Goal: Contribute content: Contribute content

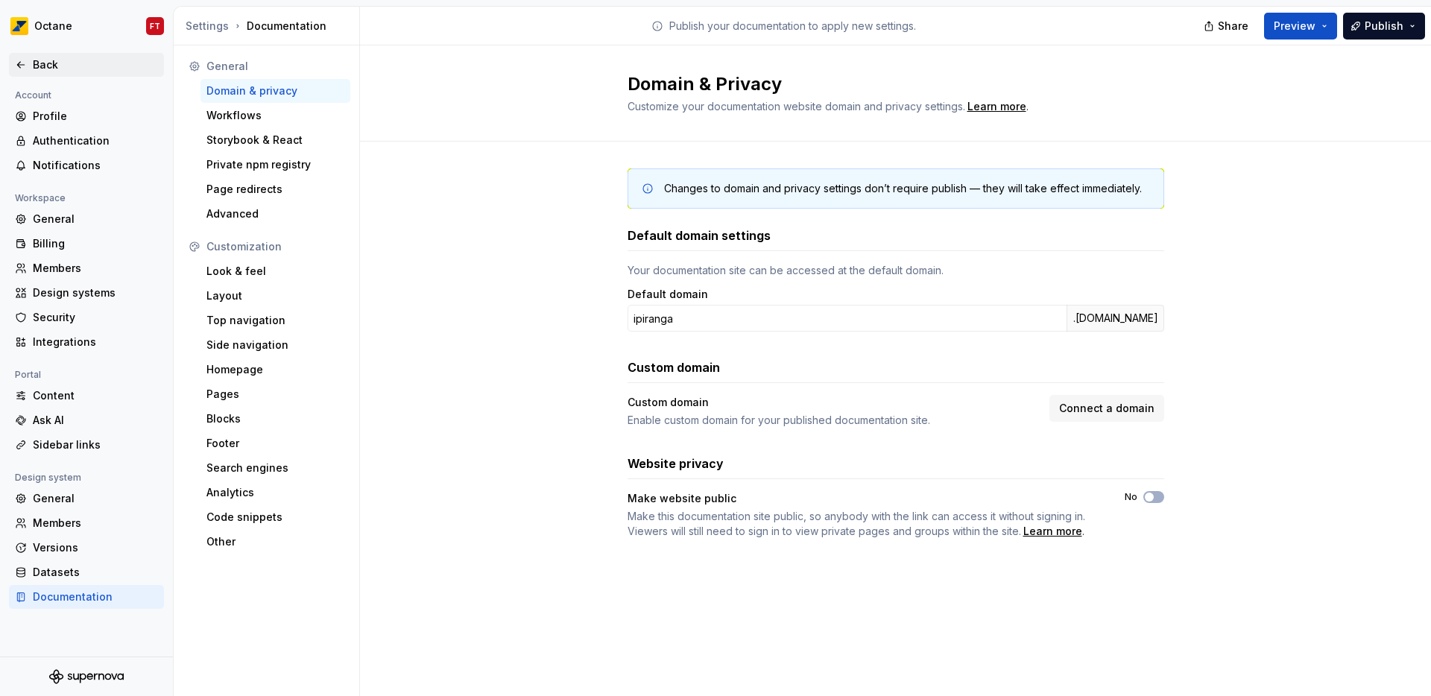
click at [57, 69] on div "Back" at bounding box center [95, 64] width 125 height 15
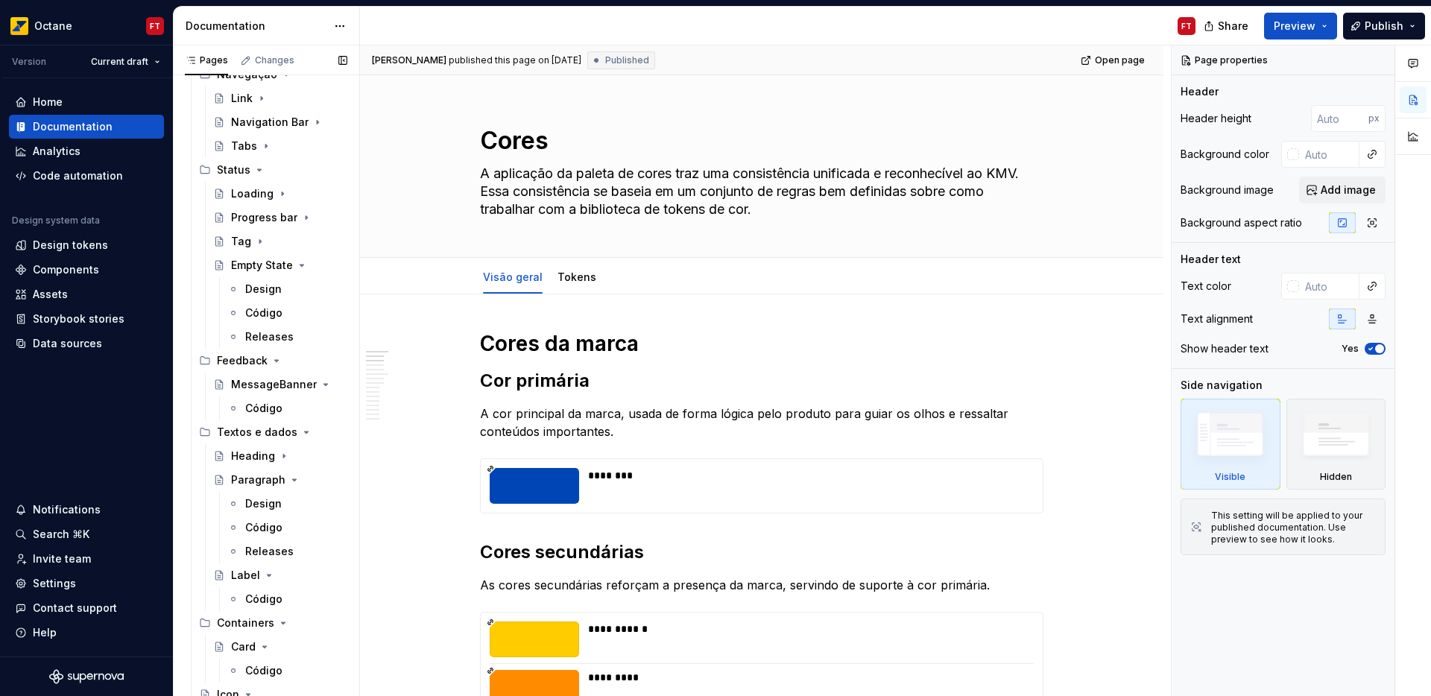
scroll to position [434, 0]
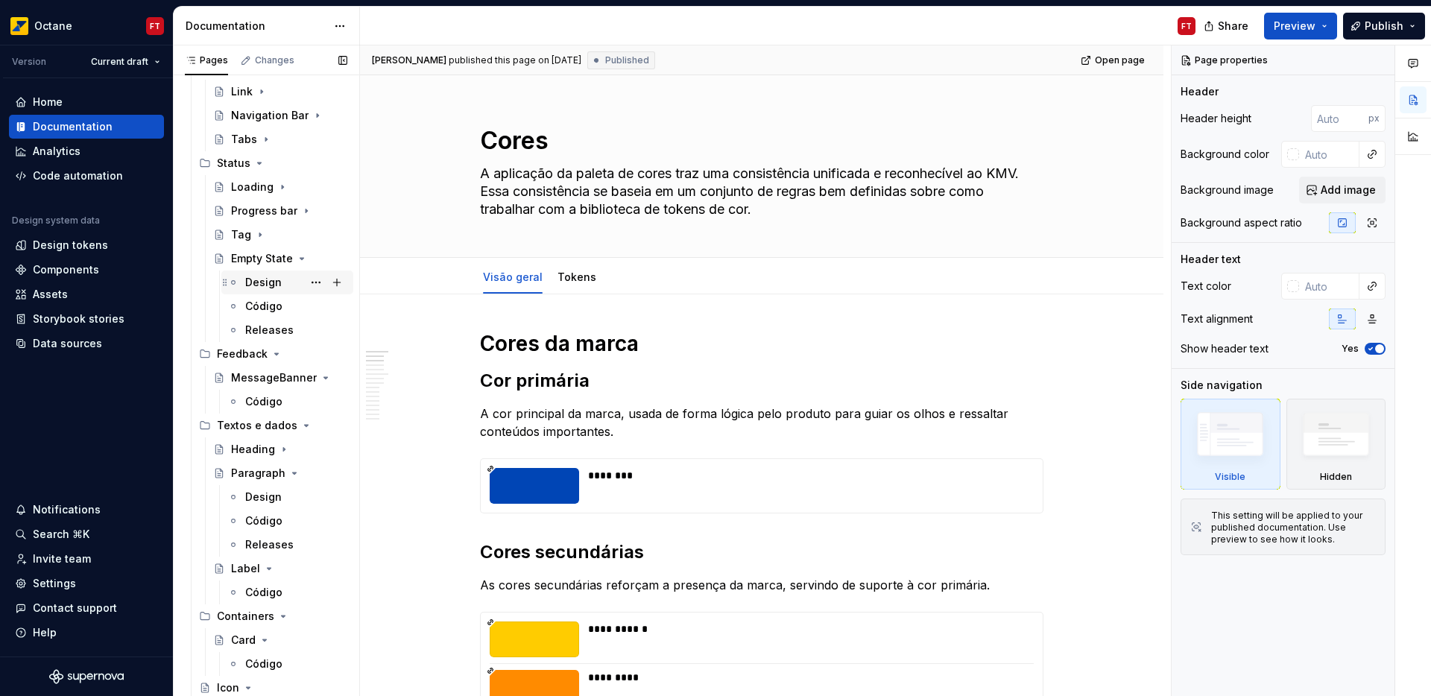
click at [265, 284] on div "Design" at bounding box center [263, 282] width 37 height 15
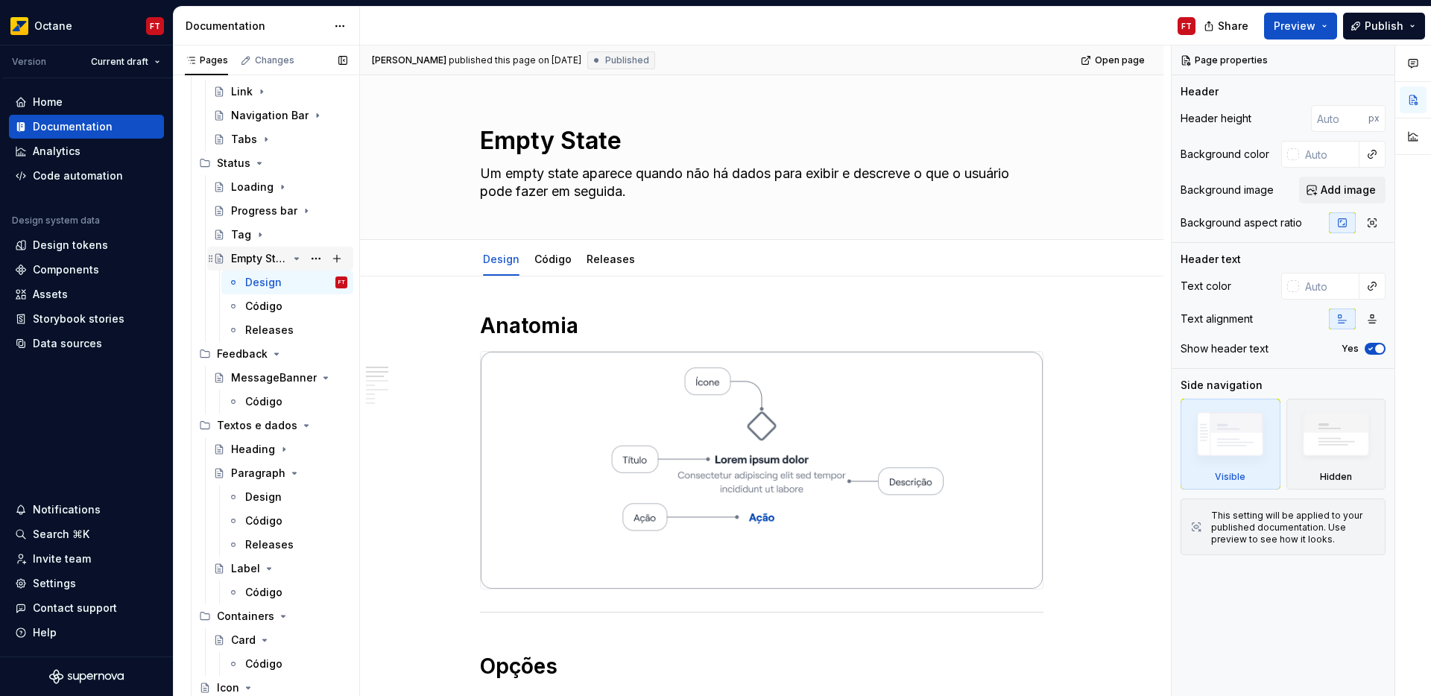
click at [295, 258] on icon "Page tree" at bounding box center [297, 258] width 4 height 1
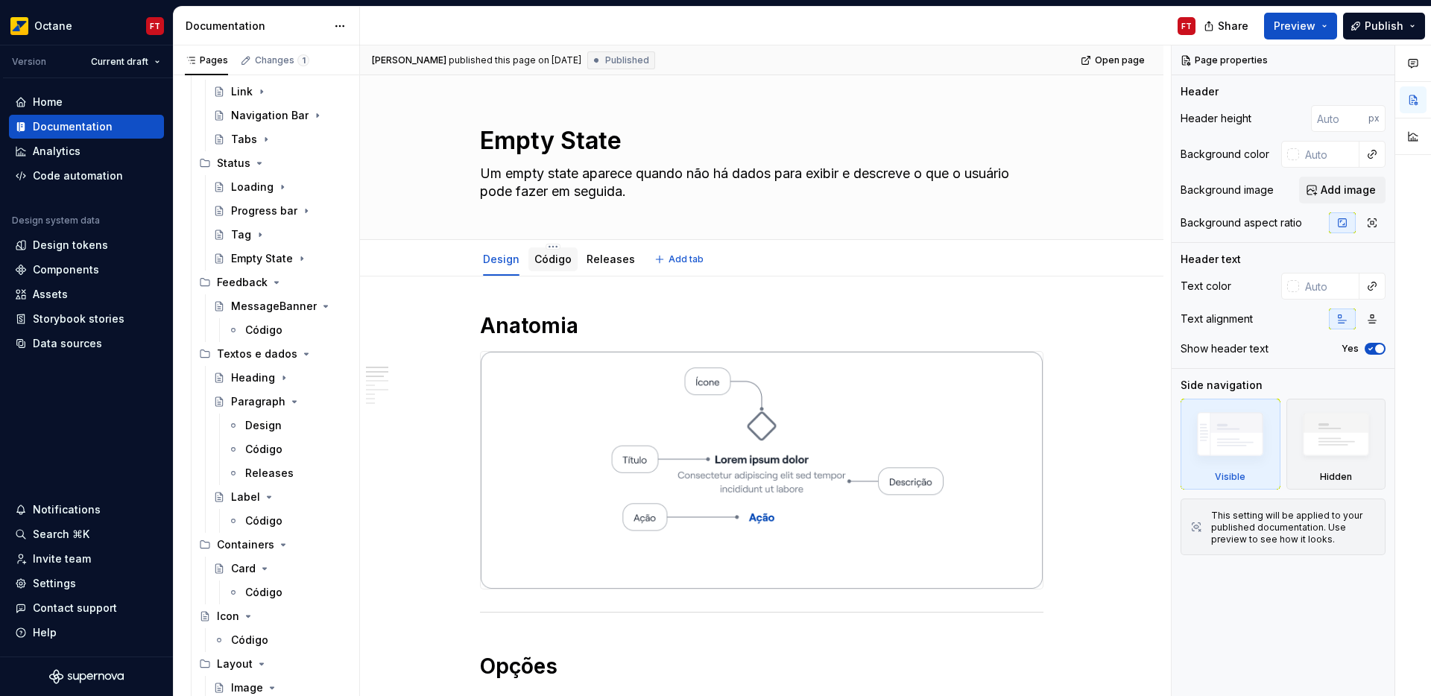
click at [554, 265] on div "Código" at bounding box center [552, 259] width 37 height 15
click at [553, 255] on link "Código" at bounding box center [552, 259] width 37 height 13
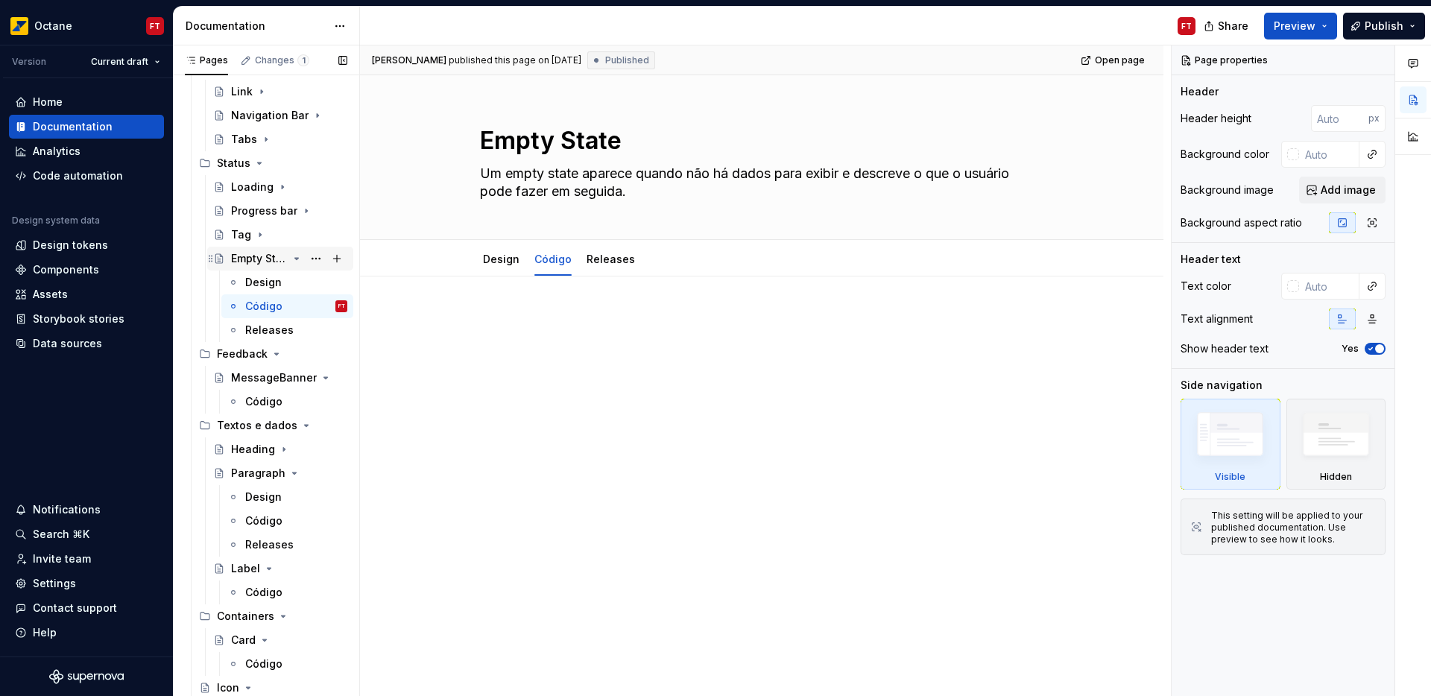
click at [291, 259] on icon "Page tree" at bounding box center [297, 259] width 12 height 12
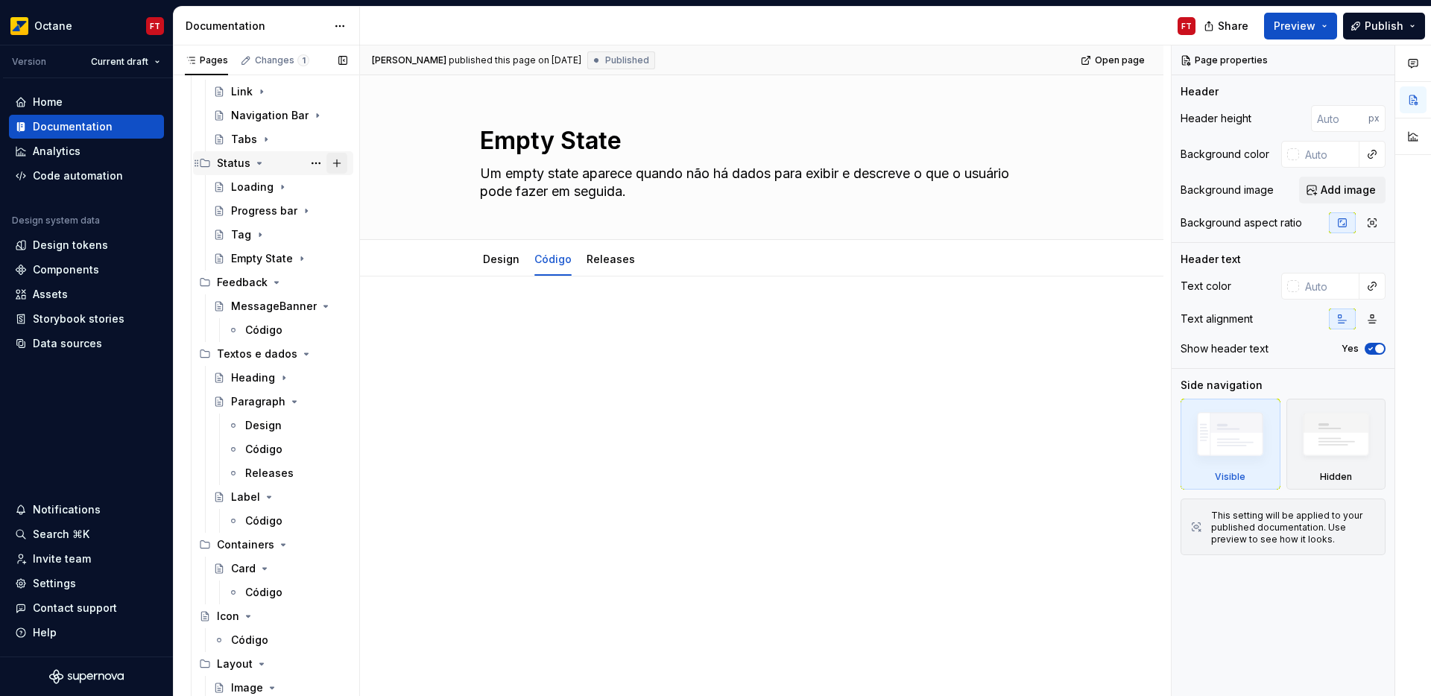
click at [338, 165] on button "Page tree" at bounding box center [336, 163] width 21 height 21
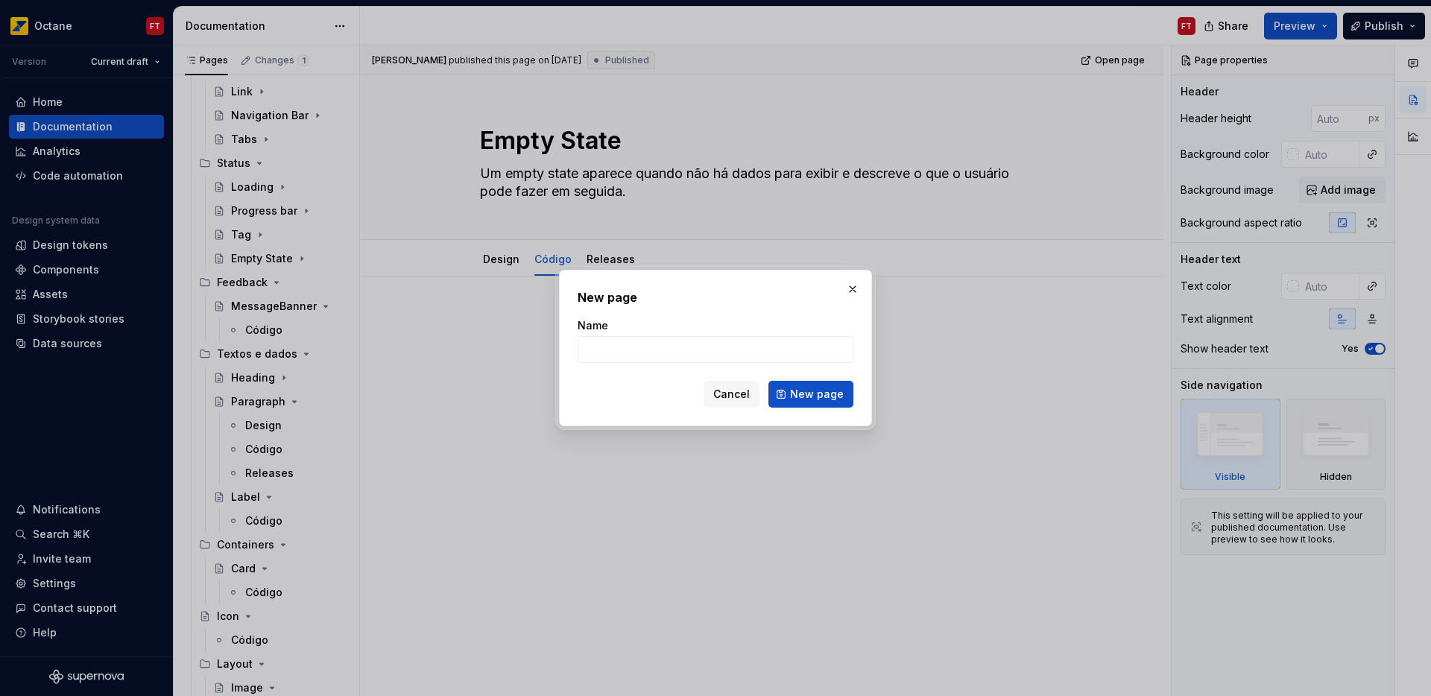
type textarea "*"
type input "Skeleton"
click button "New page" at bounding box center [810, 394] width 85 height 27
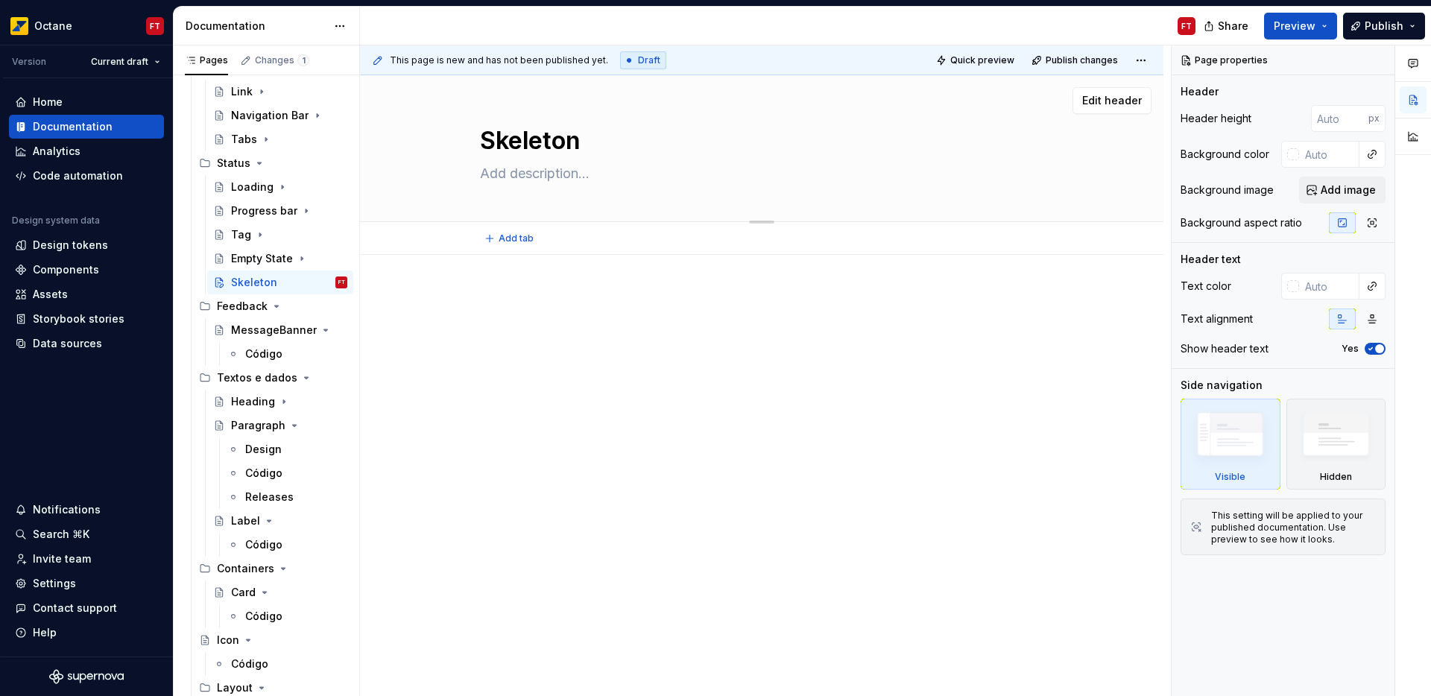
click at [521, 172] on textarea at bounding box center [758, 174] width 563 height 24
paste textarea "Um skeleton é um espaço reservado visual de baixa fidelidade que representa o c…"
type textarea "*"
type textarea "Um skeleton é um espaço reservado visual de baixa fidelidade que representa o c…"
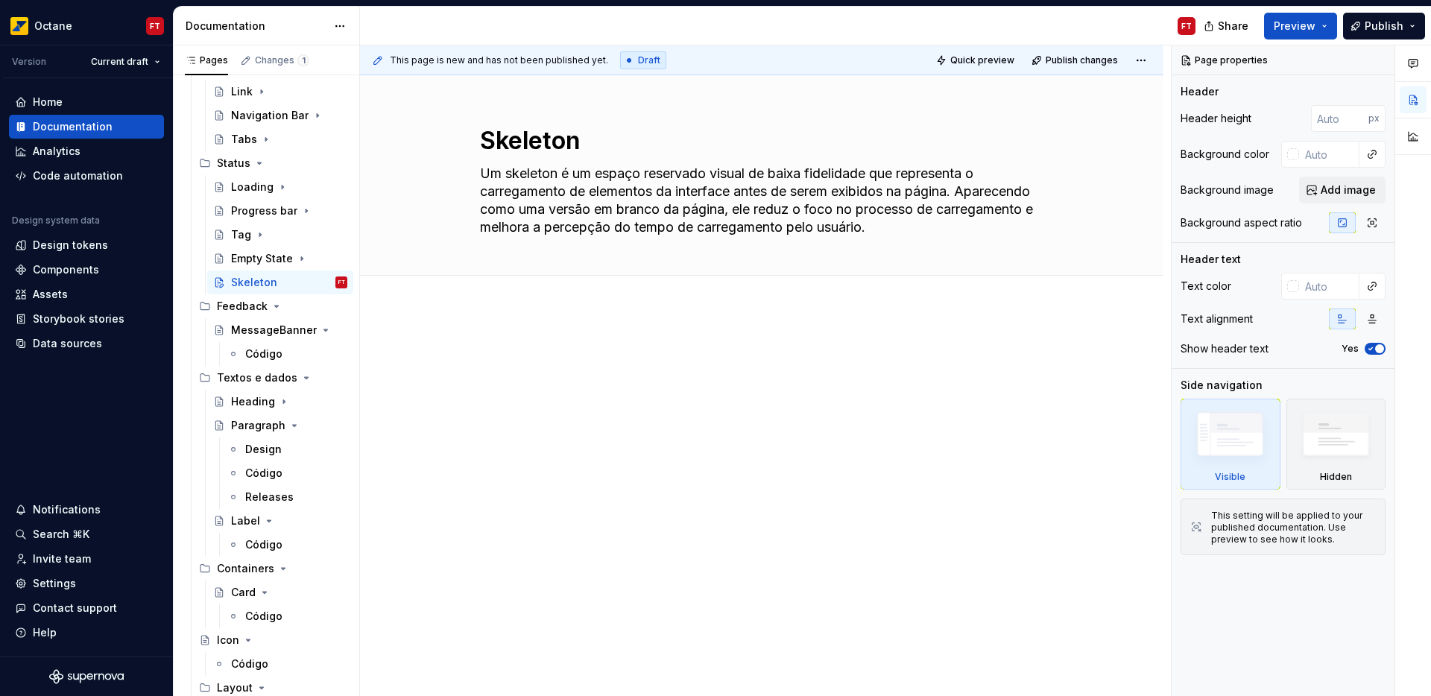
type textarea "*"
type textarea "Um skeleton é um espaço reservado visual de baixa fidelidade que representa o c…"
click at [507, 282] on button "Add tab" at bounding box center [510, 292] width 60 height 21
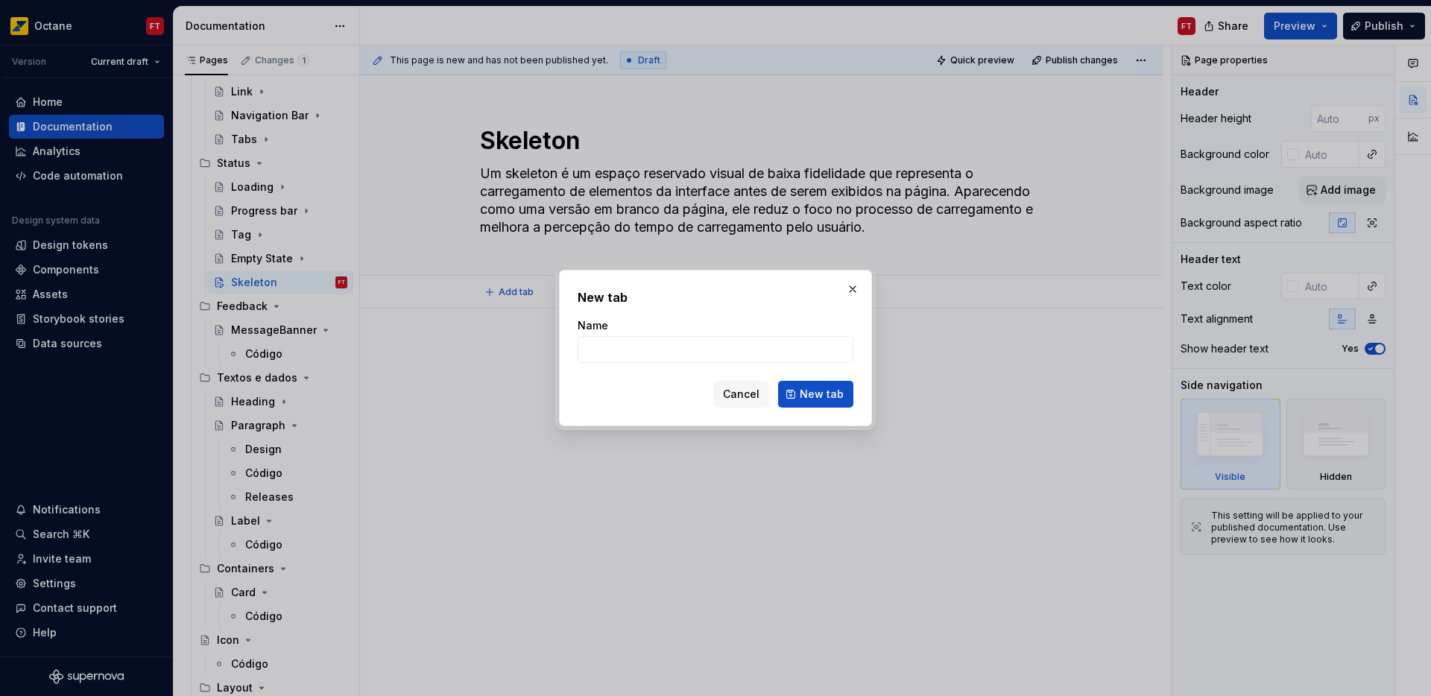
type textarea "*"
type input "Design"
click button "New tab" at bounding box center [815, 394] width 75 height 27
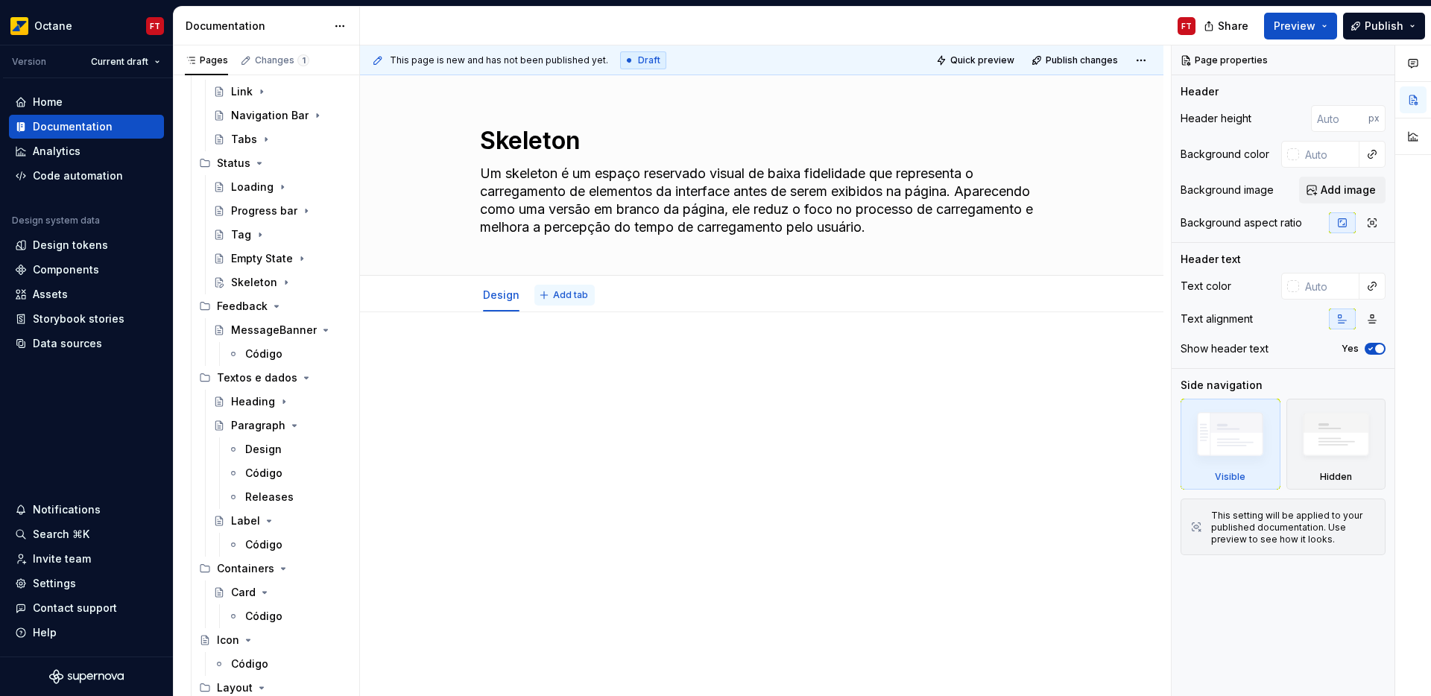
type textarea "*"
click at [583, 296] on span "Add tab" at bounding box center [570, 295] width 35 height 12
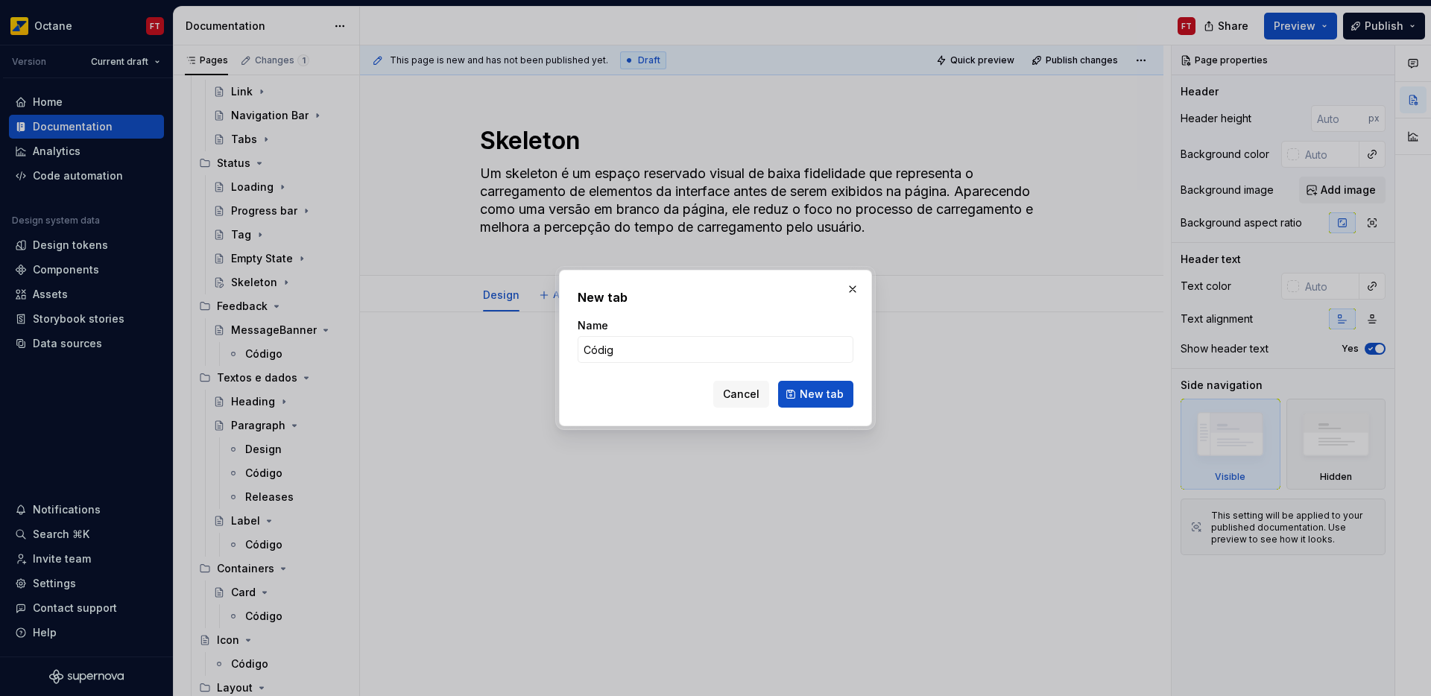
type input "Código"
click button "New tab" at bounding box center [815, 394] width 75 height 27
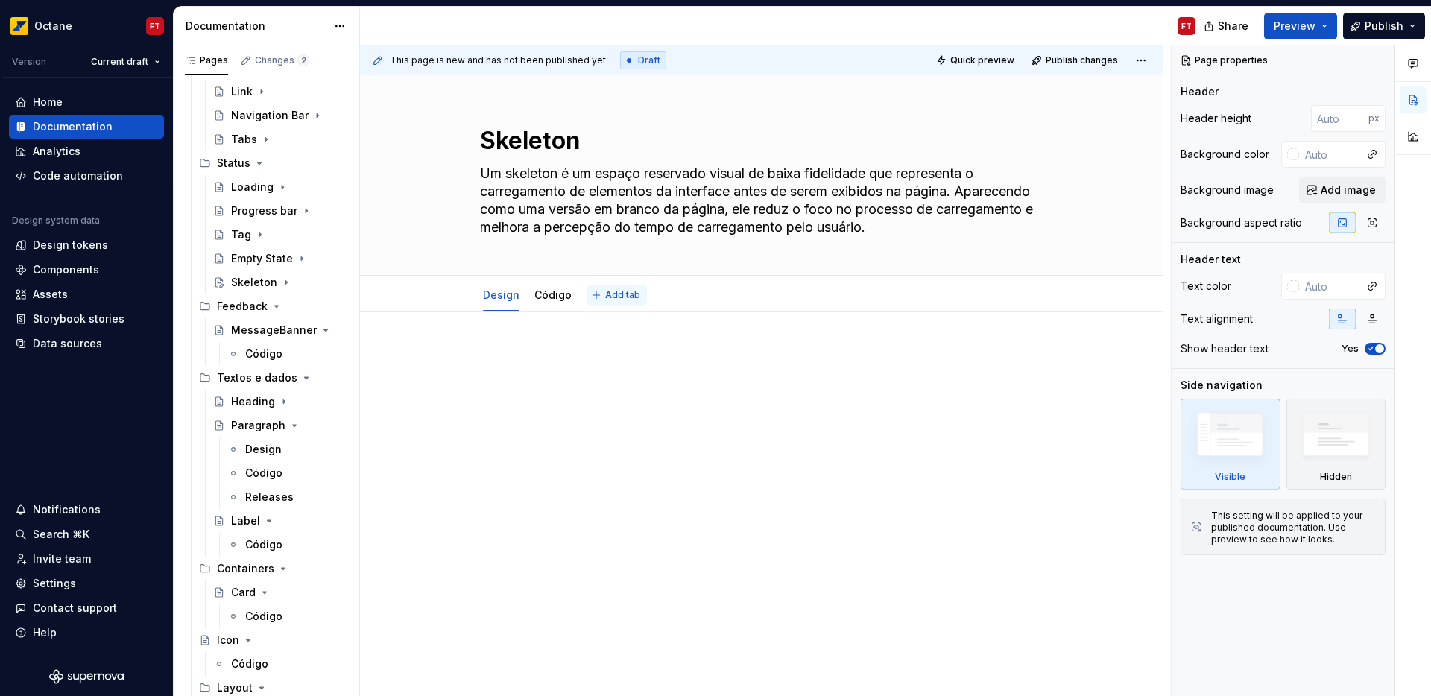
click at [605, 291] on span "Add tab" at bounding box center [622, 295] width 35 height 12
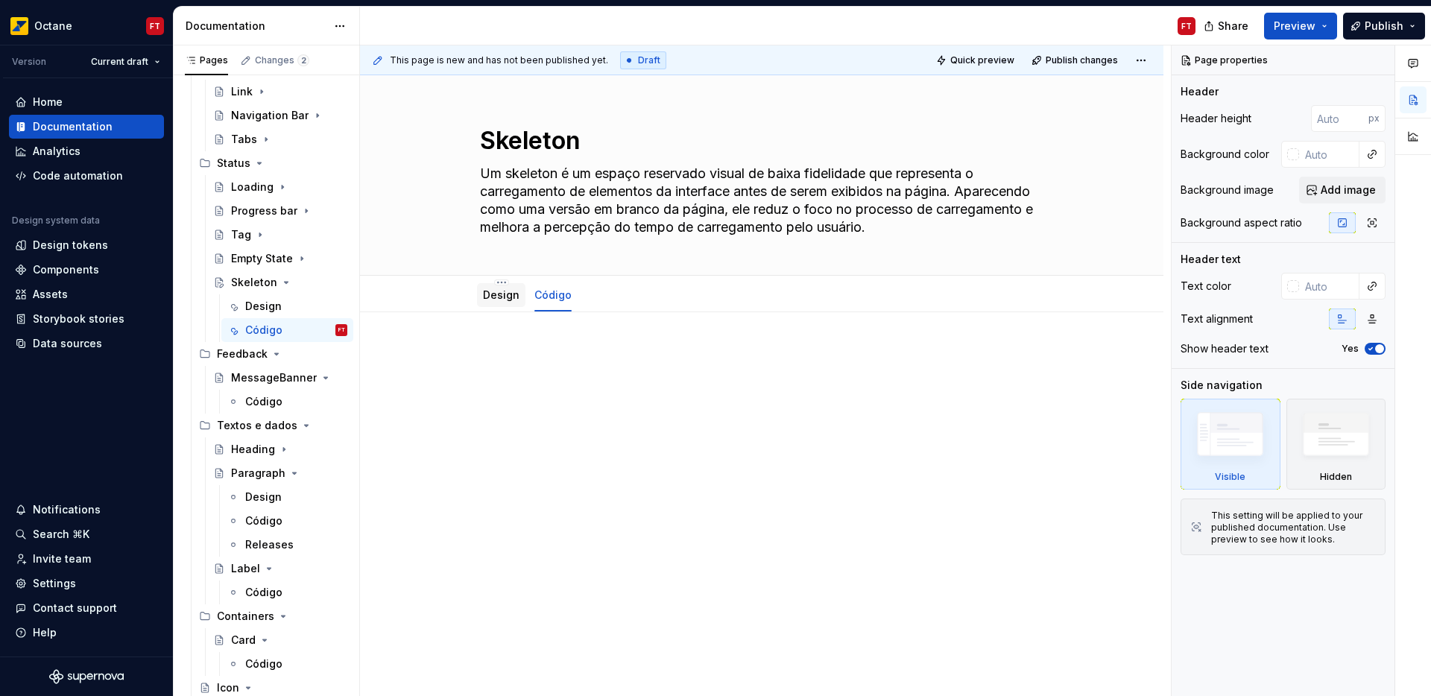
type textarea "*"
click at [610, 297] on span "Add tab" at bounding box center [622, 295] width 35 height 12
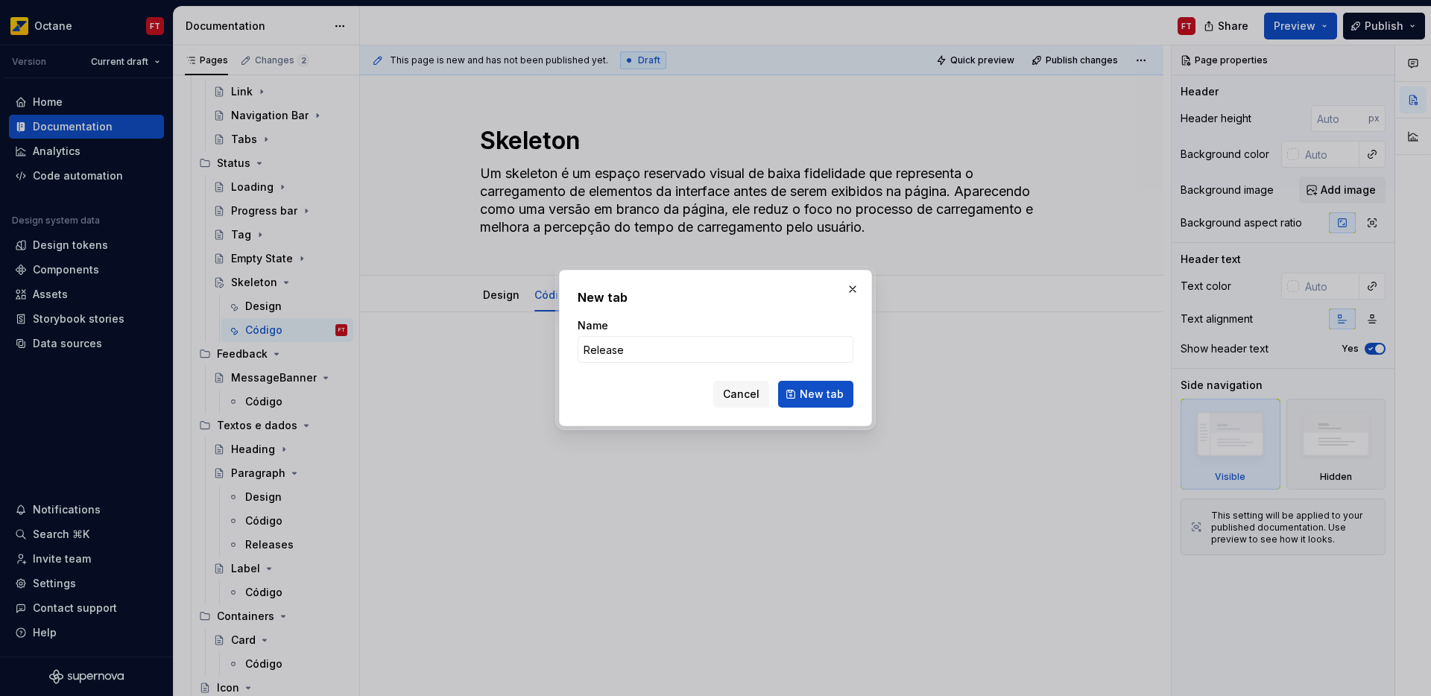
type input "Releases"
click button "New tab" at bounding box center [815, 394] width 75 height 27
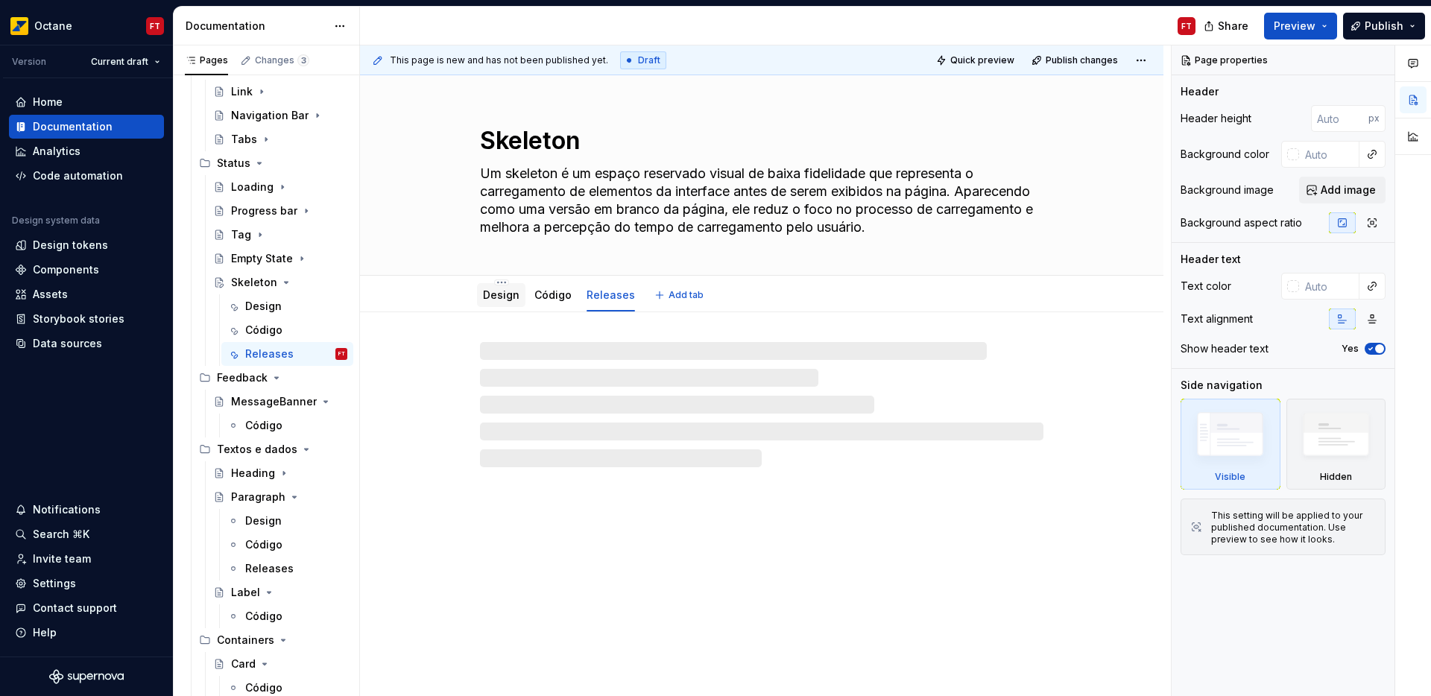
click at [487, 291] on link "Design" at bounding box center [501, 294] width 37 height 13
type textarea "*"
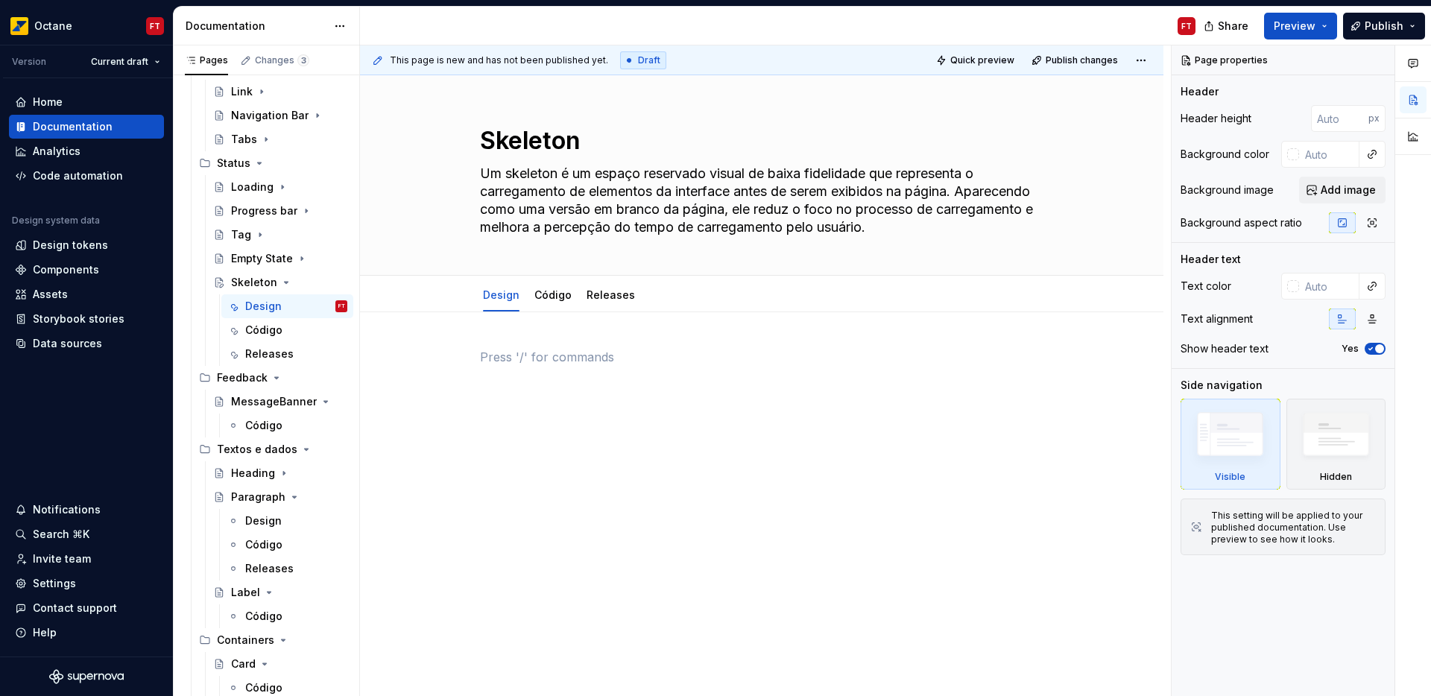
click at [657, 358] on p at bounding box center [761, 357] width 563 height 18
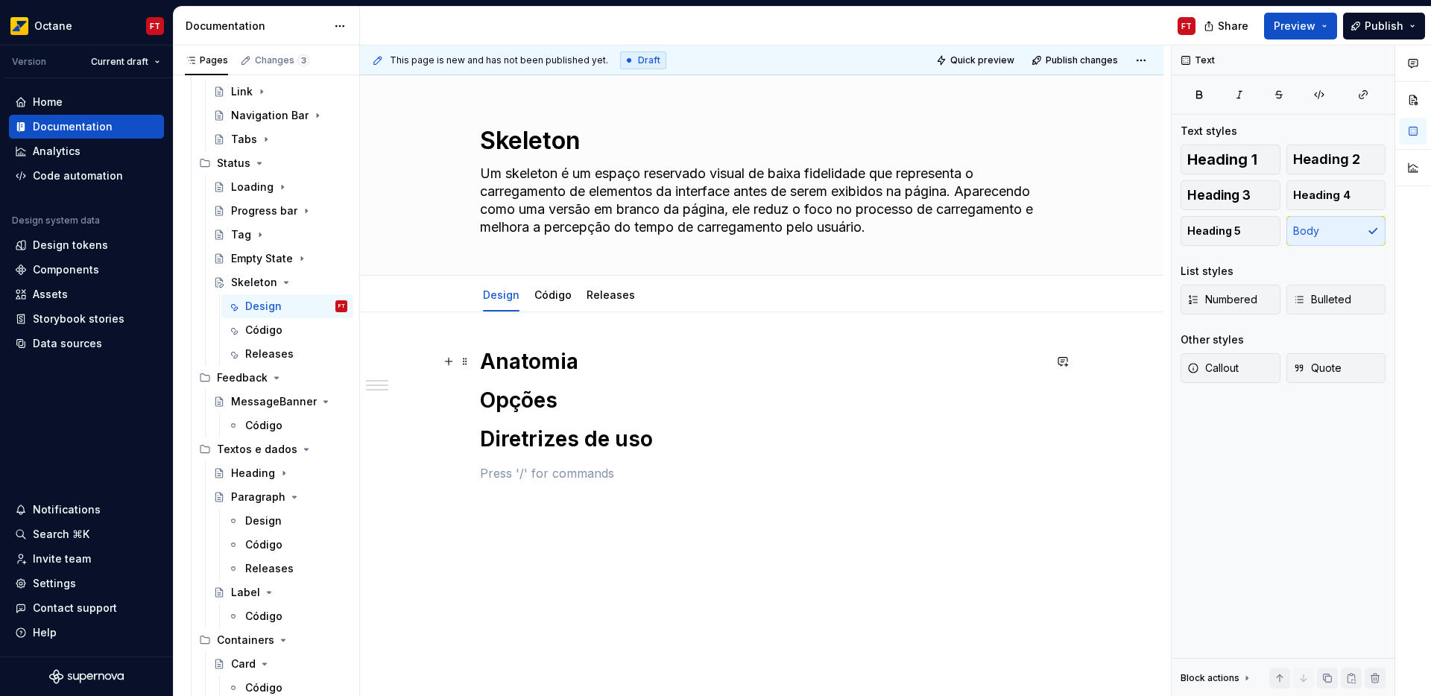
click at [636, 364] on h1 "Anatomia" at bounding box center [761, 361] width 563 height 27
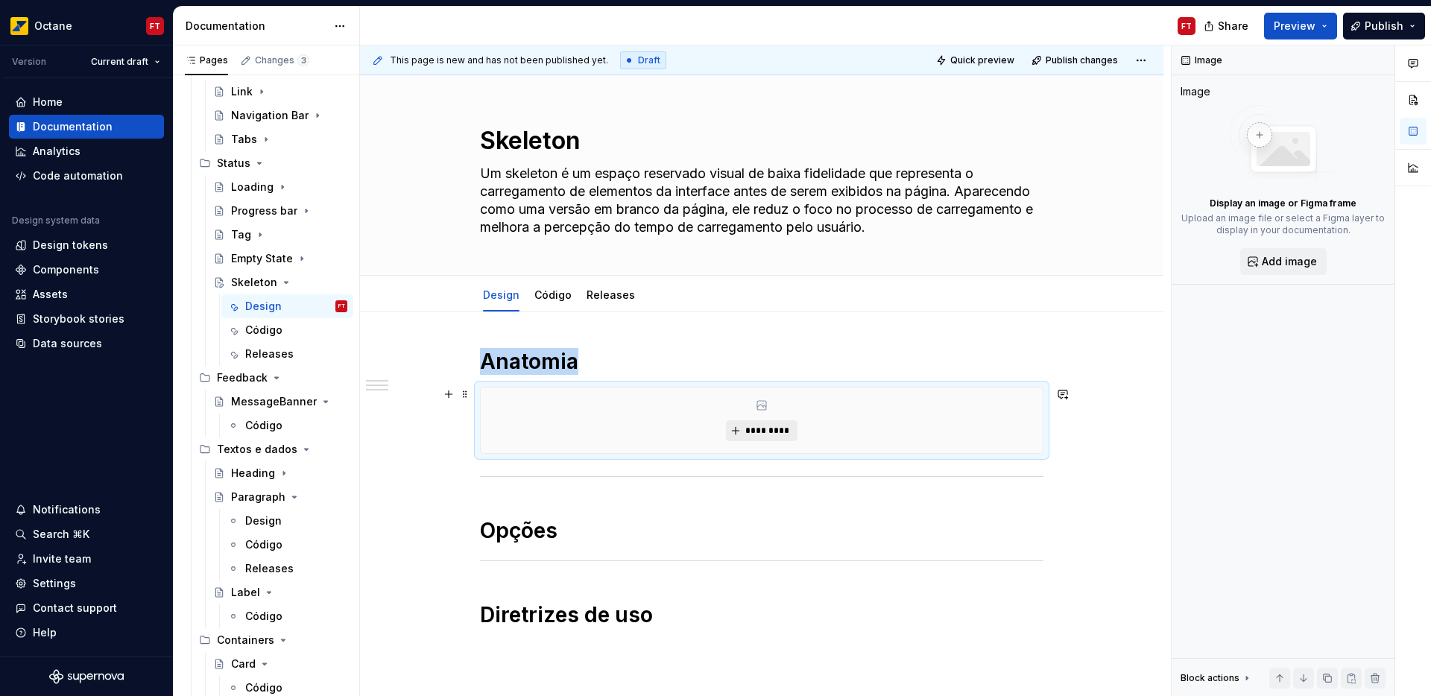
click at [767, 428] on span "*********" at bounding box center [766, 431] width 45 height 12
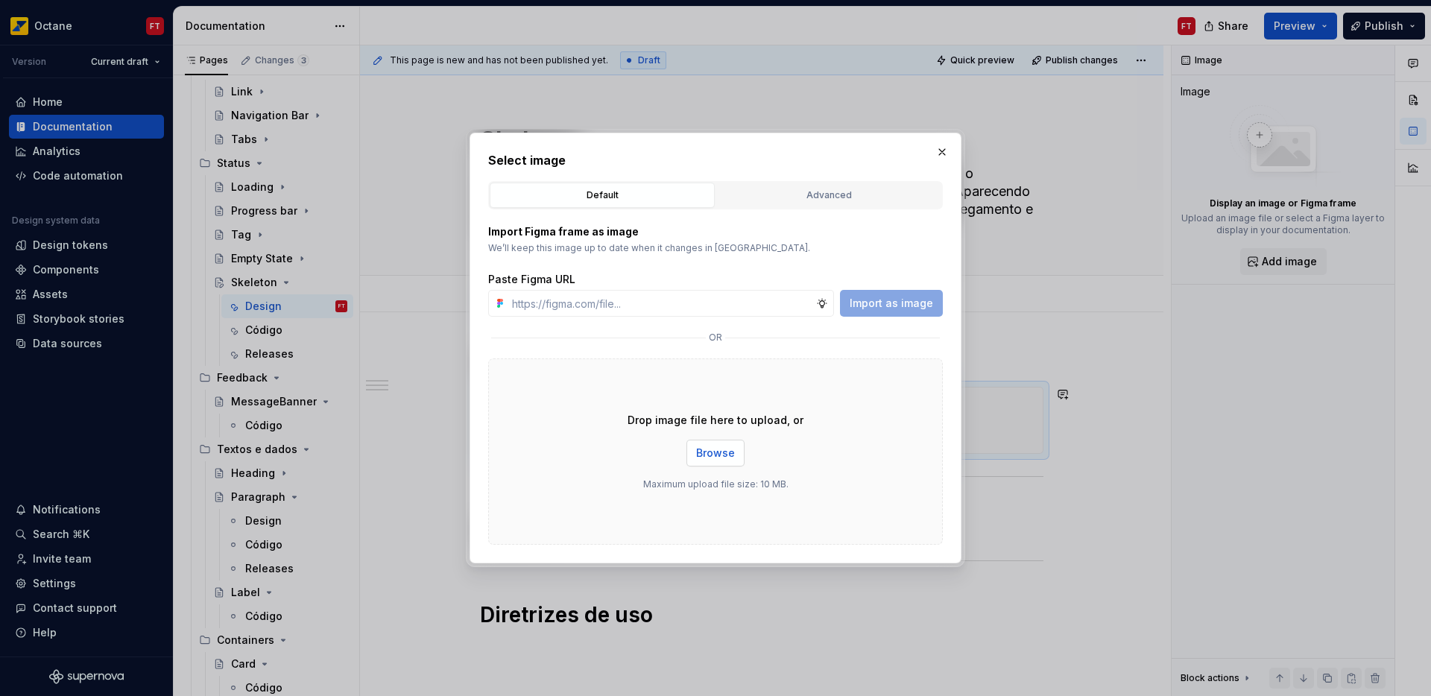
click at [729, 455] on span "Browse" at bounding box center [715, 453] width 39 height 15
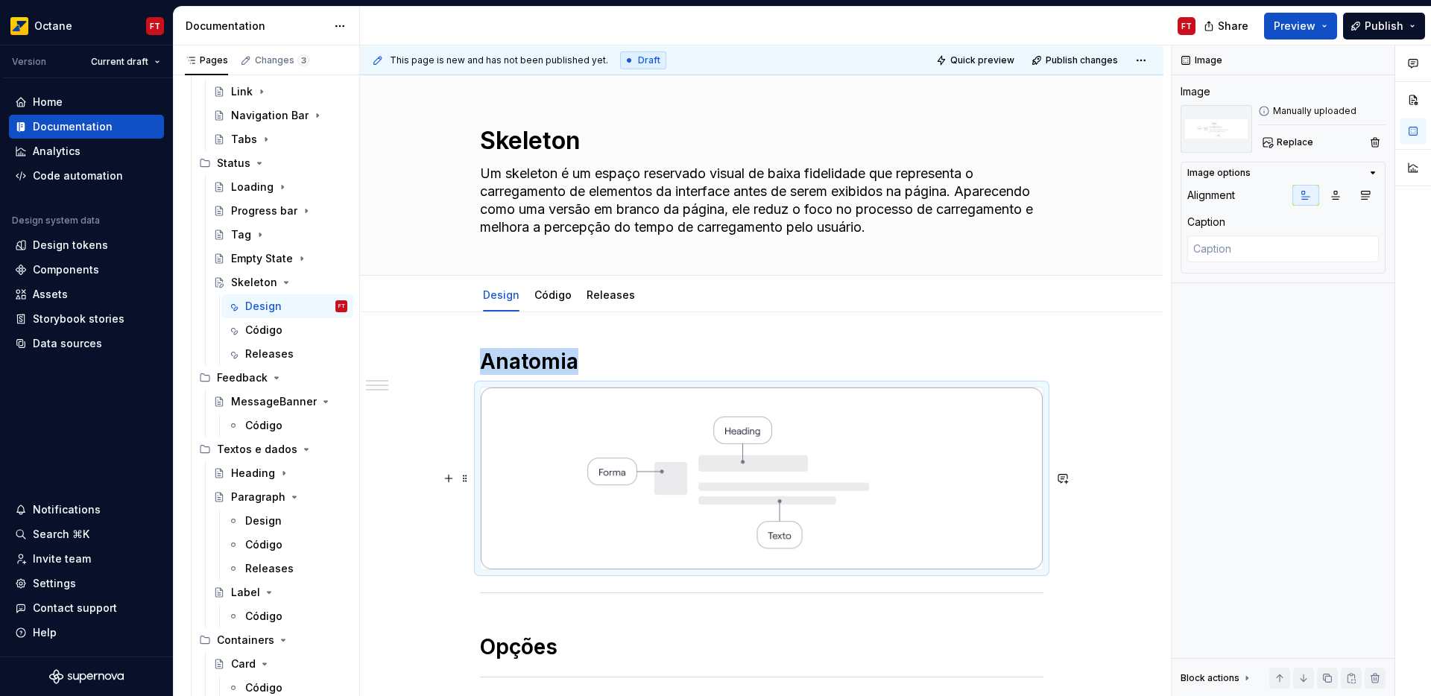
click at [619, 477] on img at bounding box center [762, 478] width 562 height 182
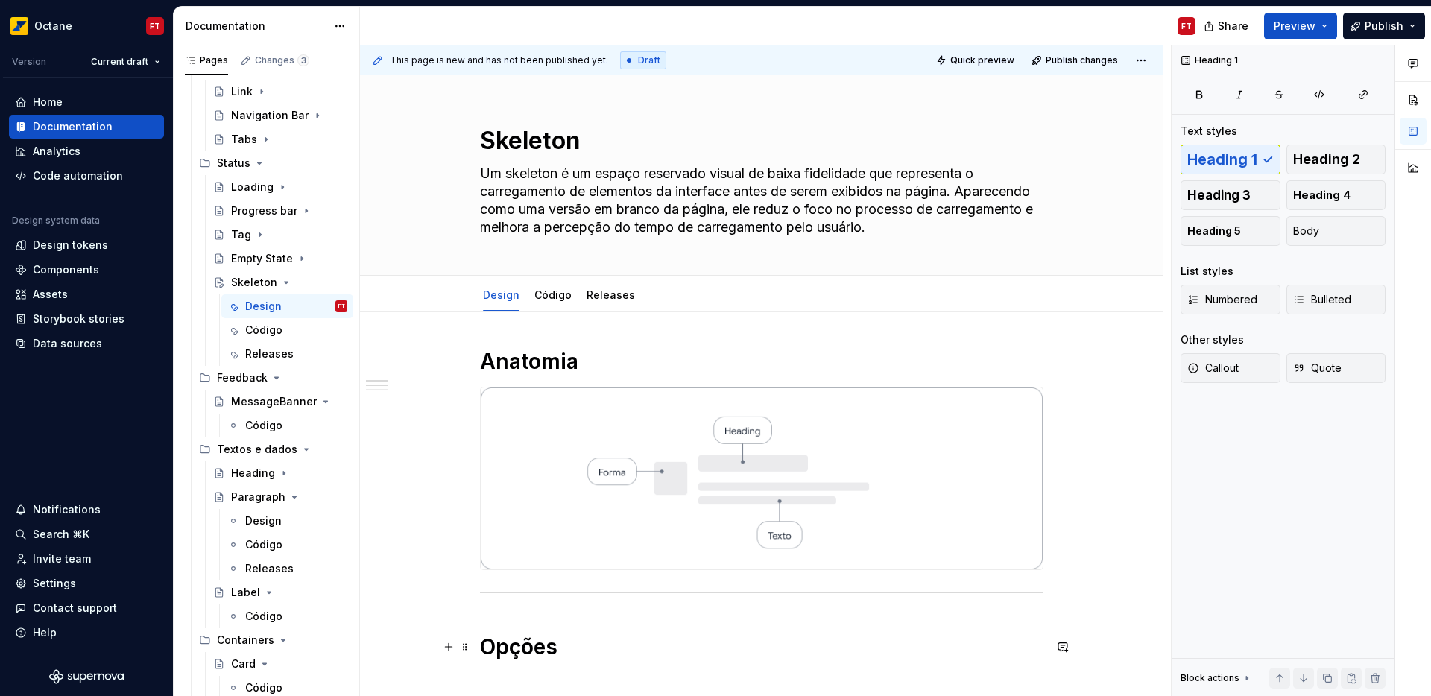
click at [603, 645] on h1 "Opções" at bounding box center [761, 646] width 563 height 27
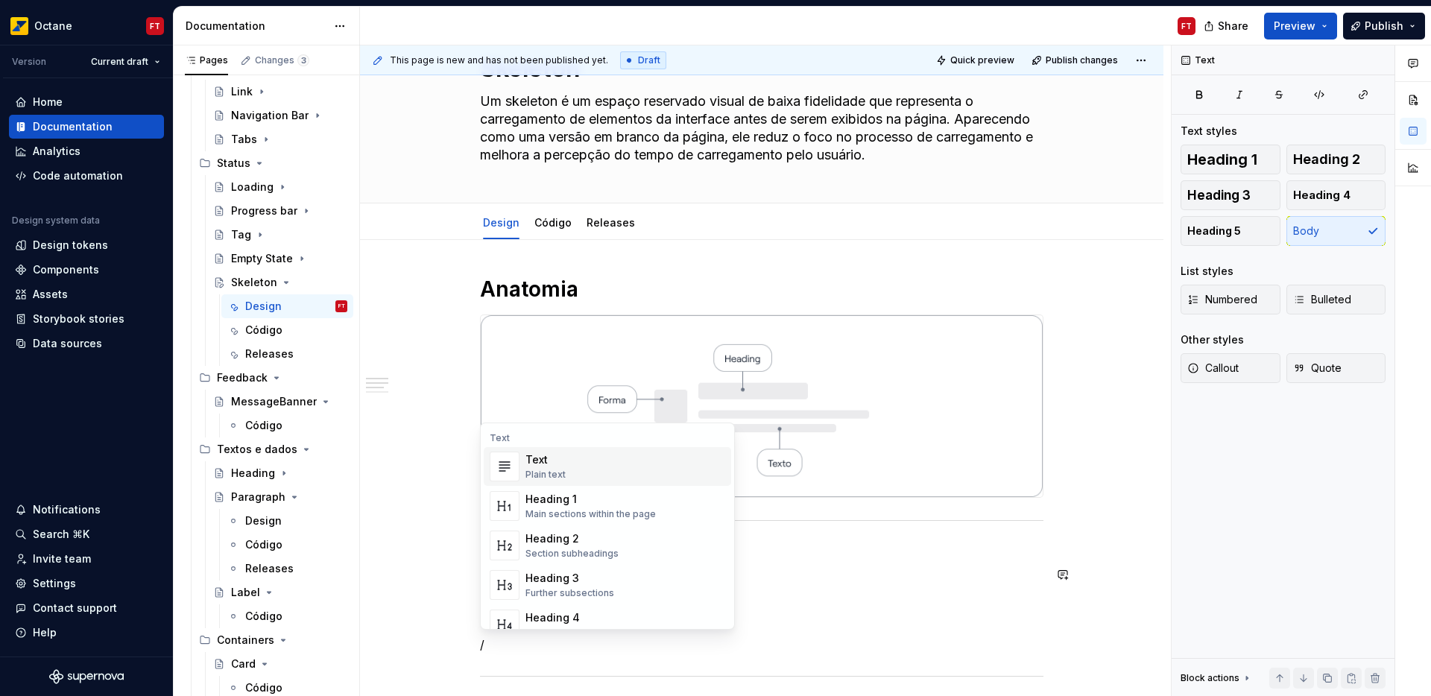
scroll to position [102, 0]
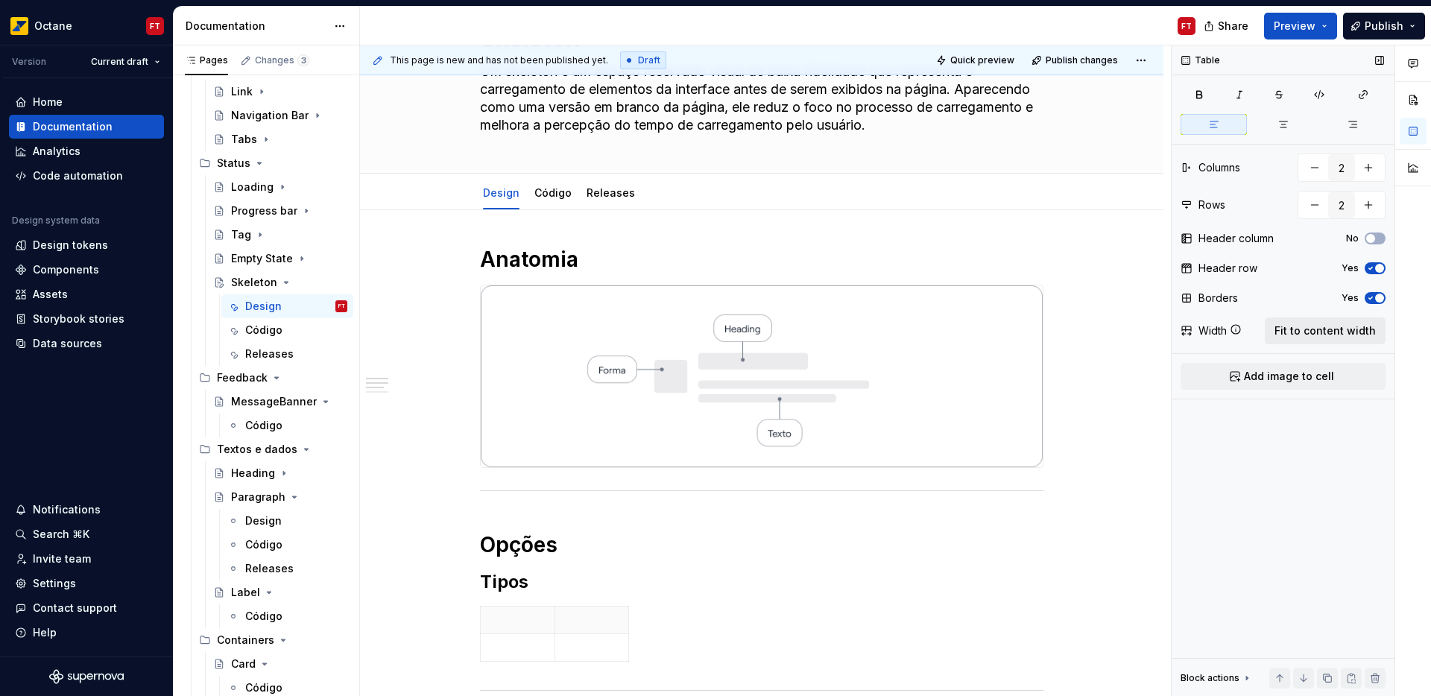
click at [1355, 335] on span "Fit to content width" at bounding box center [1324, 330] width 101 height 15
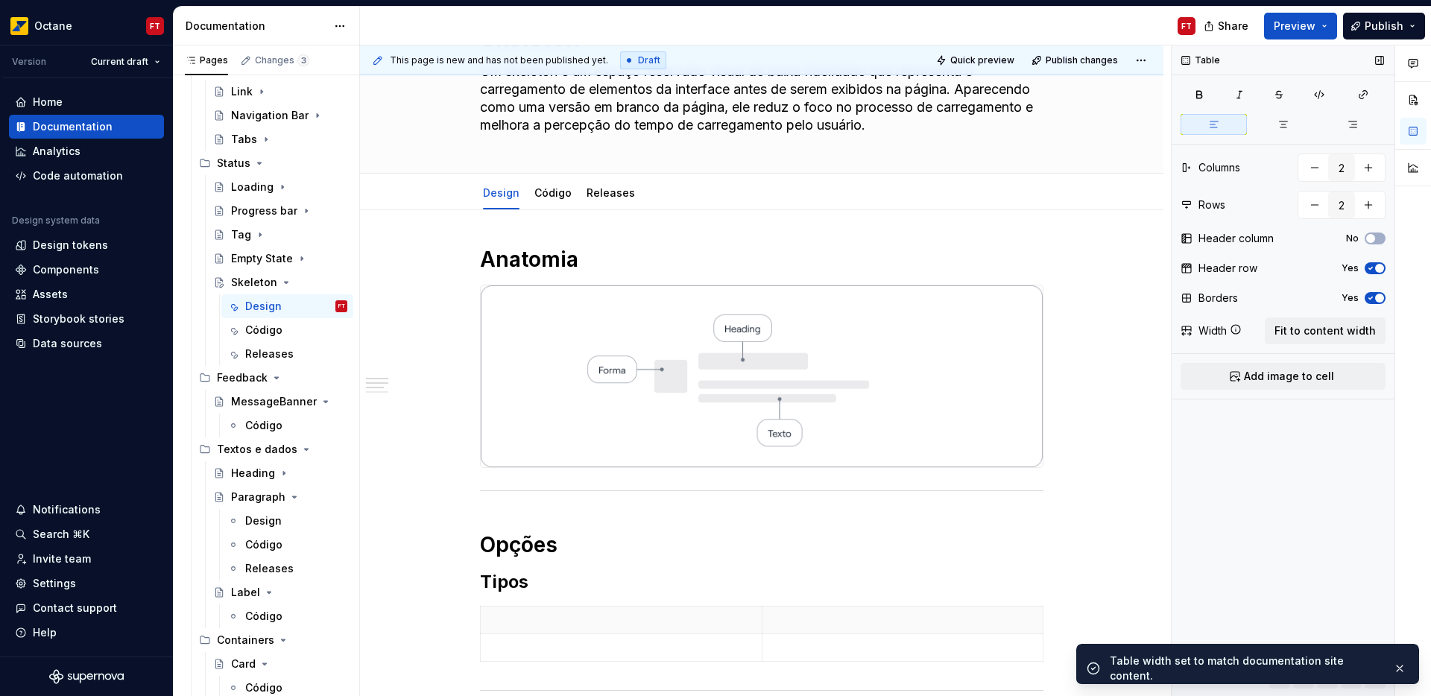
click at [1383, 263] on button "Yes" at bounding box center [1374, 268] width 21 height 12
click at [1375, 299] on span "button" at bounding box center [1379, 298] width 9 height 9
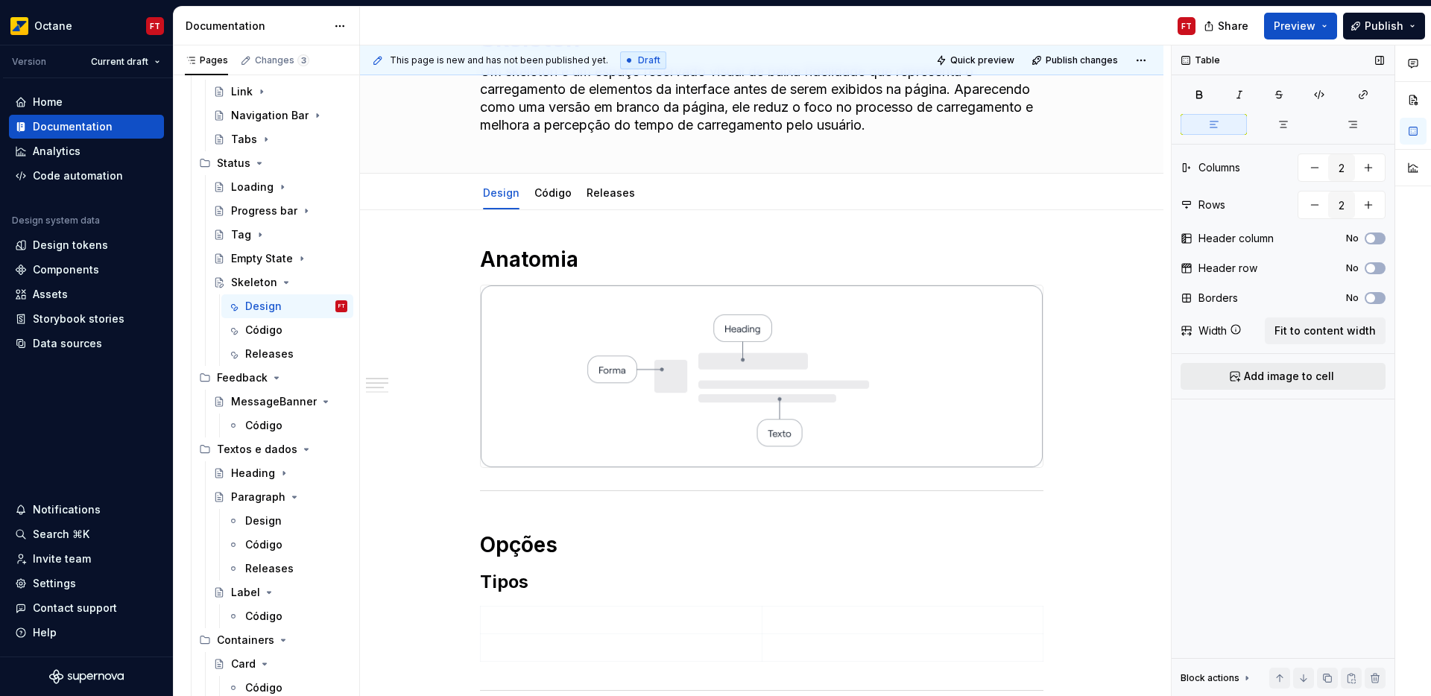
click at [1254, 382] on span "Add image to cell" at bounding box center [1289, 376] width 90 height 15
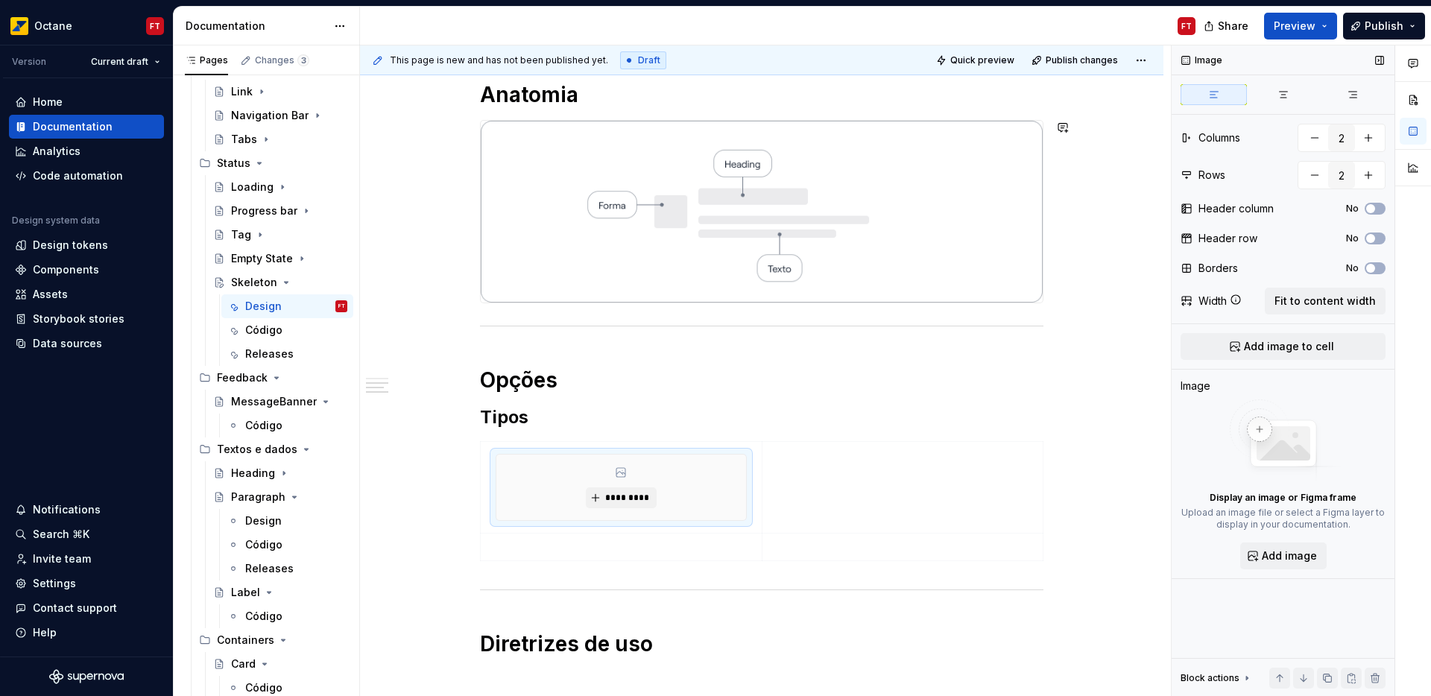
scroll to position [374, 0]
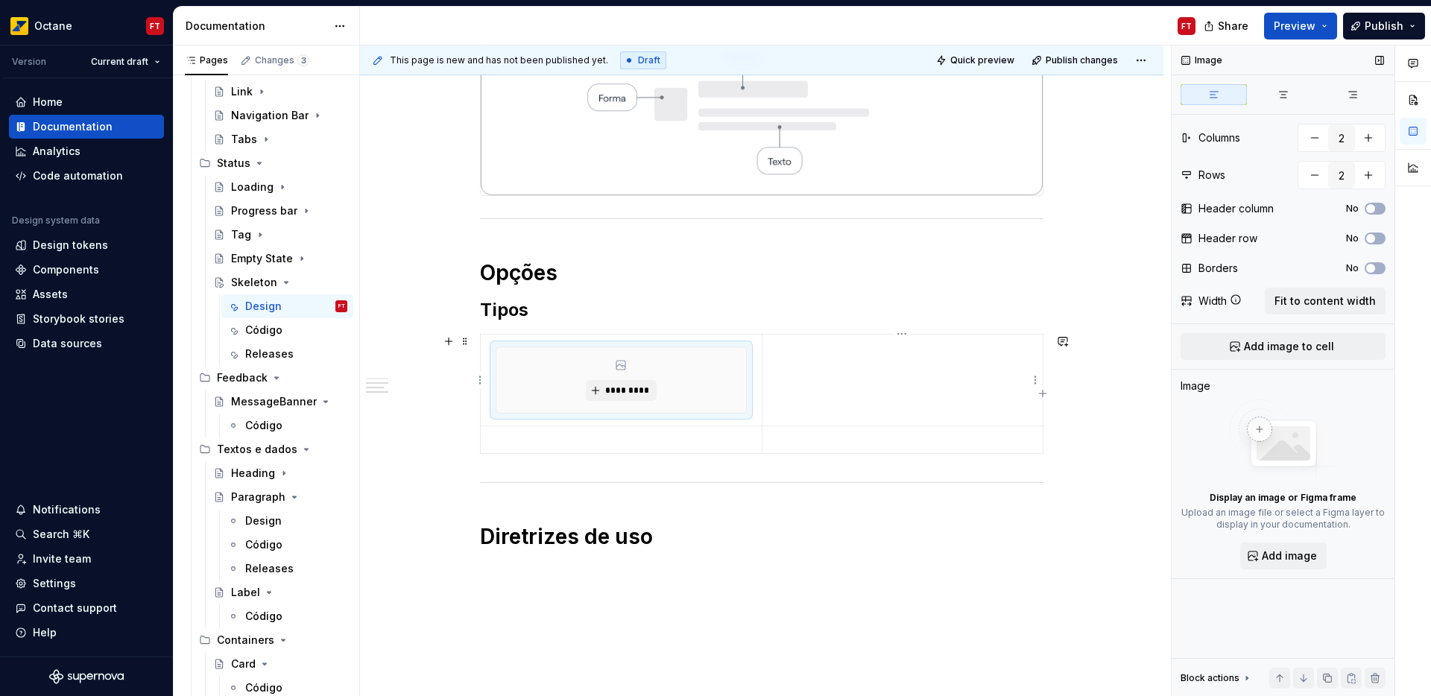
click at [869, 371] on td at bounding box center [902, 380] width 281 height 92
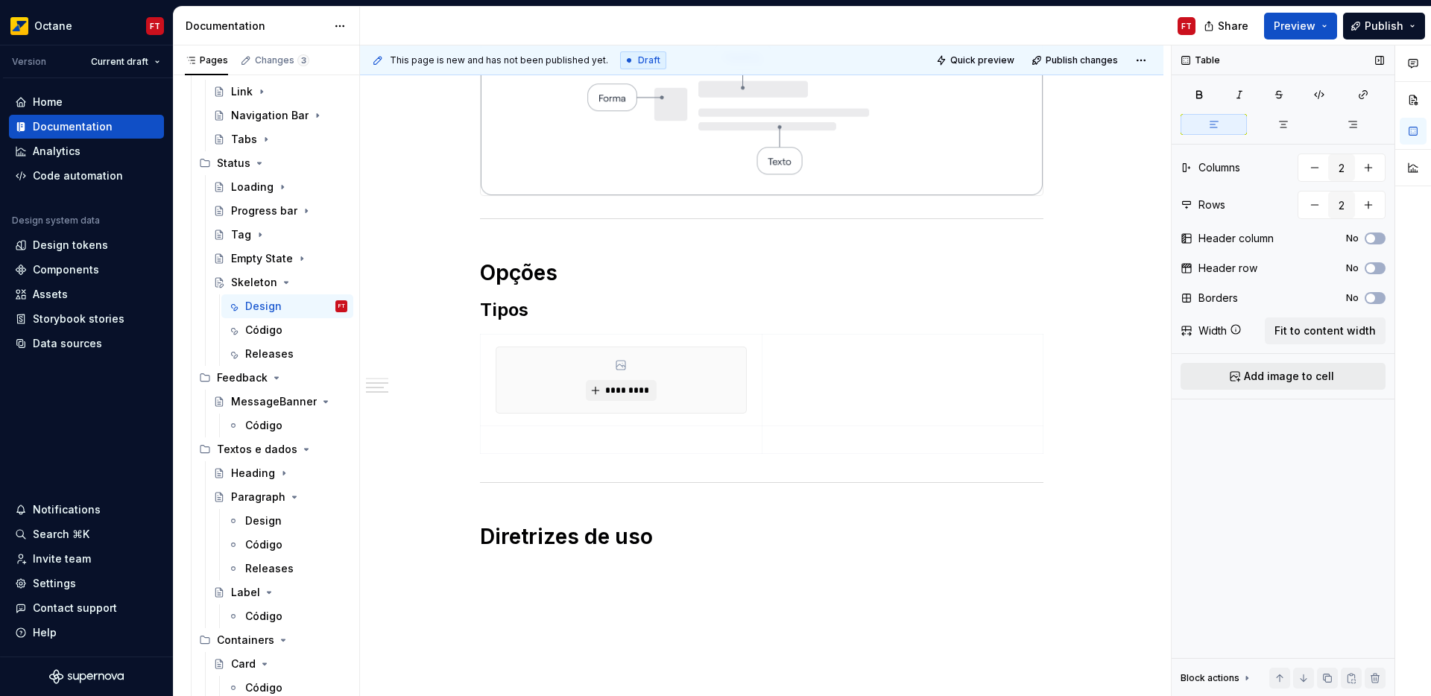
click at [1307, 382] on span "Add image to cell" at bounding box center [1289, 376] width 90 height 15
click at [633, 440] on p at bounding box center [621, 439] width 263 height 15
click at [821, 452] on td at bounding box center [903, 450] width 282 height 51
click at [577, 466] on p at bounding box center [621, 463] width 263 height 15
click at [565, 463] on p at bounding box center [621, 463] width 263 height 15
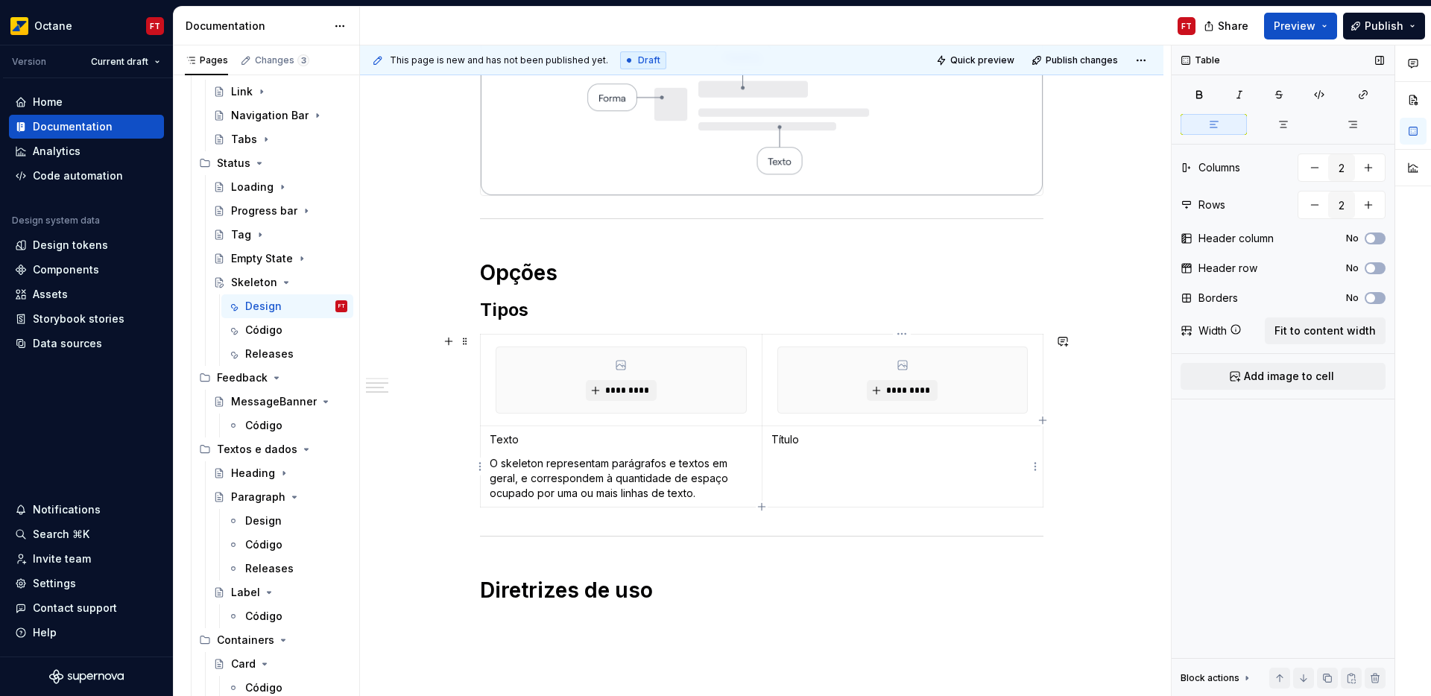
click at [796, 472] on td "Título" at bounding box center [903, 465] width 282 height 81
click at [499, 437] on p "Texto" at bounding box center [621, 439] width 263 height 15
click at [789, 437] on p "Título" at bounding box center [902, 439] width 263 height 15
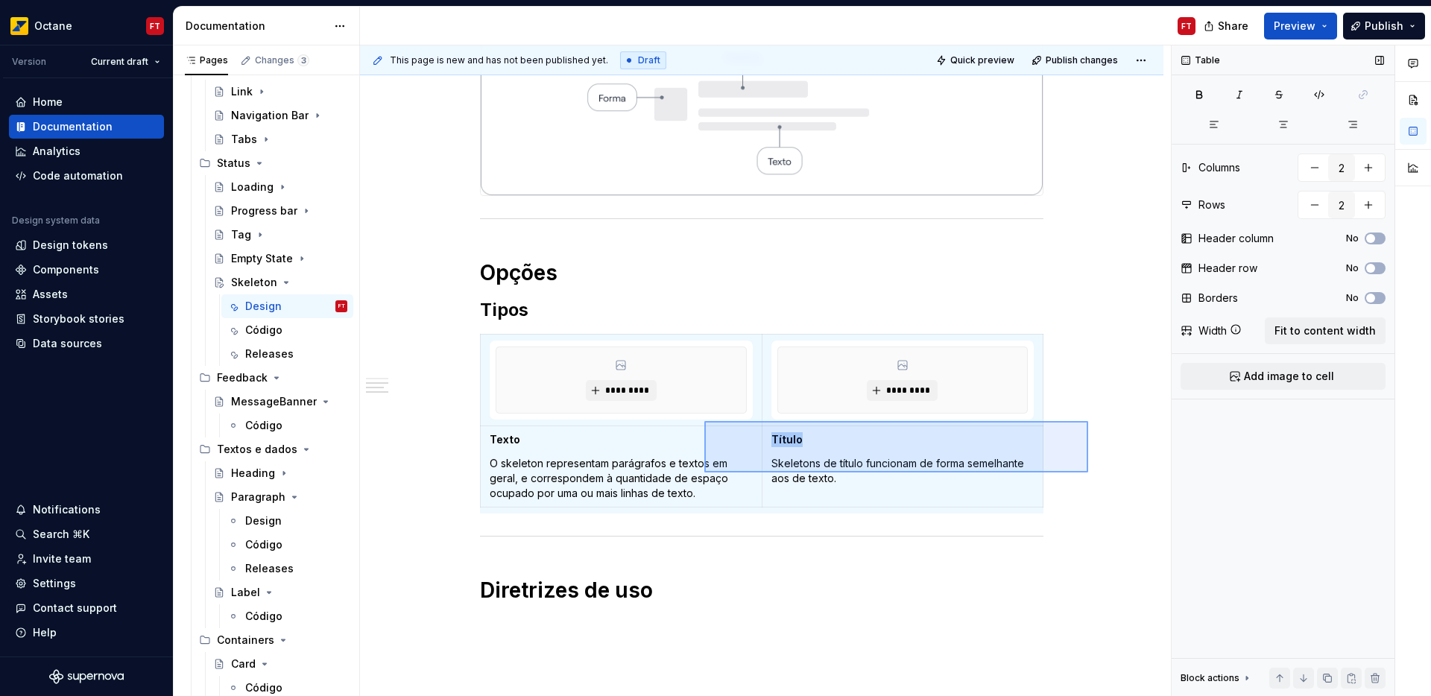
drag, startPoint x: 1048, startPoint y: 472, endPoint x: 704, endPoint y: 421, distance: 348.1
click at [704, 421] on div "This page is new and has not been published yet. Draft Quick preview Publish ch…" at bounding box center [765, 370] width 811 height 651
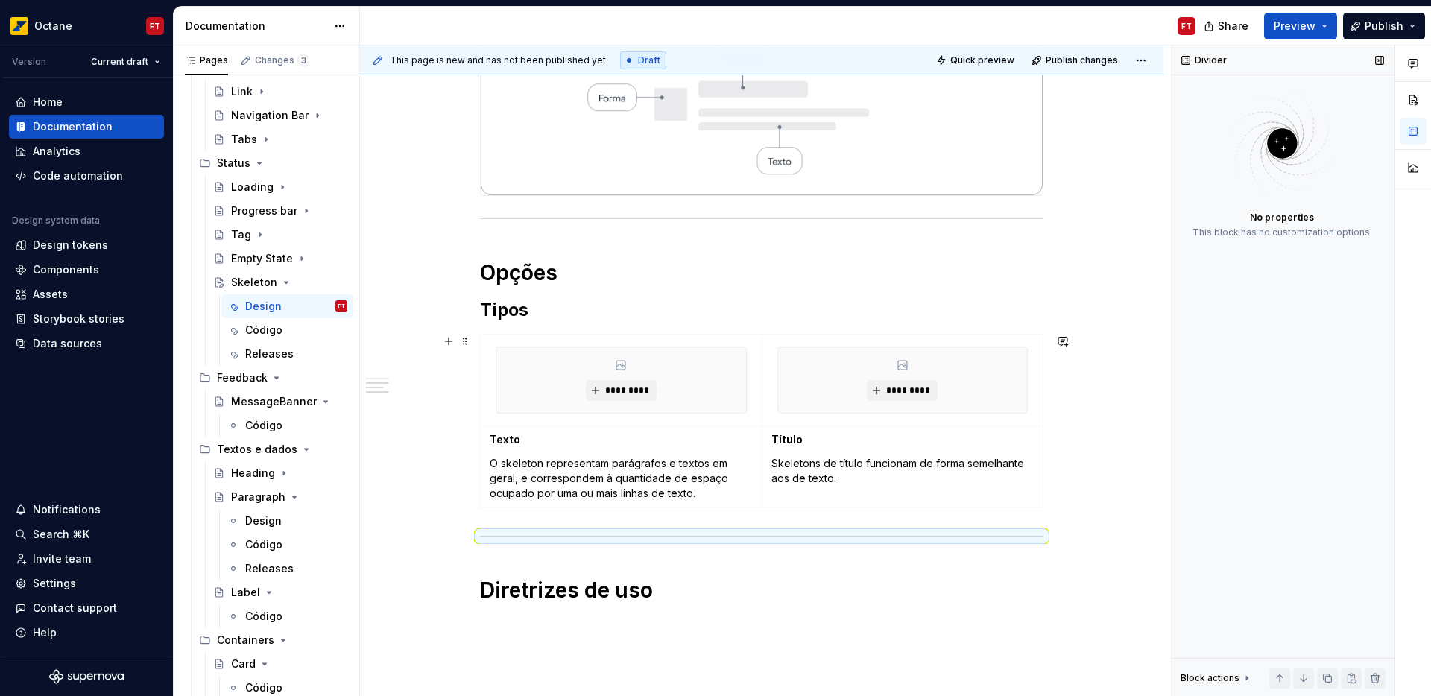
click at [1074, 479] on div "Anatomia Opções Tipos ********* ********* Texto O skeleton representam parágraf…" at bounding box center [761, 399] width 803 height 922
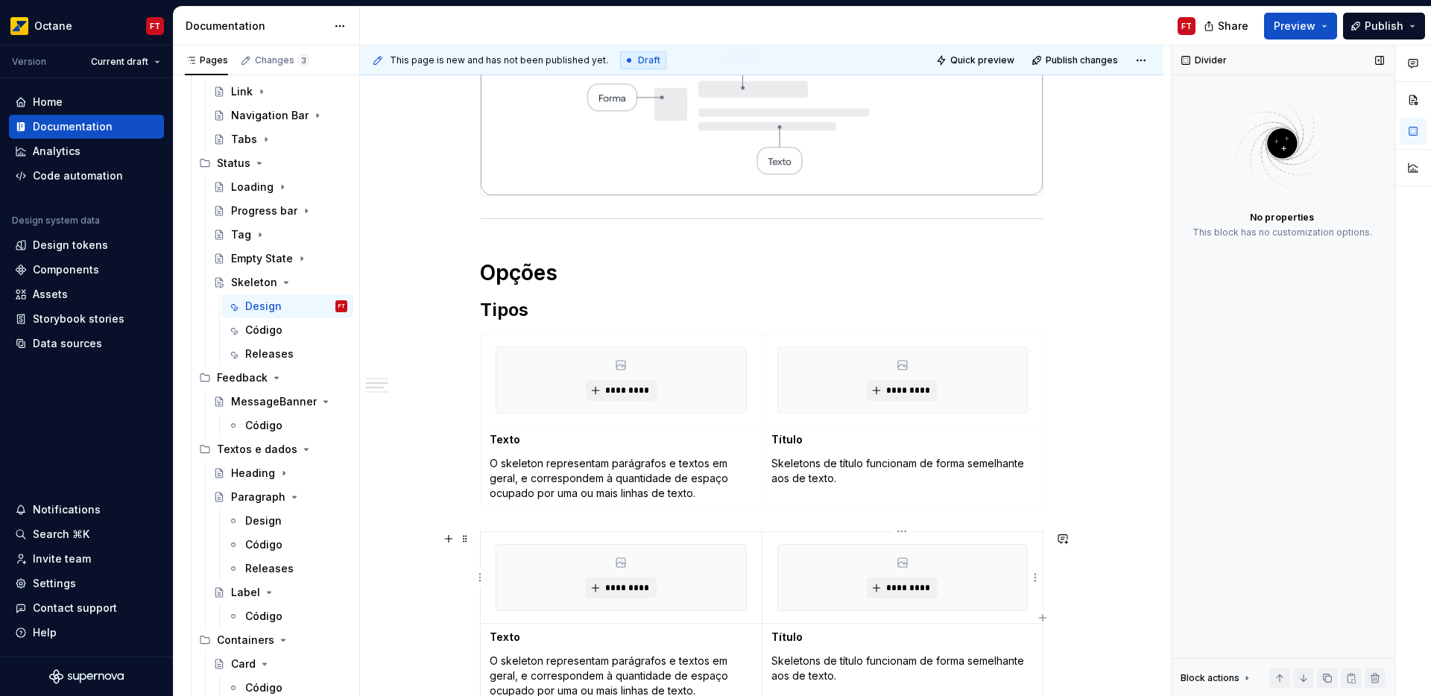
click at [814, 595] on div "*********" at bounding box center [903, 578] width 250 height 66
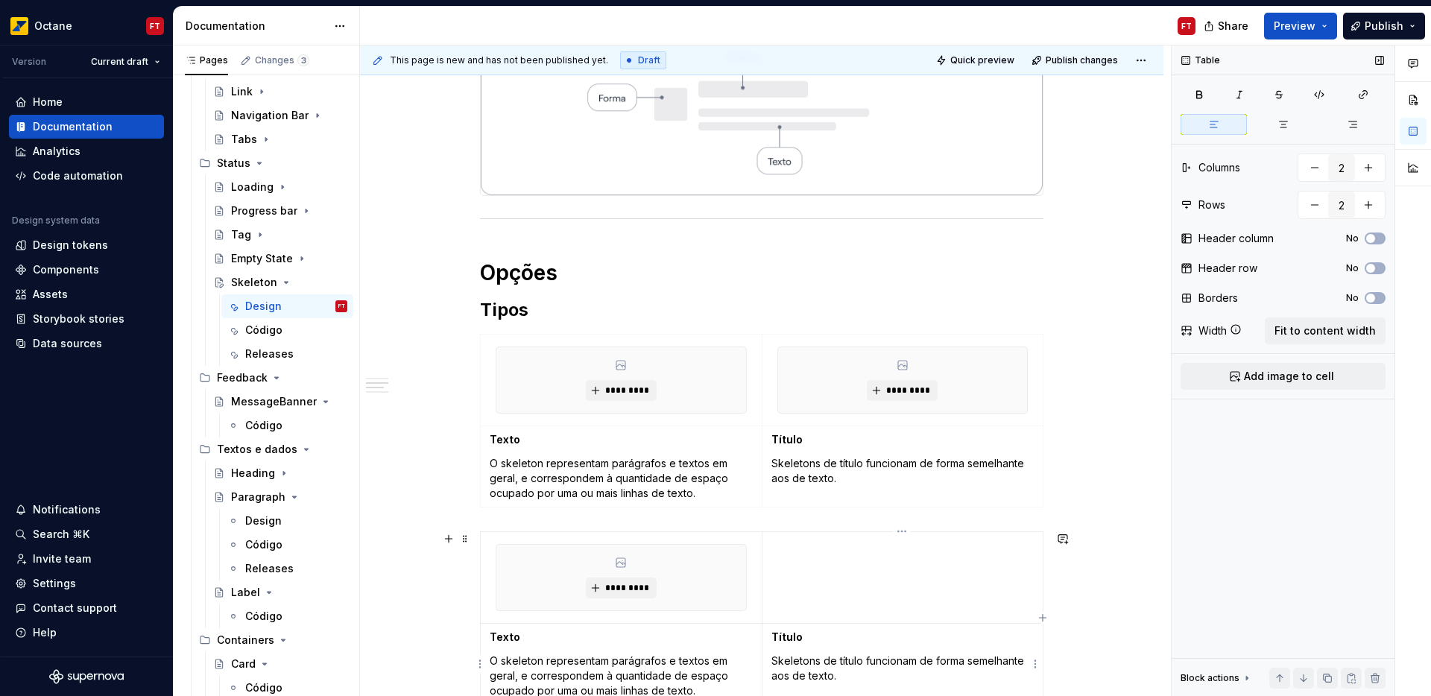
click at [841, 648] on td "Título Skeletons de título funcionam de forma semelhante aos de texto." at bounding box center [902, 663] width 281 height 81
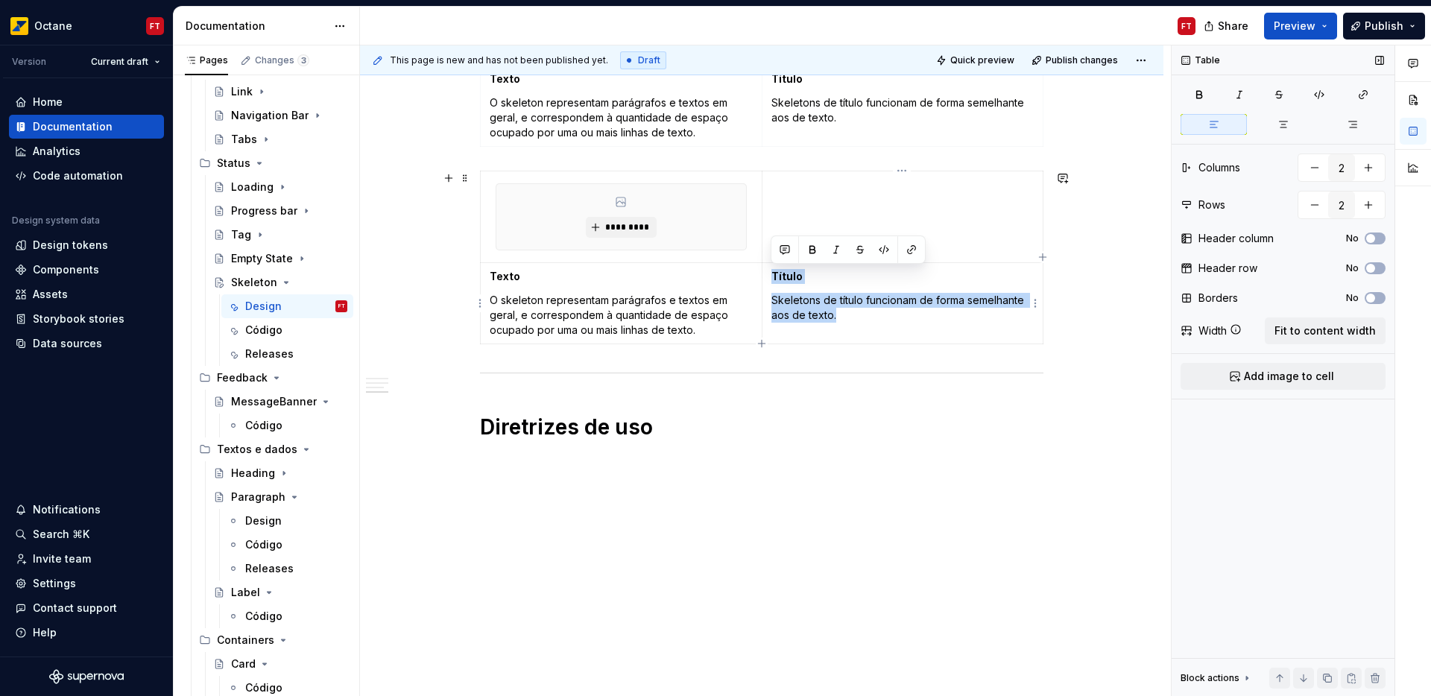
drag, startPoint x: 845, startPoint y: 676, endPoint x: 770, endPoint y: 276, distance: 406.3
click at [770, 276] on td "Título Skeletons de título funcionam de forma semelhante aos de texto." at bounding box center [902, 302] width 281 height 81
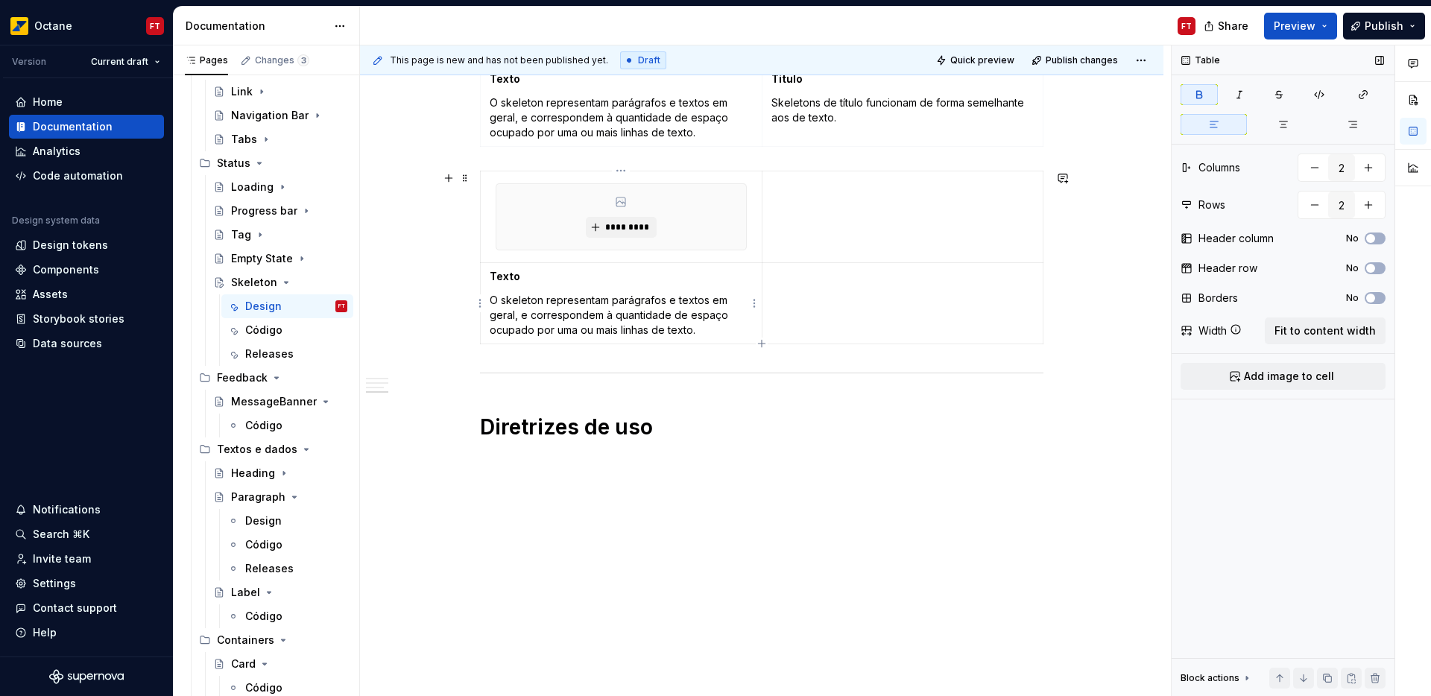
click at [506, 273] on strong "Texto" at bounding box center [505, 276] width 31 height 13
click at [539, 314] on p "O skeleton representam parágrafos e textos em geral, e correspondem à quantidad…" at bounding box center [621, 315] width 263 height 45
click at [536, 314] on p "O skeleton representam parágrafos e textos em geral, e correspondem à quantidad…" at bounding box center [621, 315] width 263 height 45
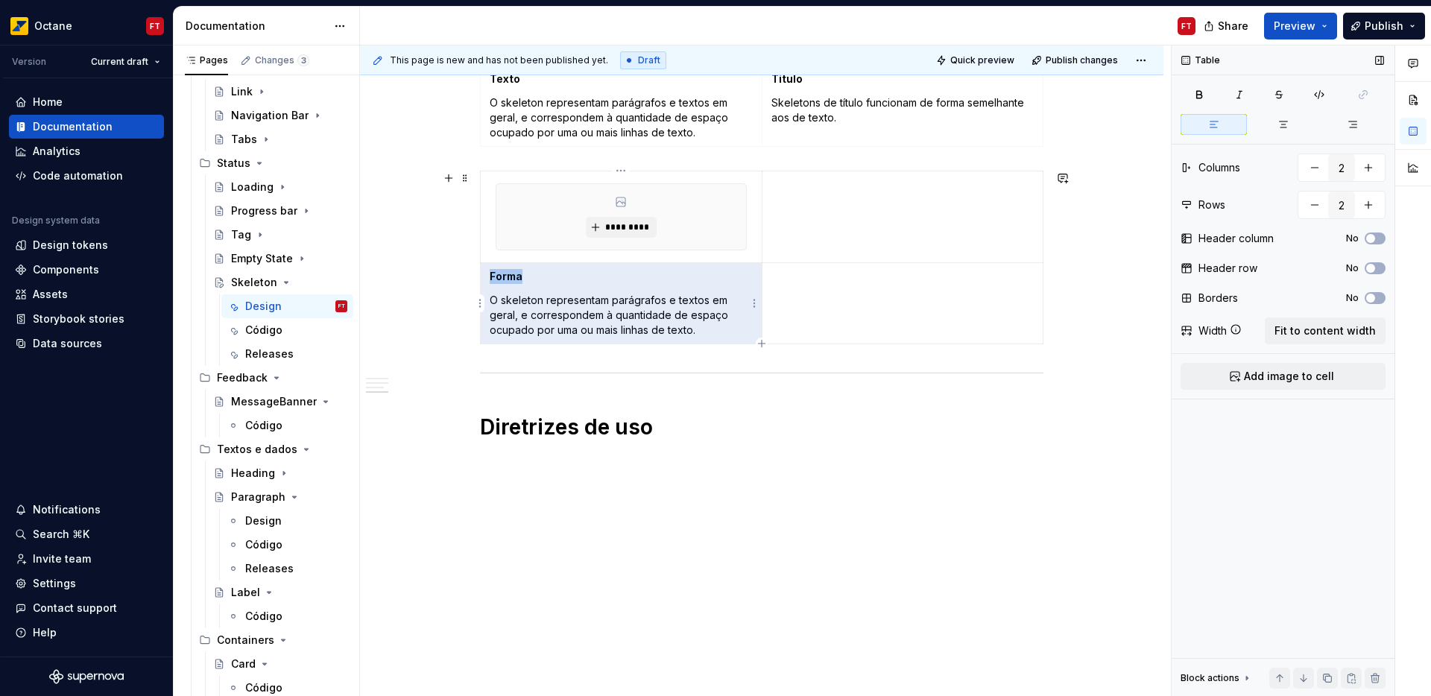
click at [500, 317] on p "O skeleton representam parágrafos e textos em geral, e correspondem à quantidad…" at bounding box center [621, 315] width 263 height 45
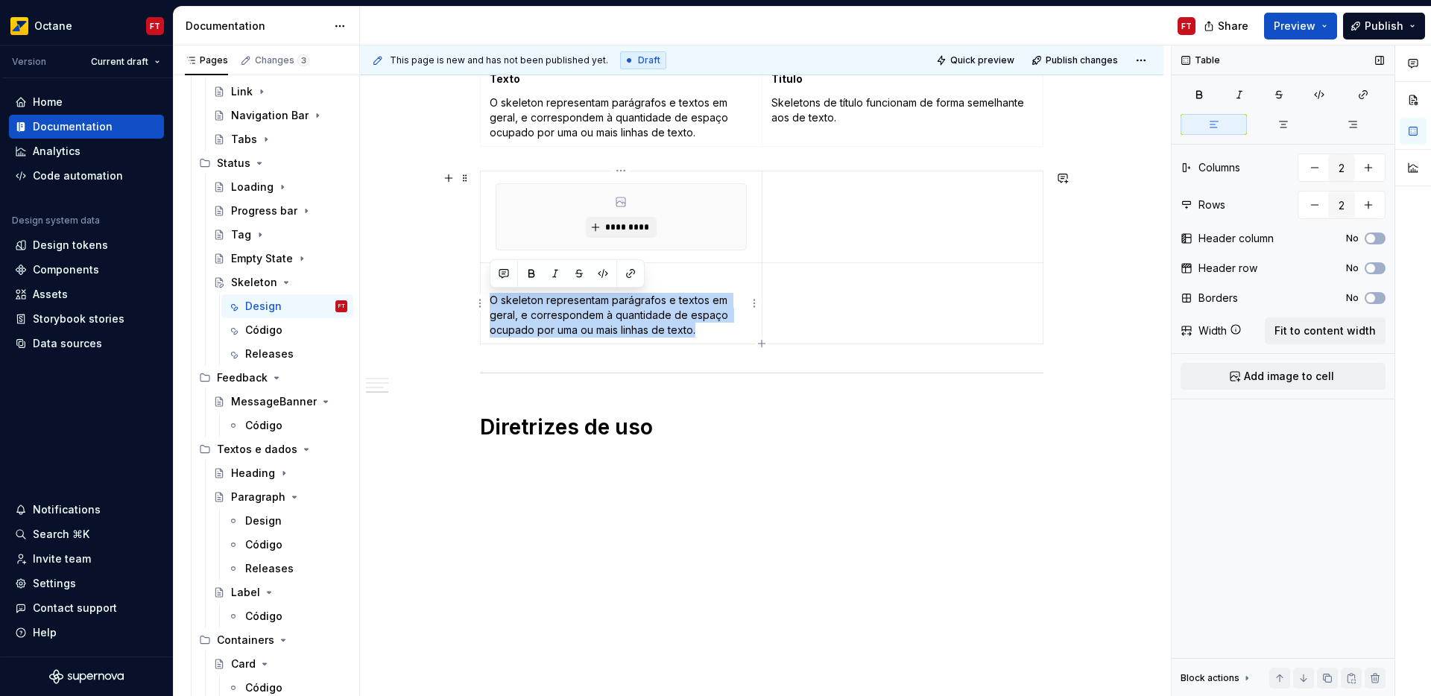
drag, startPoint x: 491, startPoint y: 299, endPoint x: 729, endPoint y: 332, distance: 239.9
click at [729, 332] on p "O skeleton representam parágrafos e textos em geral, e correspondem à quantidad…" at bounding box center [621, 315] width 263 height 45
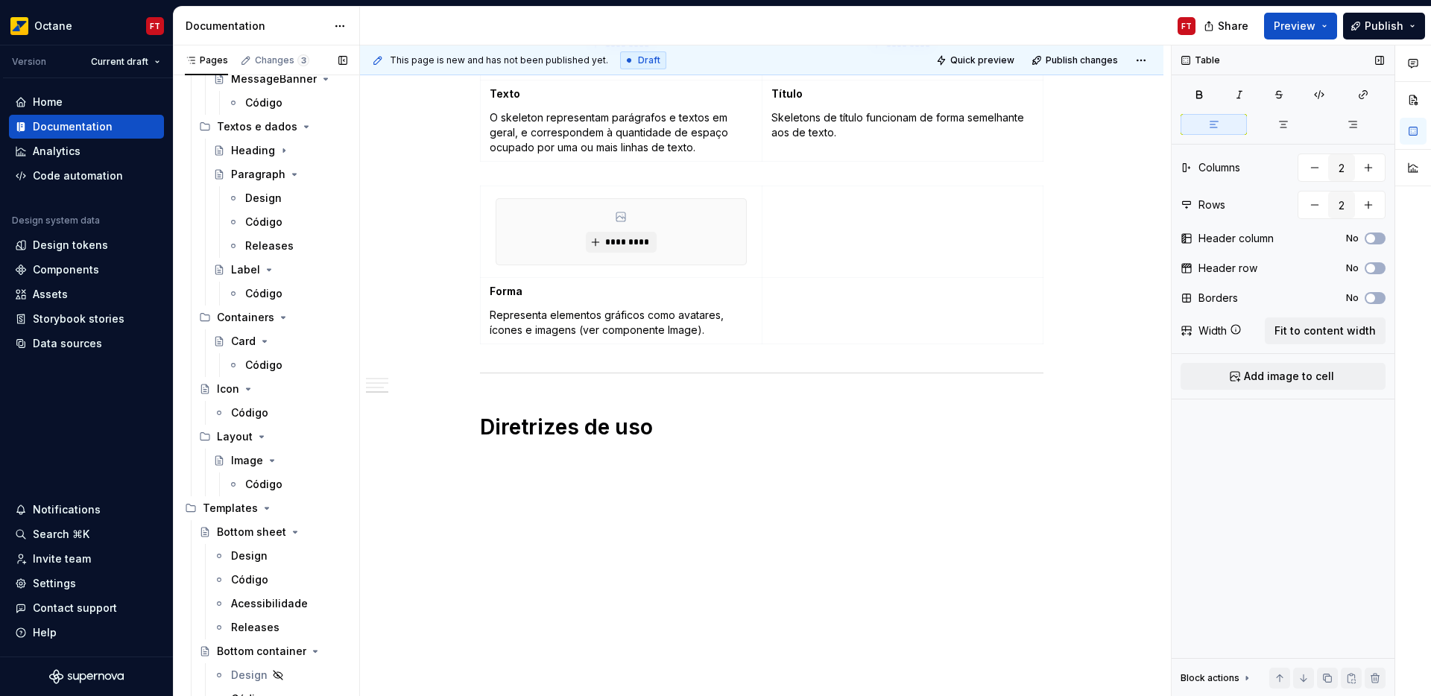
scroll to position [657, 0]
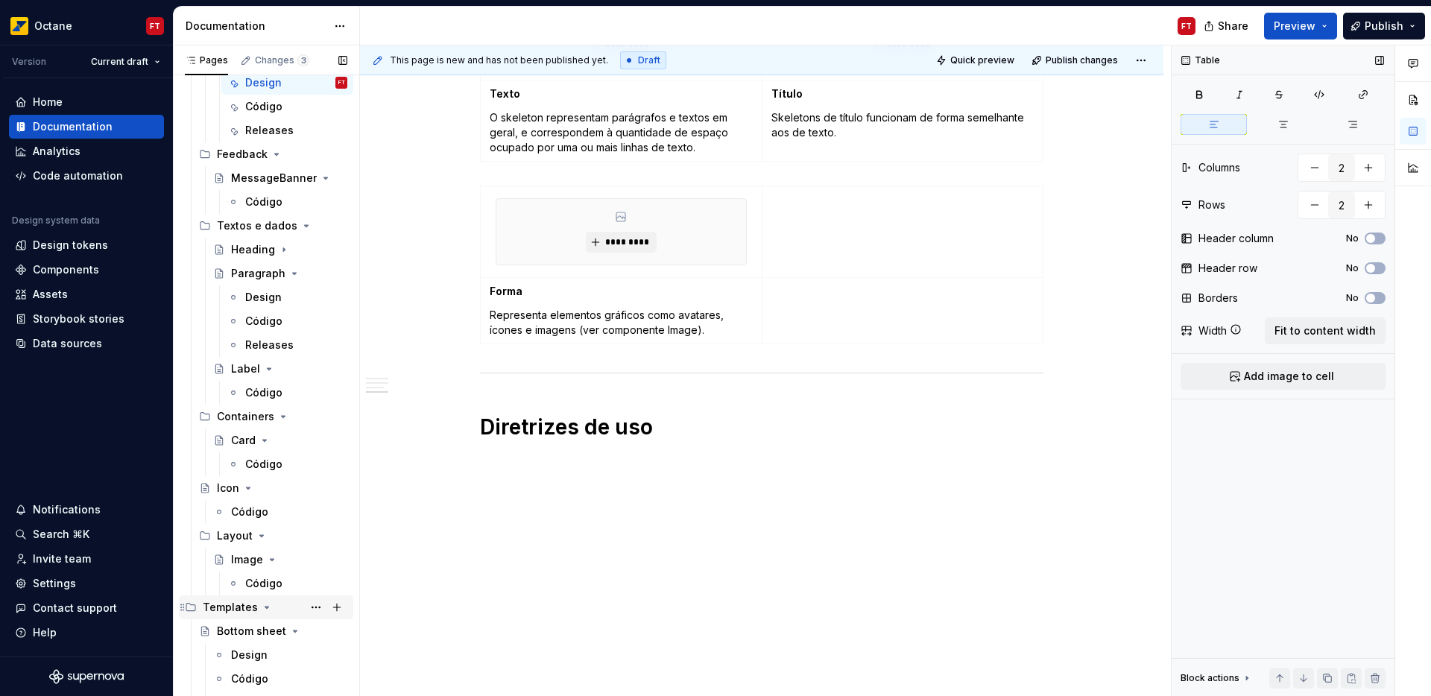
click at [265, 608] on icon "Page tree" at bounding box center [267, 607] width 4 height 1
click at [244, 563] on div "Image" at bounding box center [247, 559] width 32 height 15
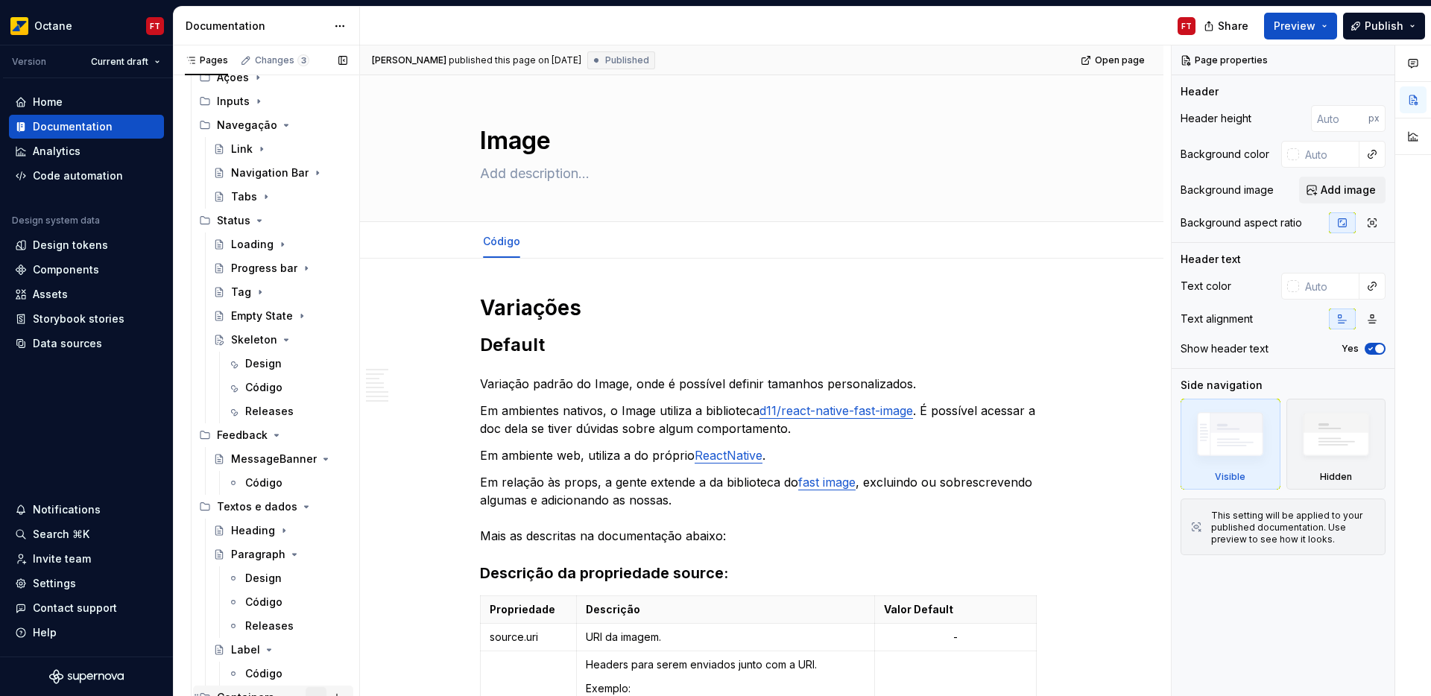
scroll to position [368, 0]
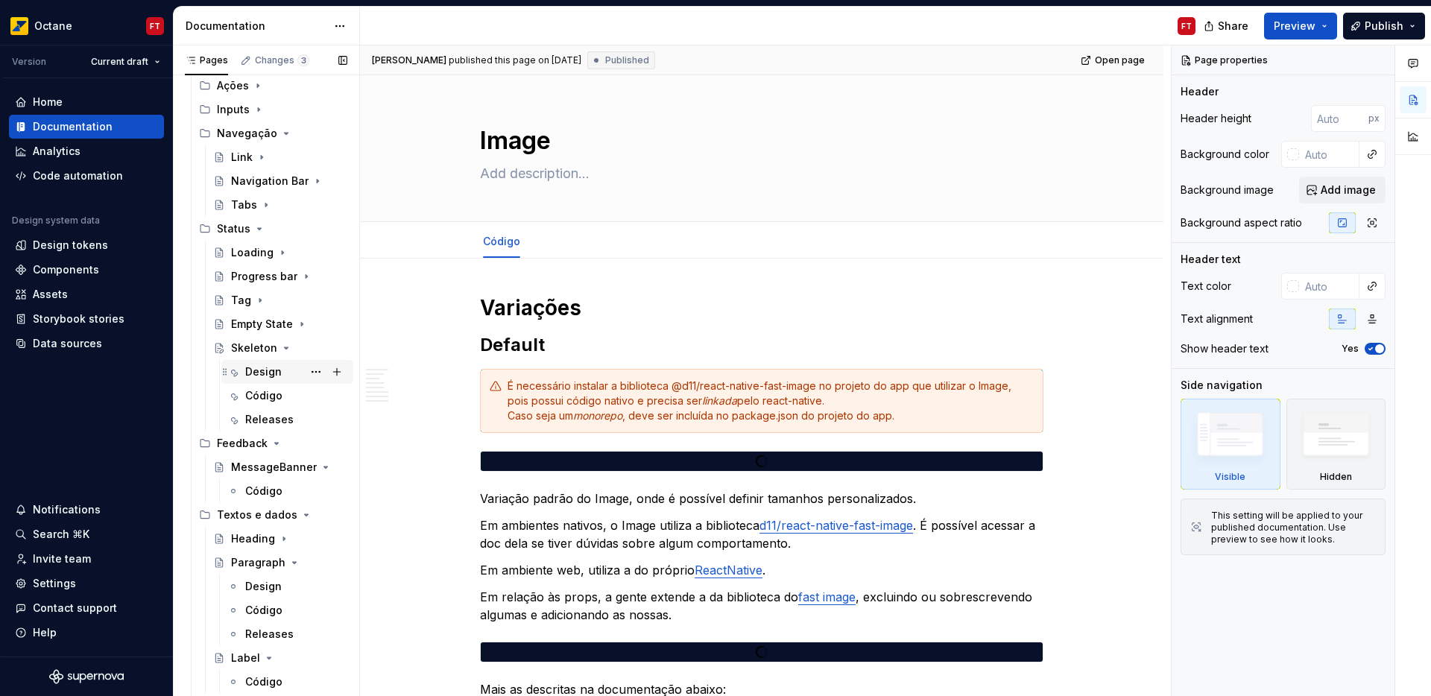
click at [272, 376] on div "Design" at bounding box center [263, 371] width 37 height 15
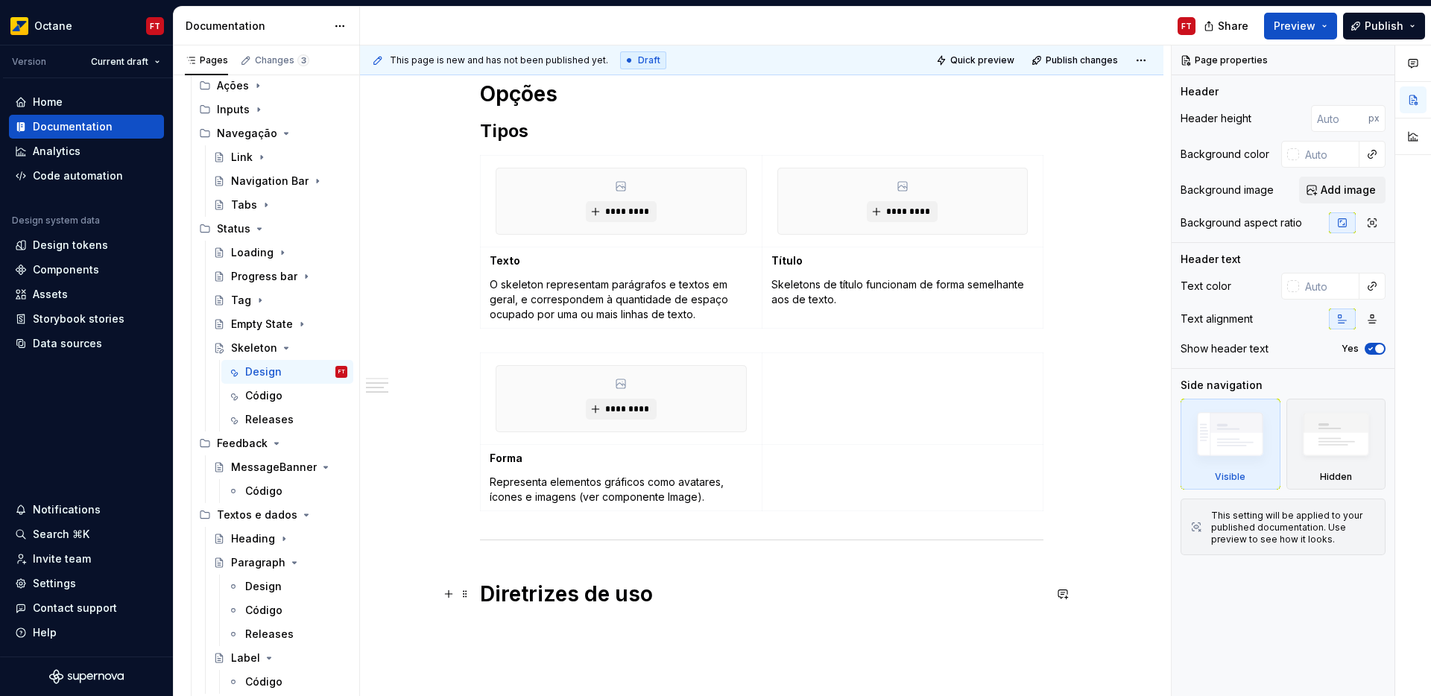
scroll to position [513, 0]
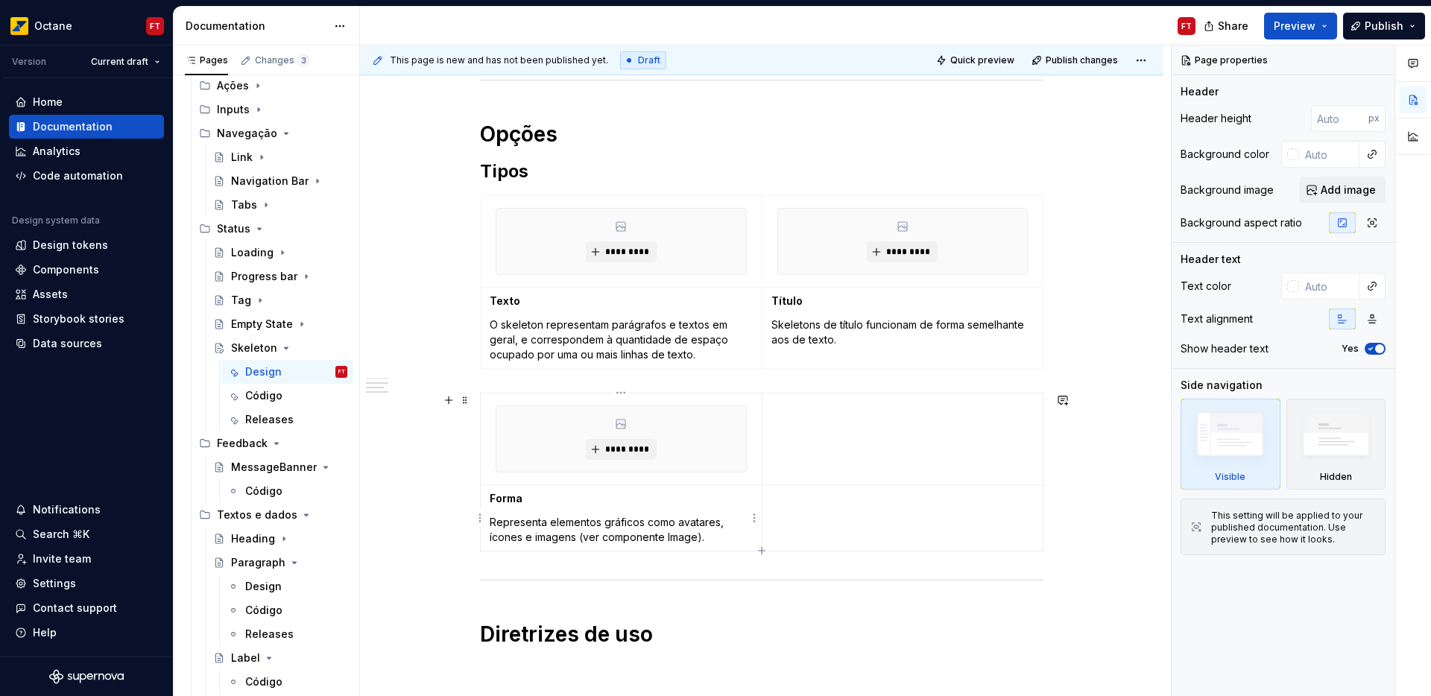
click at [676, 533] on p "Representa elementos gráficos como avatares, ícones e imagens (ver componente I…" at bounding box center [621, 530] width 263 height 30
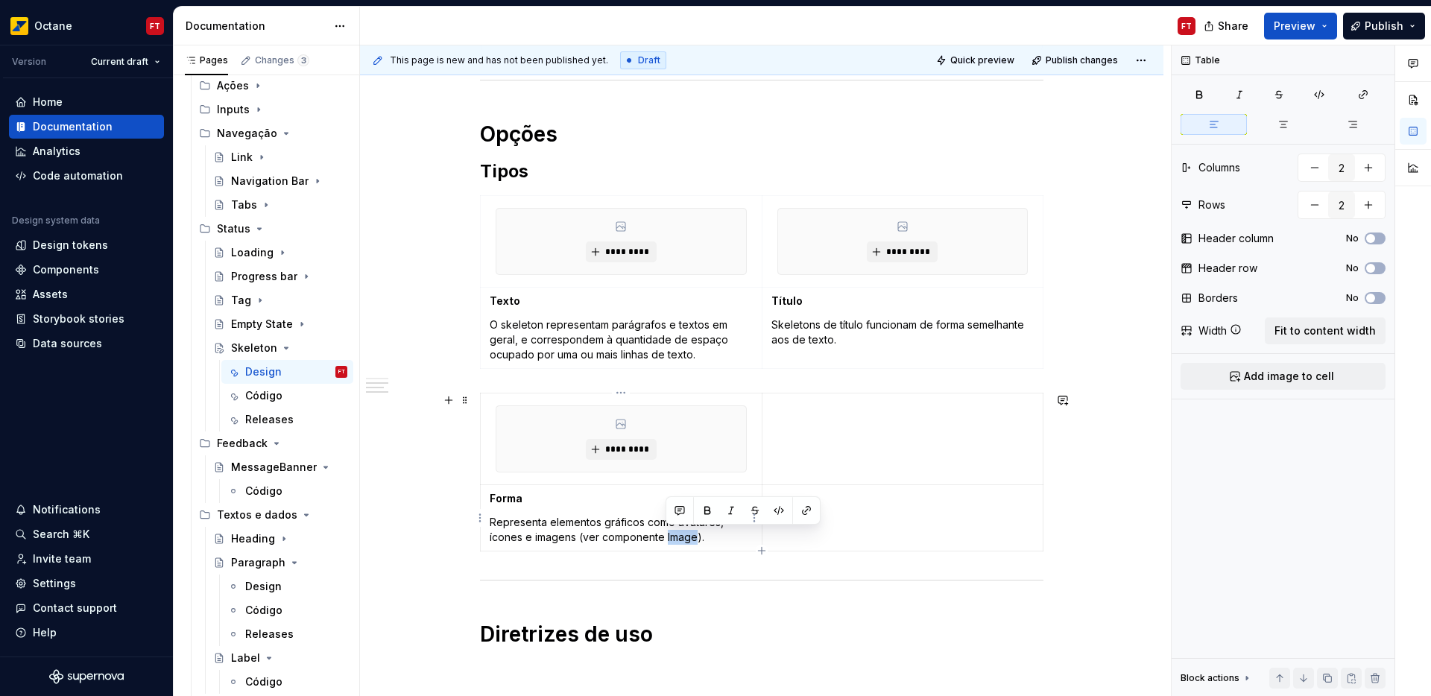
click at [676, 533] on p "Representa elementos gráficos como avatares, ícones e imagens (ver componente I…" at bounding box center [621, 530] width 263 height 30
click at [778, 506] on button "button" at bounding box center [778, 510] width 21 height 21
type textarea "*"
click at [783, 516] on button "button" at bounding box center [780, 512] width 21 height 21
click at [814, 512] on button "button" at bounding box center [806, 510] width 21 height 21
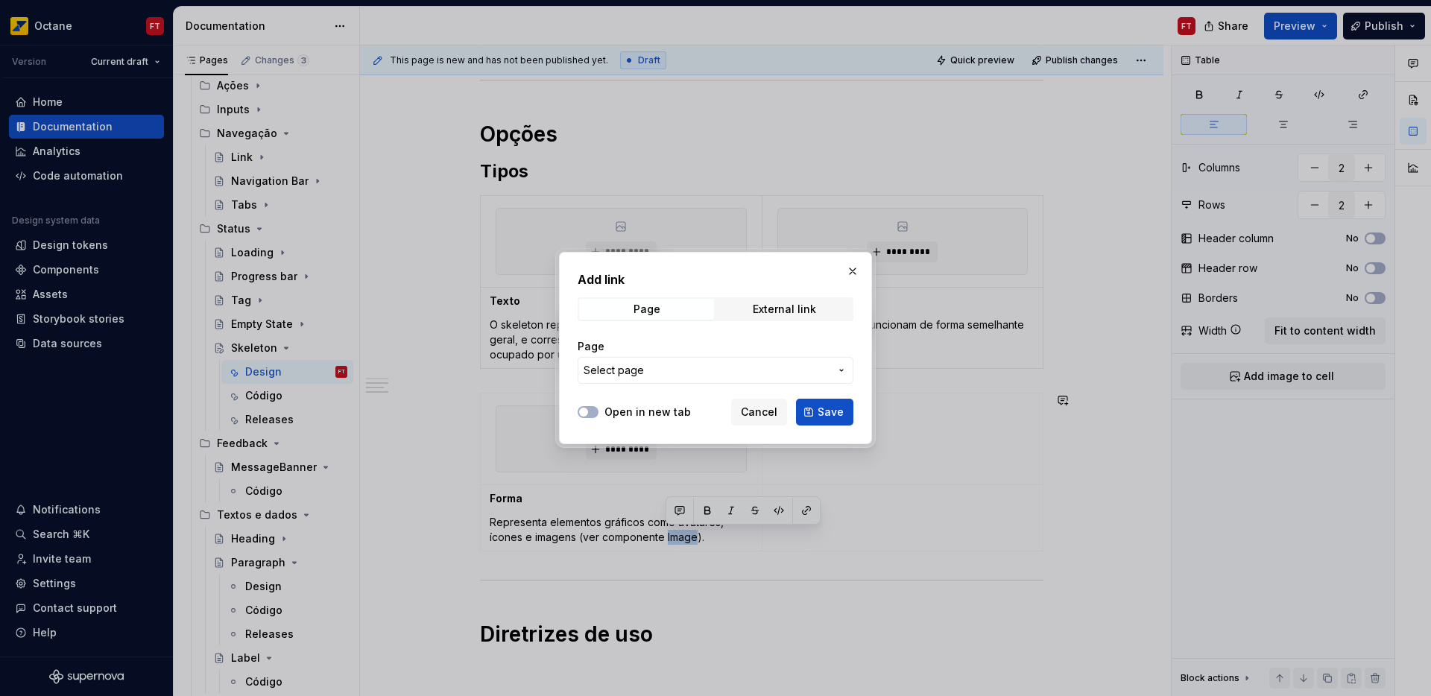
click at [657, 369] on span "Select page" at bounding box center [706, 370] width 246 height 15
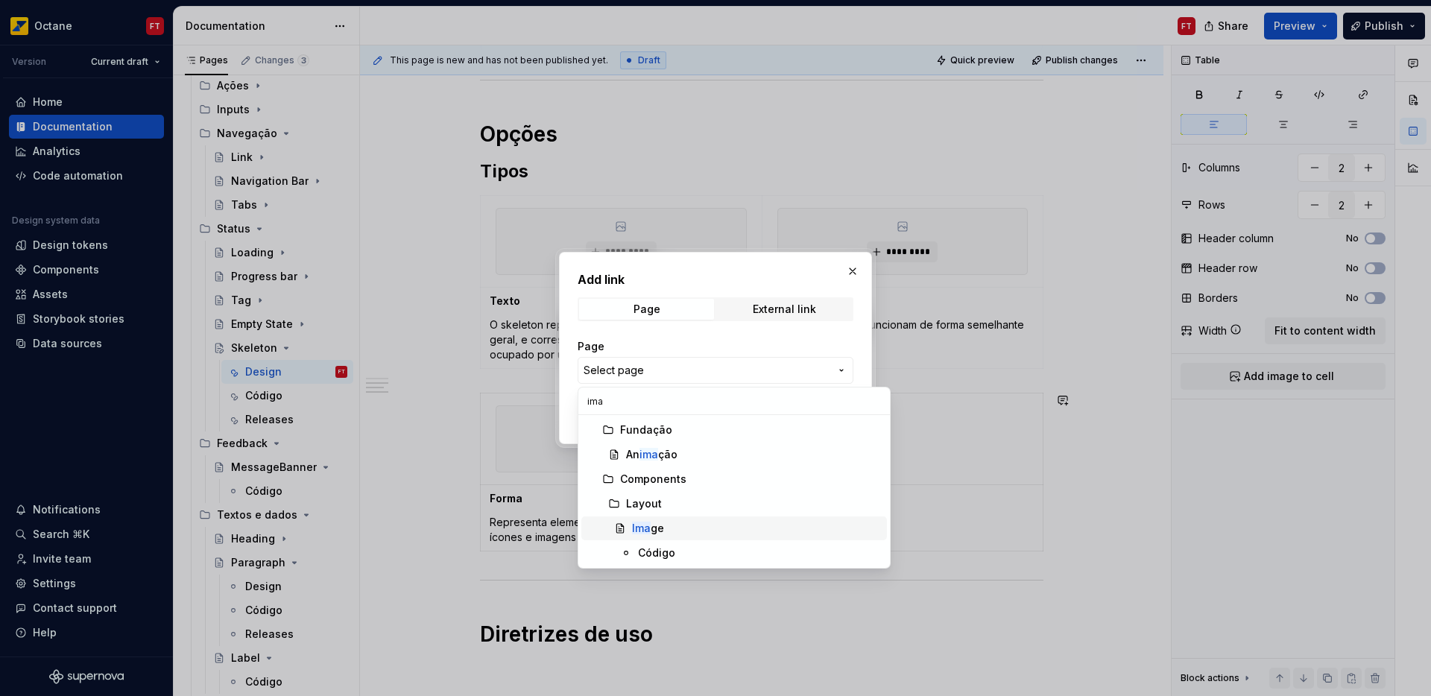
type input "ima"
click at [636, 526] on mark "Ima" at bounding box center [641, 528] width 19 height 13
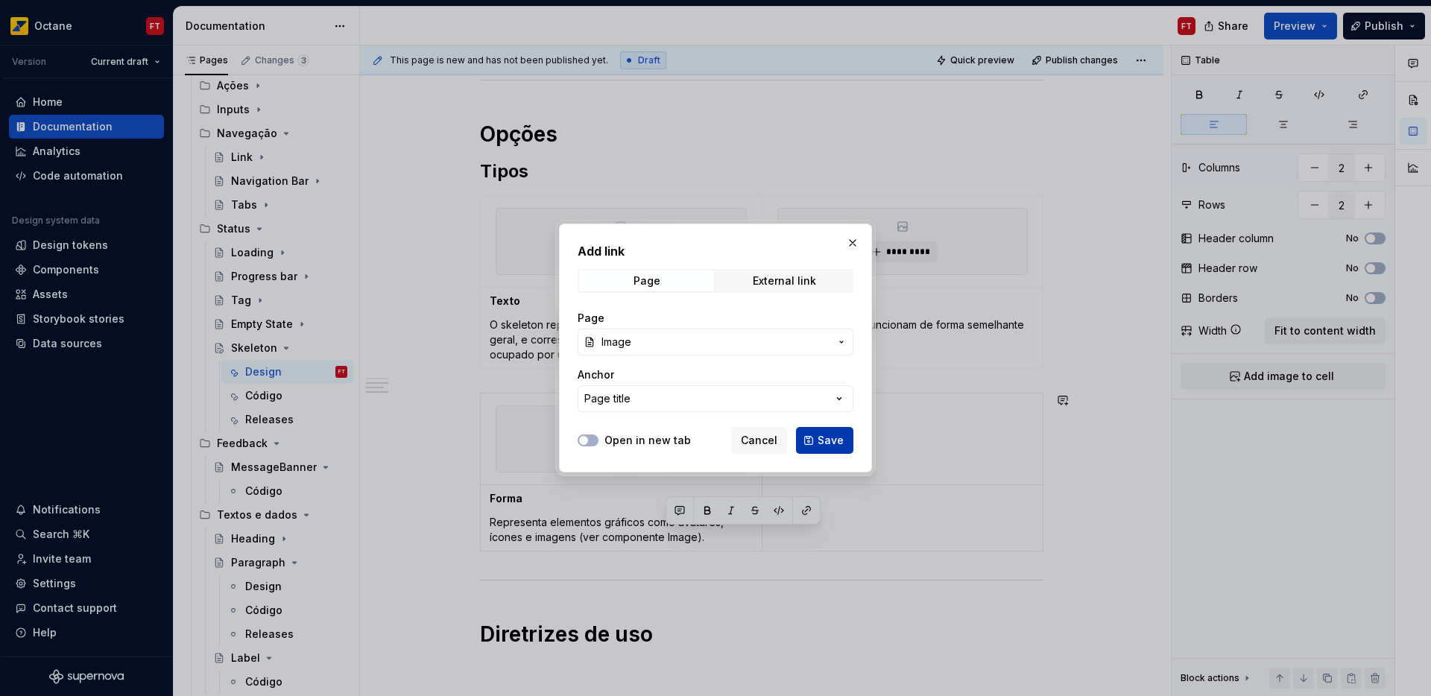
click at [829, 437] on span "Save" at bounding box center [830, 440] width 26 height 15
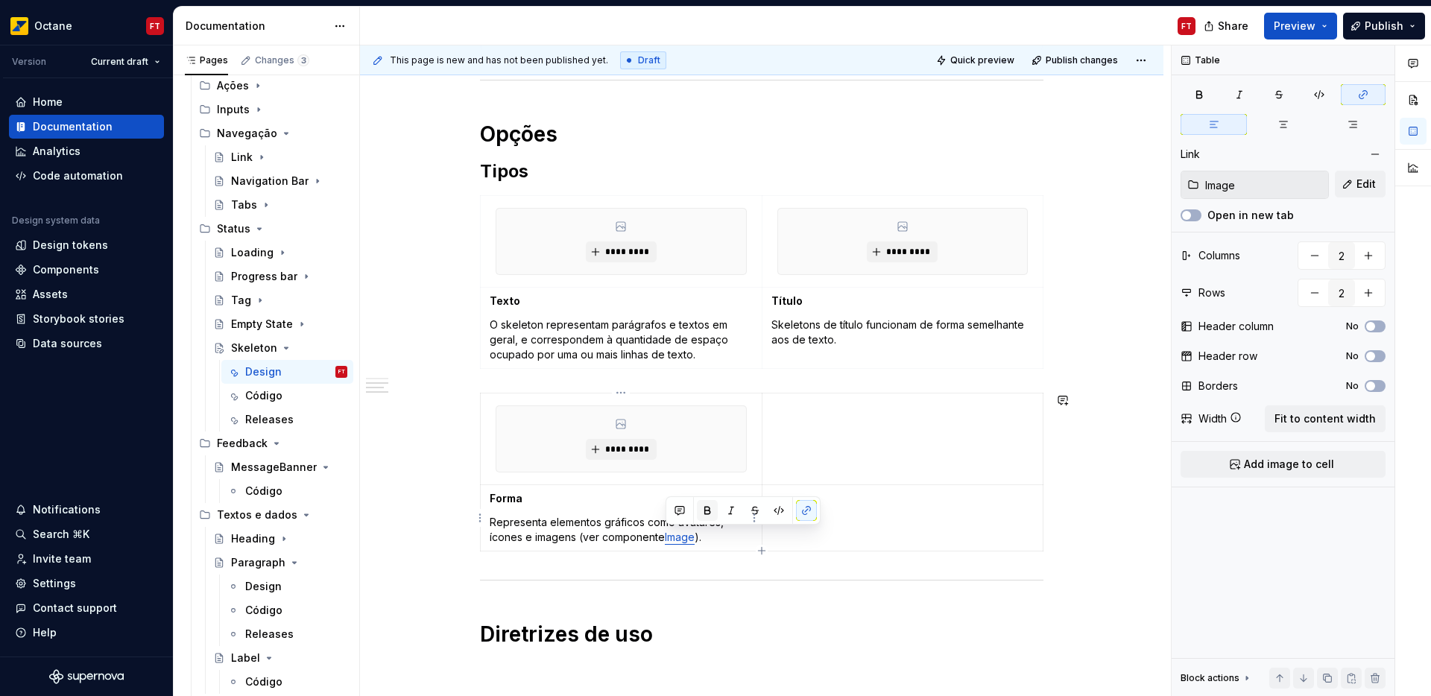
click at [711, 511] on button "button" at bounding box center [707, 510] width 21 height 21
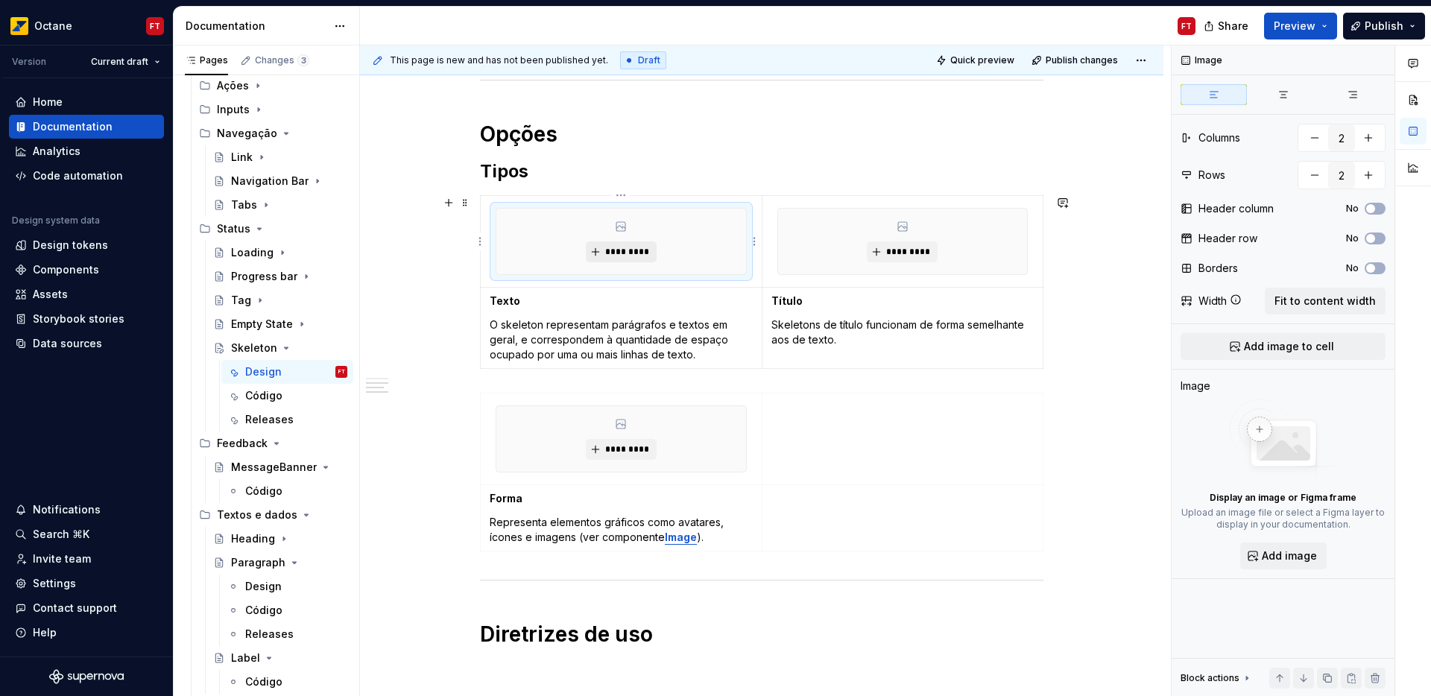
click at [624, 252] on span "*********" at bounding box center [626, 252] width 45 height 12
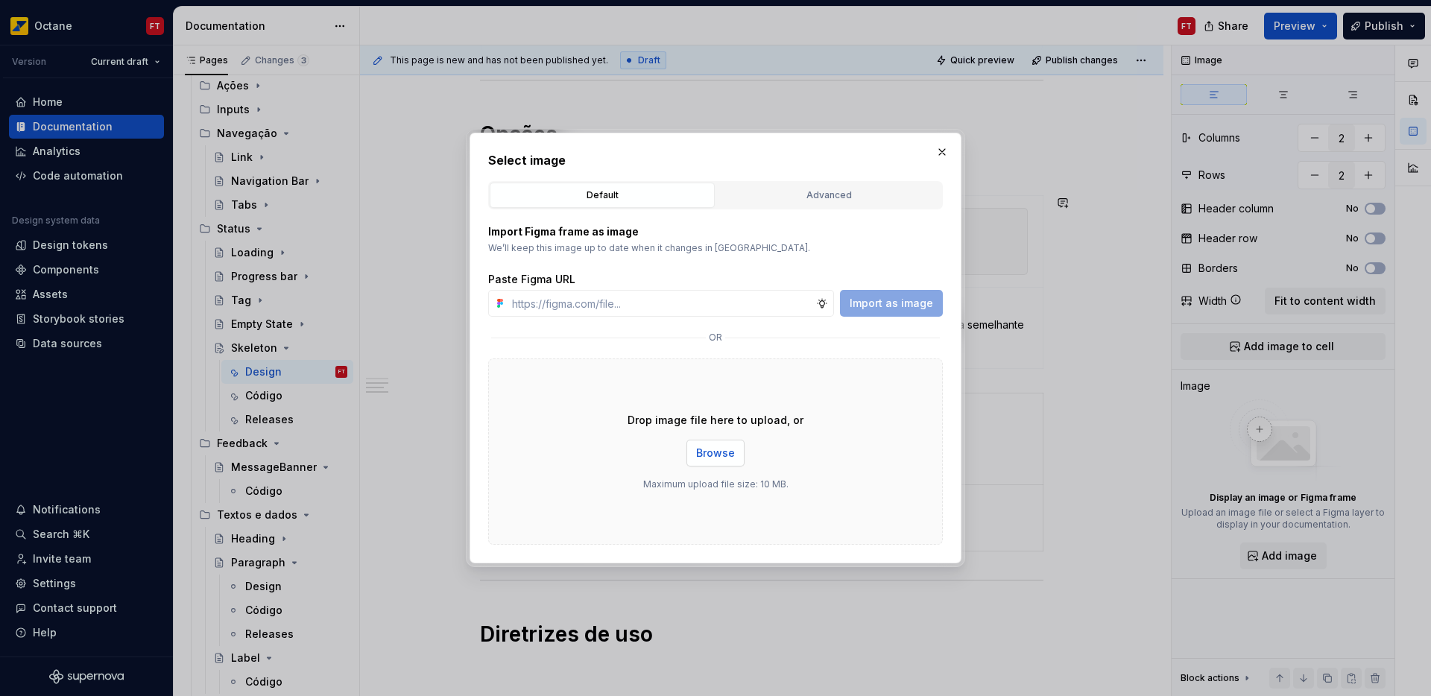
click at [732, 455] on span "Browse" at bounding box center [715, 453] width 39 height 15
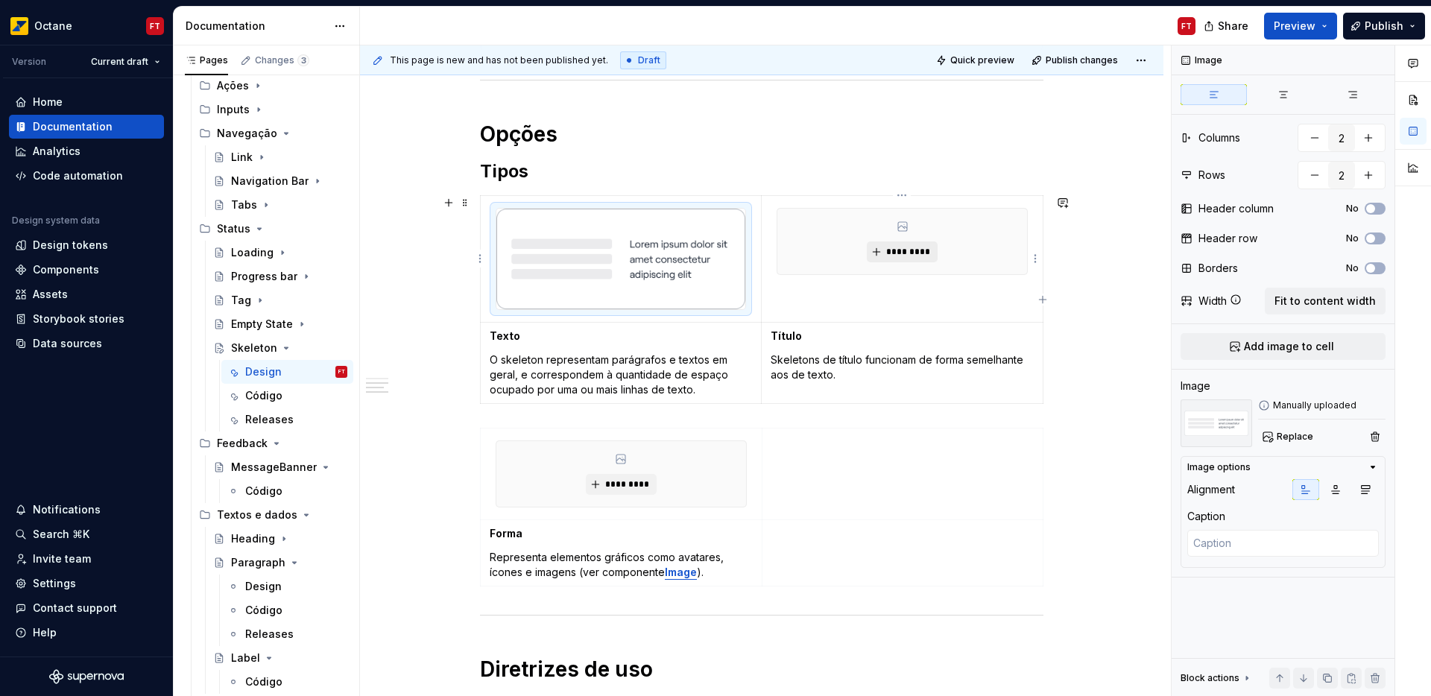
click at [914, 252] on span "*********" at bounding box center [907, 252] width 45 height 12
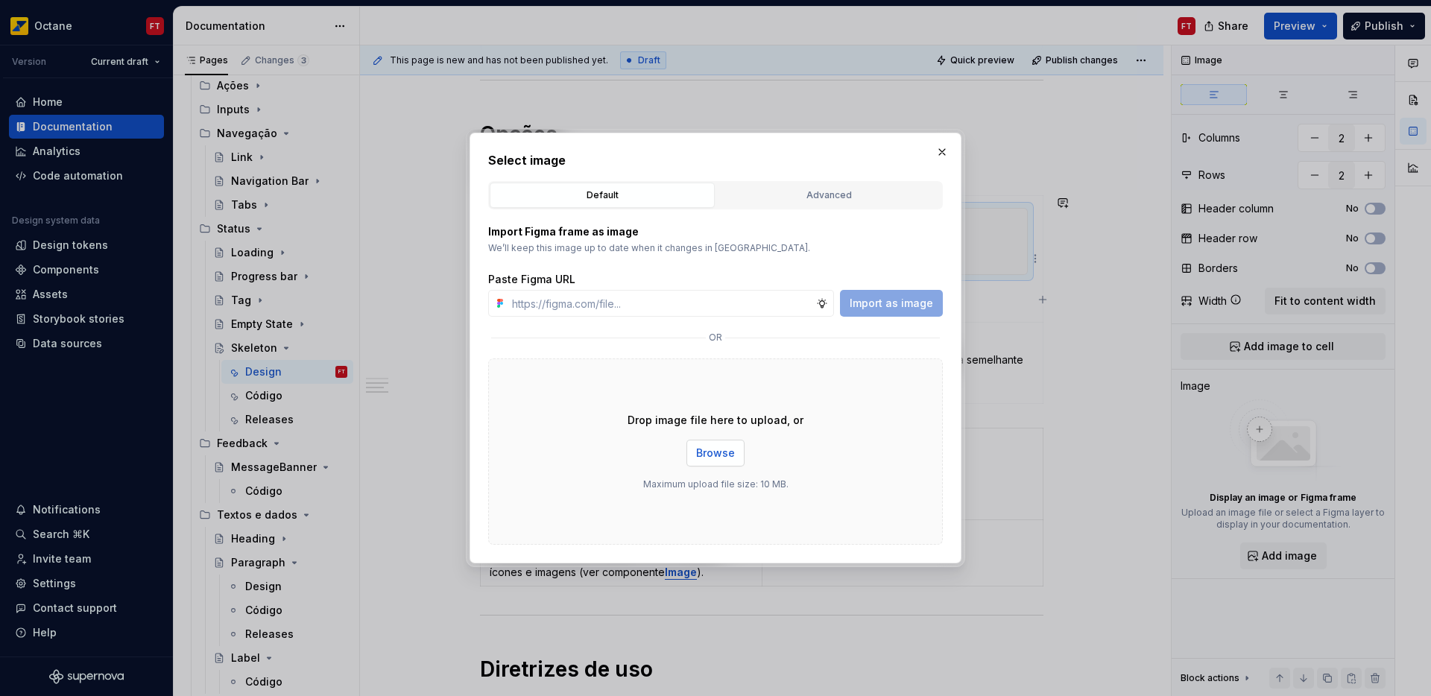
click at [702, 458] on span "Browse" at bounding box center [715, 453] width 39 height 15
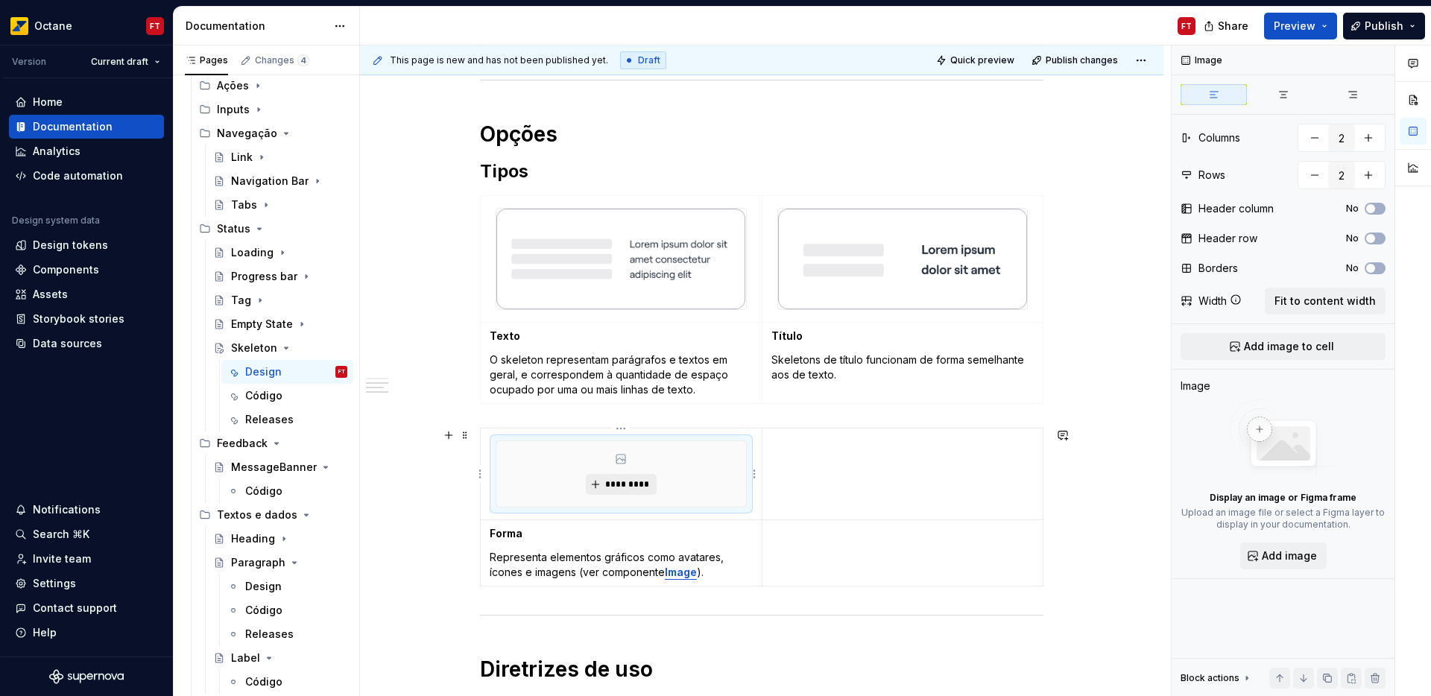
click at [617, 478] on span "*********" at bounding box center [626, 484] width 45 height 12
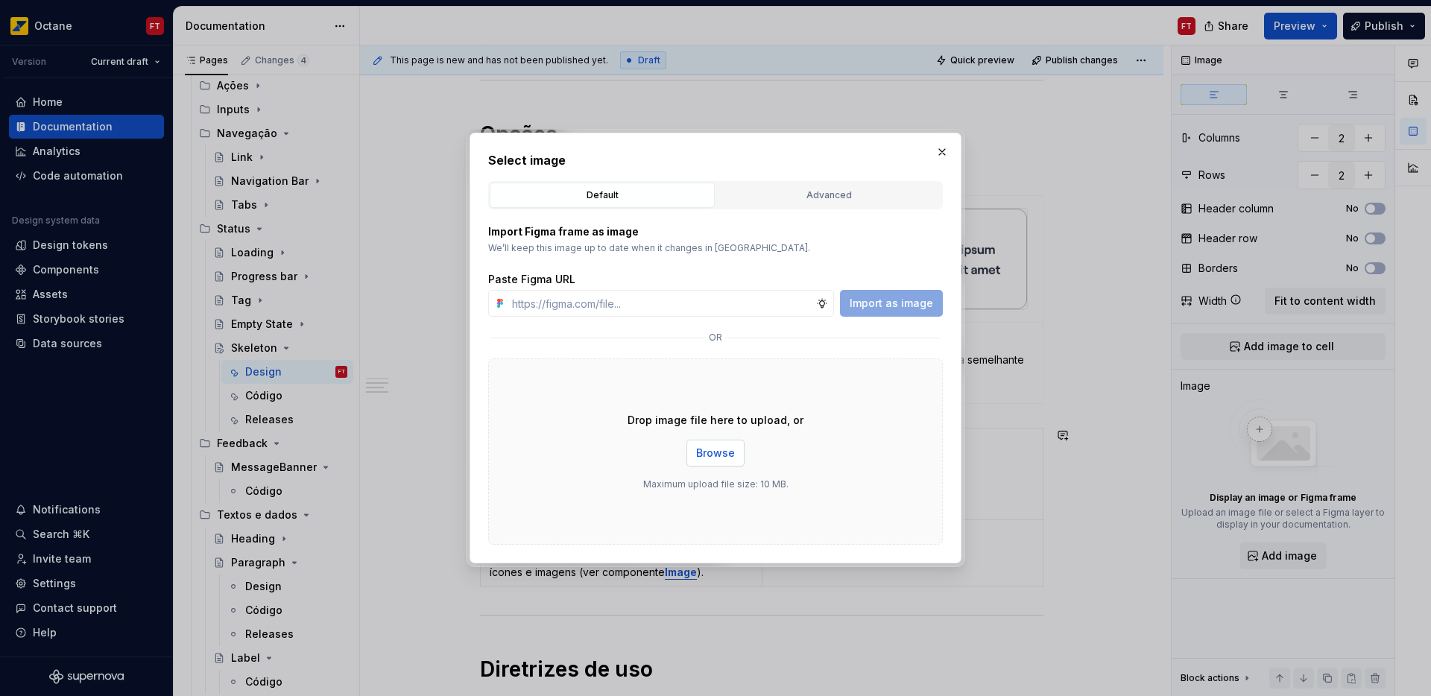
click at [715, 453] on span "Browse" at bounding box center [715, 453] width 39 height 15
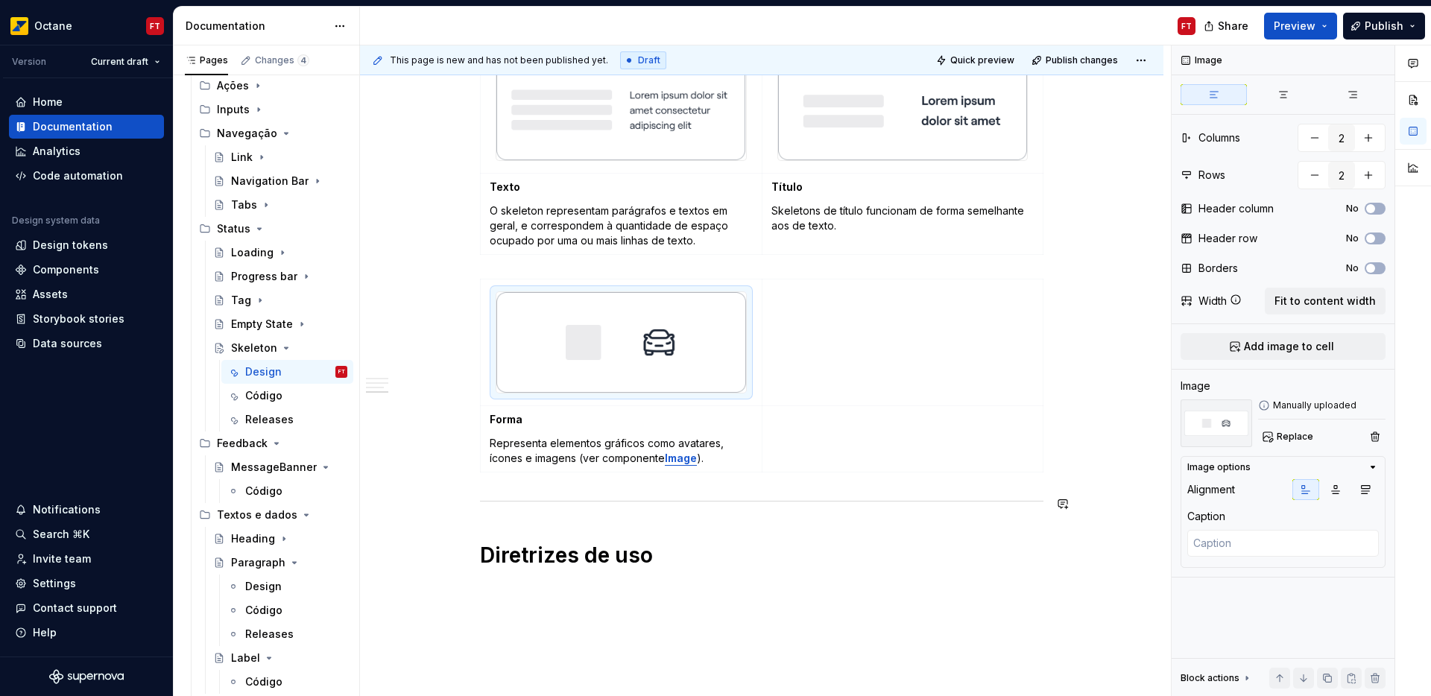
scroll to position [790, 0]
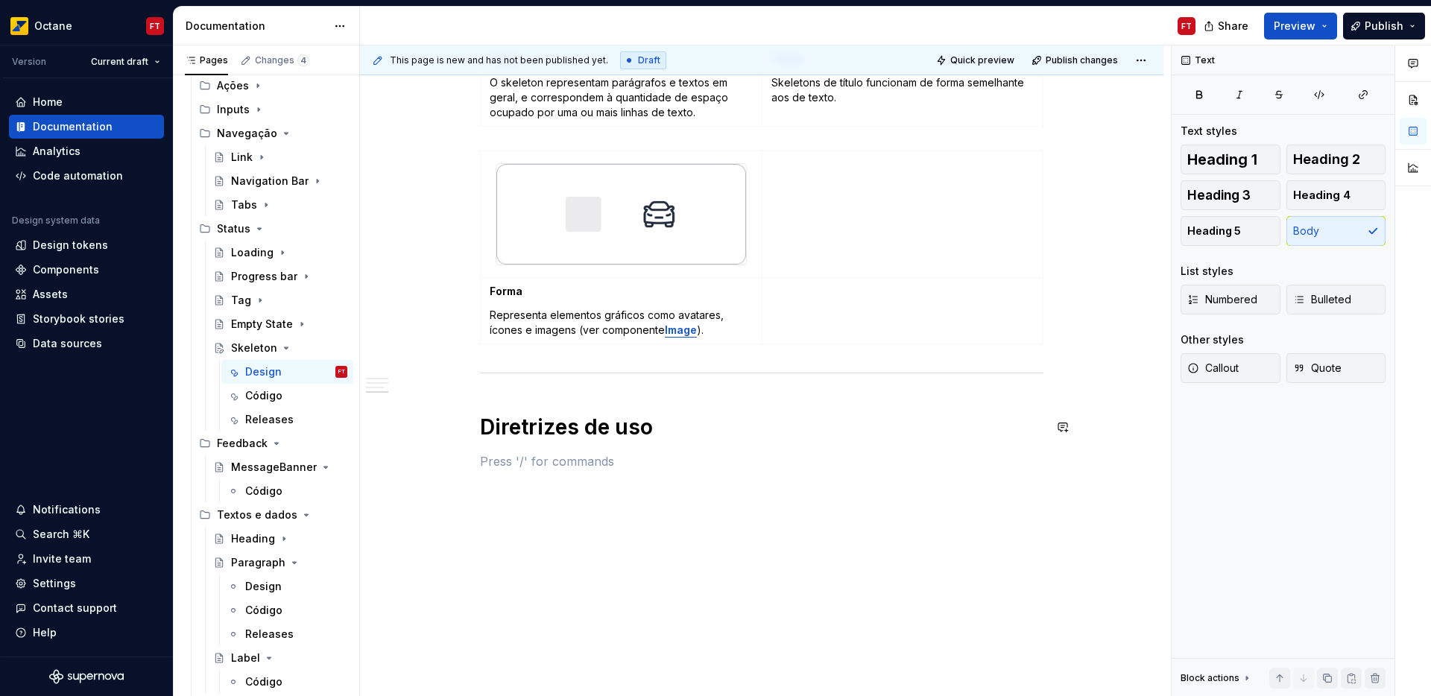
click at [685, 450] on div "Anatomia Opções Tipos Texto O skeleton representam parágrafos e textos em geral…" at bounding box center [761, 14] width 563 height 912
click at [221, 328] on icon "Page tree" at bounding box center [219, 324] width 12 height 12
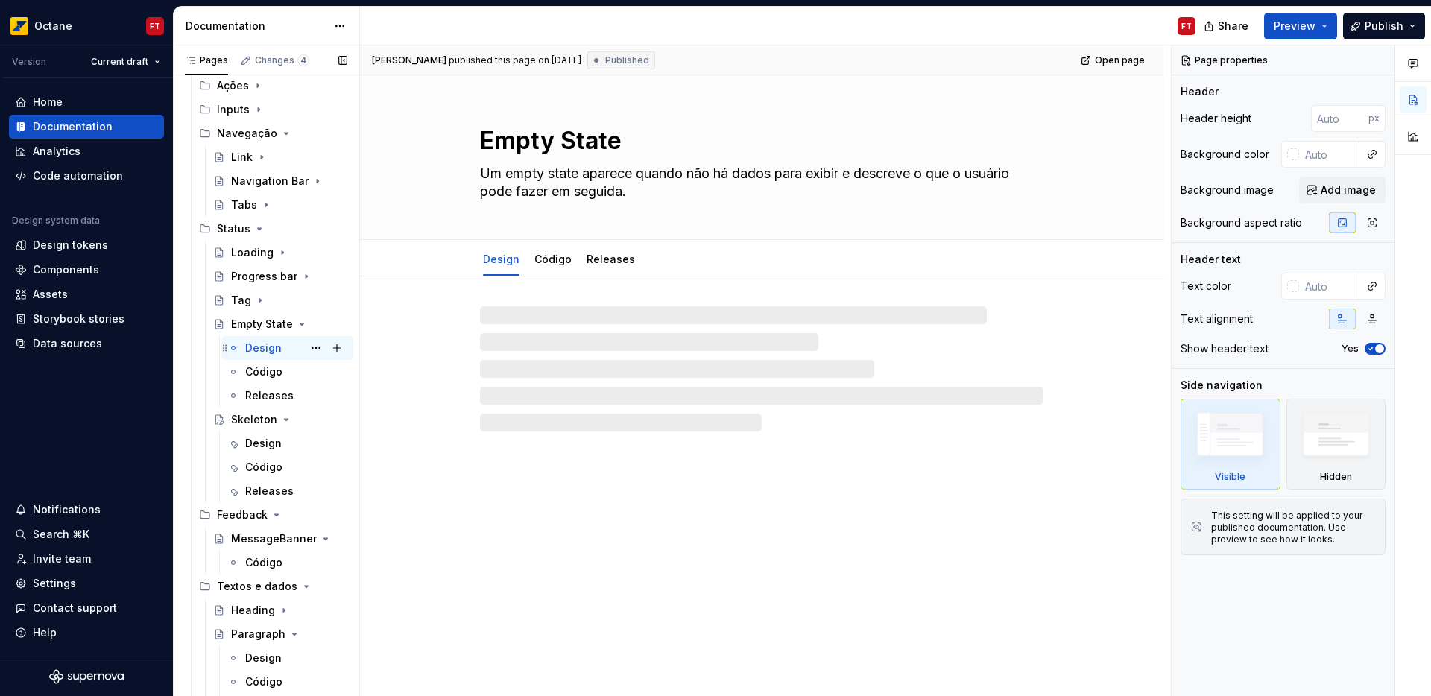
click at [250, 352] on div "Design" at bounding box center [263, 348] width 37 height 15
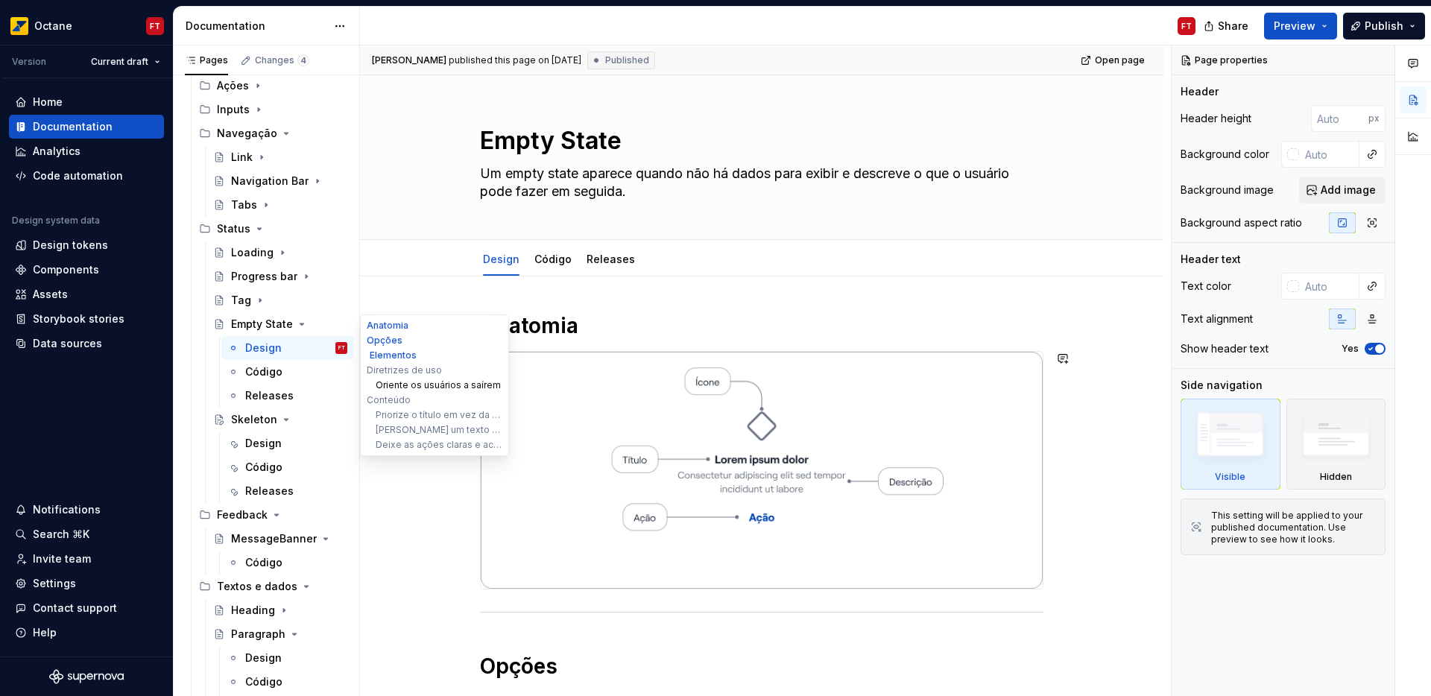
click at [388, 386] on button "Oriente os usuários a saírem" at bounding box center [435, 385] width 142 height 15
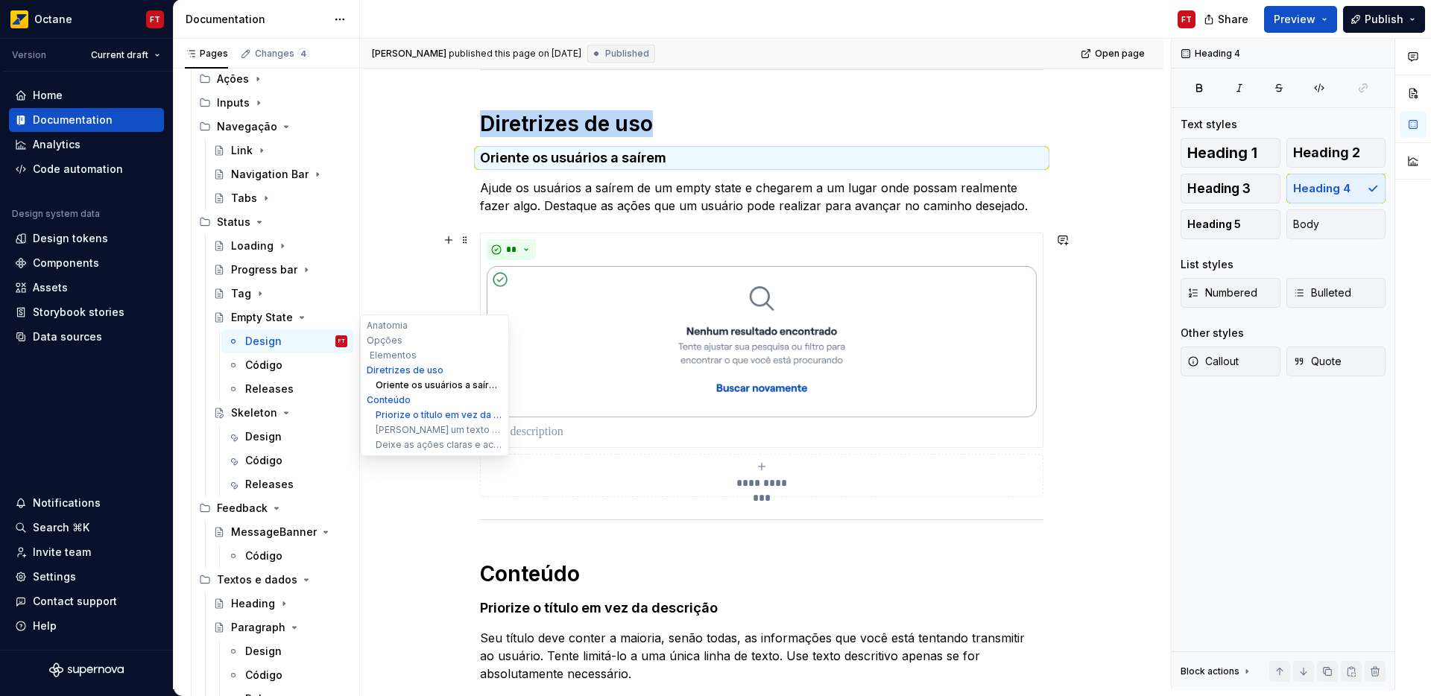
scroll to position [1237, 0]
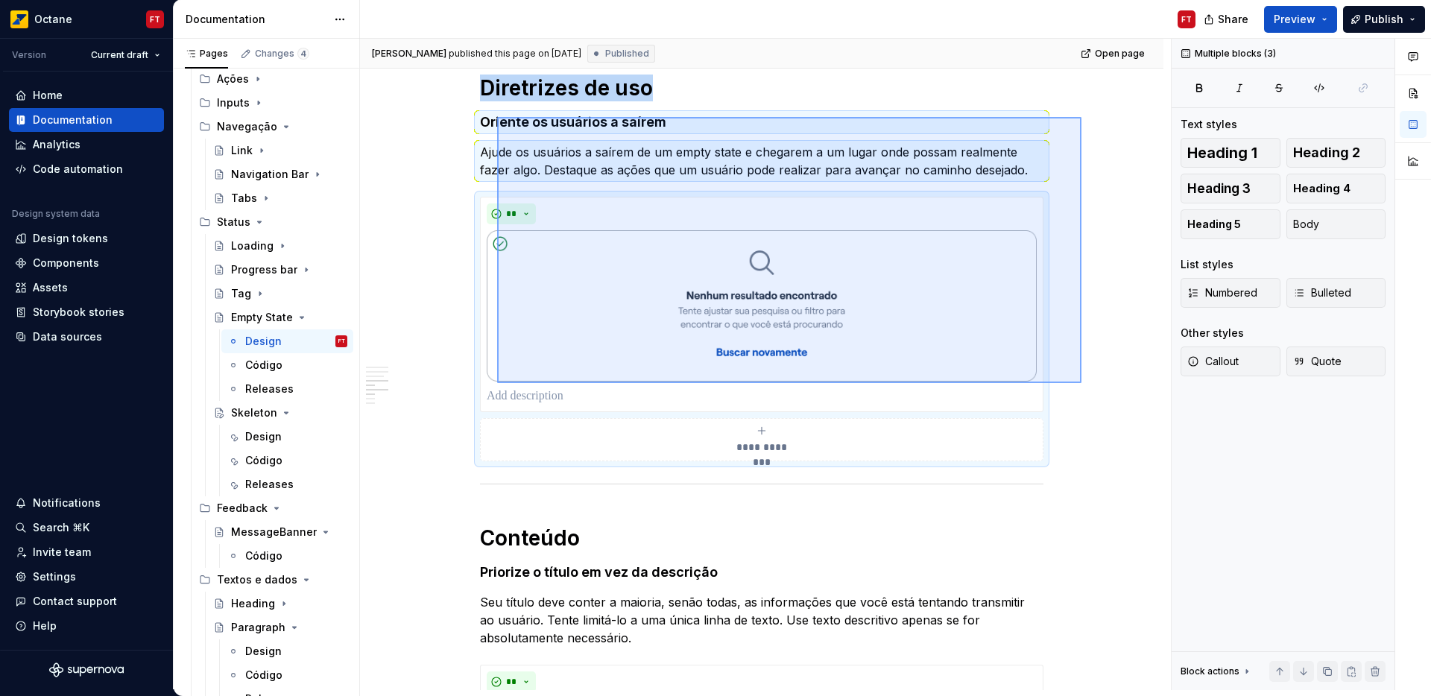
drag, startPoint x: 1081, startPoint y: 383, endPoint x: 497, endPoint y: 117, distance: 641.9
click at [497, 117] on div "**********" at bounding box center [765, 364] width 811 height 651
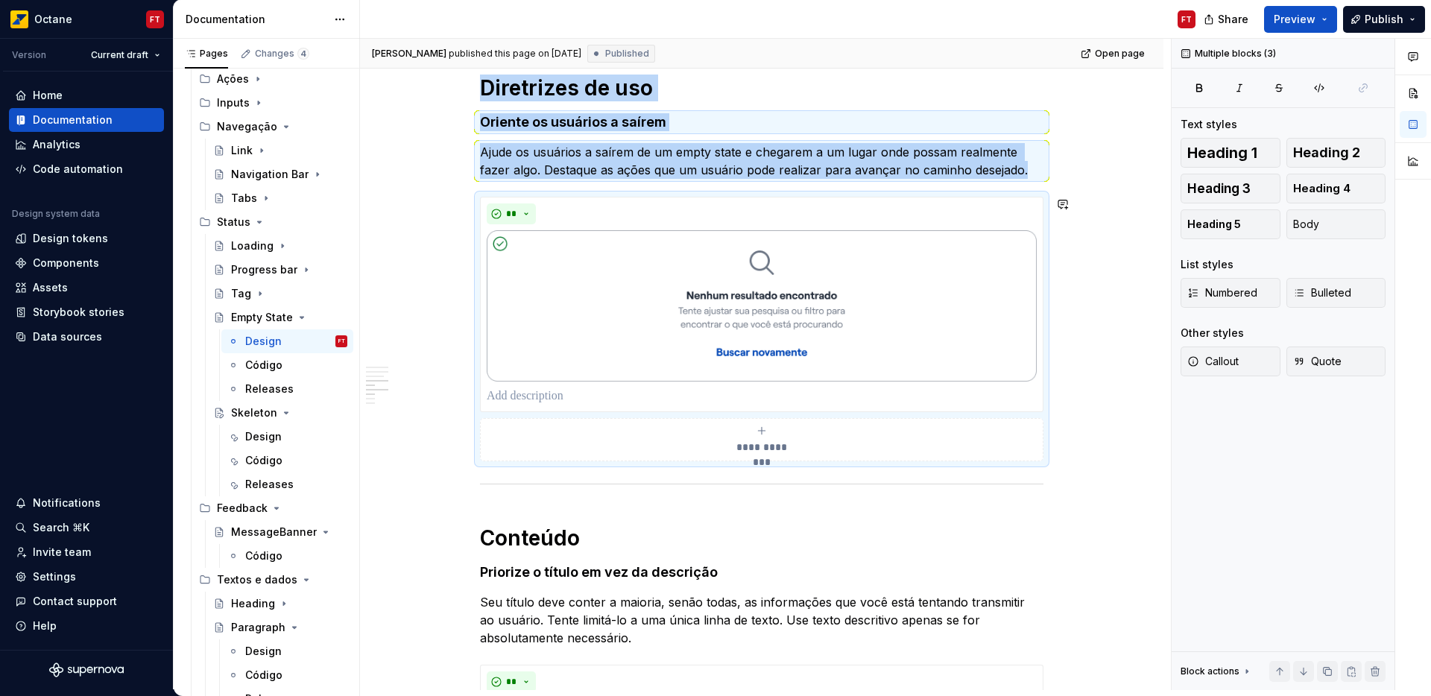
copy div "Diretrizes de uso Oriente os usuários a saírem Ajude os usuários a saírem de um…"
click at [247, 434] on div "Design" at bounding box center [263, 436] width 37 height 15
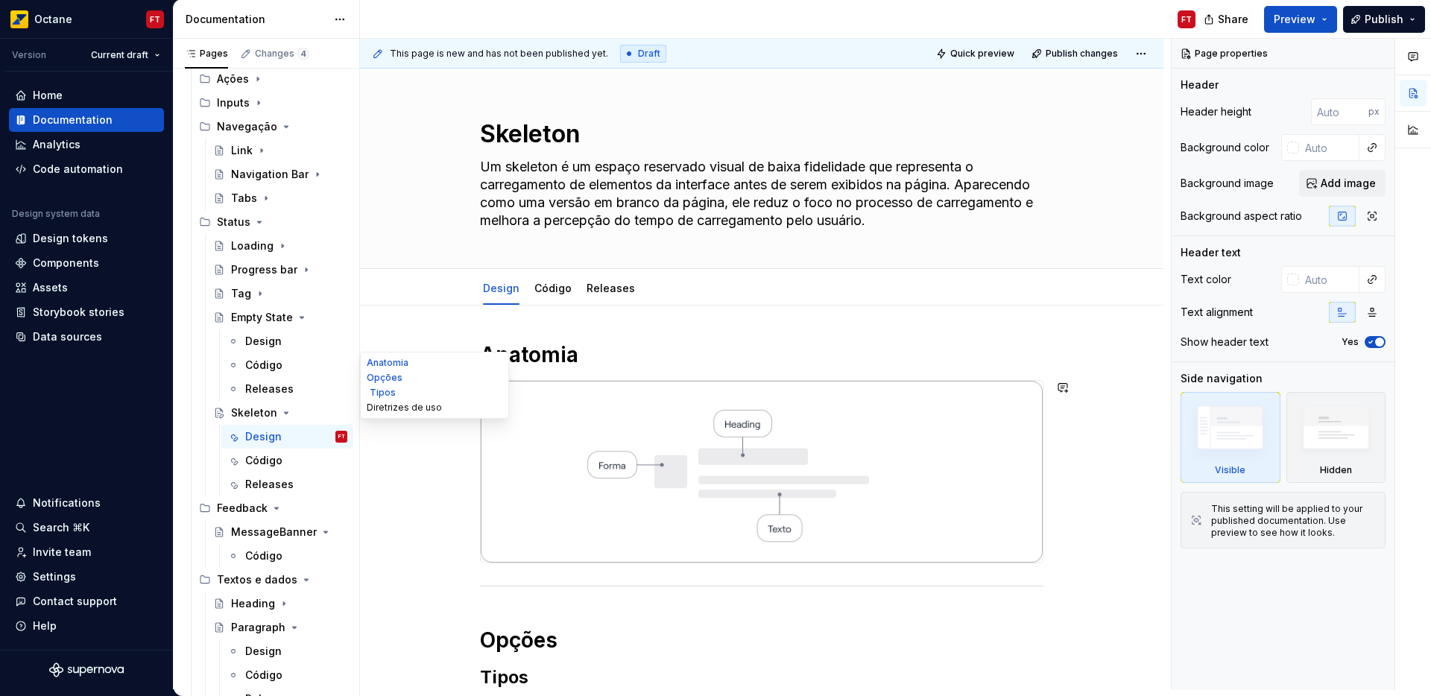
click at [384, 406] on button "Diretrizes de uso" at bounding box center [435, 407] width 142 height 15
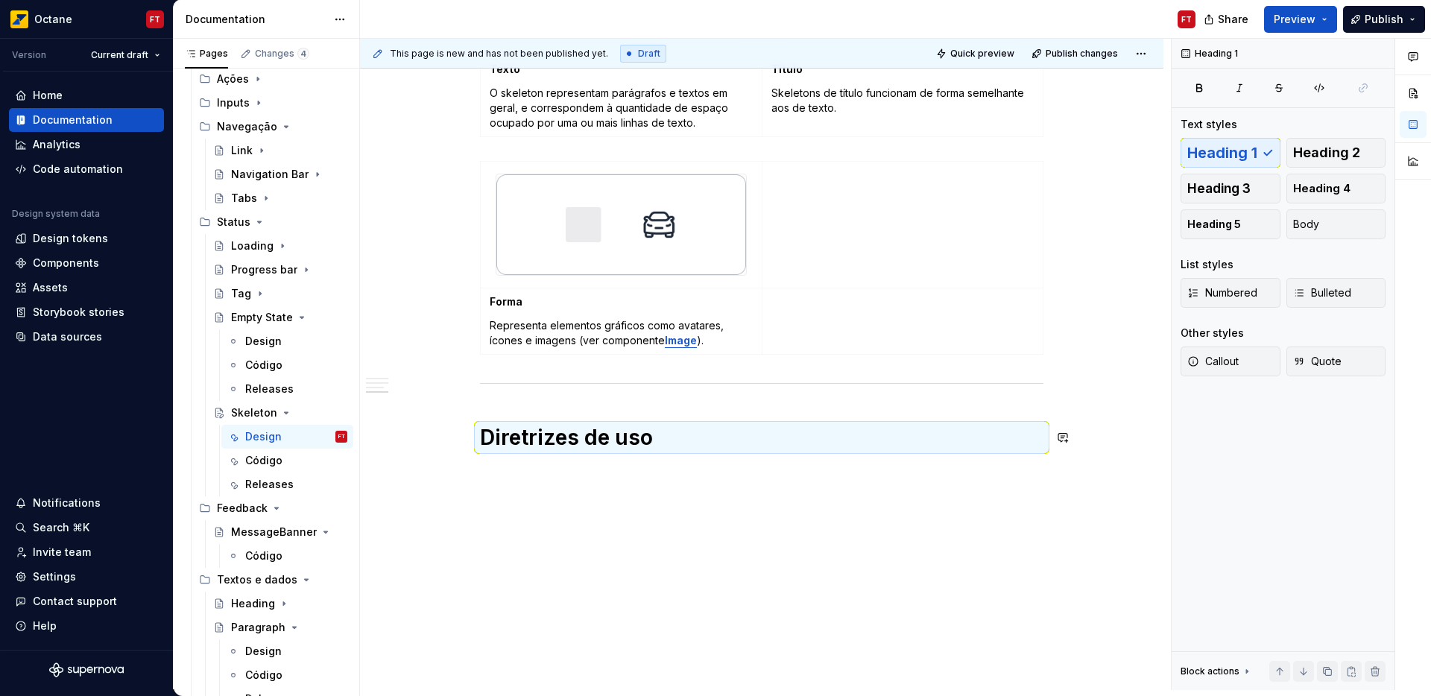
scroll to position [790, 0]
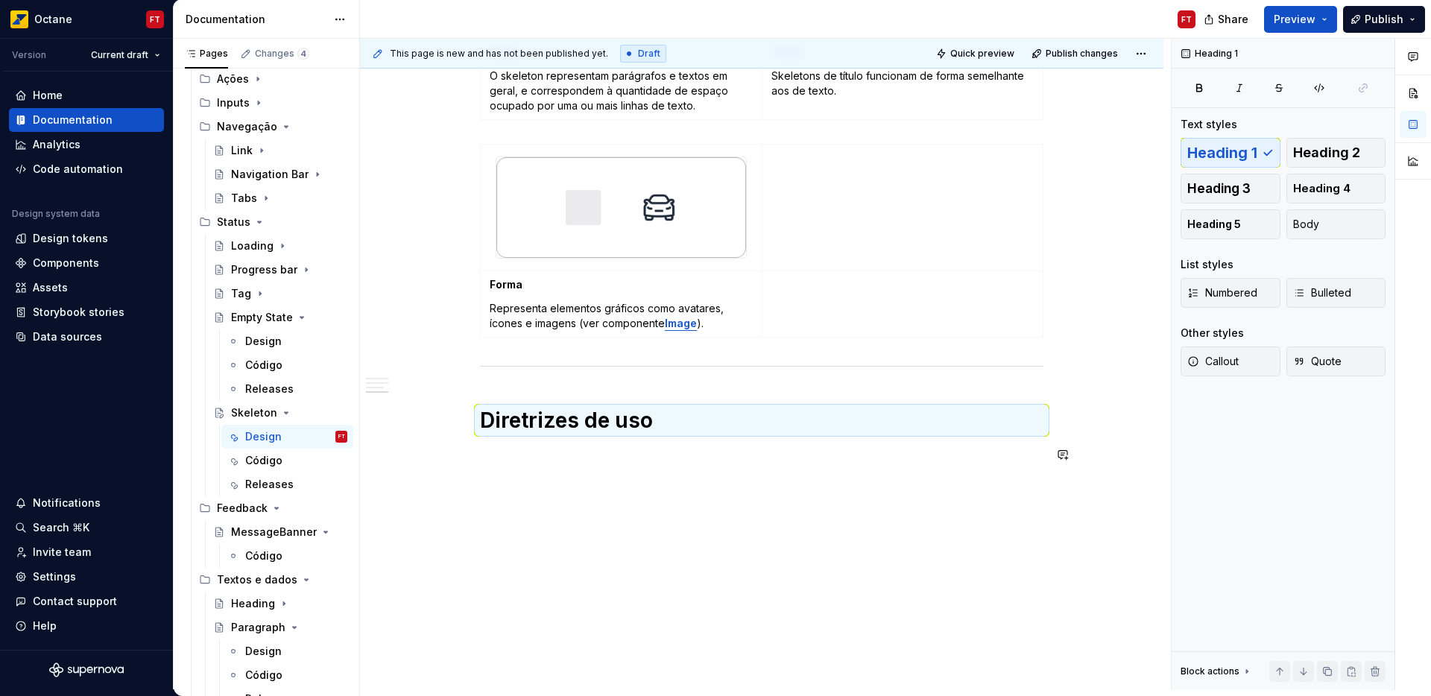
click at [630, 474] on div "Anatomia Opções Tipos Texto O skeleton representam parágrafos e textos em geral…" at bounding box center [761, 16] width 563 height 930
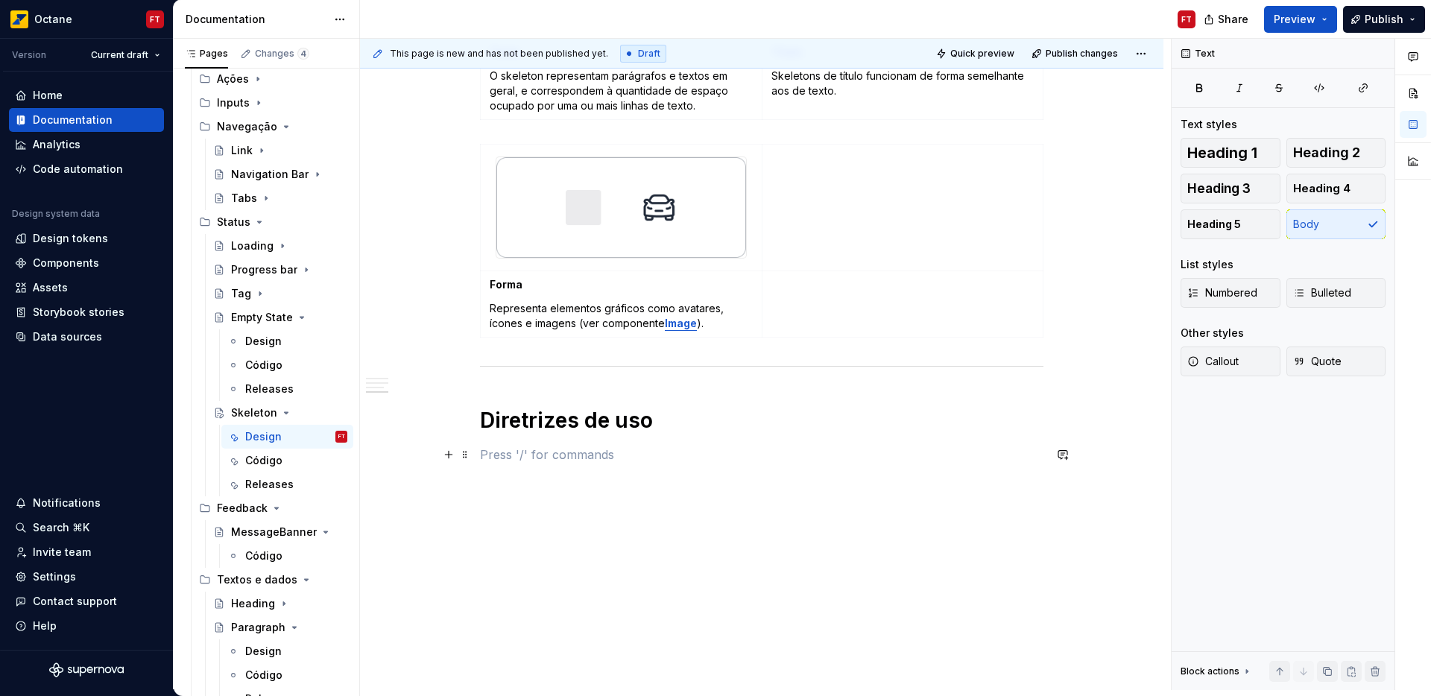
click at [554, 458] on p at bounding box center [761, 455] width 563 height 18
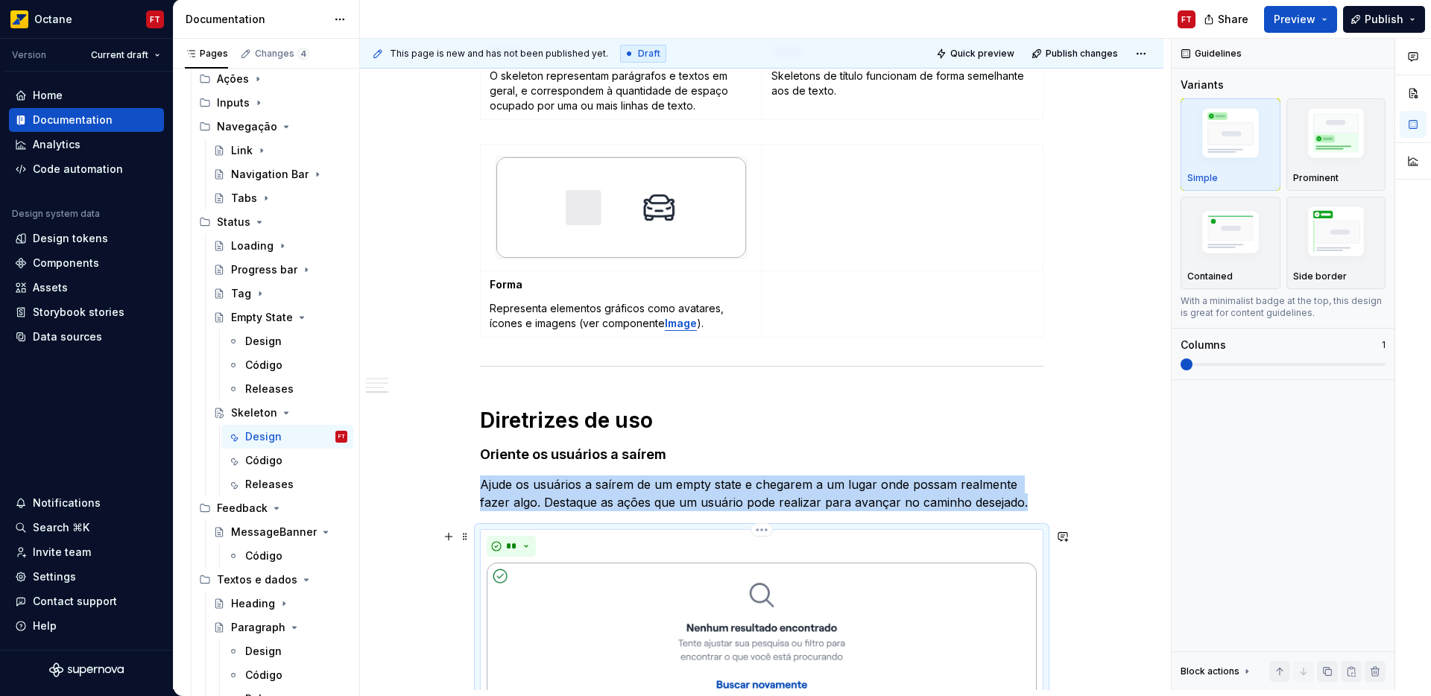
click at [829, 560] on div "**" at bounding box center [762, 637] width 550 height 202
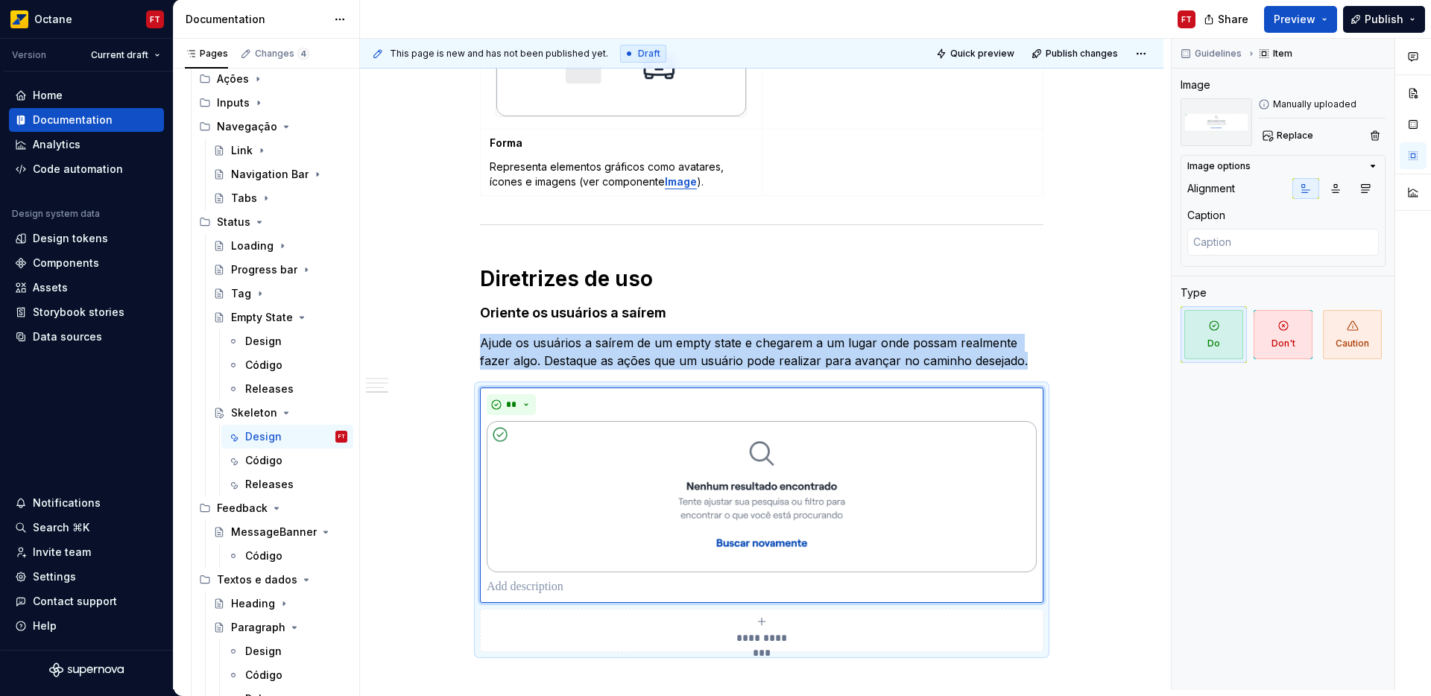
scroll to position [963, 0]
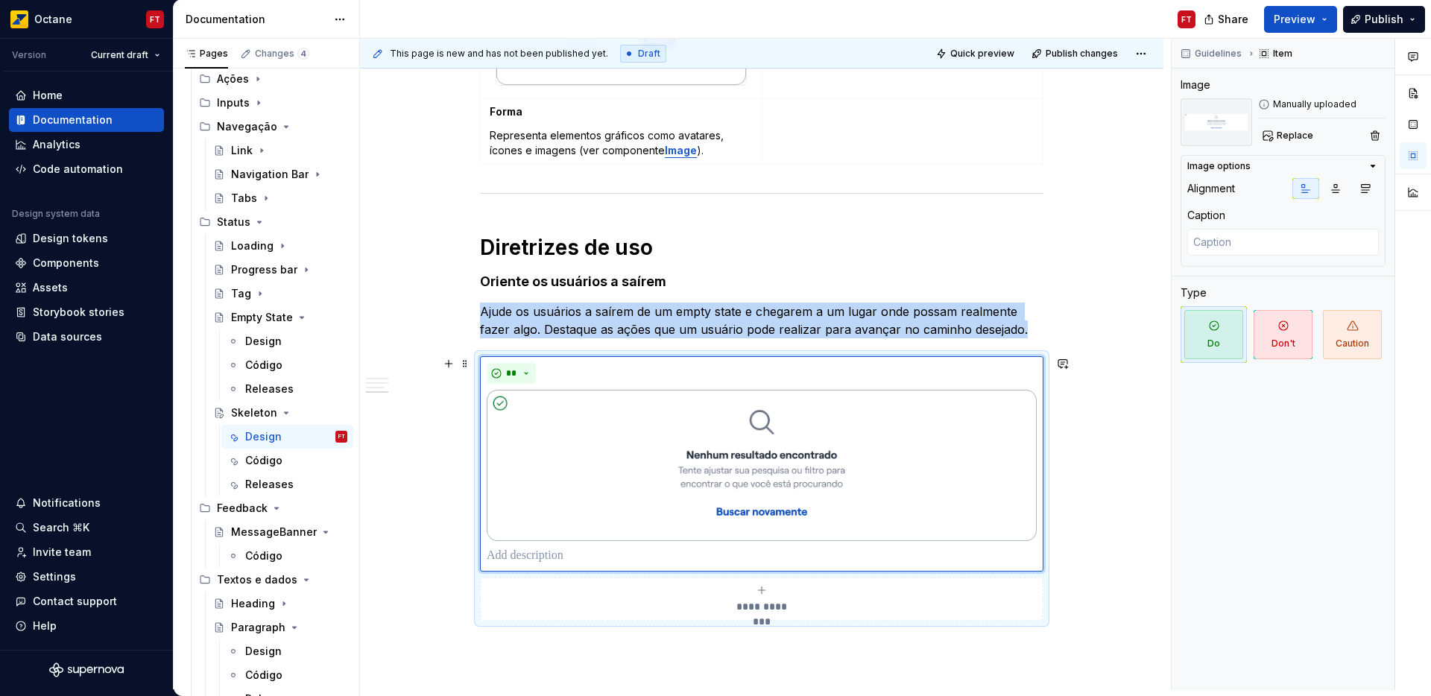
click at [838, 601] on div "**********" at bounding box center [762, 599] width 550 height 30
click at [537, 368] on div "**" at bounding box center [762, 373] width 550 height 21
click at [465, 359] on span at bounding box center [465, 363] width 12 height 21
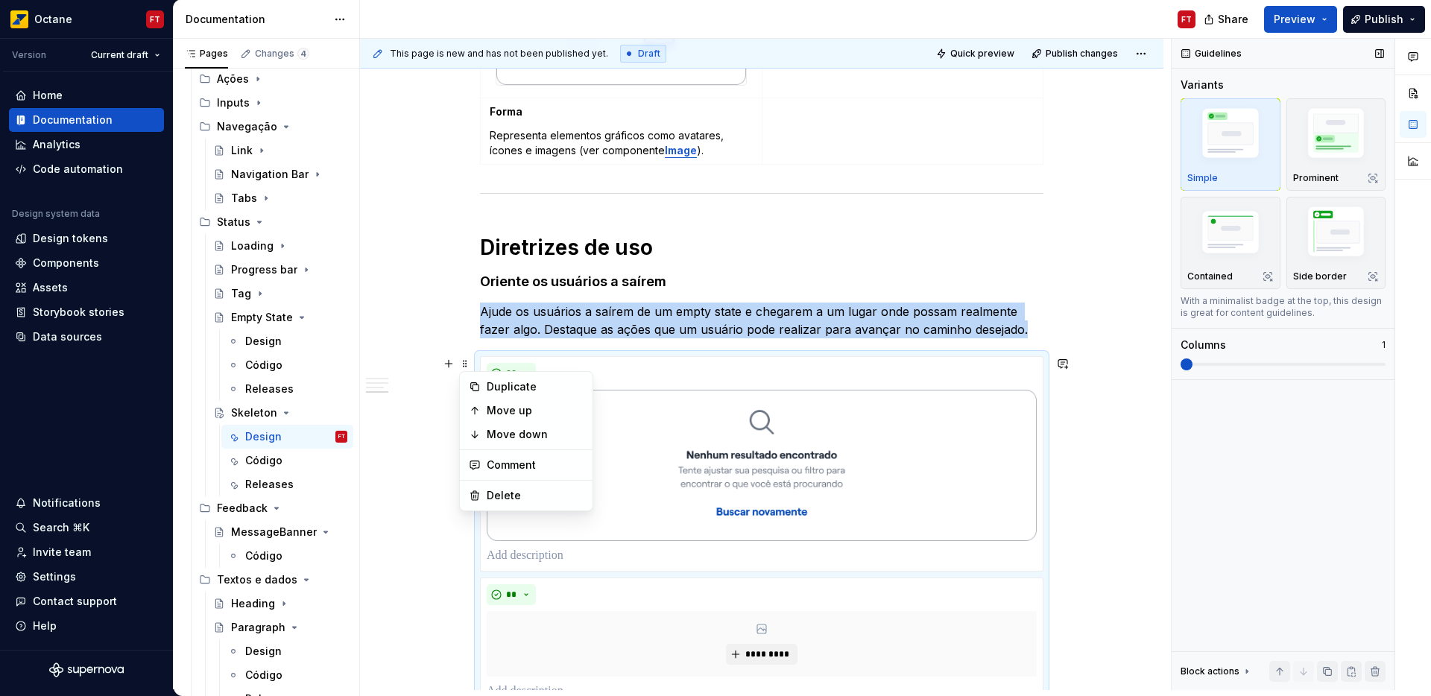
click at [1244, 140] on img "button" at bounding box center [1230, 136] width 86 height 65
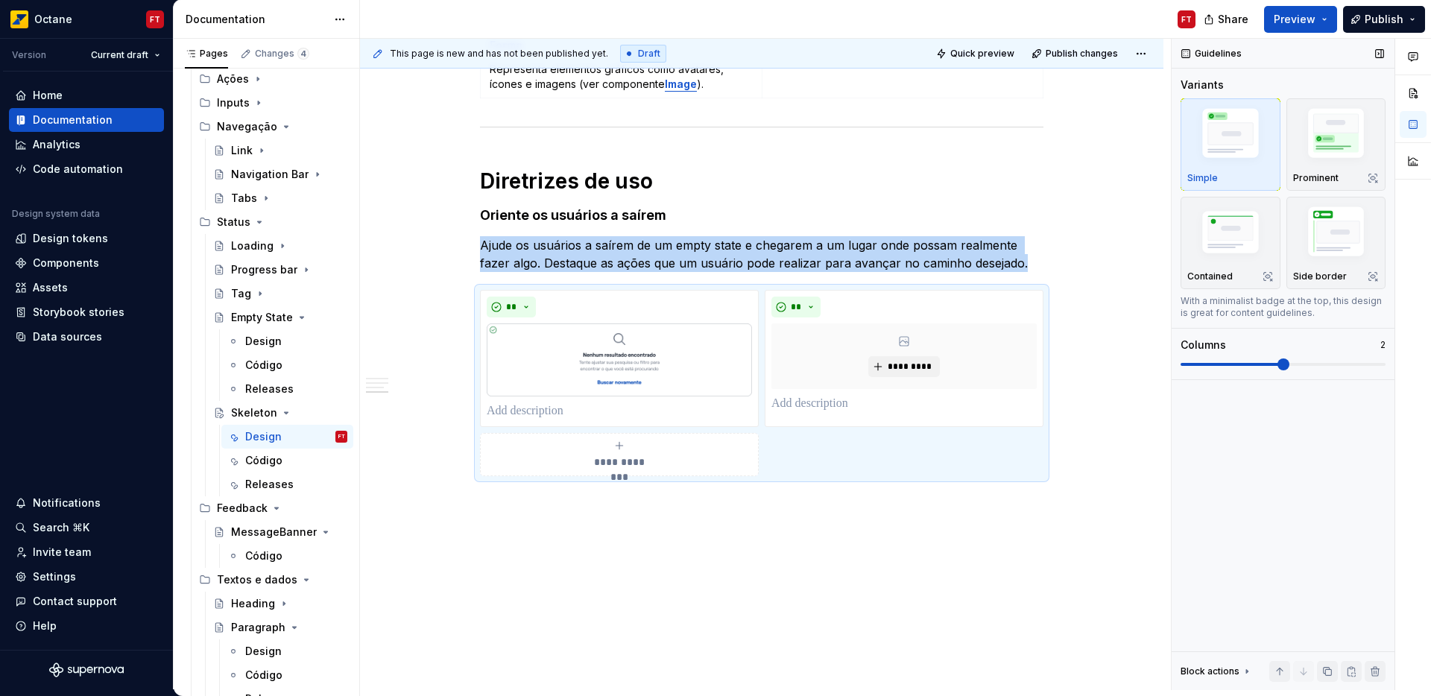
click at [1277, 360] on span at bounding box center [1283, 364] width 12 height 12
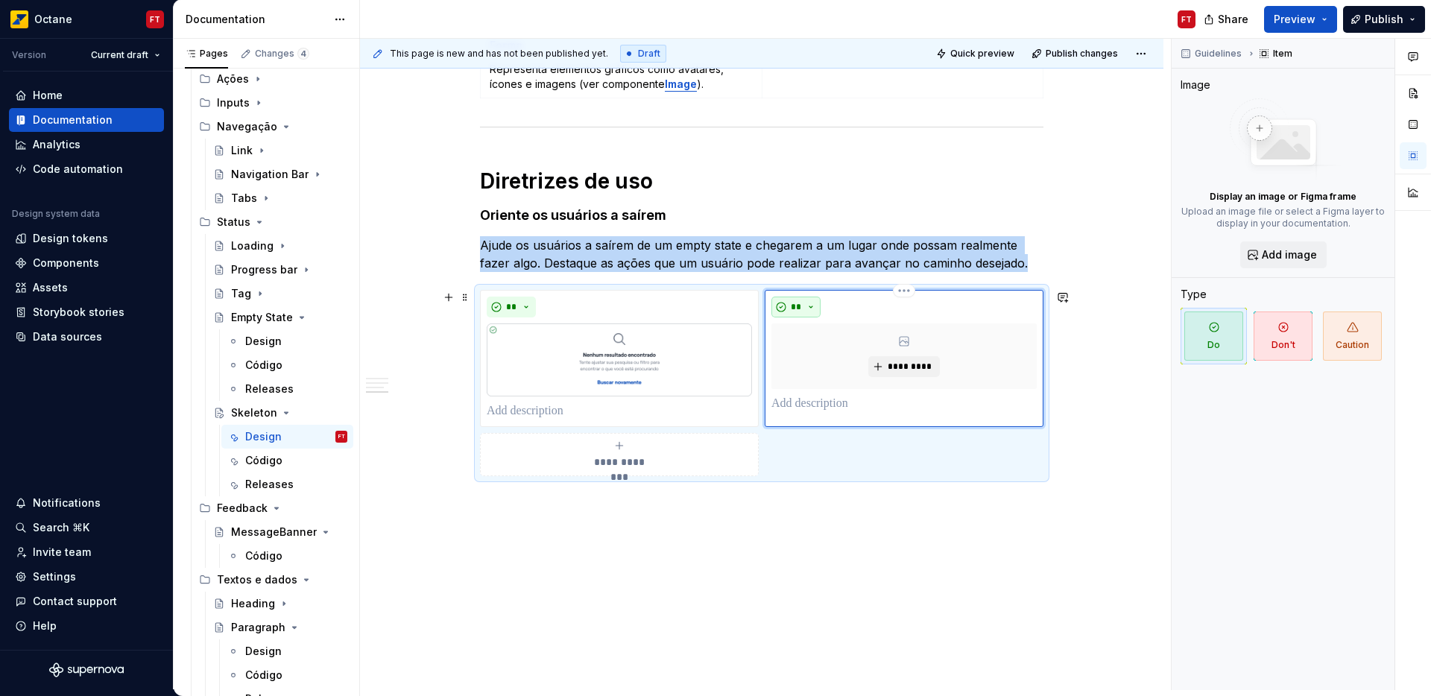
click at [802, 301] on button "**" at bounding box center [795, 307] width 49 height 21
click at [821, 361] on div "Don't" at bounding box center [831, 359] width 28 height 15
click at [550, 217] on h4 "Oriente os usuários a saírem" at bounding box center [761, 215] width 563 height 18
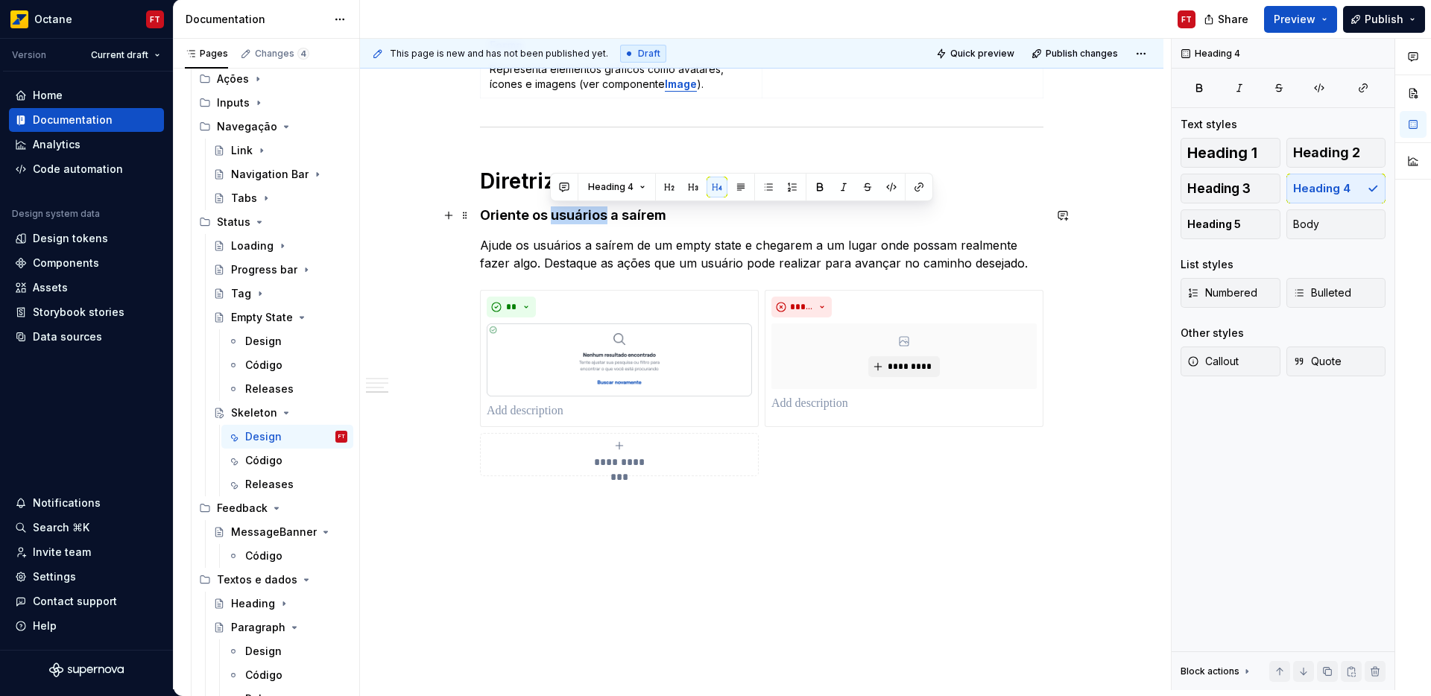
click at [550, 217] on h4 "Oriente os usuários a saírem" at bounding box center [761, 215] width 563 height 18
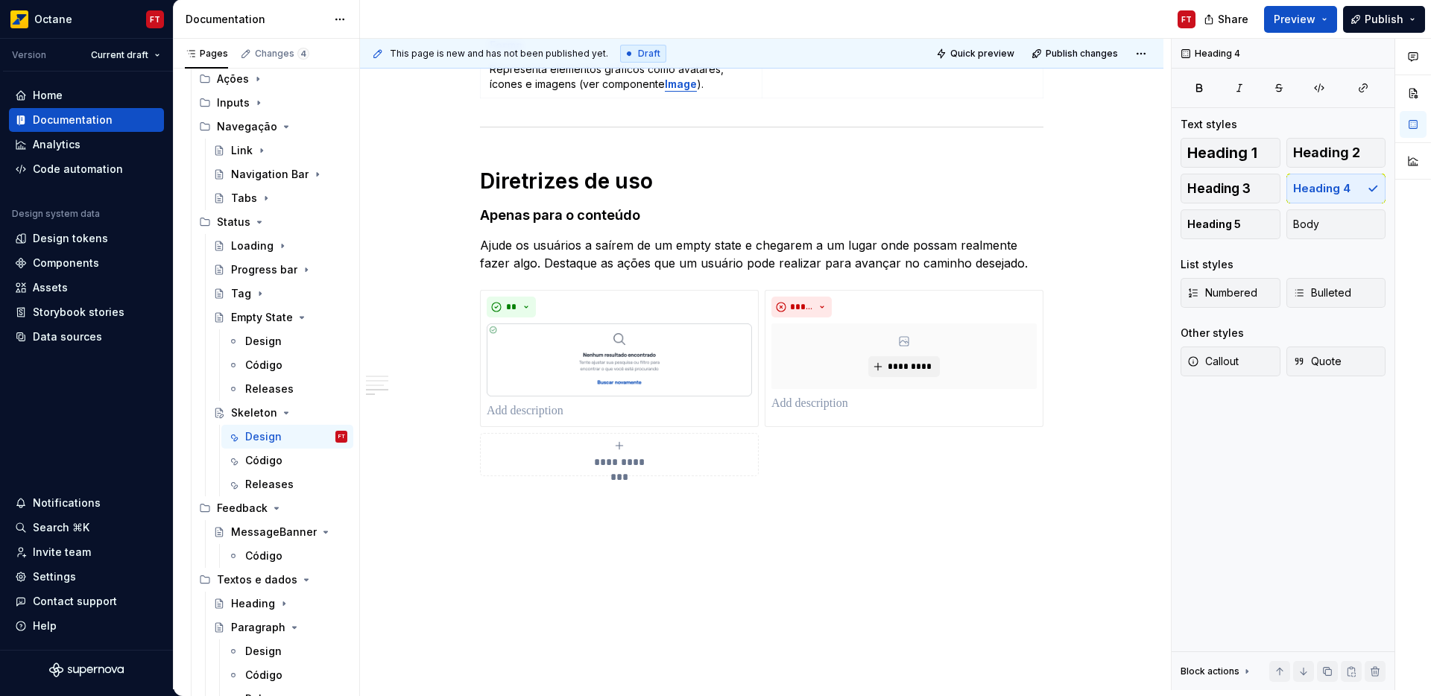
click at [516, 247] on p "Ajude os usuários a saírem de um empty state e chegarem a um lugar onde possam …" at bounding box center [761, 254] width 563 height 36
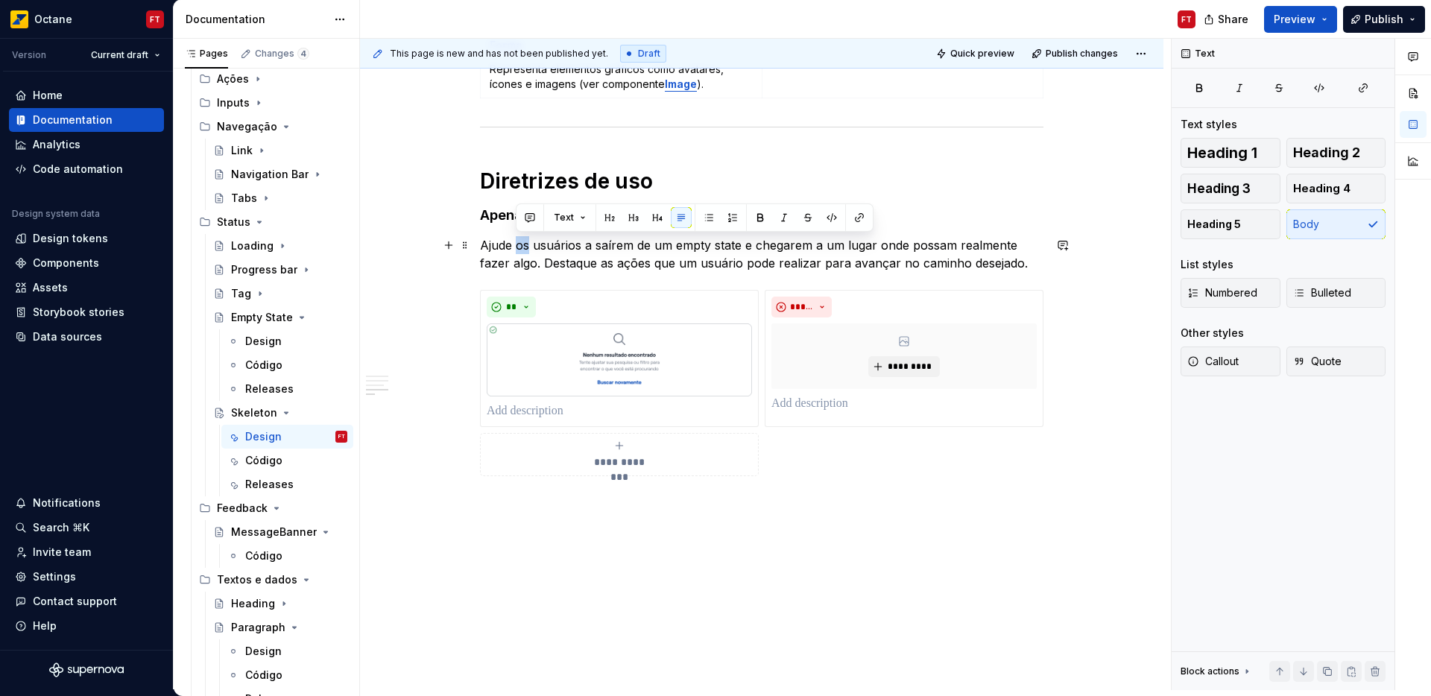
click at [516, 247] on p "Ajude os usuários a saírem de um empty state e chegarem a um lugar onde possam …" at bounding box center [761, 254] width 563 height 36
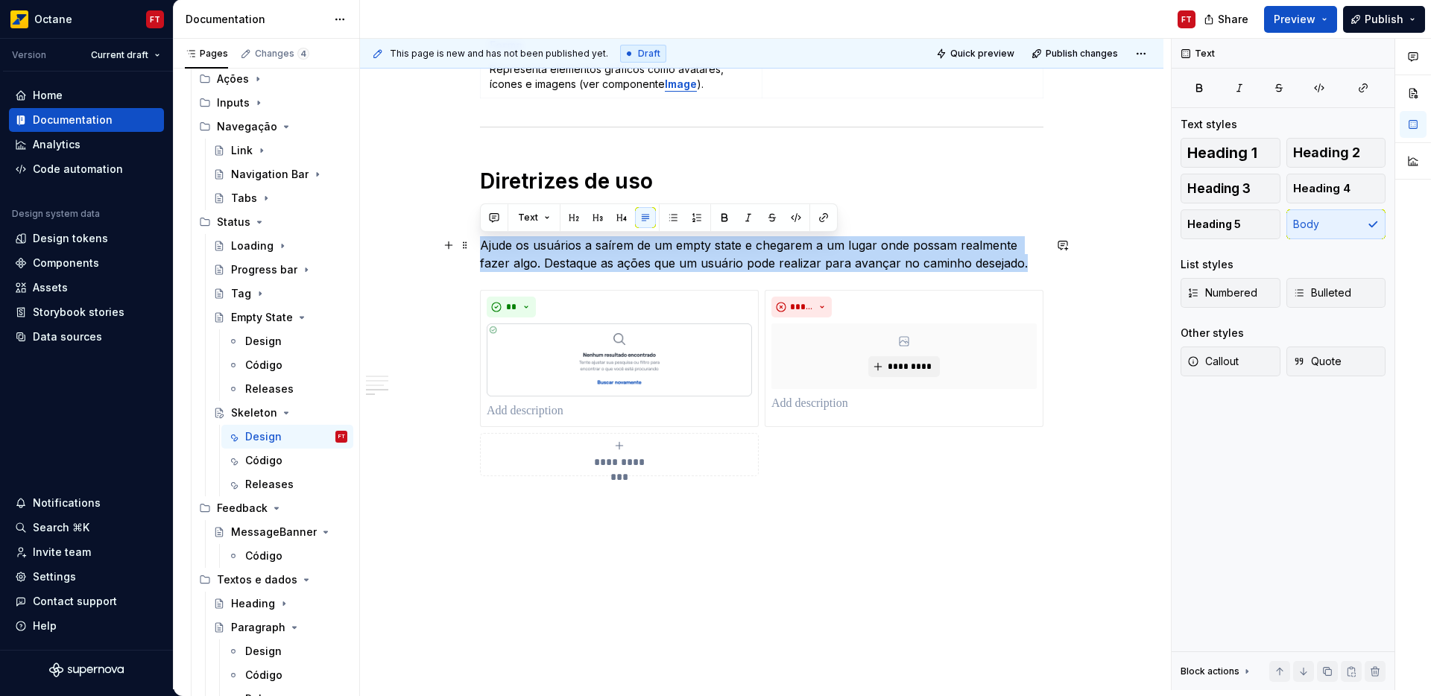
click at [516, 247] on p "Ajude os usuários a saírem de um empty state e chegarem a um lugar onde possam …" at bounding box center [761, 254] width 563 height 36
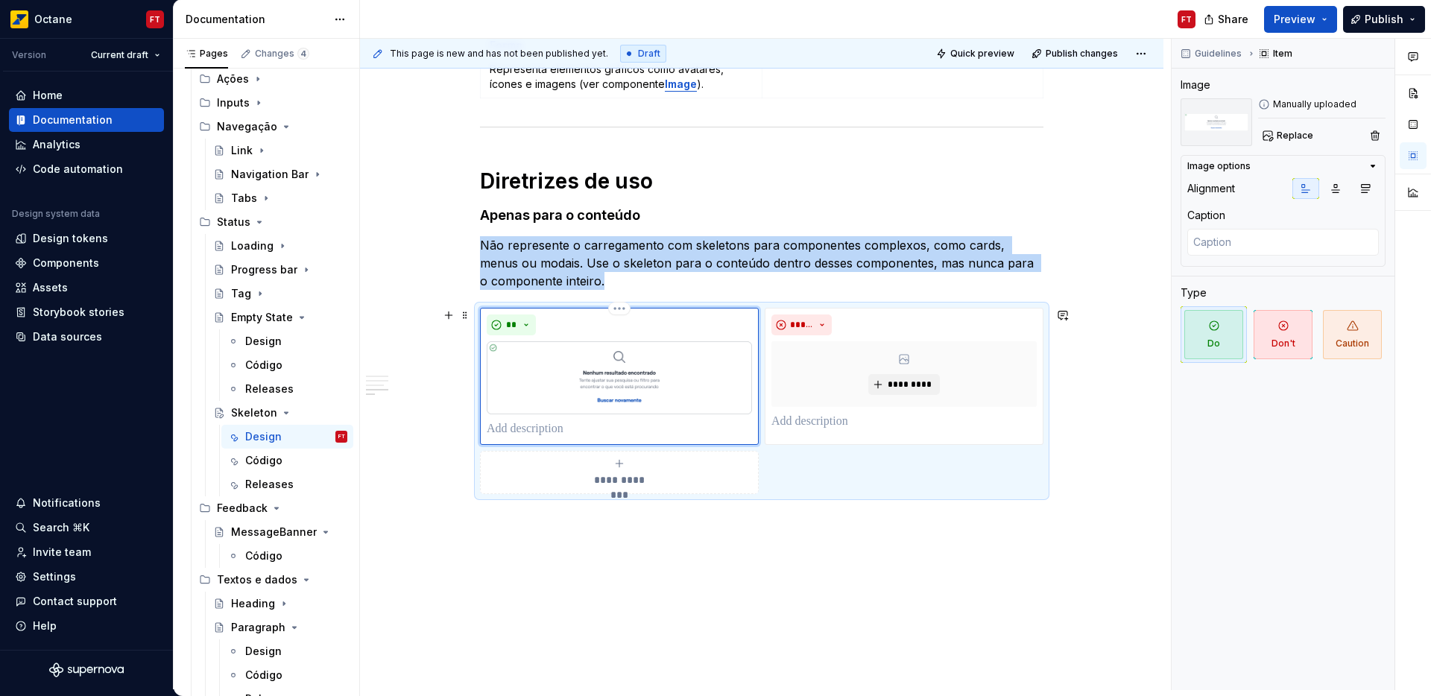
click at [614, 367] on img at bounding box center [619, 377] width 265 height 73
click at [1283, 140] on span "Replace" at bounding box center [1294, 136] width 37 height 12
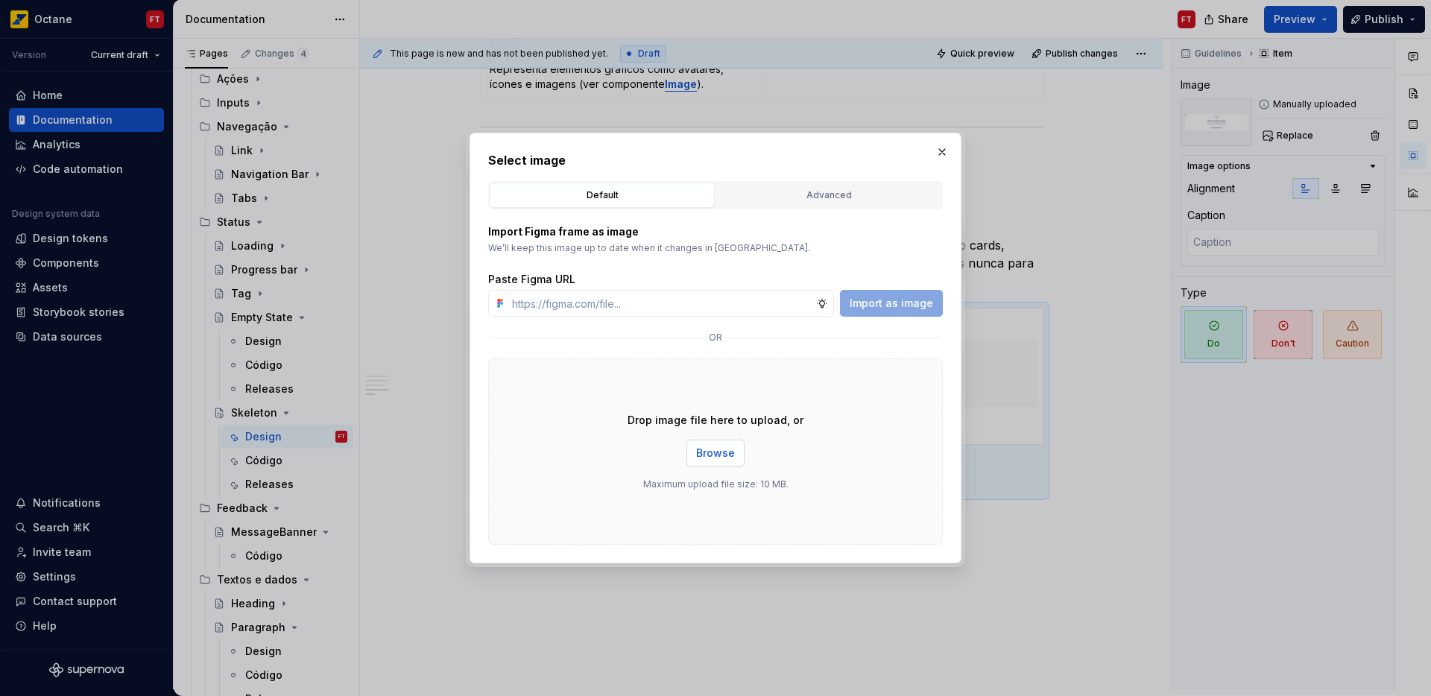
click at [721, 452] on span "Browse" at bounding box center [715, 453] width 39 height 15
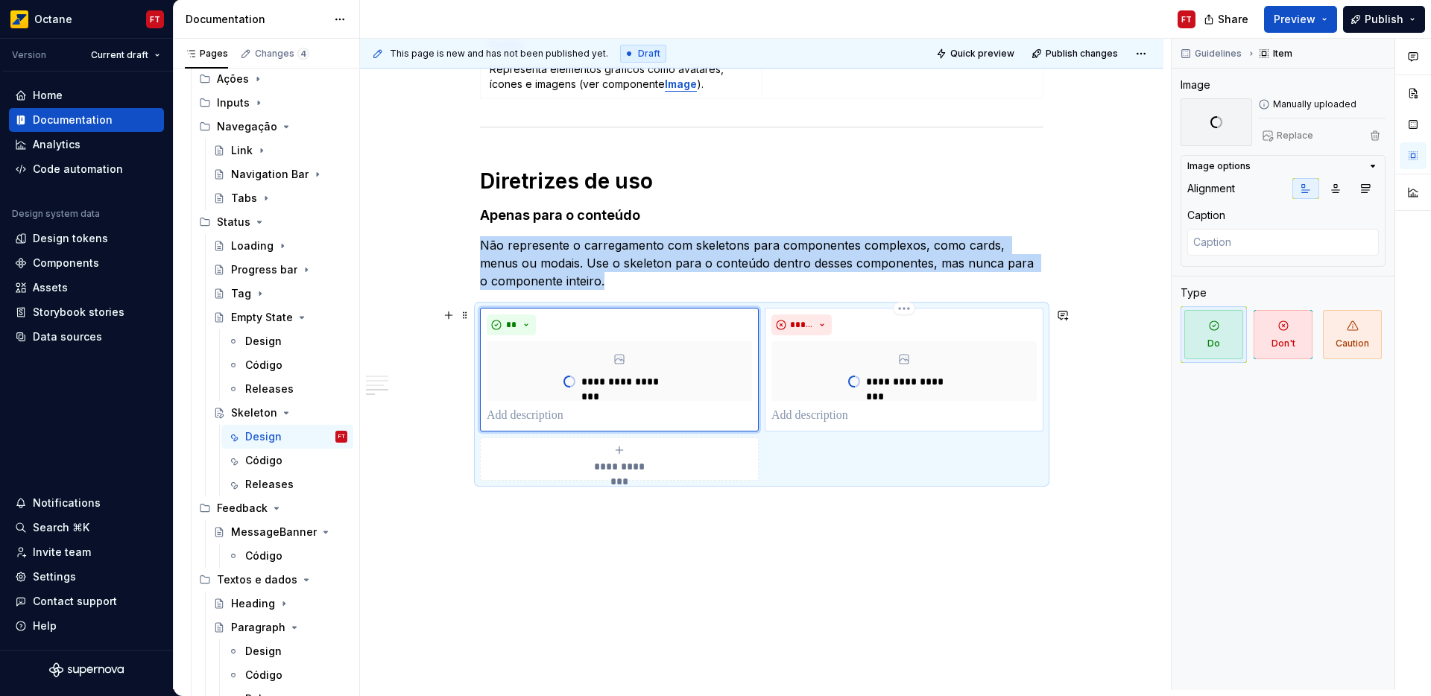
scroll to position [0, 0]
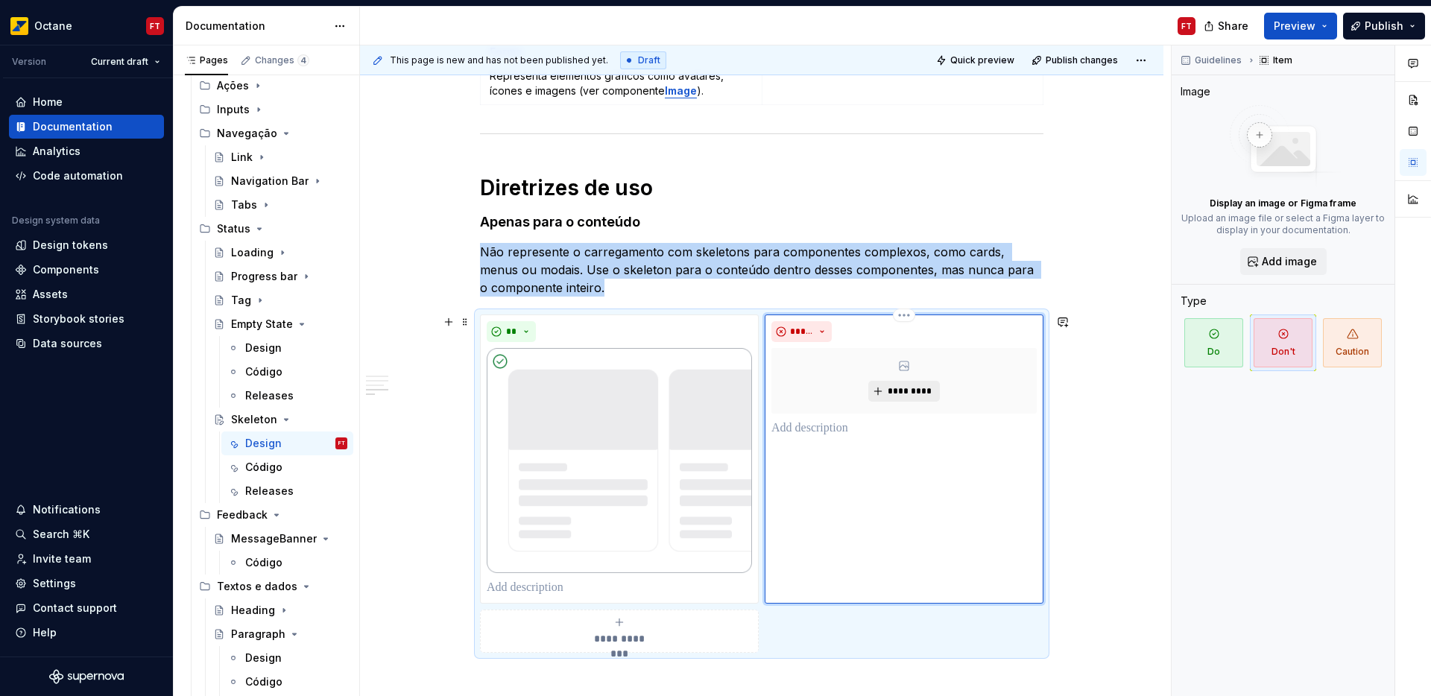
click at [914, 396] on span "*********" at bounding box center [909, 391] width 45 height 12
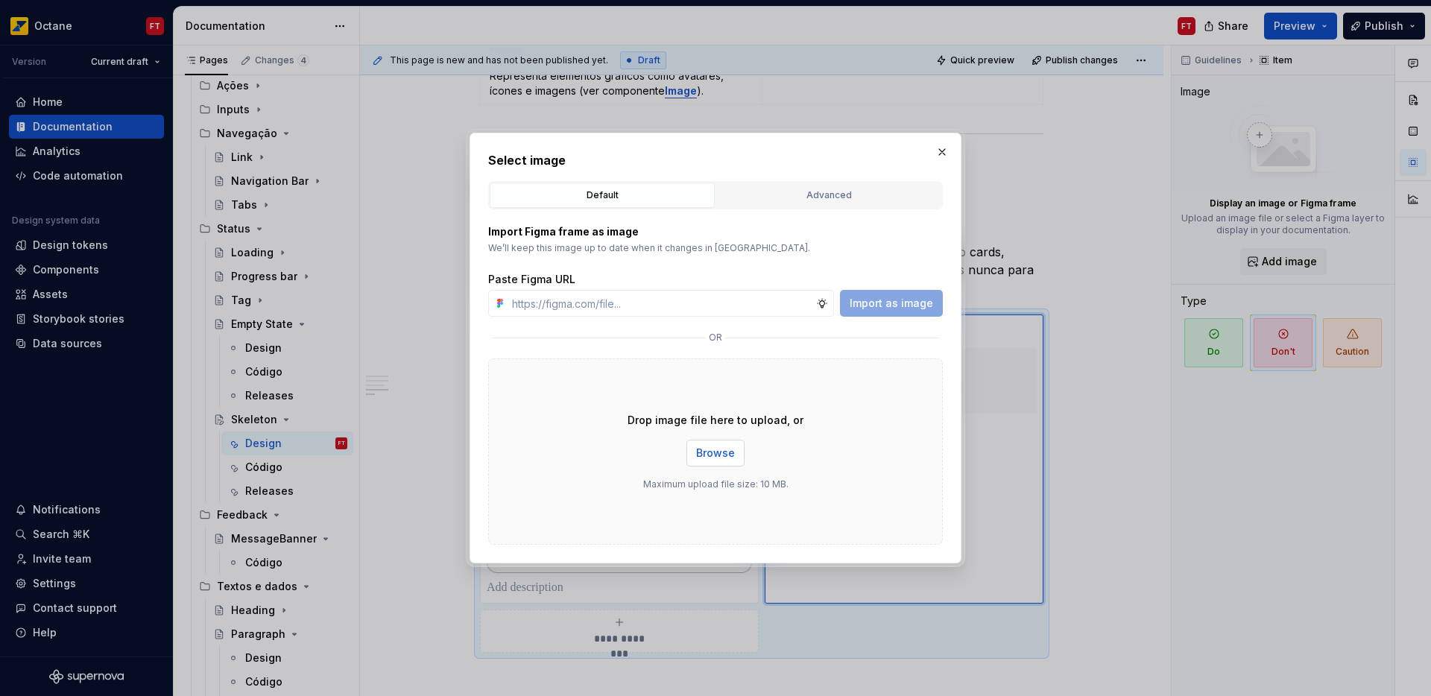
click at [715, 449] on span "Browse" at bounding box center [715, 453] width 39 height 15
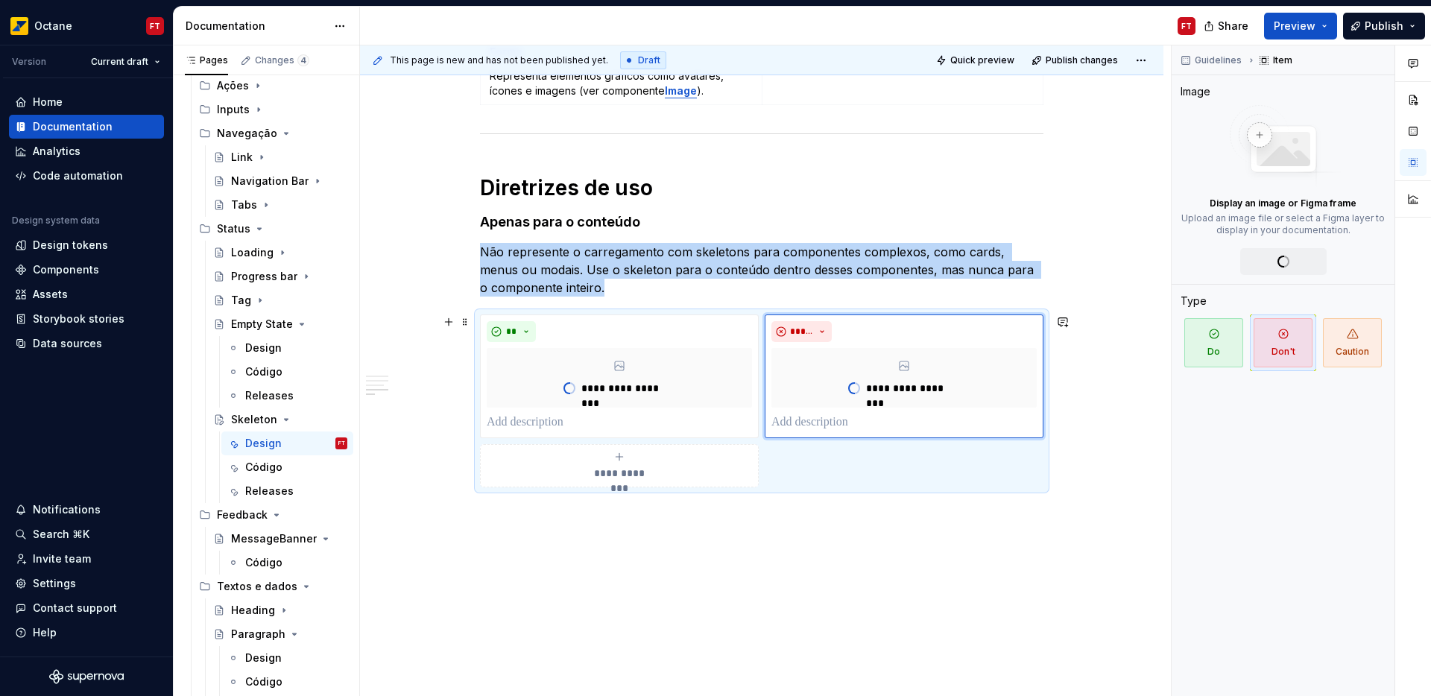
scroll to position [1029, 0]
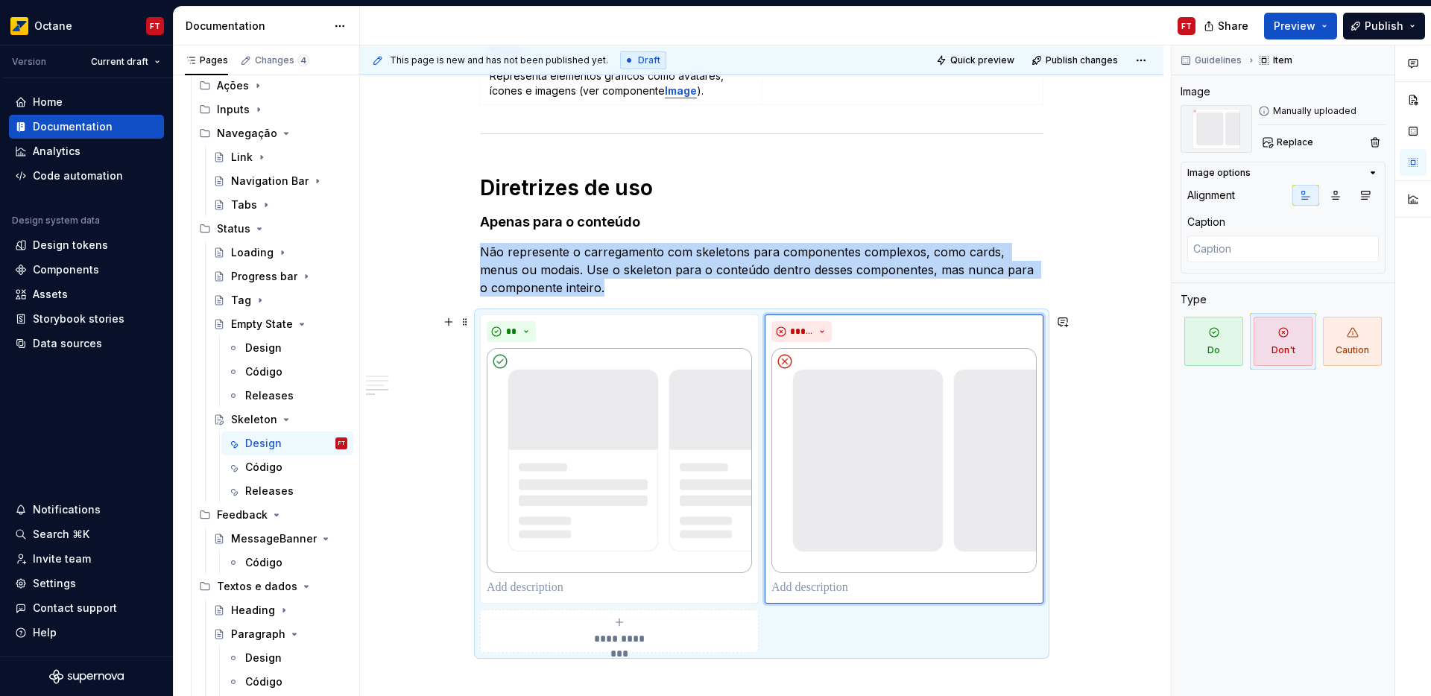
click at [1070, 461] on div "**********" at bounding box center [761, 81] width 803 height 1596
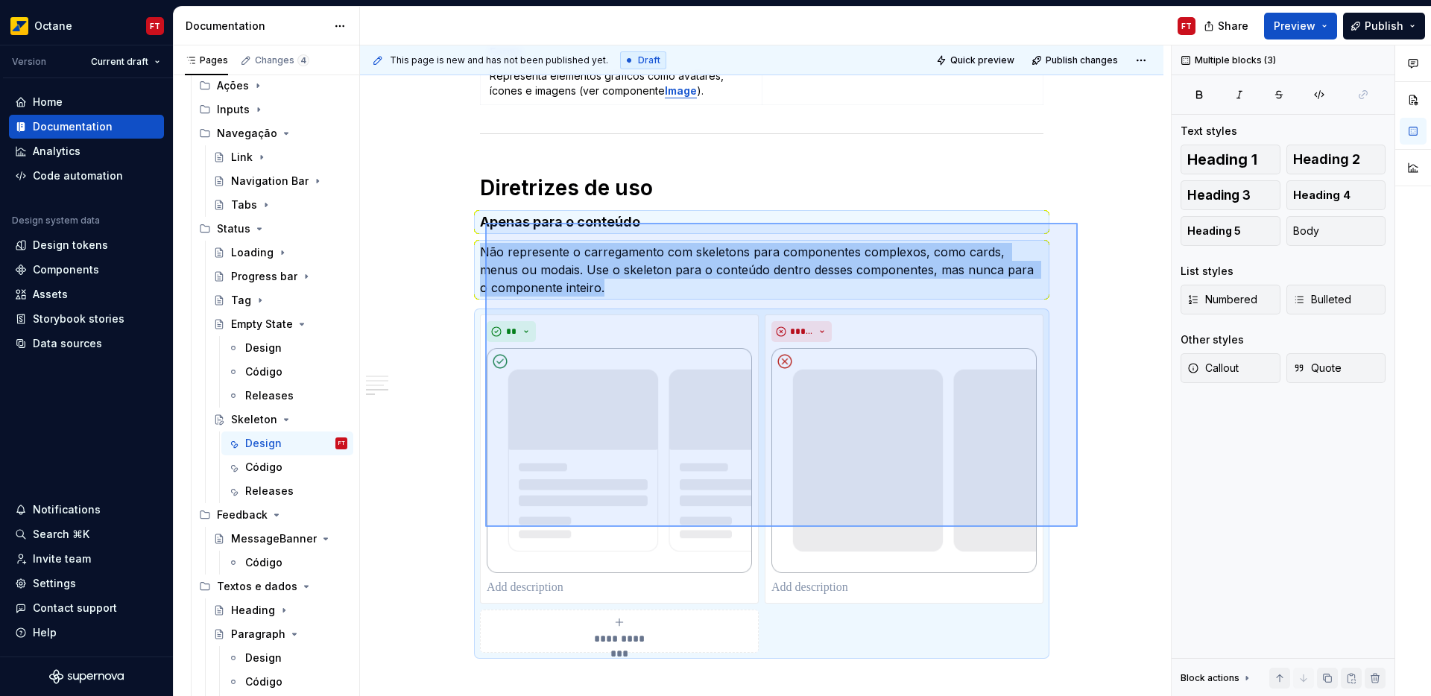
drag, startPoint x: 1077, startPoint y: 527, endPoint x: 485, endPoint y: 222, distance: 666.2
click at [485, 222] on div "**********" at bounding box center [765, 370] width 811 height 651
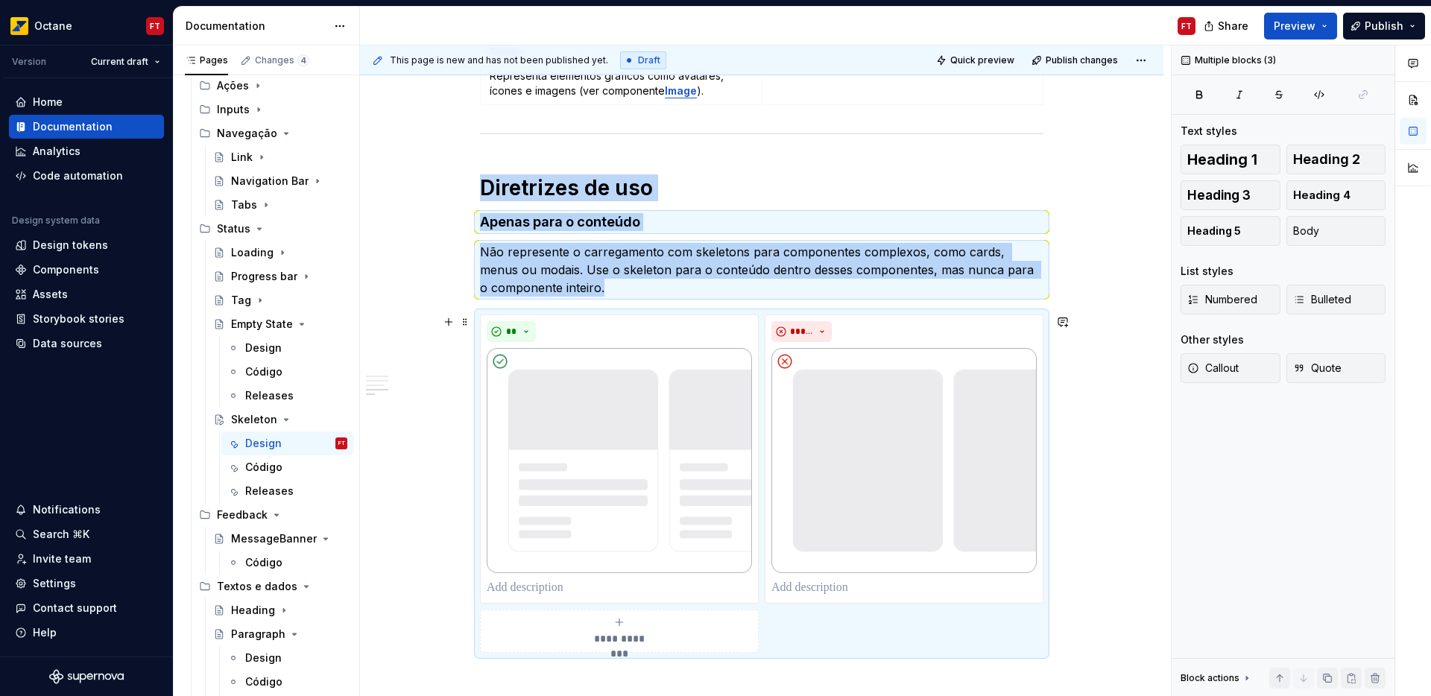
click at [1077, 598] on div "**********" at bounding box center [761, 81] width 803 height 1596
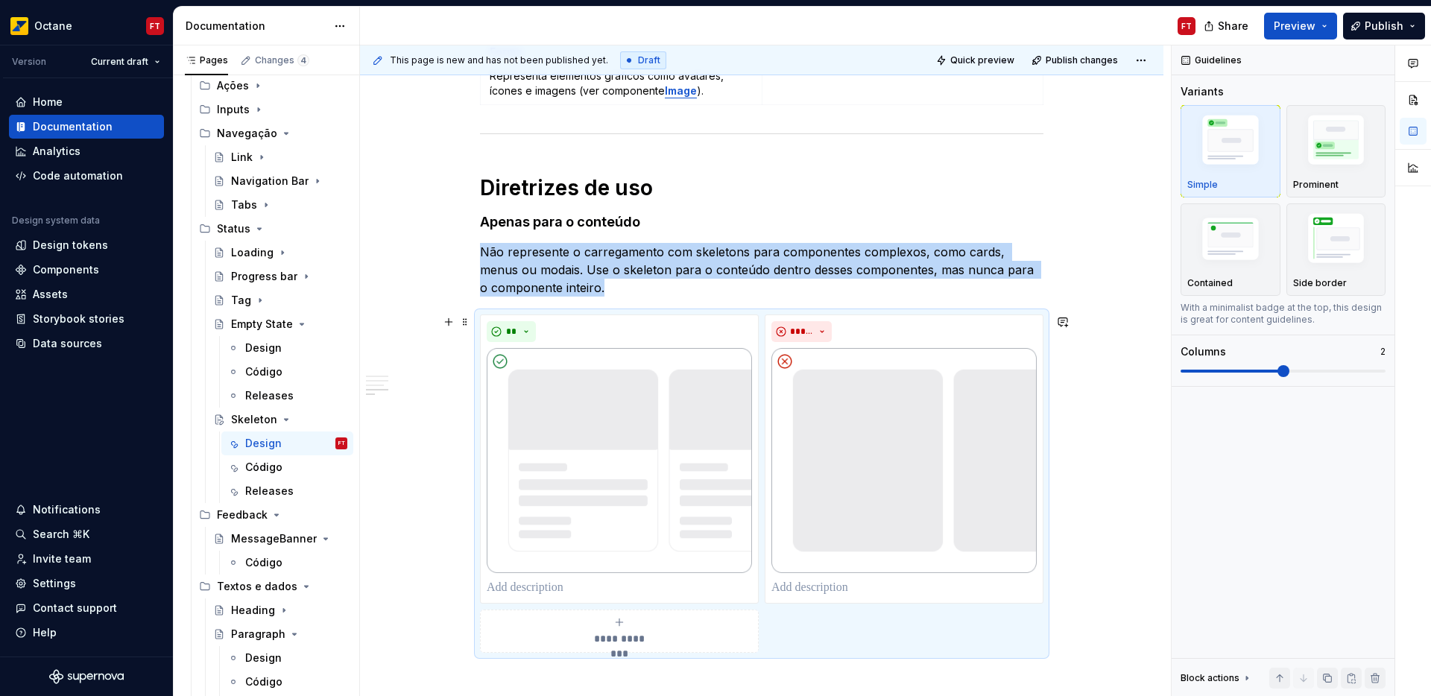
click at [1071, 615] on div "**********" at bounding box center [761, 81] width 803 height 1596
click at [1092, 622] on div "**********" at bounding box center [761, 81] width 803 height 1596
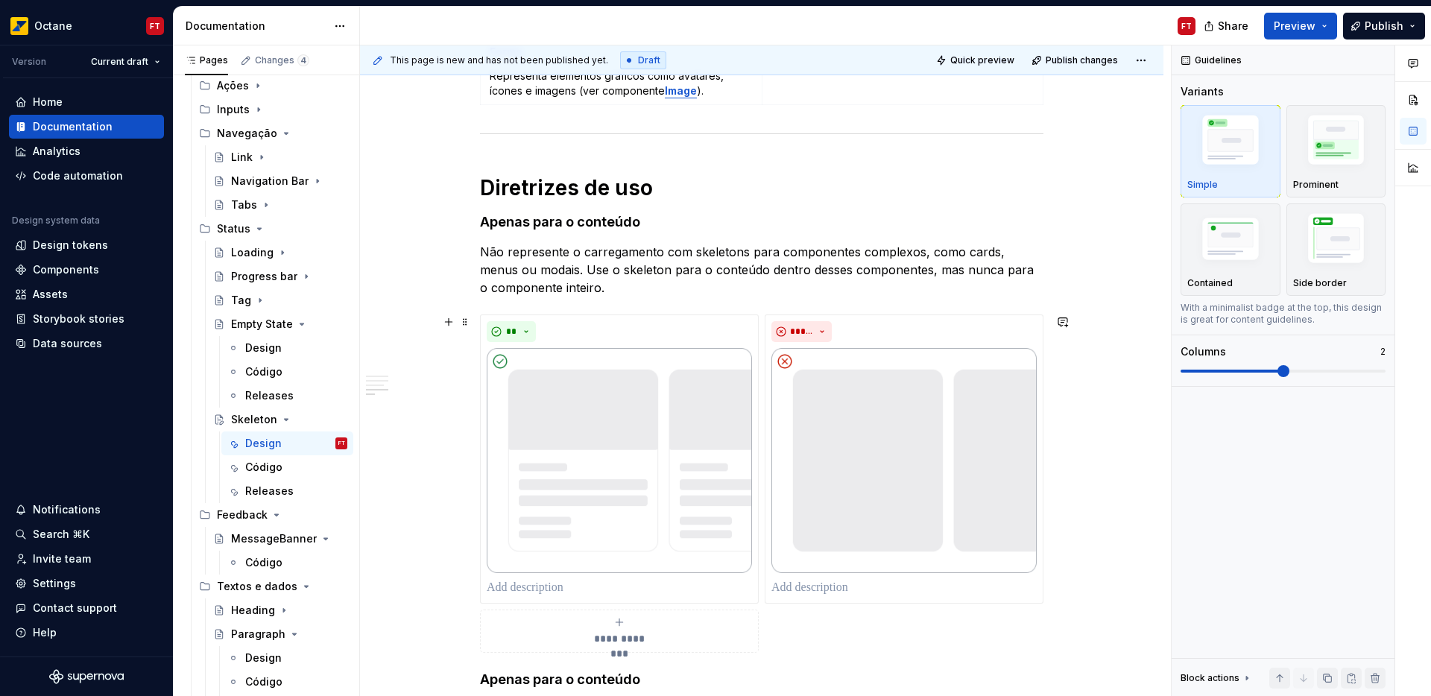
click at [405, 500] on div "**********" at bounding box center [761, 310] width 803 height 2054
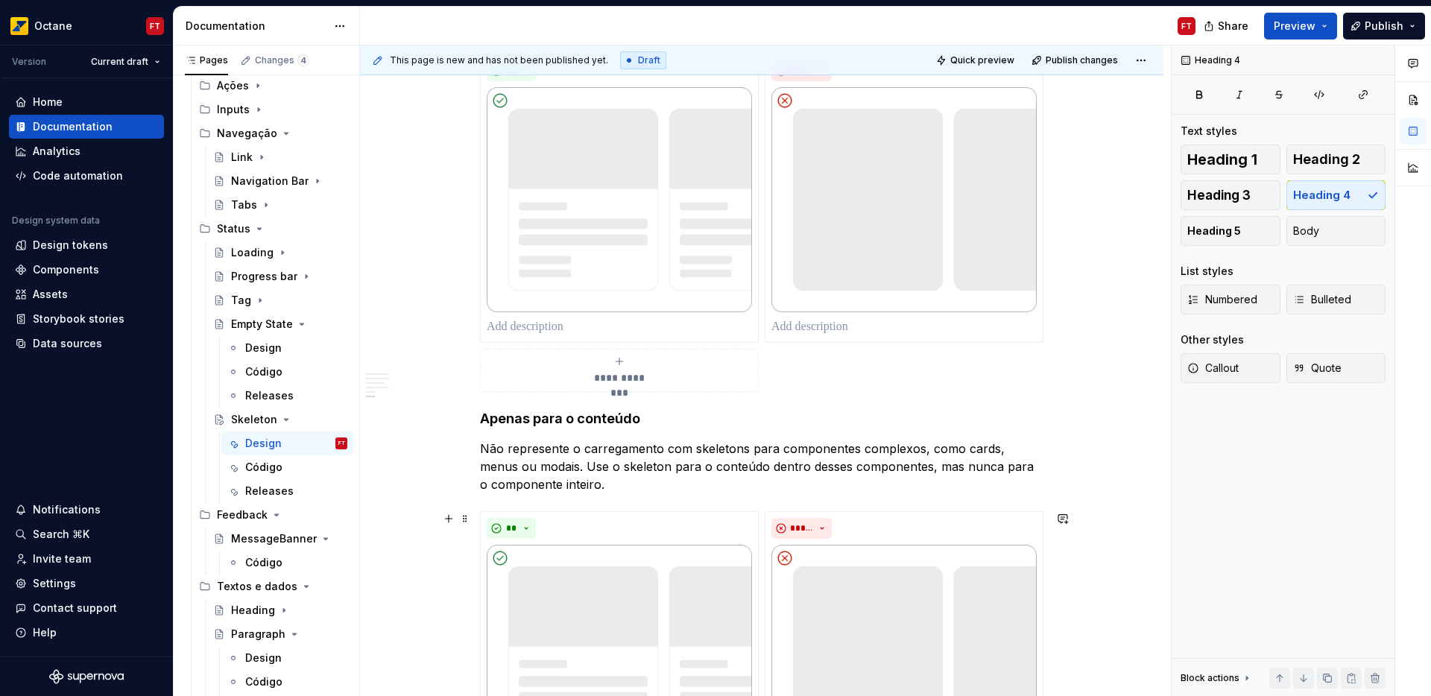
scroll to position [1395, 0]
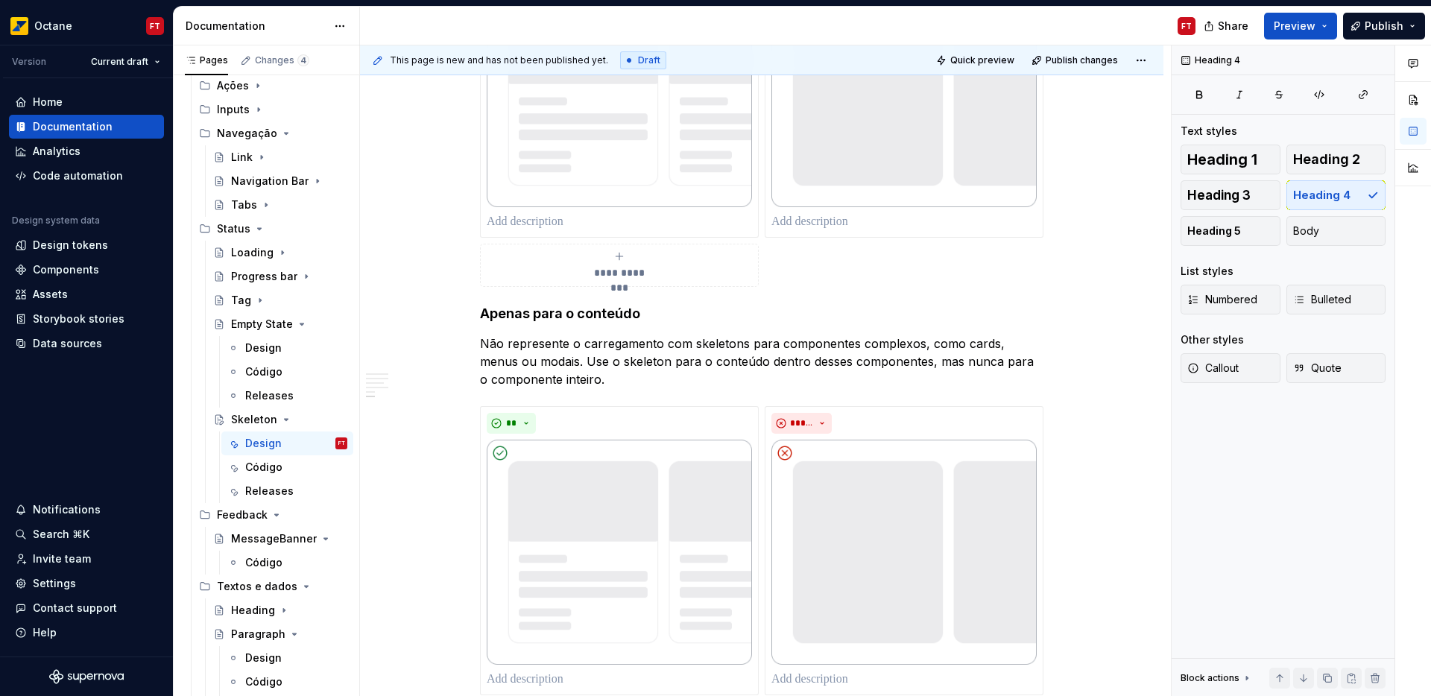
click at [507, 314] on h4 "Apenas para o conteúdo" at bounding box center [761, 314] width 563 height 18
click at [613, 311] on h4 "Apenas para o conteúdo" at bounding box center [761, 314] width 563 height 18
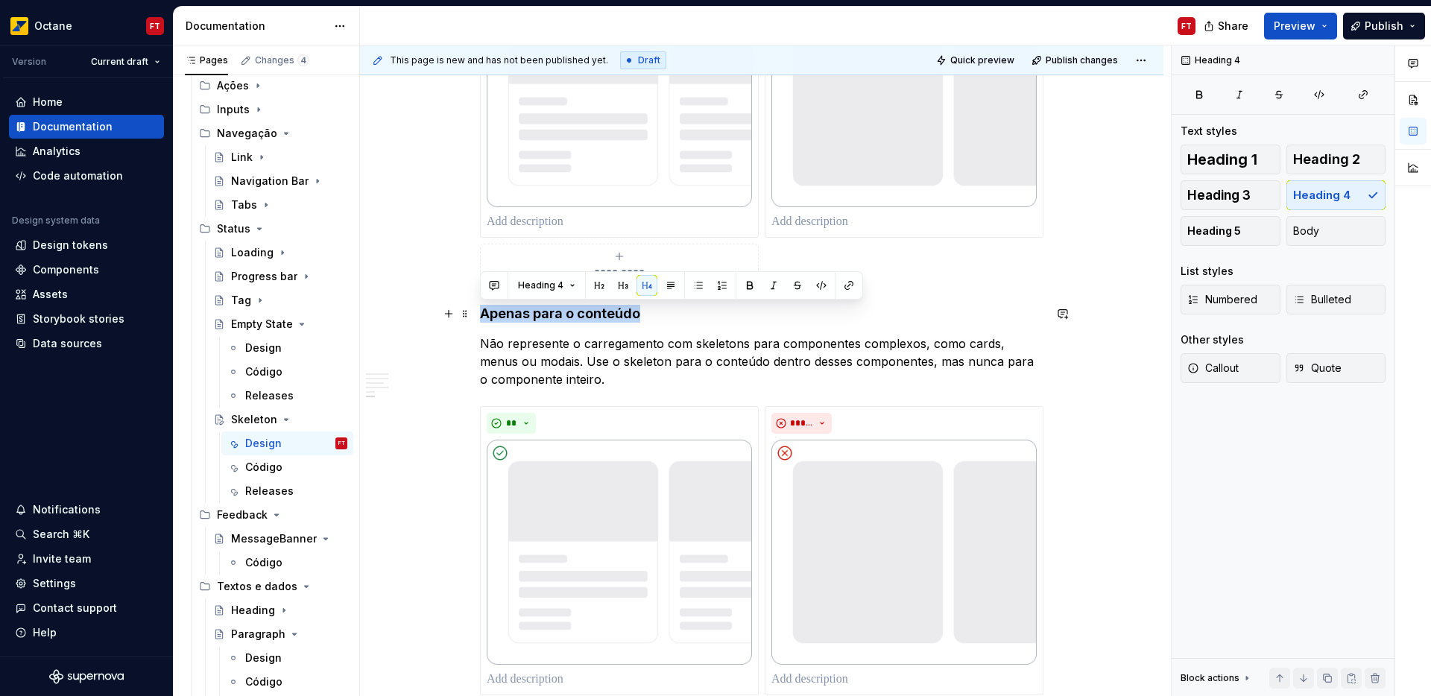
drag, startPoint x: 613, startPoint y: 311, endPoint x: 458, endPoint y: 325, distance: 154.8
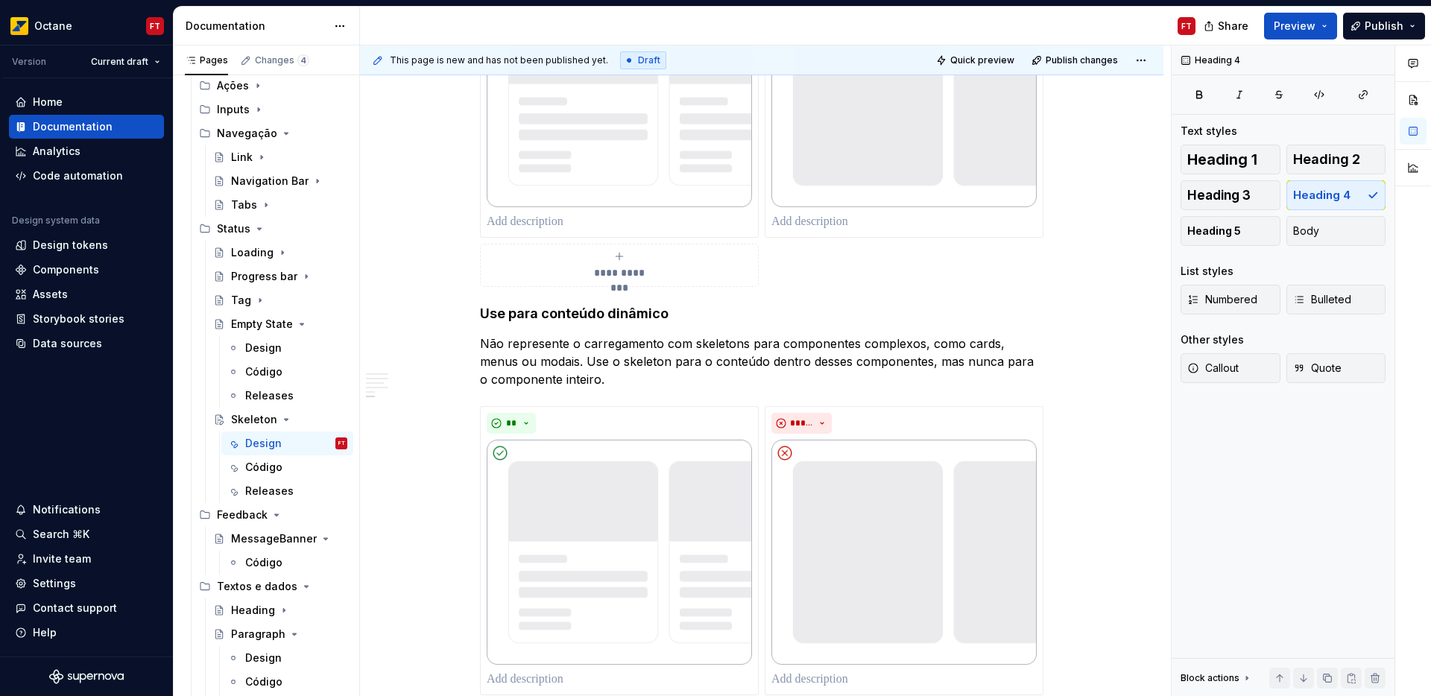
click at [551, 362] on p "Não represente o carregamento com skeletons para componentes complexos, como ca…" at bounding box center [761, 362] width 563 height 54
click at [551, 361] on p "Não represente o carregamento com skeletons para componentes complexos, como ca…" at bounding box center [761, 362] width 563 height 54
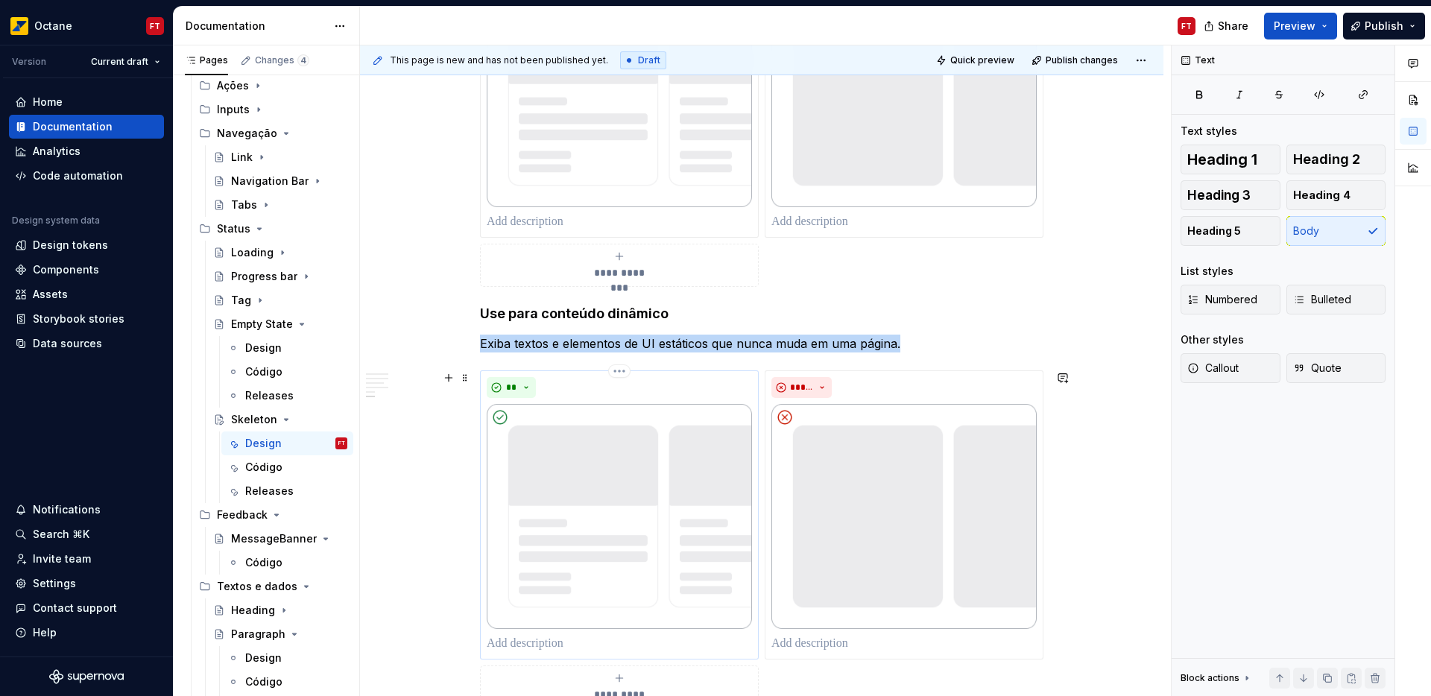
click at [622, 511] on img at bounding box center [619, 516] width 265 height 225
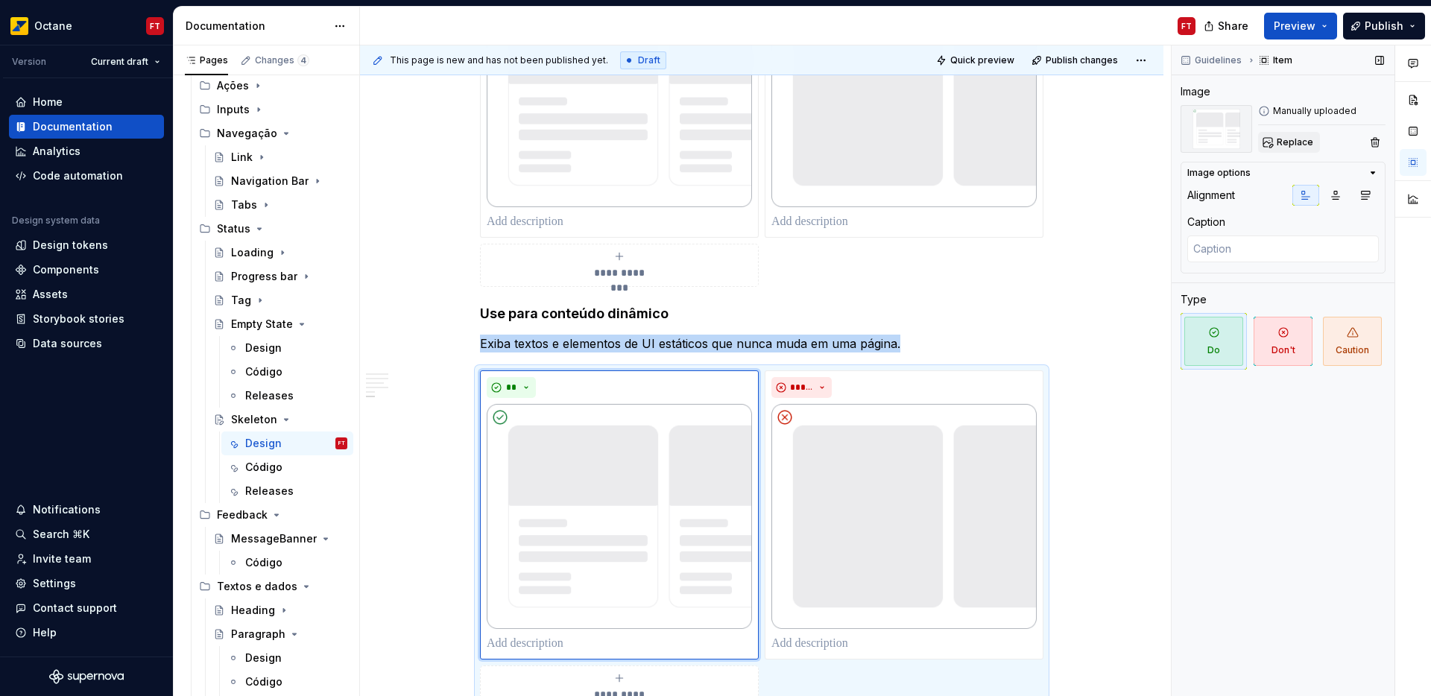
click at [1297, 139] on span "Replace" at bounding box center [1294, 142] width 37 height 12
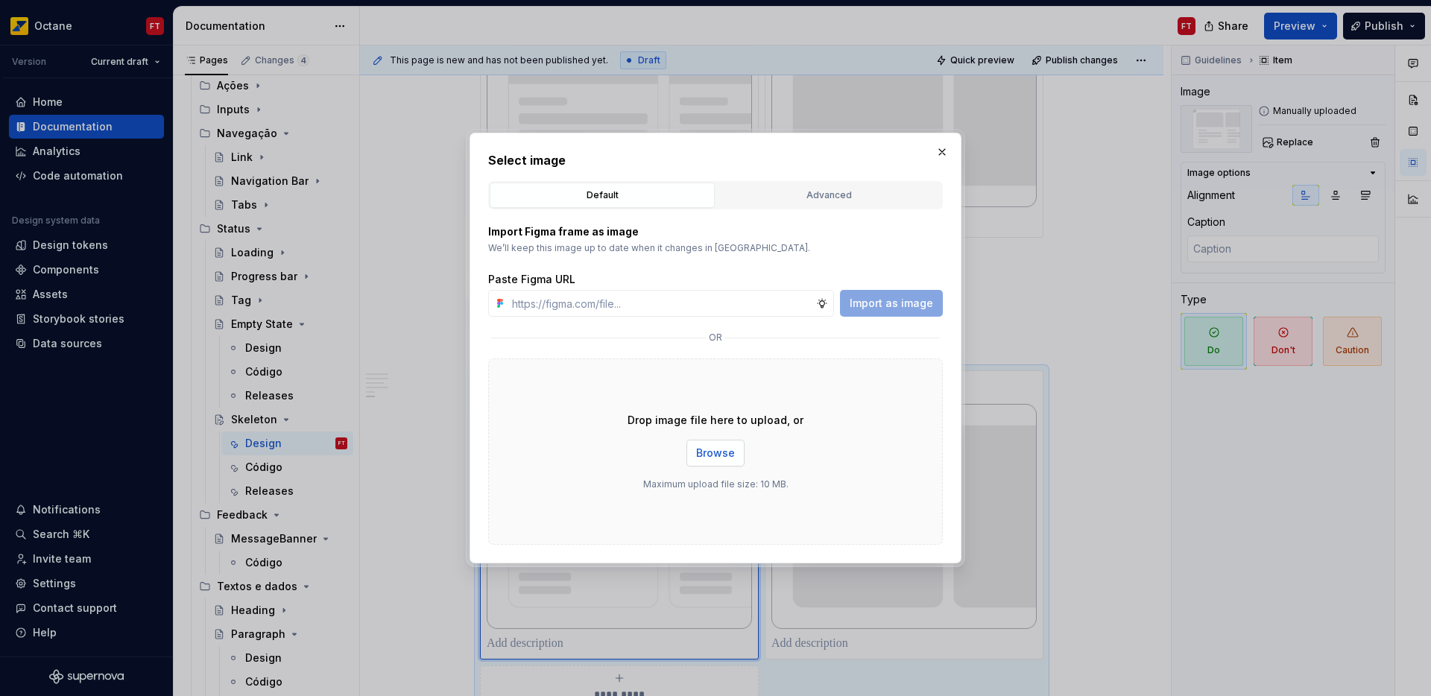
click at [716, 465] on button "Browse" at bounding box center [715, 453] width 58 height 27
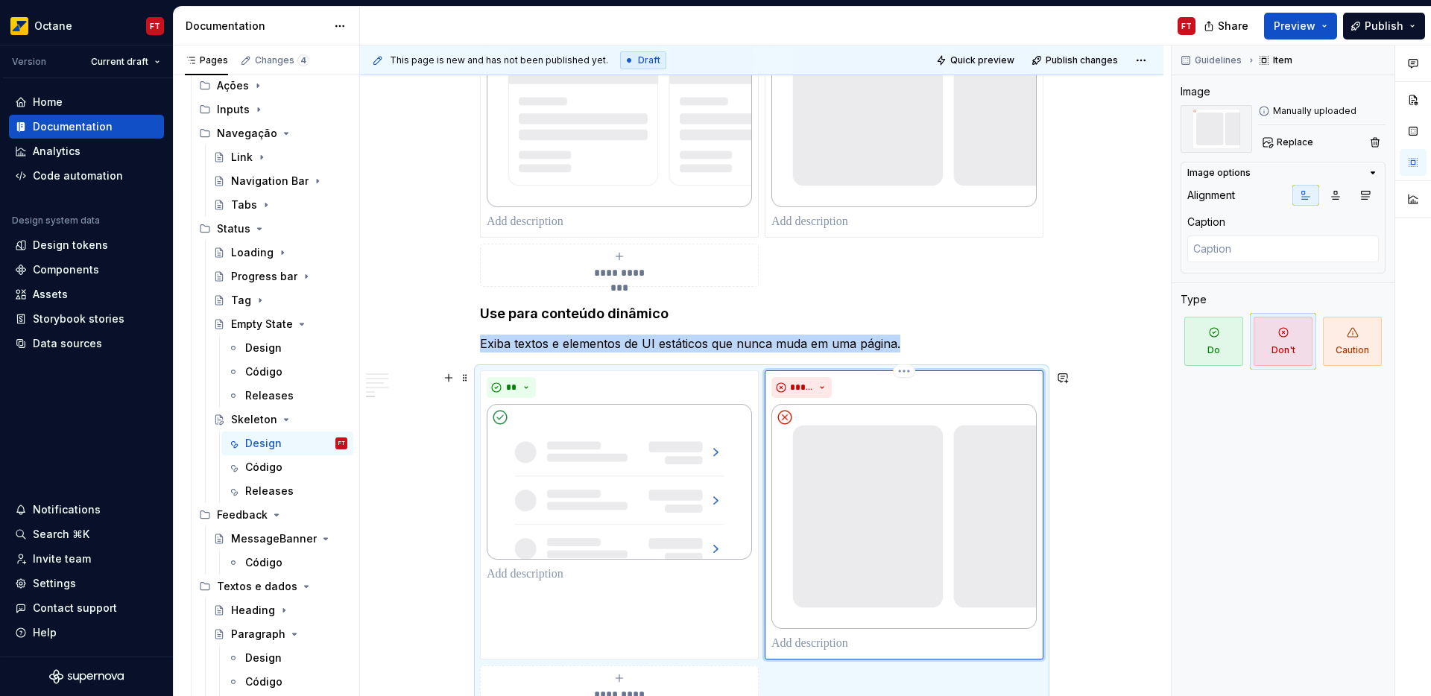
click at [890, 516] on img at bounding box center [903, 516] width 265 height 225
click at [1286, 142] on span "Replace" at bounding box center [1294, 142] width 37 height 12
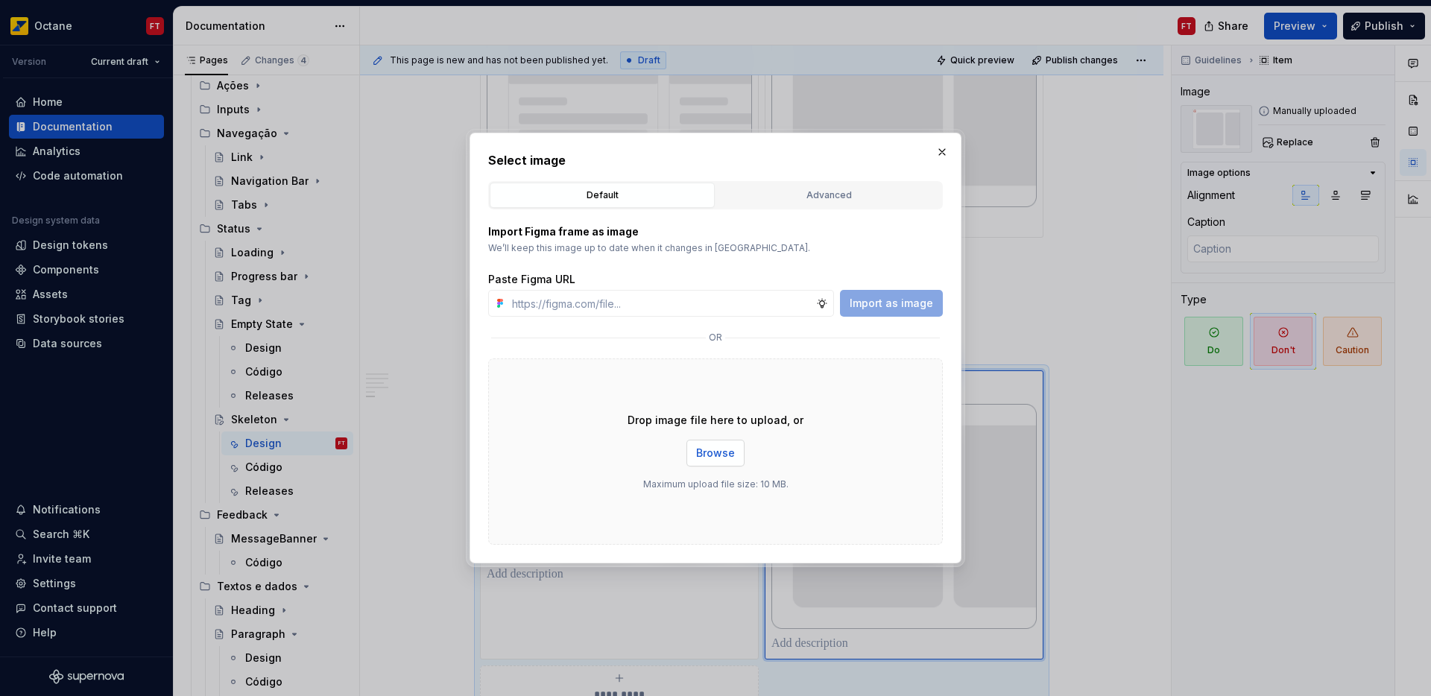
click at [709, 456] on span "Browse" at bounding box center [715, 453] width 39 height 15
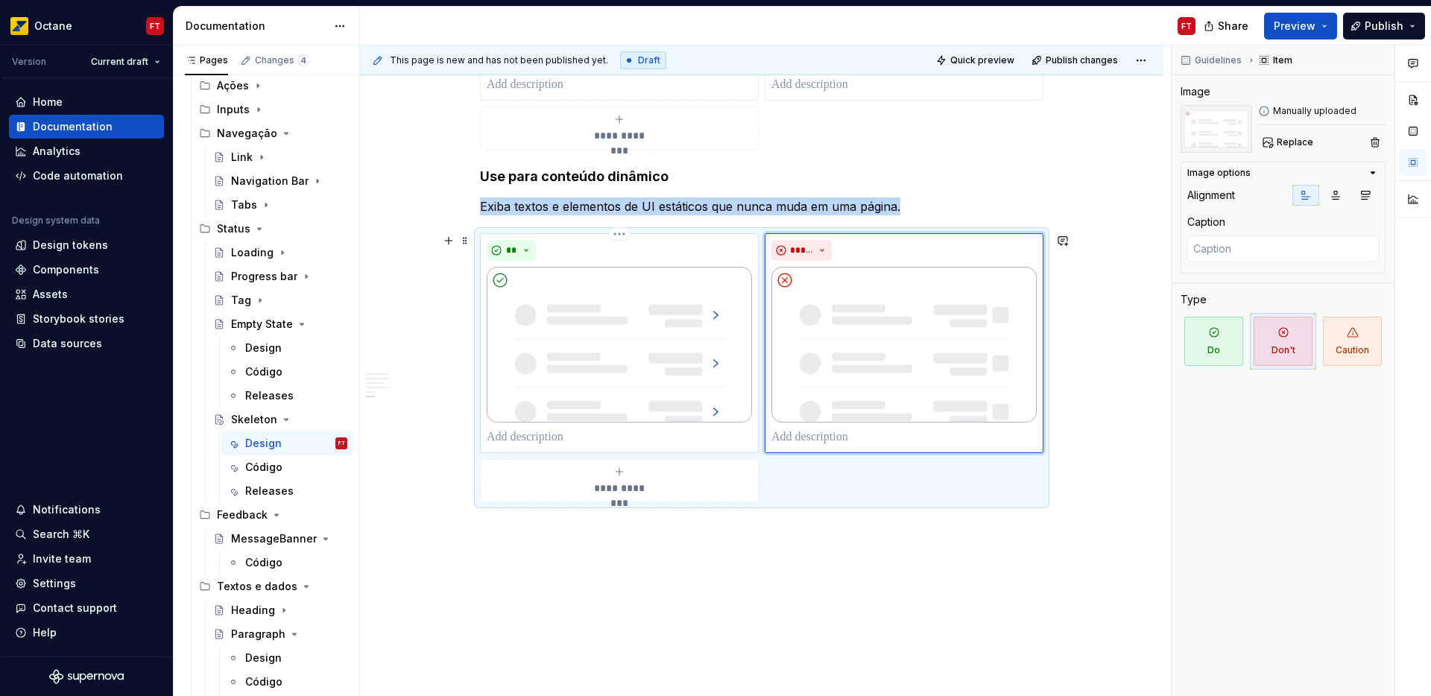
scroll to position [1564, 0]
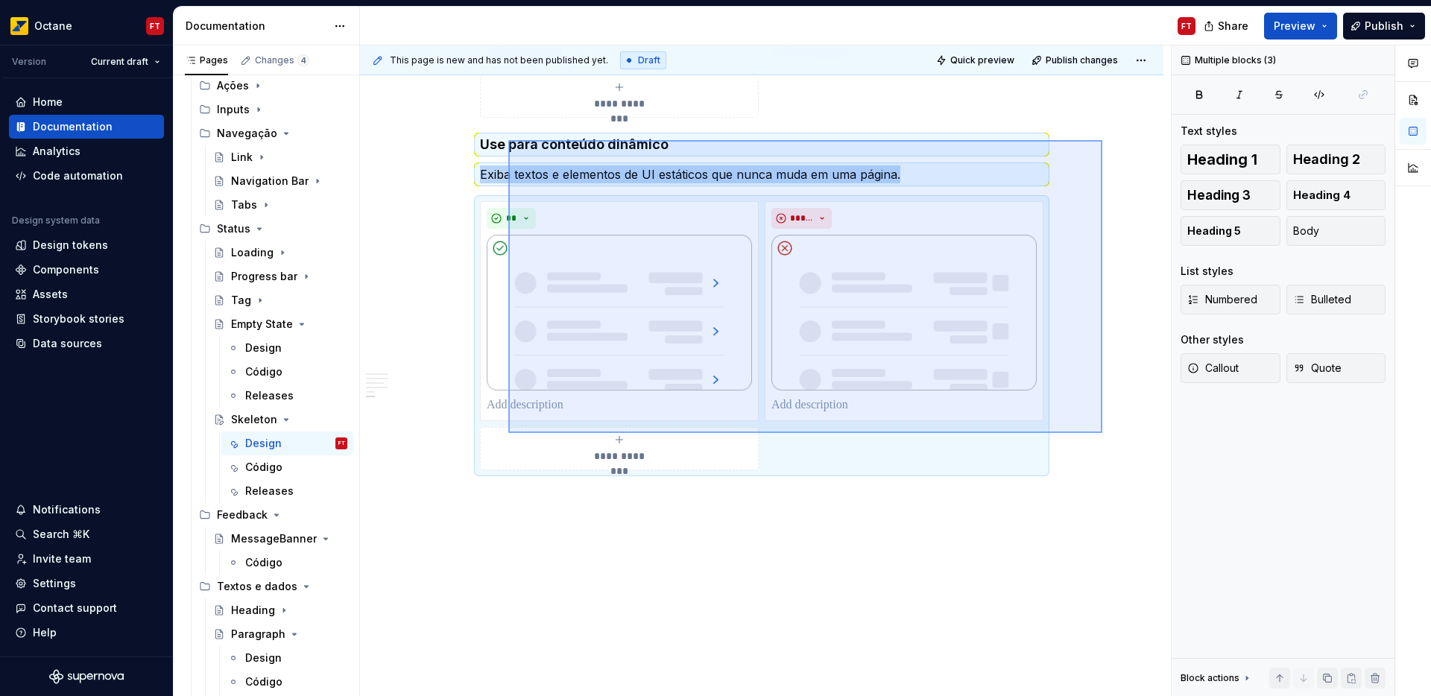
drag, startPoint x: 1102, startPoint y: 433, endPoint x: 508, endPoint y: 140, distance: 662.1
click at [508, 140] on div "**********" at bounding box center [765, 370] width 811 height 651
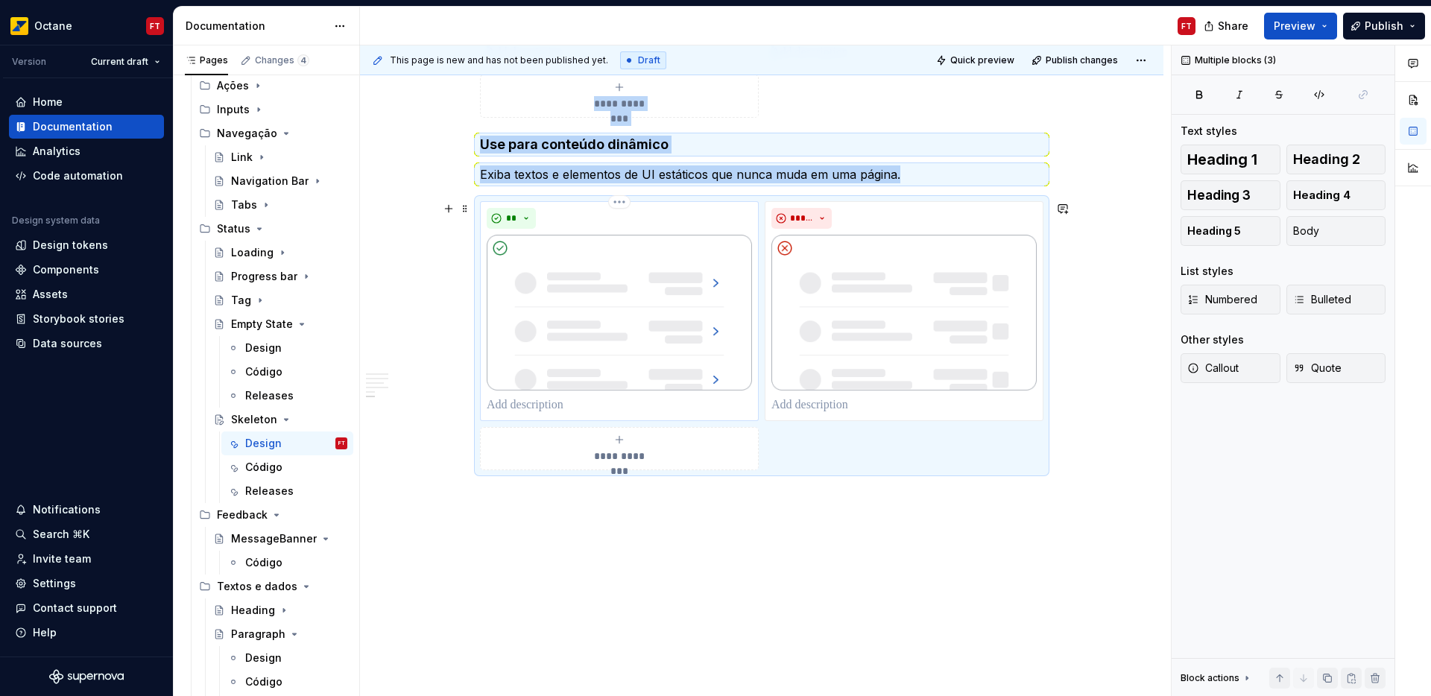
copy div "**********"
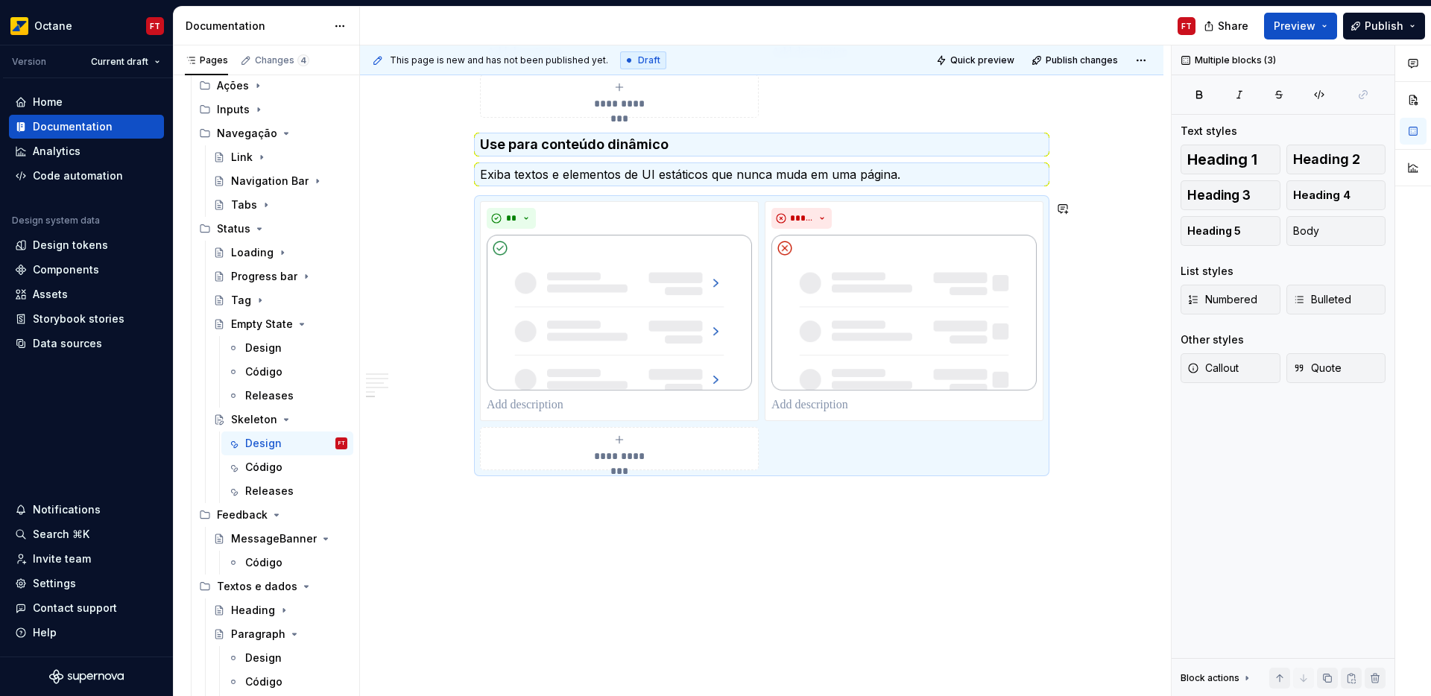
click at [582, 519] on div "**********" at bounding box center [765, 370] width 811 height 651
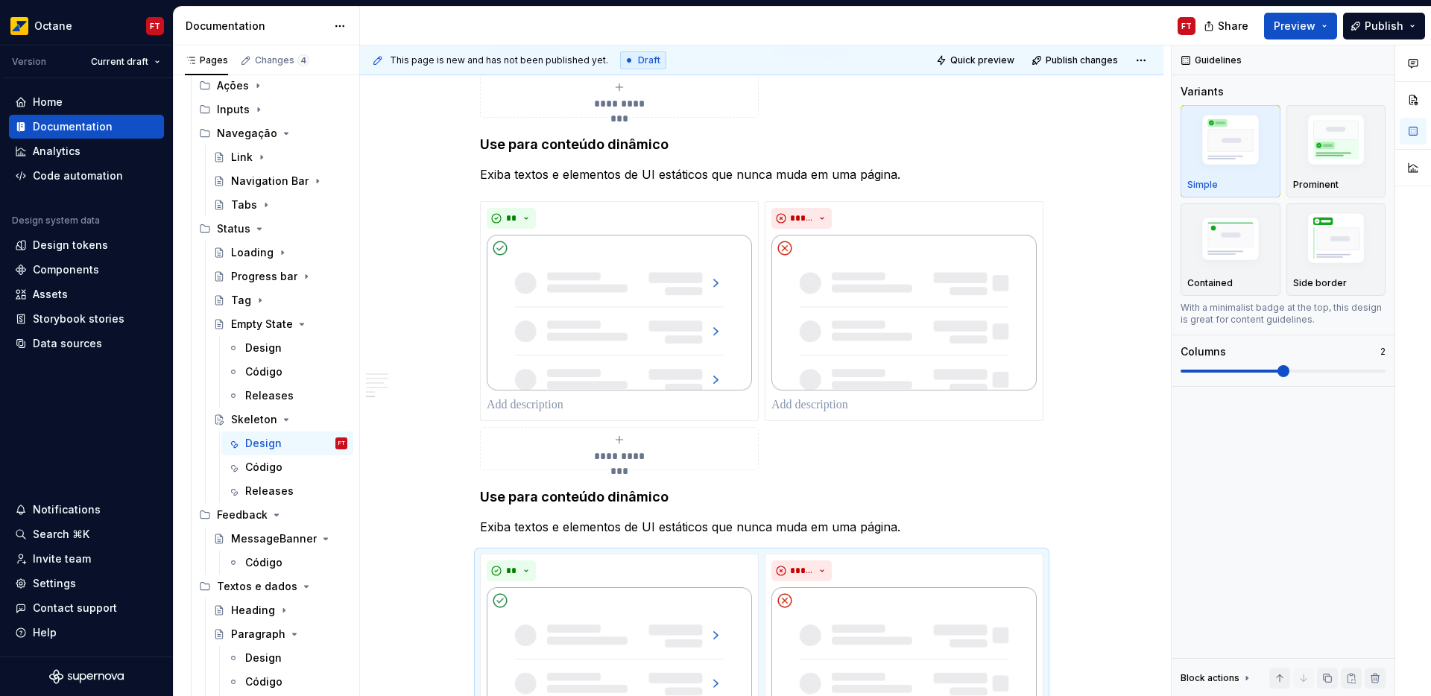
click at [613, 501] on h4 "Use para conteúdo dinâmico" at bounding box center [761, 497] width 563 height 18
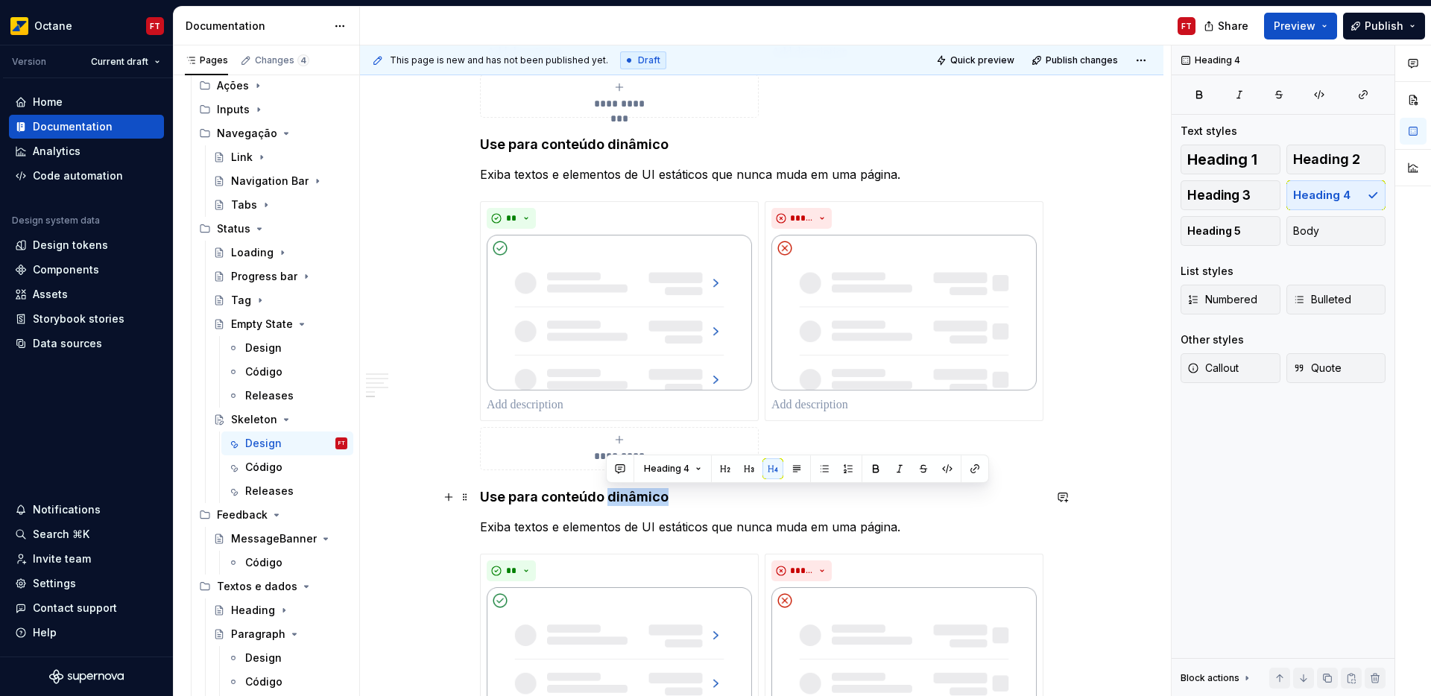
click at [613, 501] on h4 "Use para conteúdo dinâmico" at bounding box center [761, 497] width 563 height 18
click at [513, 522] on p "Exiba textos e elementos de UI estáticos que nunca muda em uma página." at bounding box center [761, 527] width 563 height 18
click at [513, 523] on p "Exiba textos e elementos de UI estáticos que nunca muda em uma página." at bounding box center [761, 527] width 563 height 18
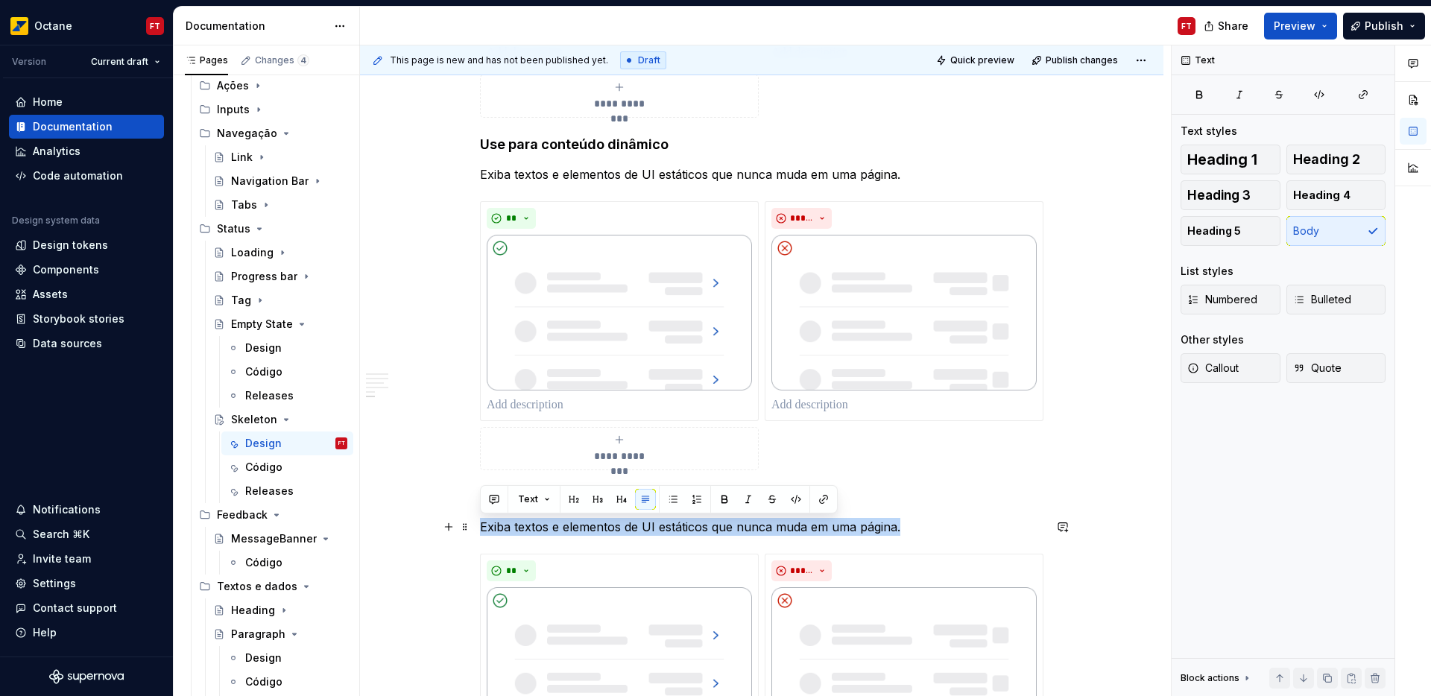
click at [516, 525] on p "Exiba textos e elementos de UI estáticos que nunca muda em uma página." at bounding box center [761, 527] width 563 height 18
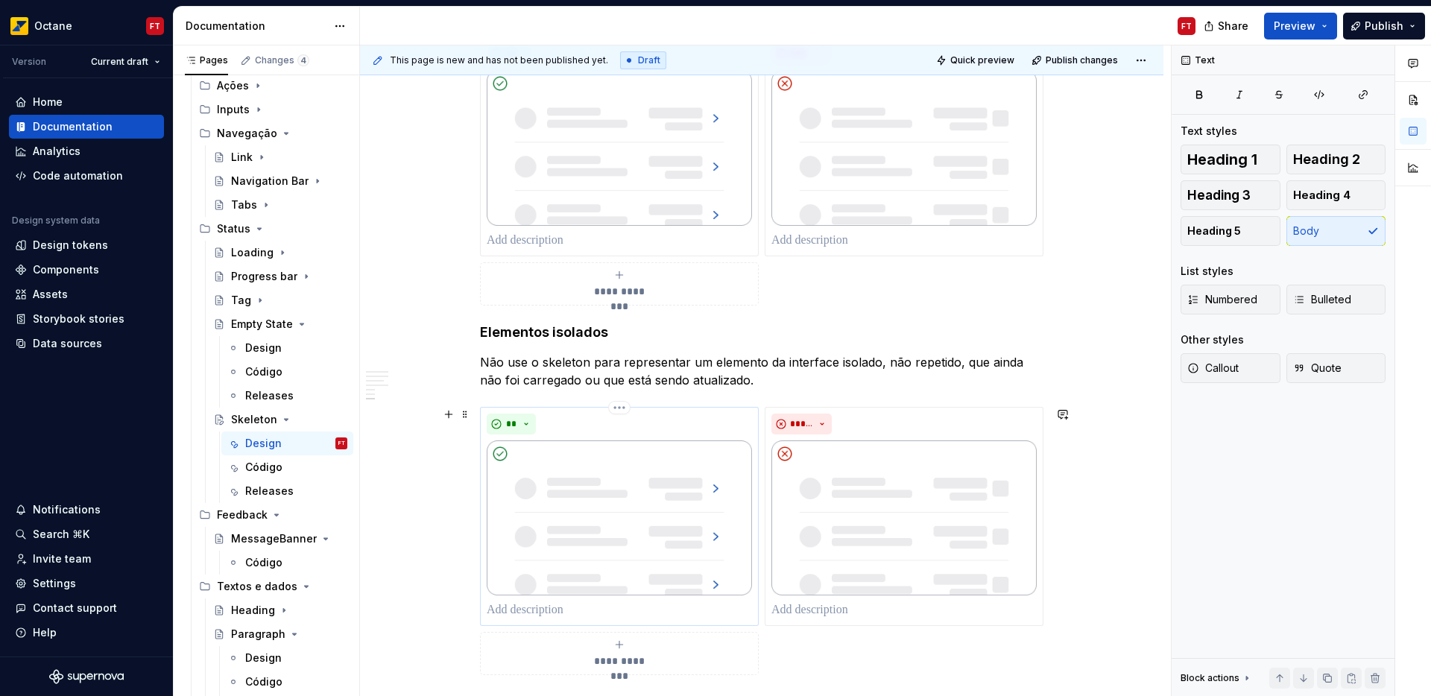
scroll to position [1788, 0]
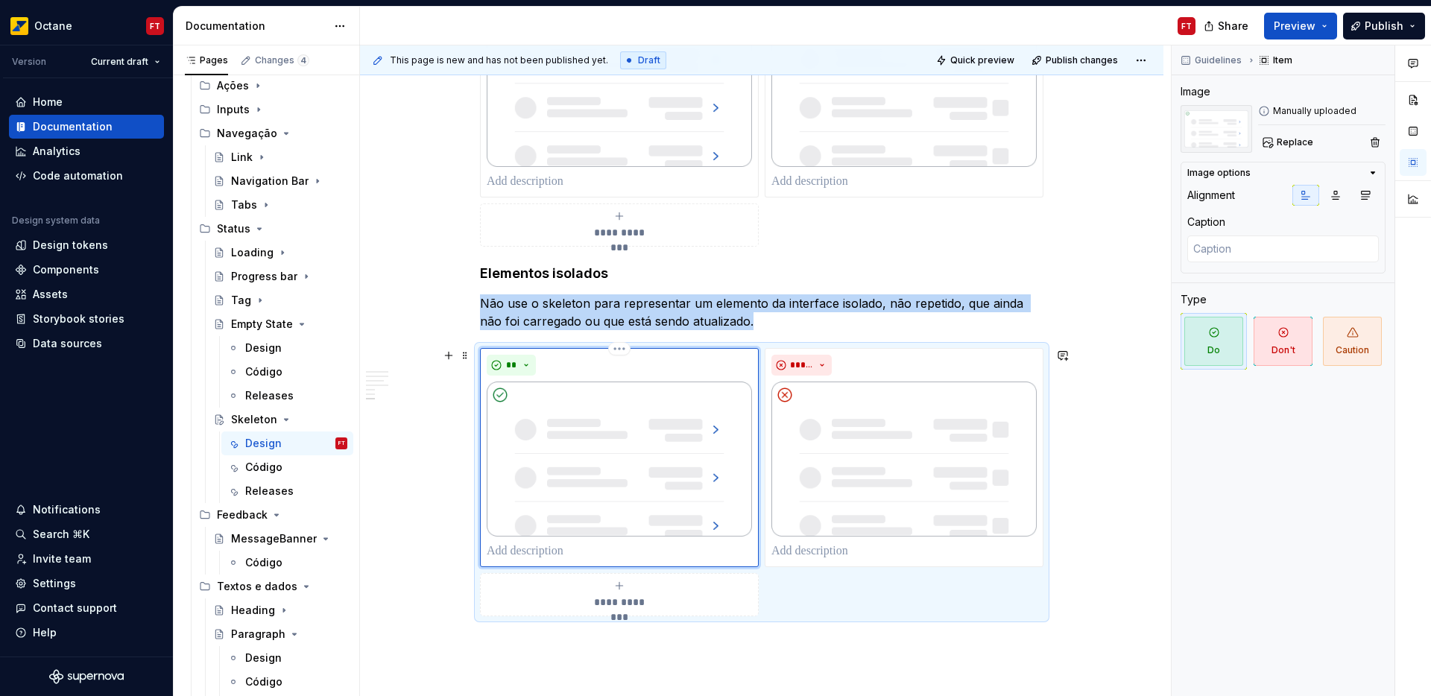
click at [643, 478] on img at bounding box center [619, 460] width 265 height 156
click at [1286, 144] on span "Replace" at bounding box center [1294, 142] width 37 height 12
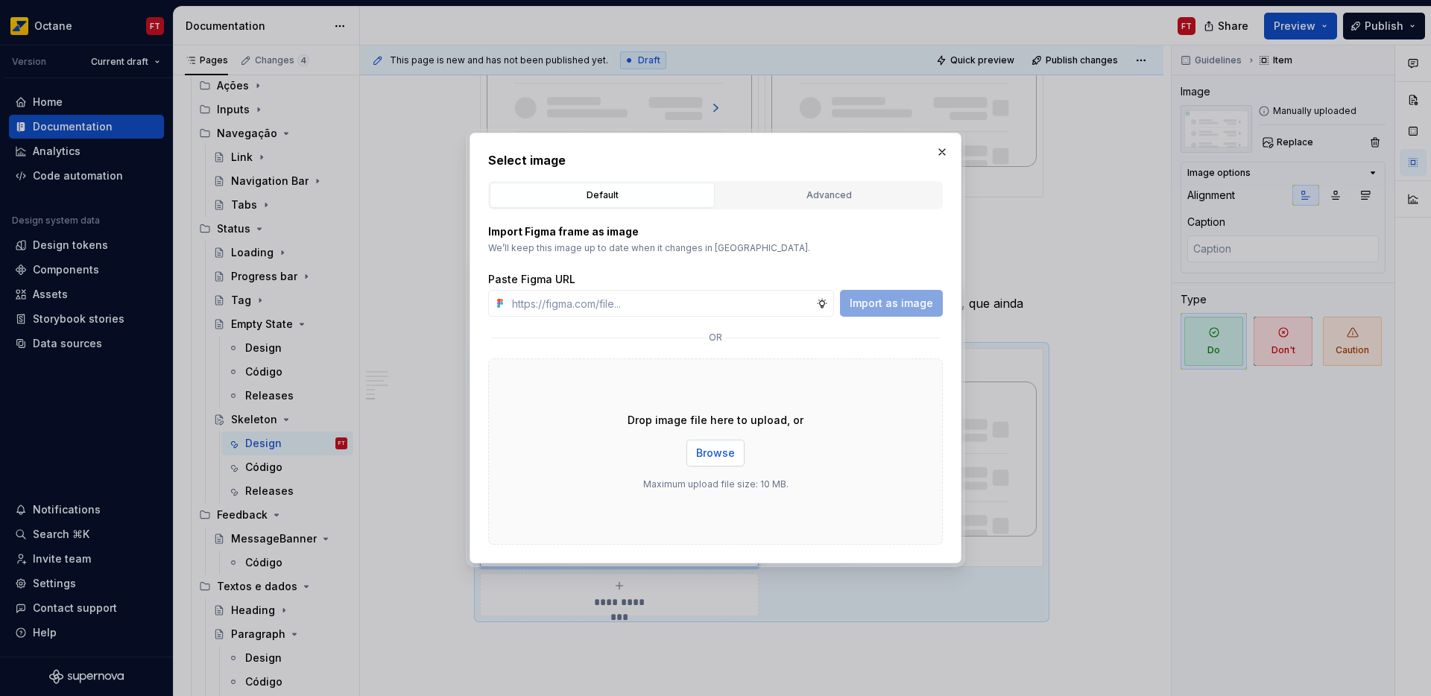
click at [729, 452] on span "Browse" at bounding box center [715, 453] width 39 height 15
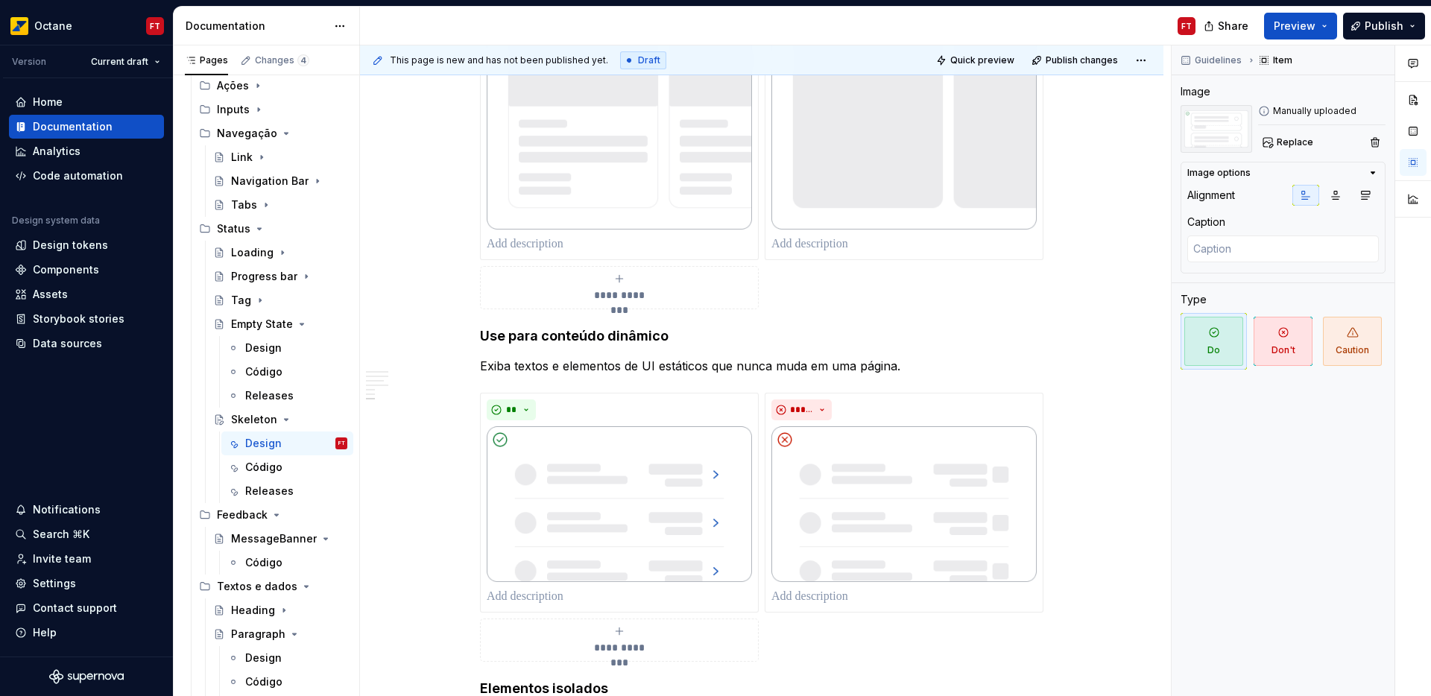
scroll to position [1779, 0]
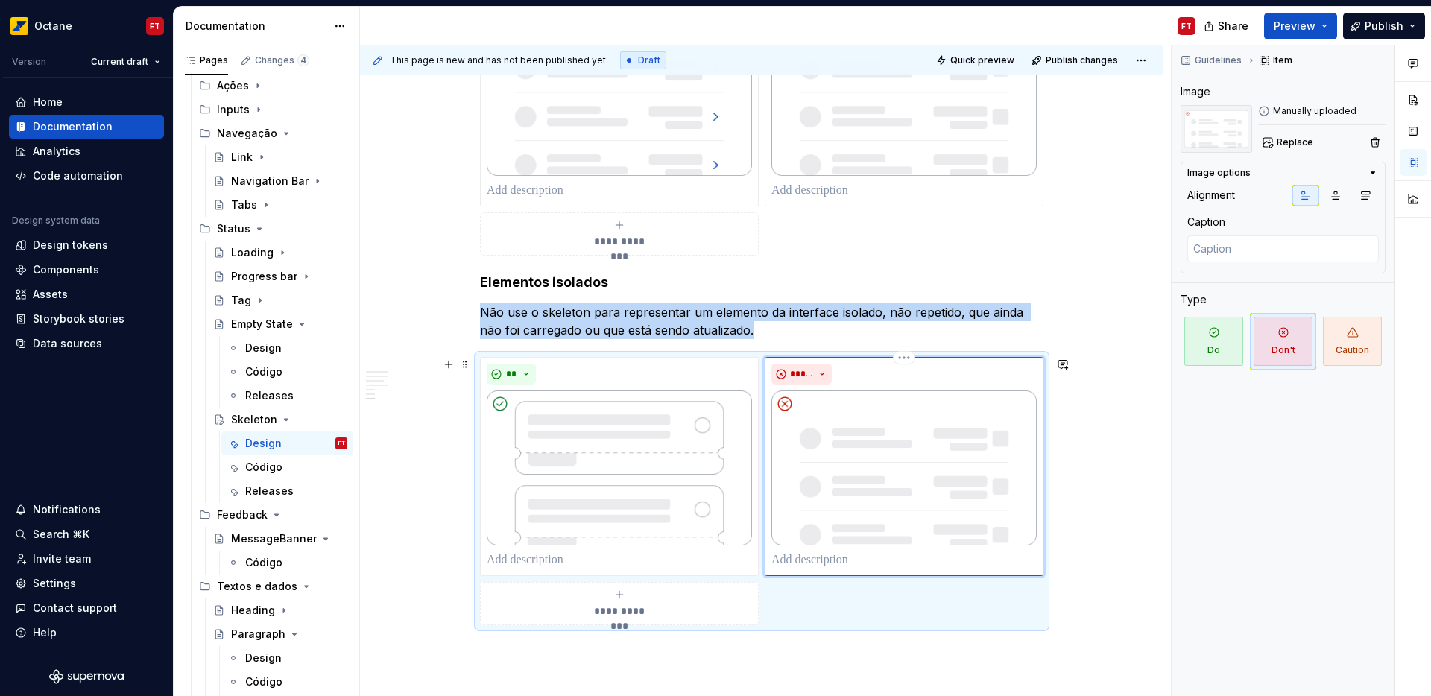
click at [890, 467] on img at bounding box center [903, 468] width 265 height 156
click at [1288, 140] on span "Replace" at bounding box center [1294, 142] width 37 height 12
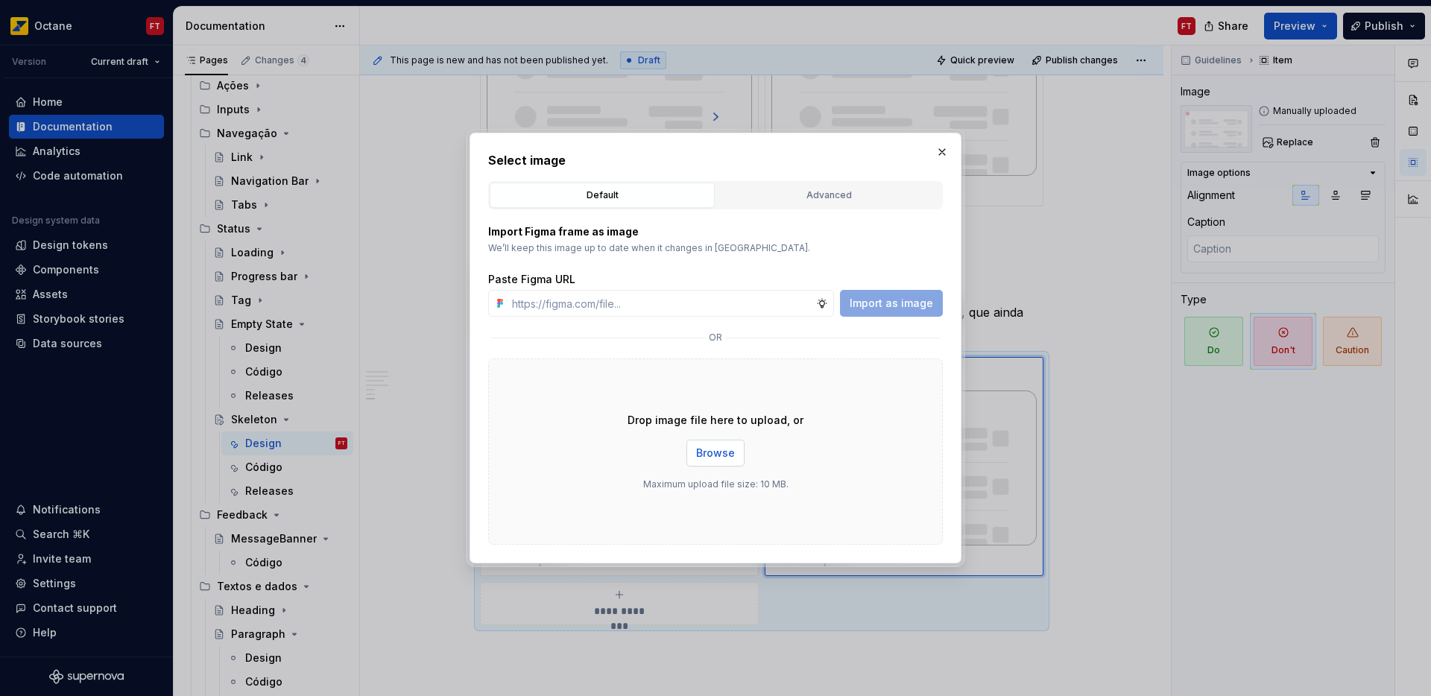
click at [708, 463] on button "Browse" at bounding box center [715, 453] width 58 height 27
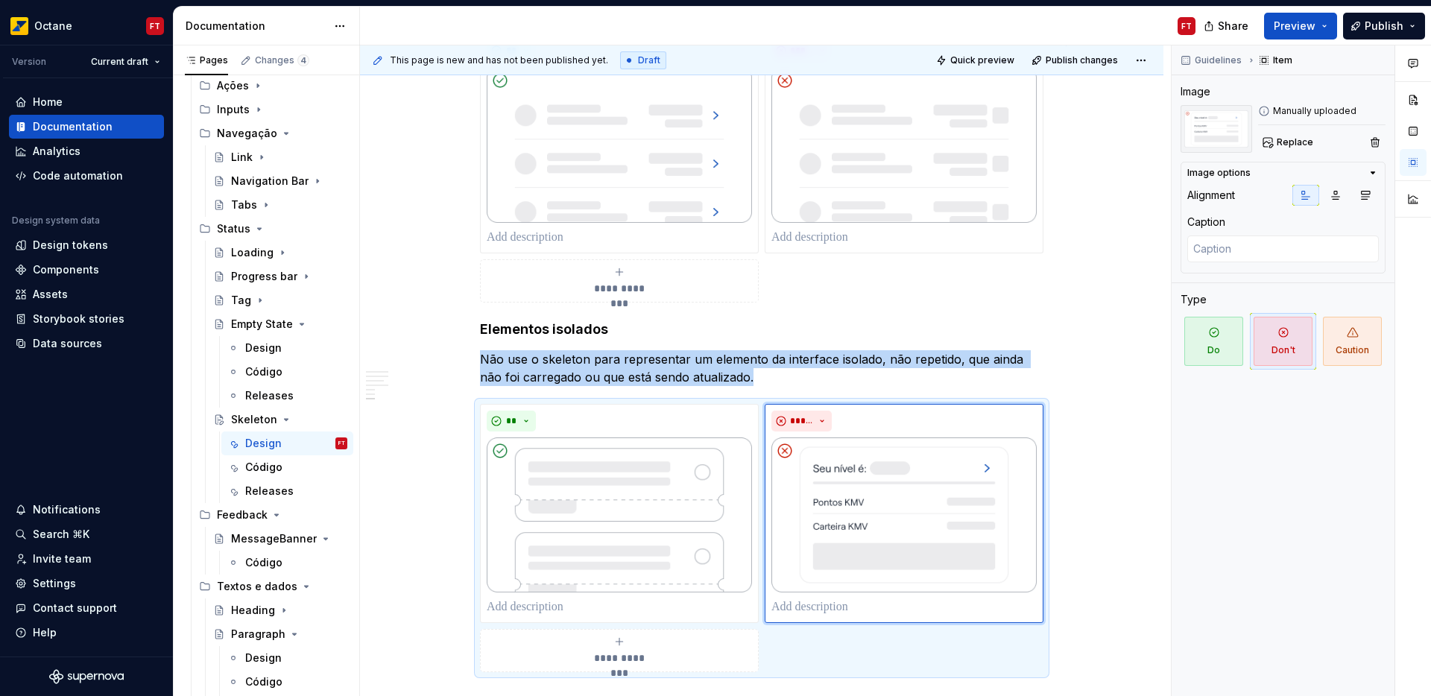
scroll to position [1852, 0]
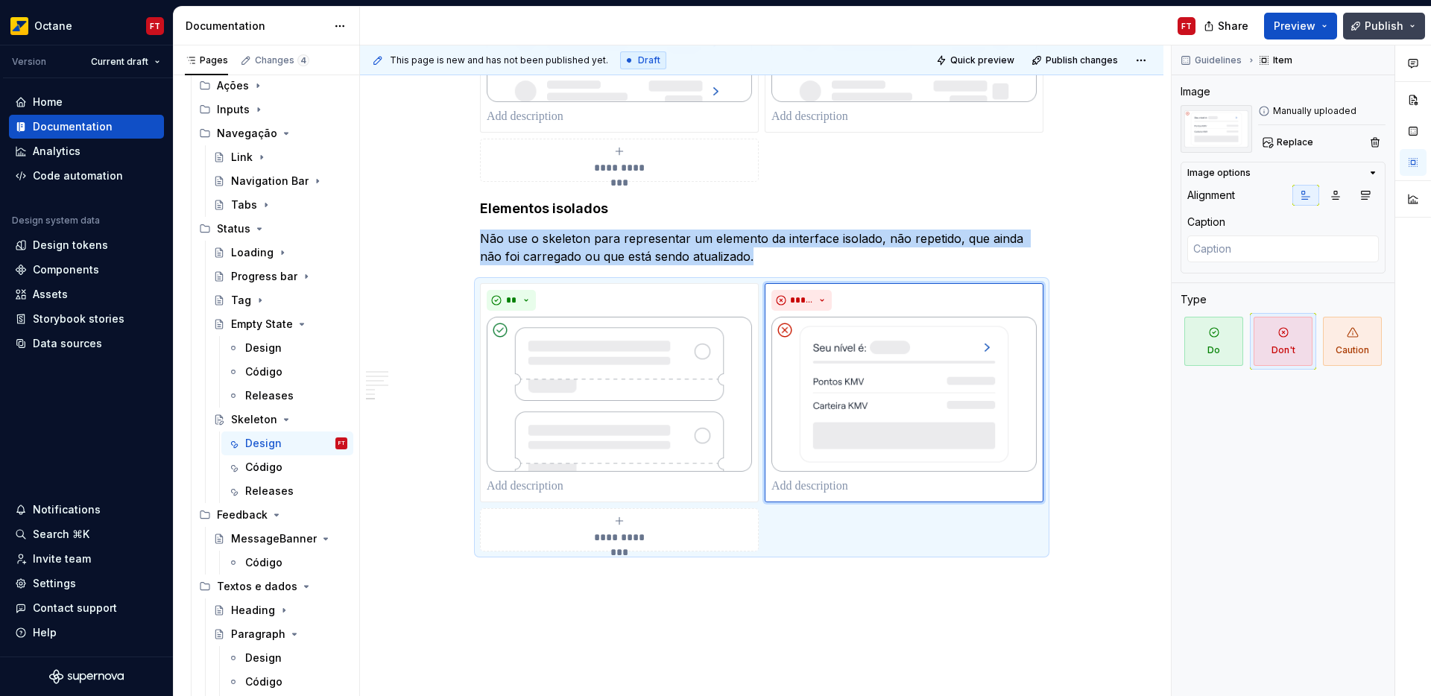
click at [1388, 20] on span "Publish" at bounding box center [1383, 26] width 39 height 15
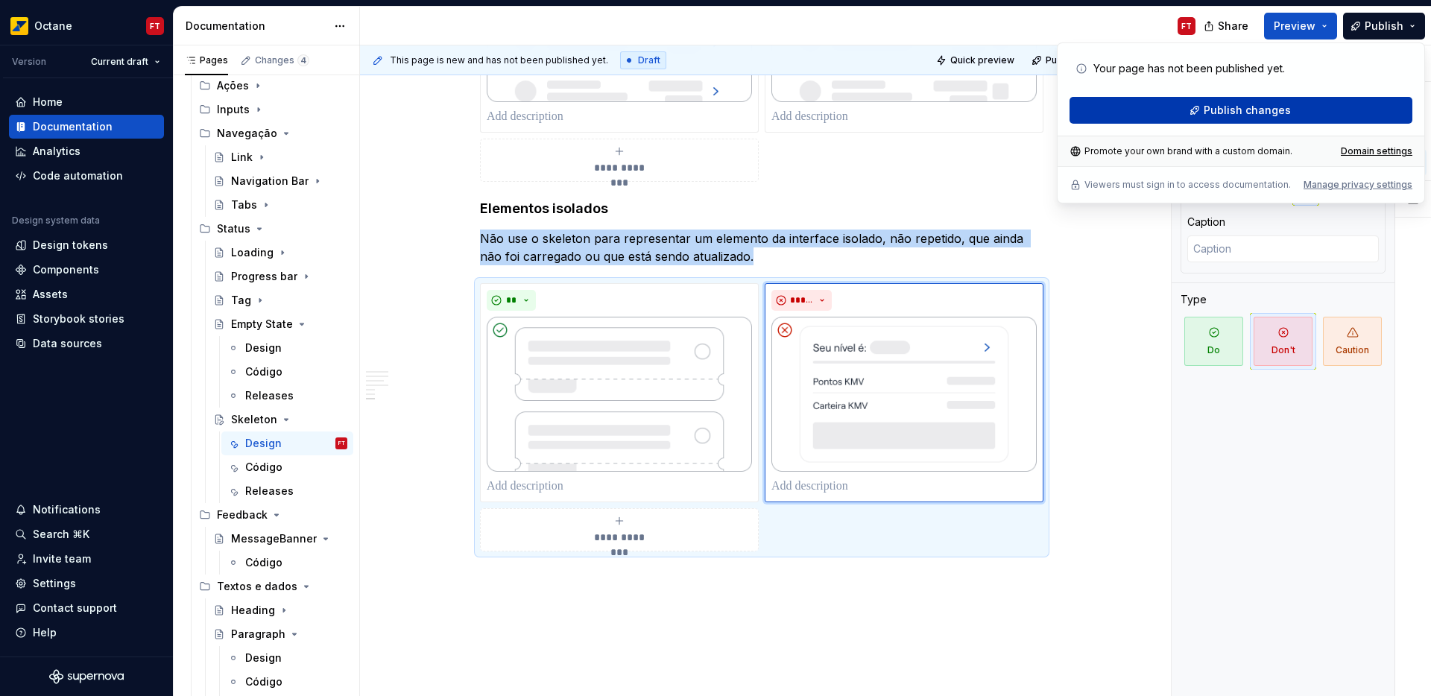
click at [1194, 113] on button "Publish changes" at bounding box center [1240, 110] width 343 height 27
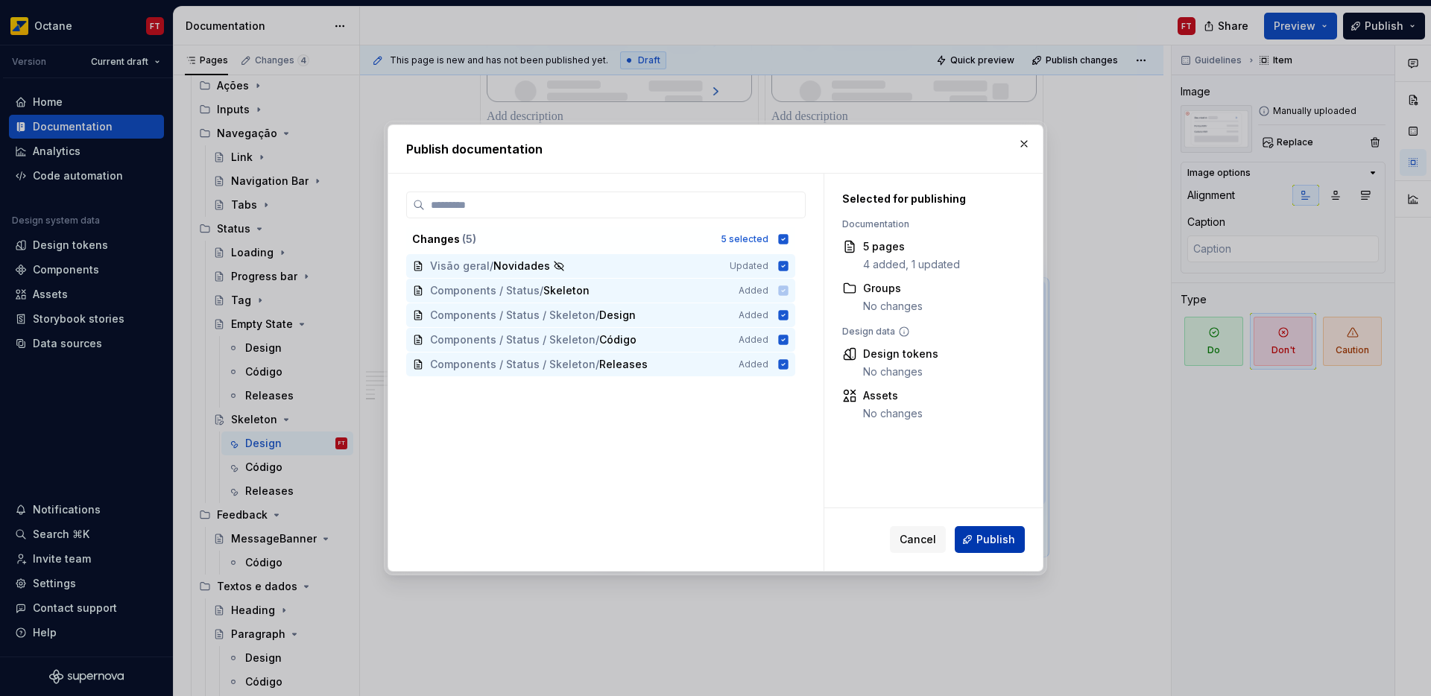
click at [987, 542] on span "Publish" at bounding box center [995, 539] width 39 height 15
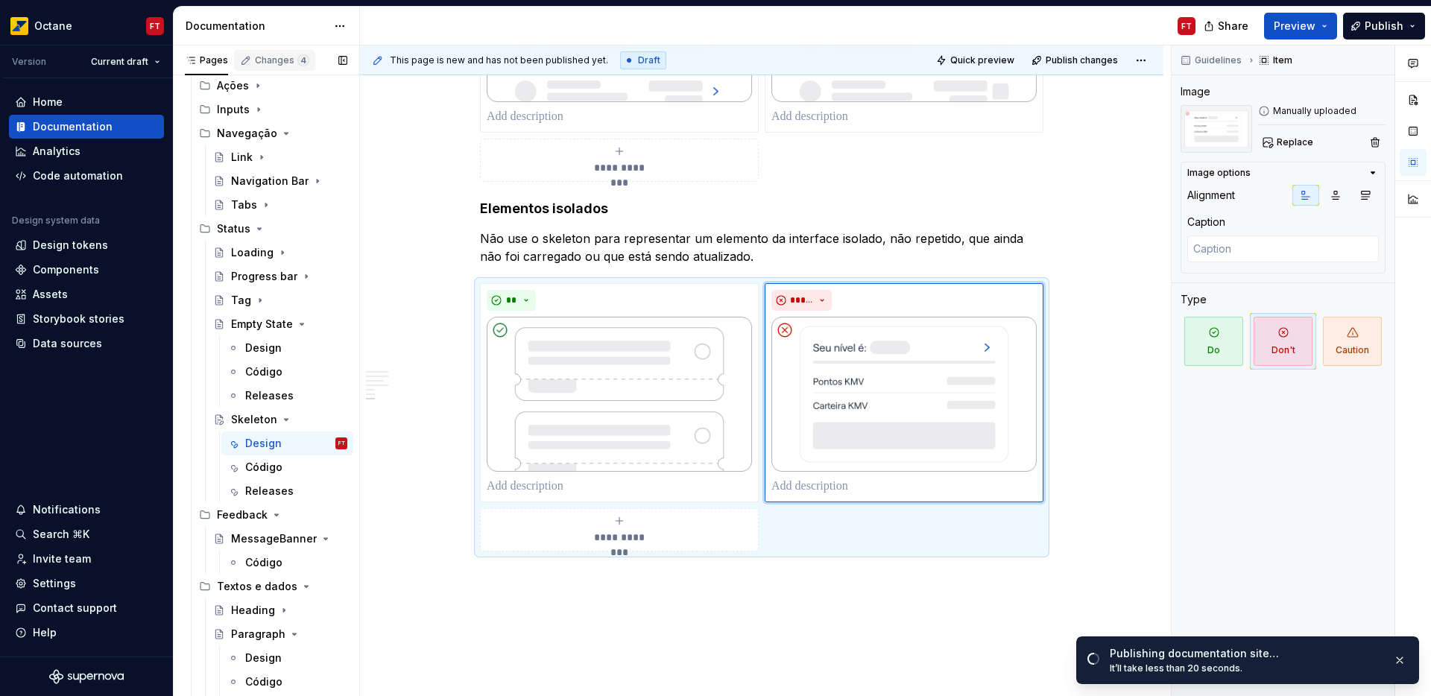
click at [265, 63] on div "Changes 4" at bounding box center [282, 60] width 54 height 12
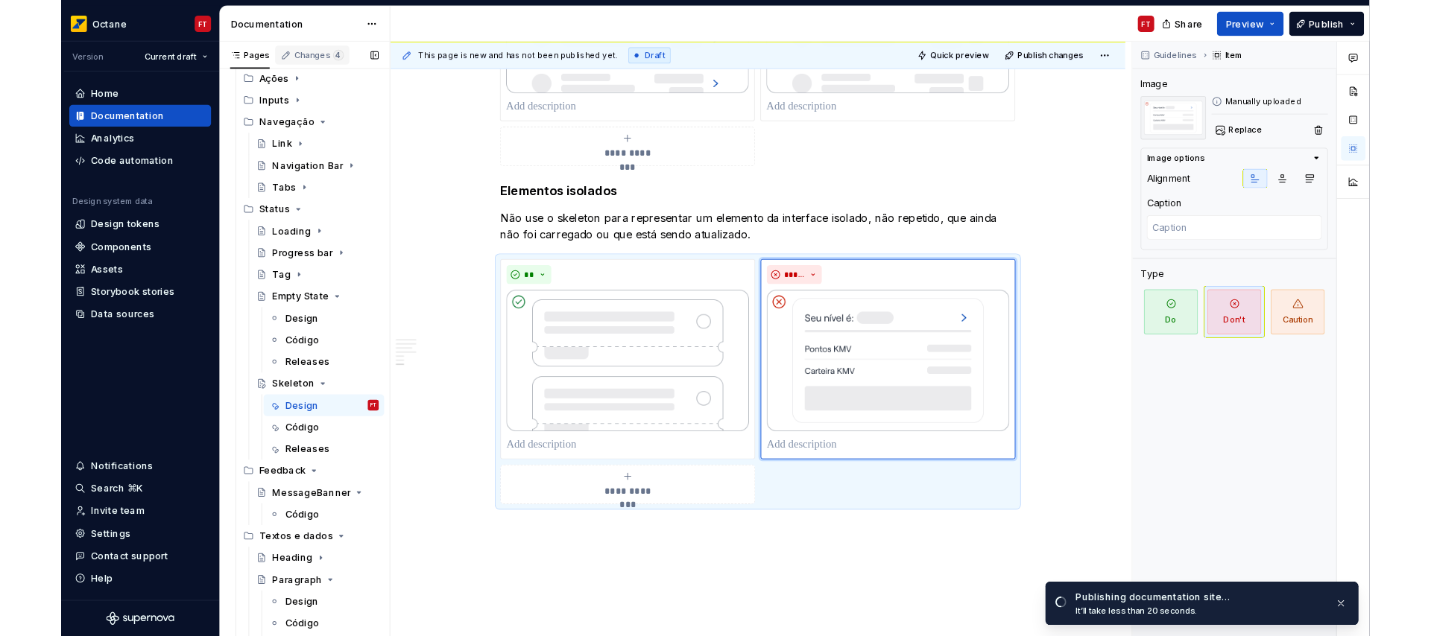
scroll to position [0, 0]
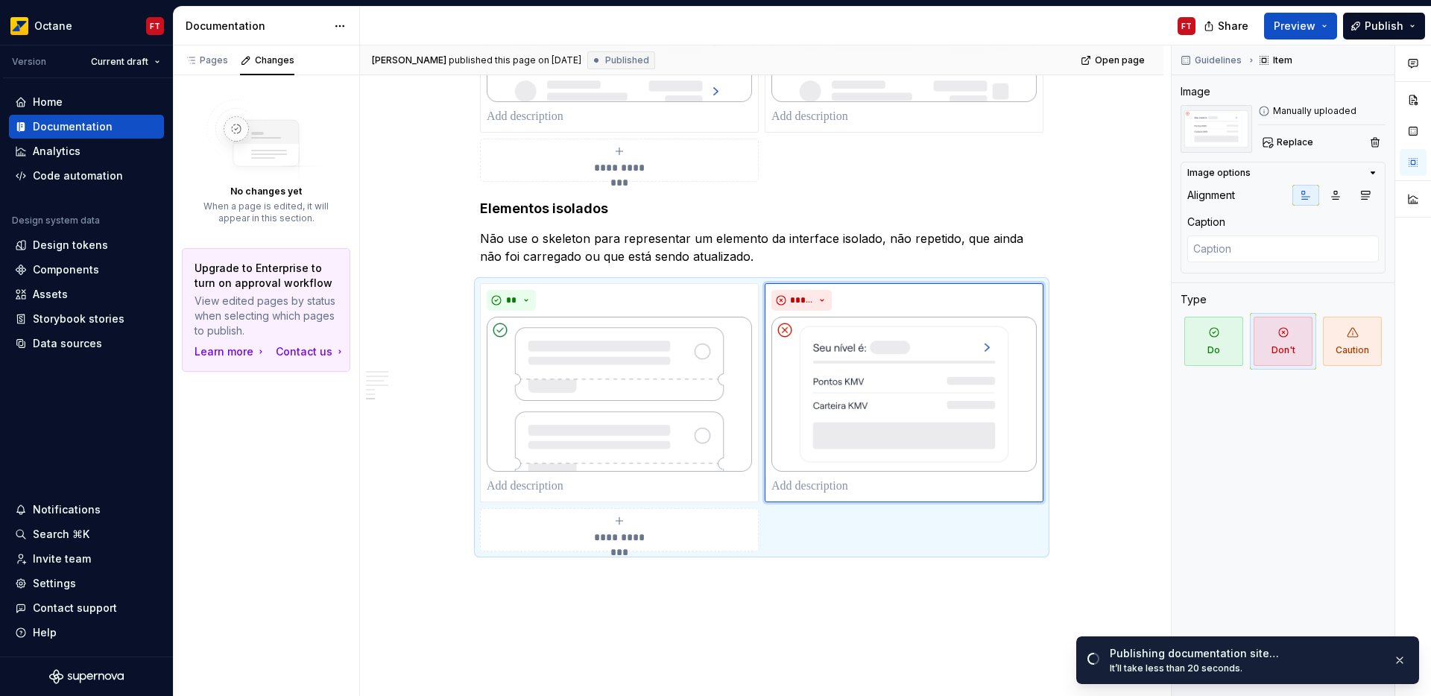
click at [332, 97] on div "No changes yet When a page is edited, it will appear in this section. Upgrade t…" at bounding box center [266, 228] width 186 height 306
click at [209, 54] on div "Pages" at bounding box center [206, 60] width 43 height 12
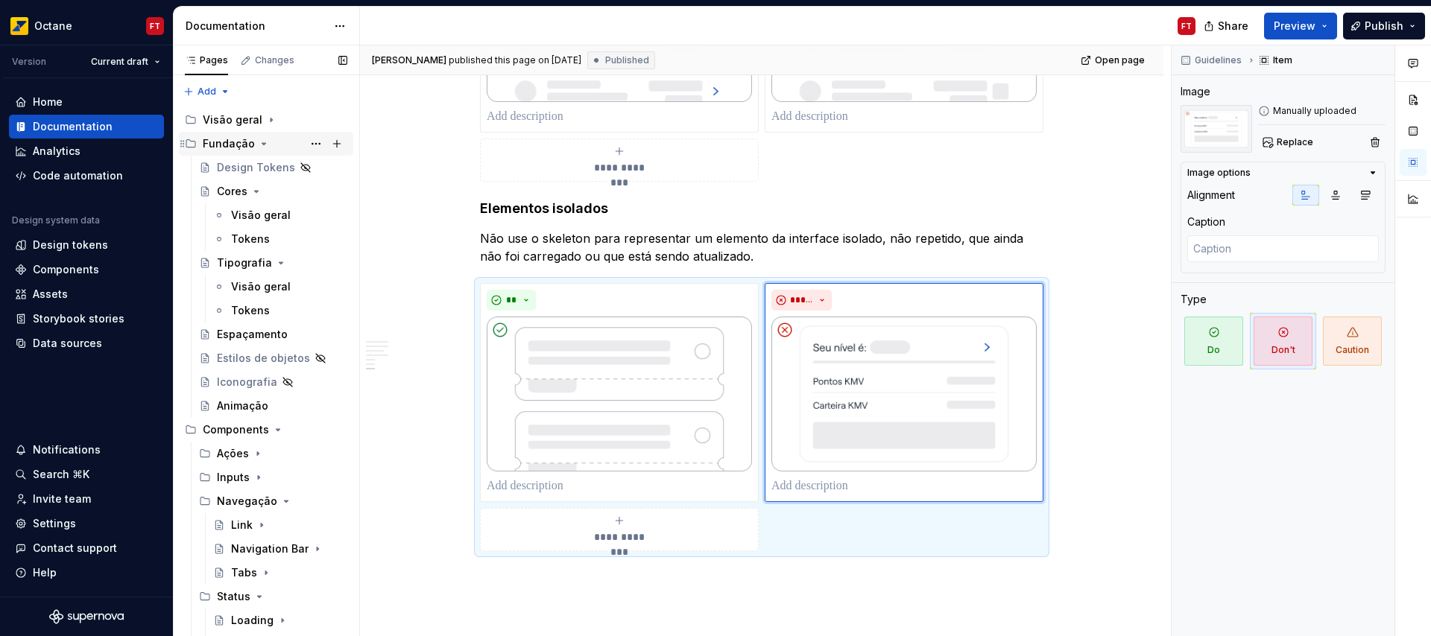
click at [262, 144] on icon "Page tree" at bounding box center [264, 143] width 4 height 1
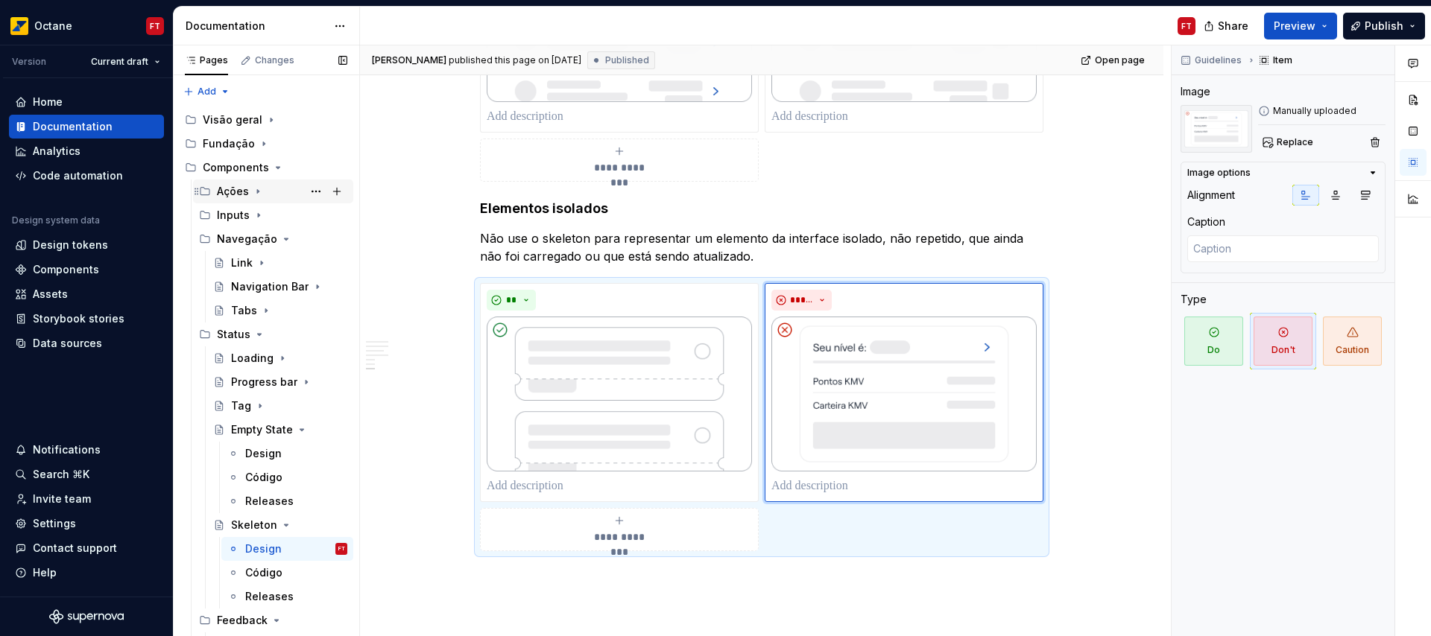
click at [257, 190] on icon "Page tree" at bounding box center [257, 192] width 1 height 4
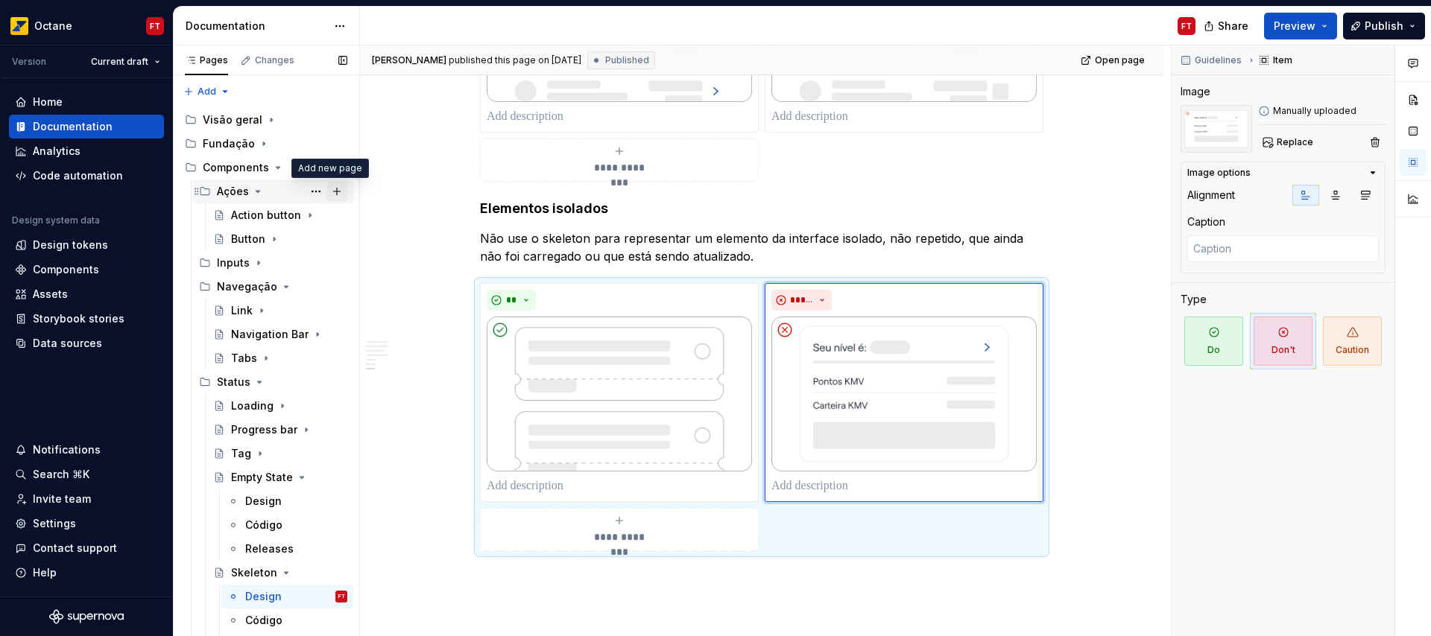
click at [326, 191] on button "Page tree" at bounding box center [336, 191] width 21 height 21
type textarea "*"
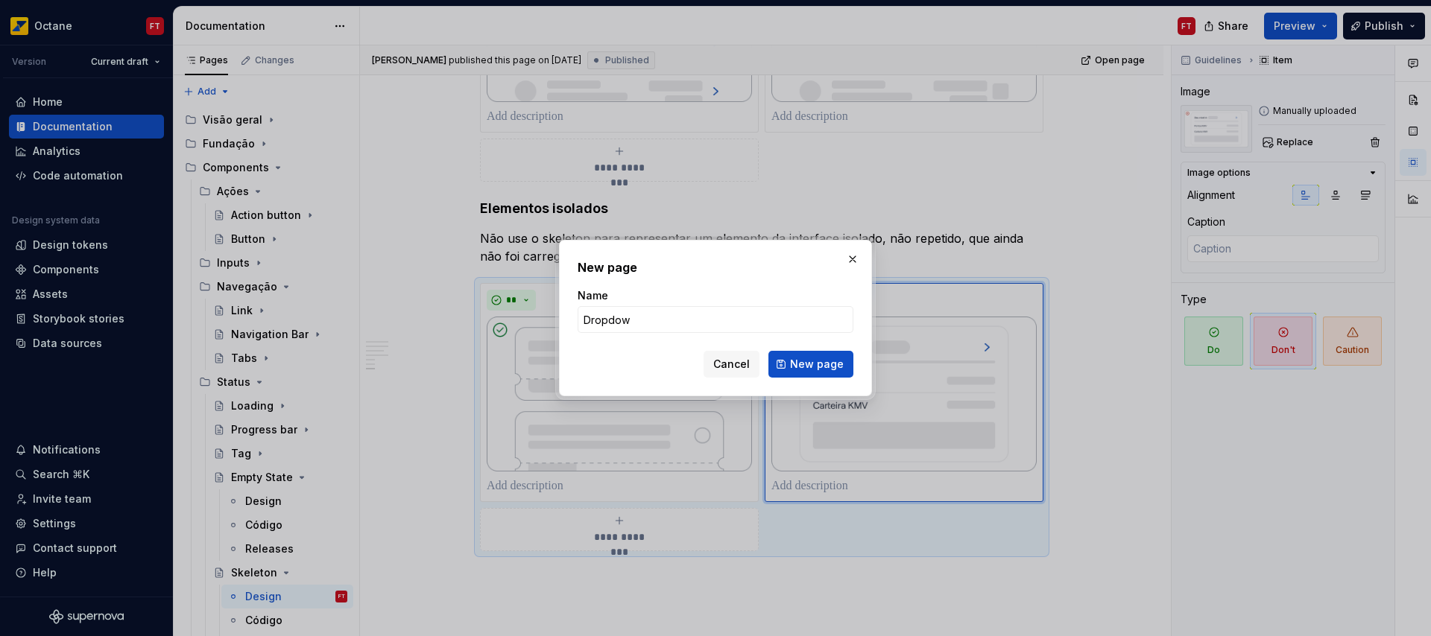
type input "Dropdown"
click button "New page" at bounding box center [810, 364] width 85 height 27
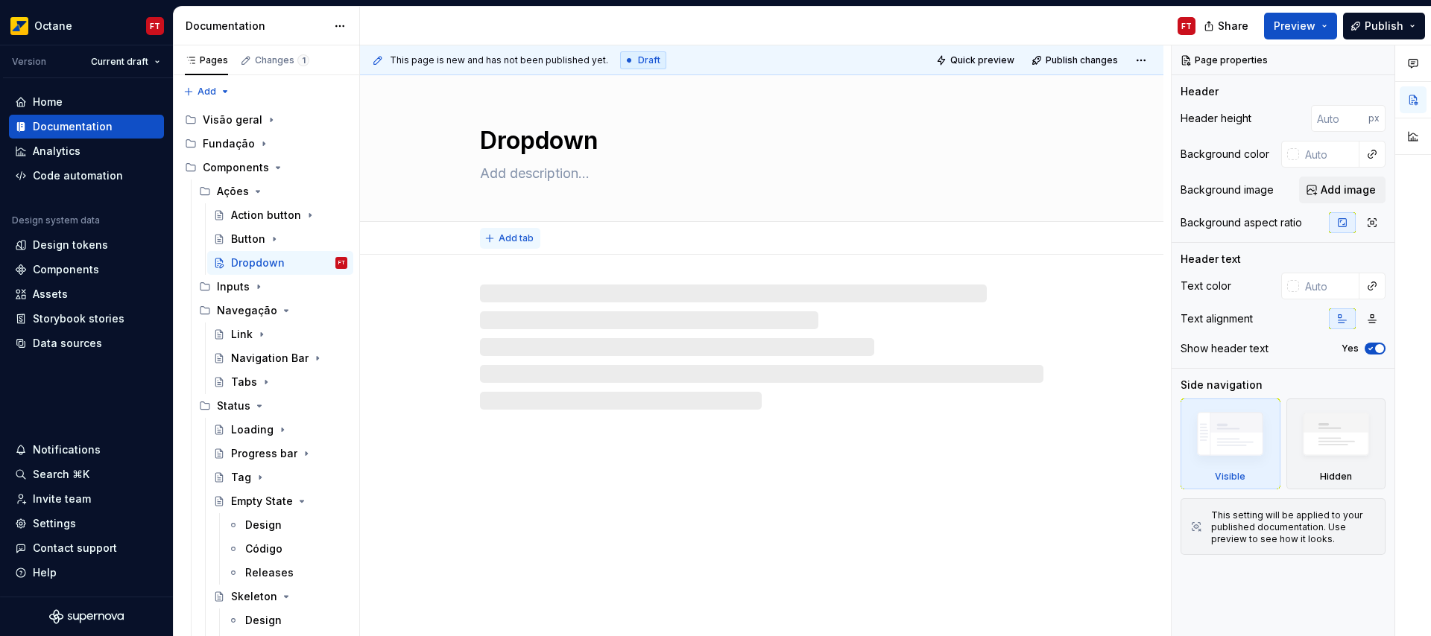
click at [510, 235] on span "Add tab" at bounding box center [515, 238] width 35 height 12
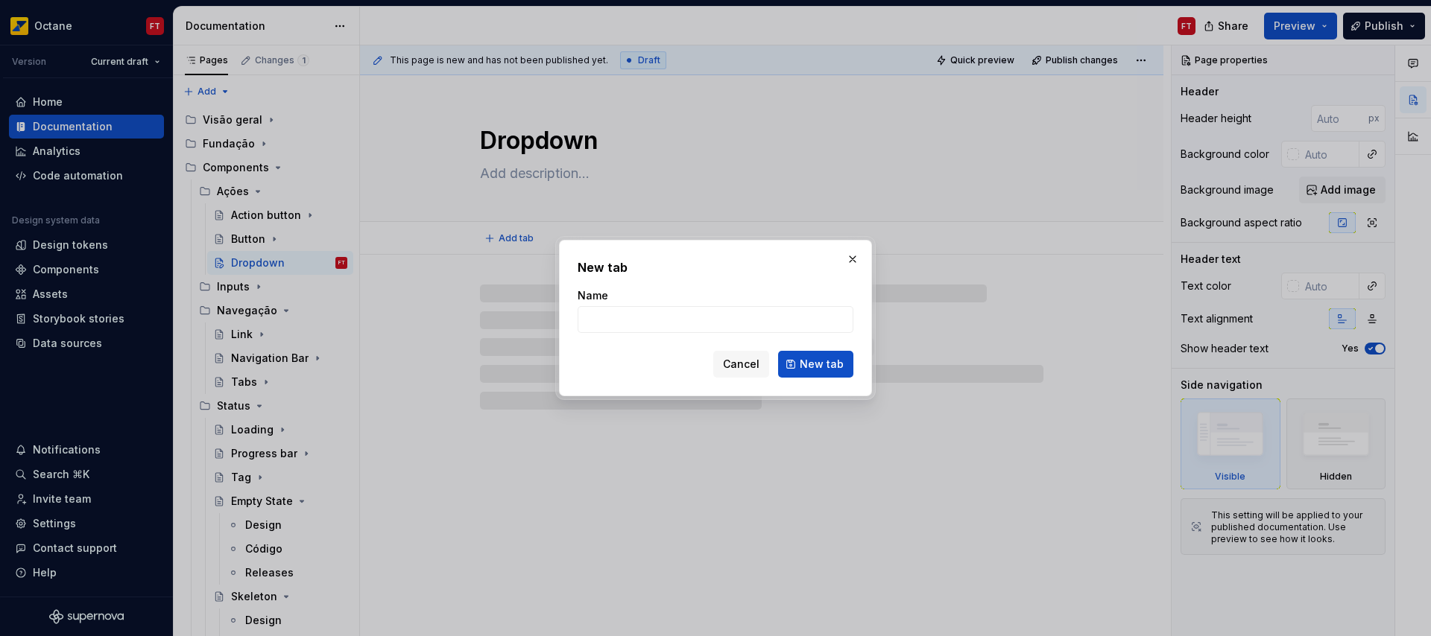
type textarea "*"
type input "Design"
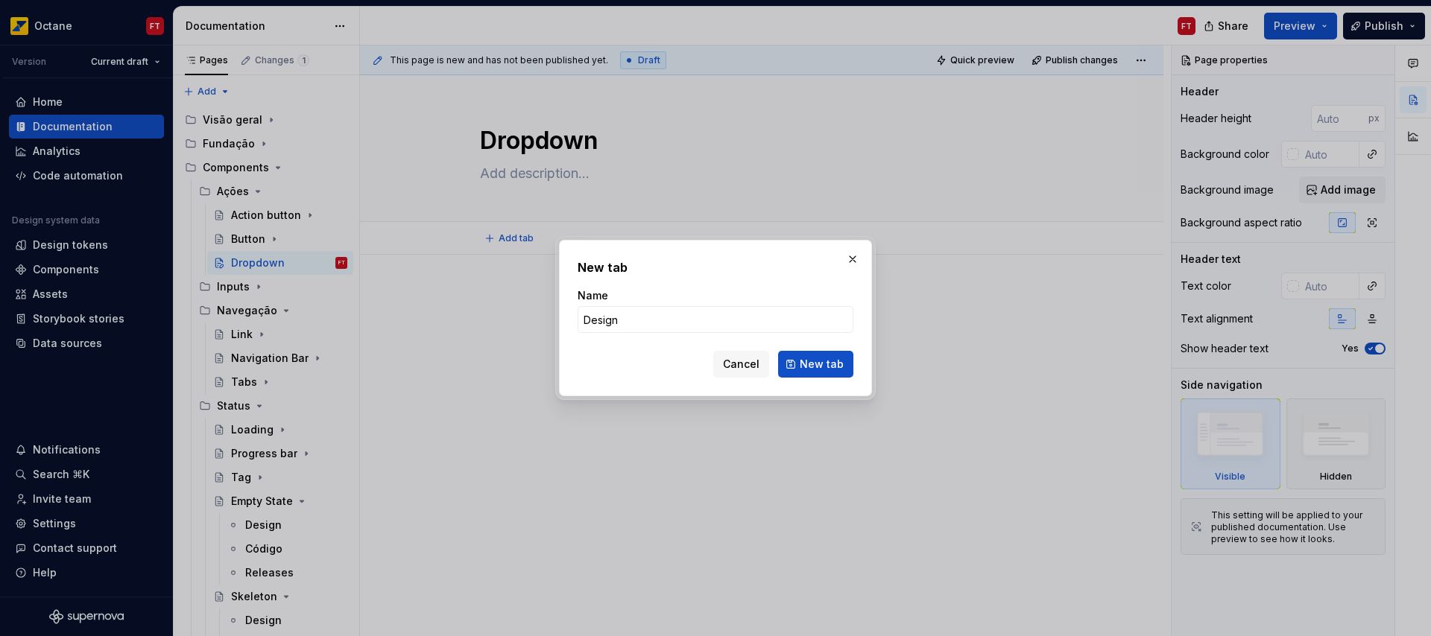
click button "New tab" at bounding box center [815, 364] width 75 height 27
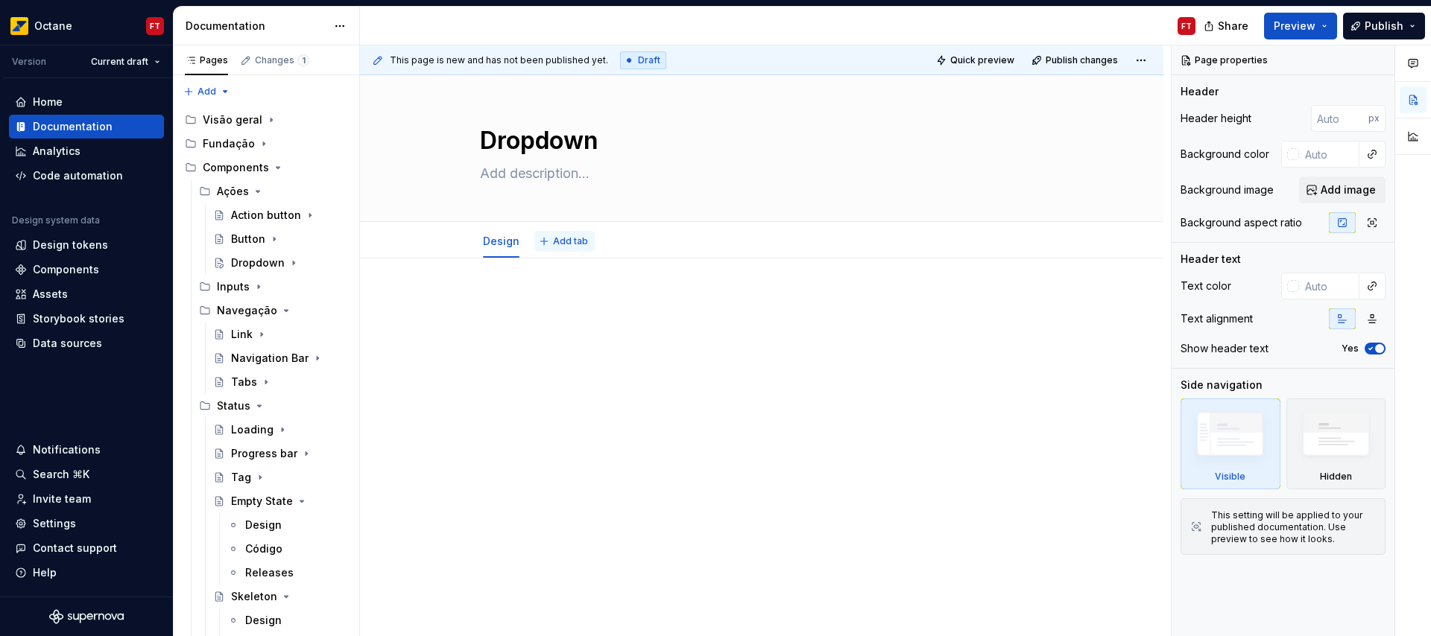
click at [562, 239] on span "Add tab" at bounding box center [570, 241] width 35 height 12
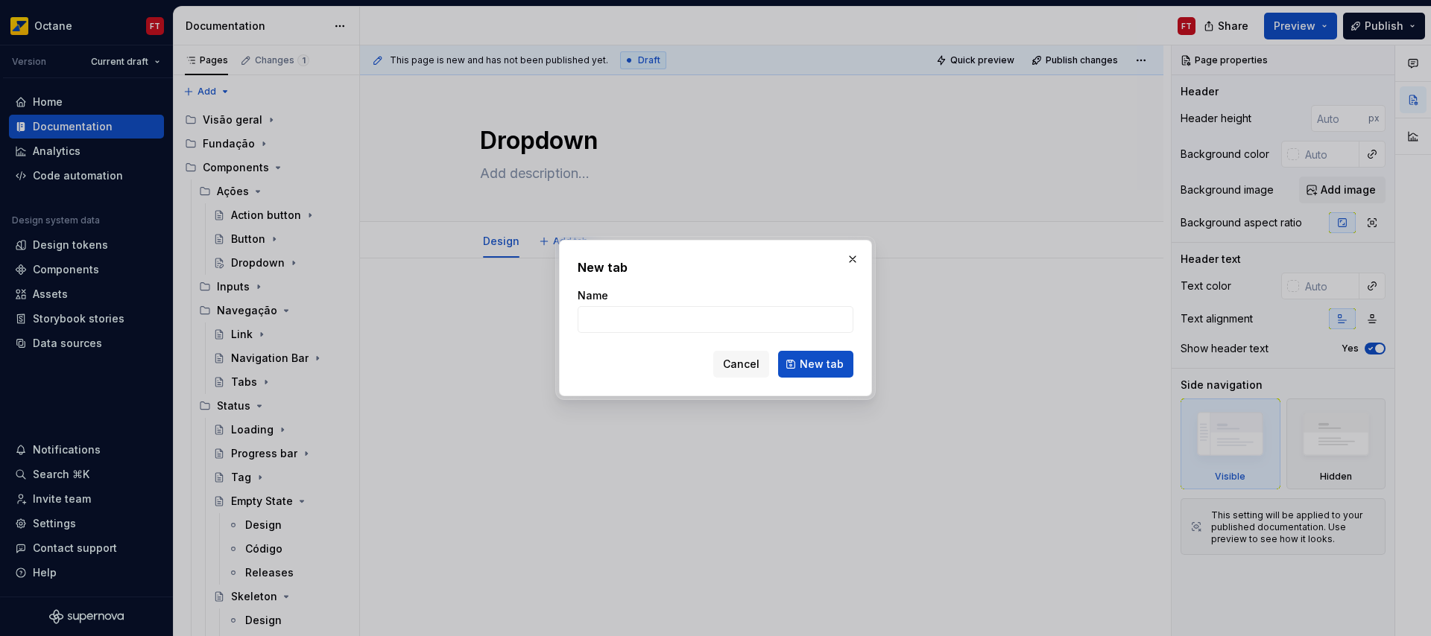
type textarea "*"
type input "Código"
click button "New tab" at bounding box center [815, 364] width 75 height 27
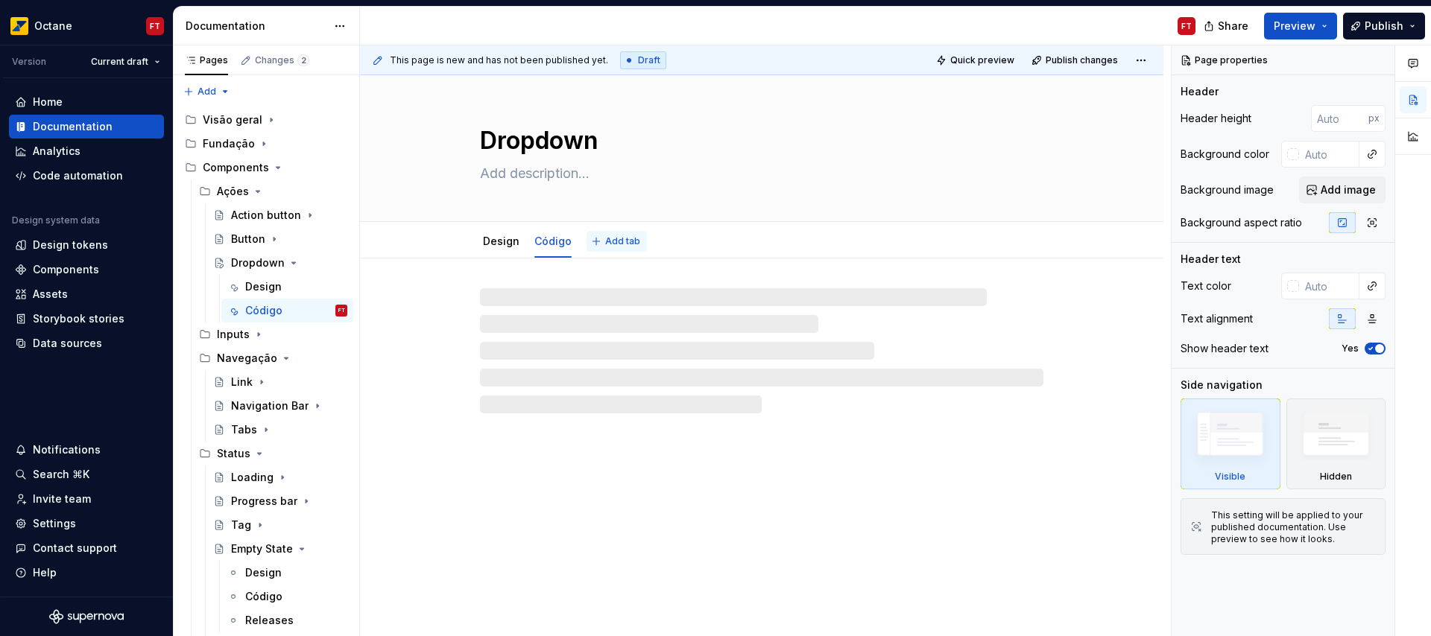
click at [610, 246] on span "Add tab" at bounding box center [622, 241] width 35 height 12
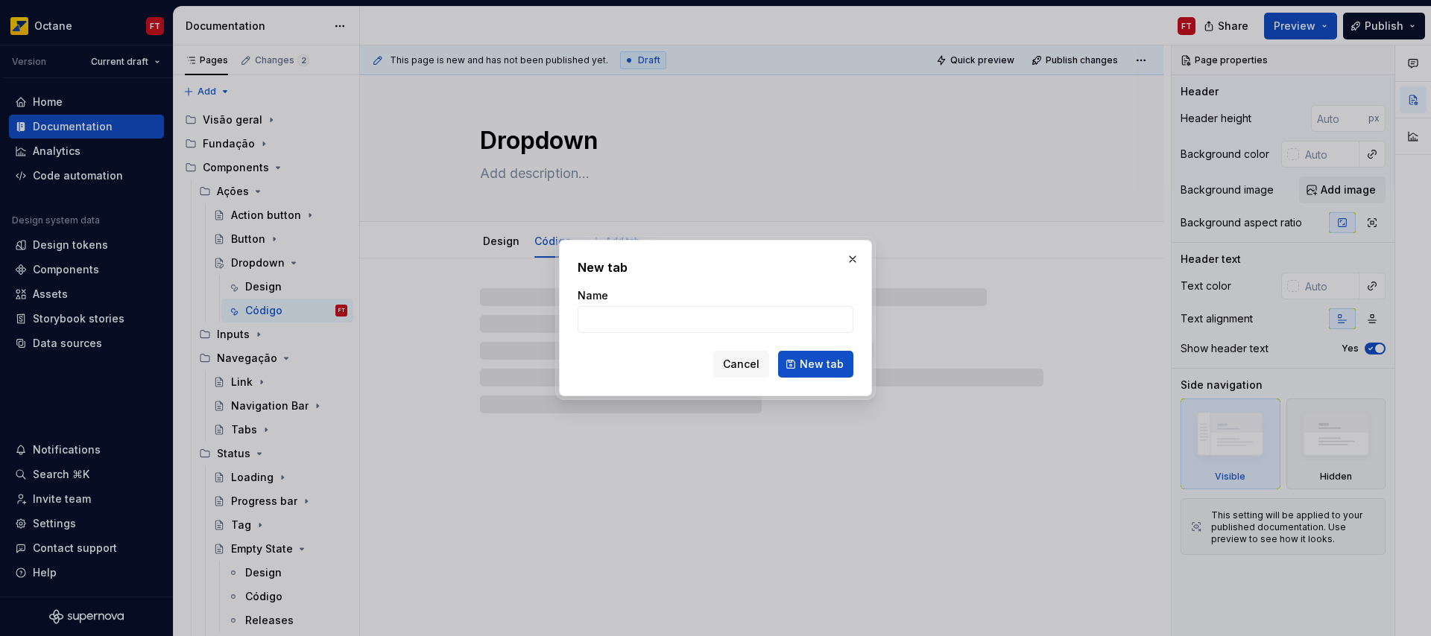
type textarea "*"
type input "Rele"
type textarea "*"
type input "Releas"
type textarea "*"
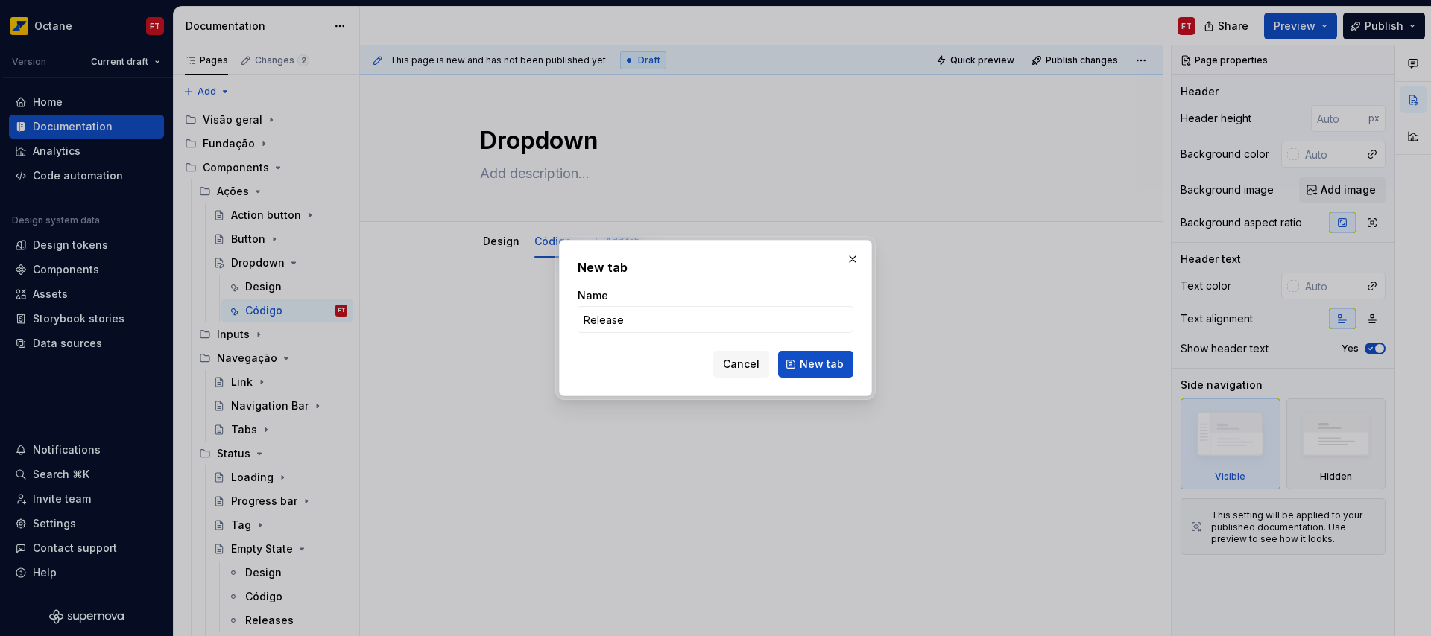
type input "Releases"
click button "New tab" at bounding box center [815, 364] width 75 height 27
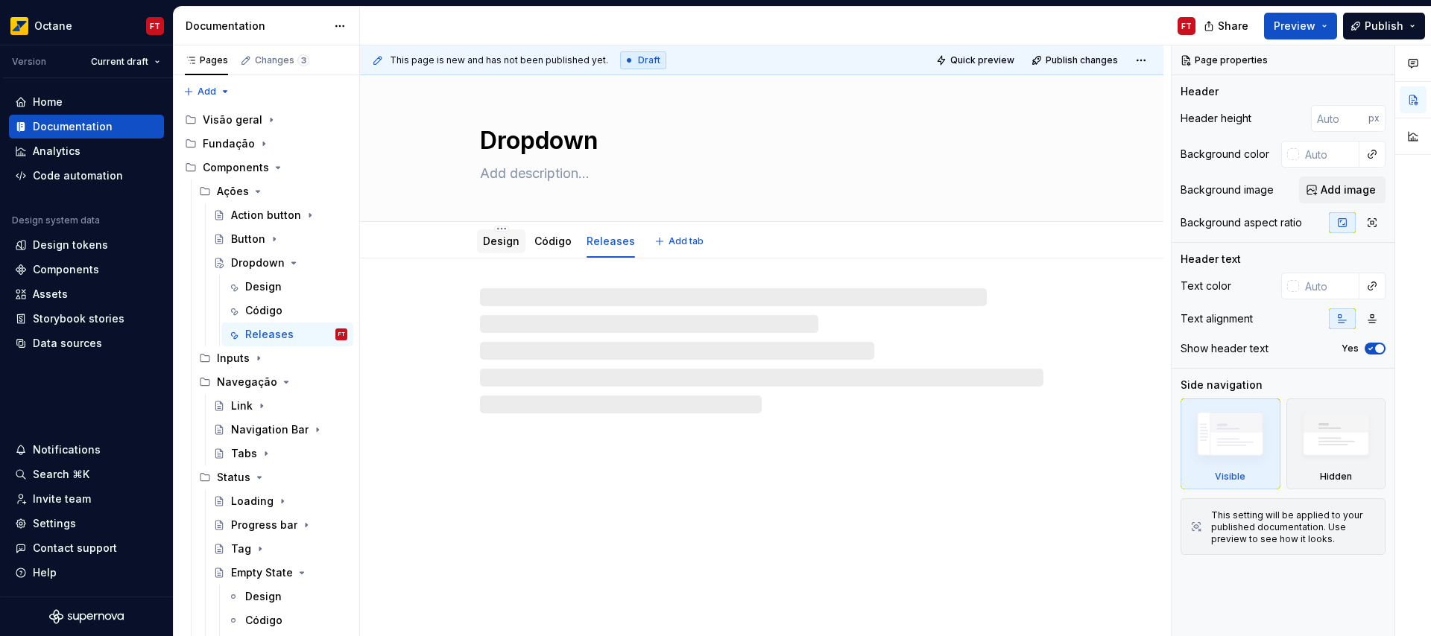
click at [490, 238] on link "Design" at bounding box center [501, 241] width 37 height 13
type textarea "*"
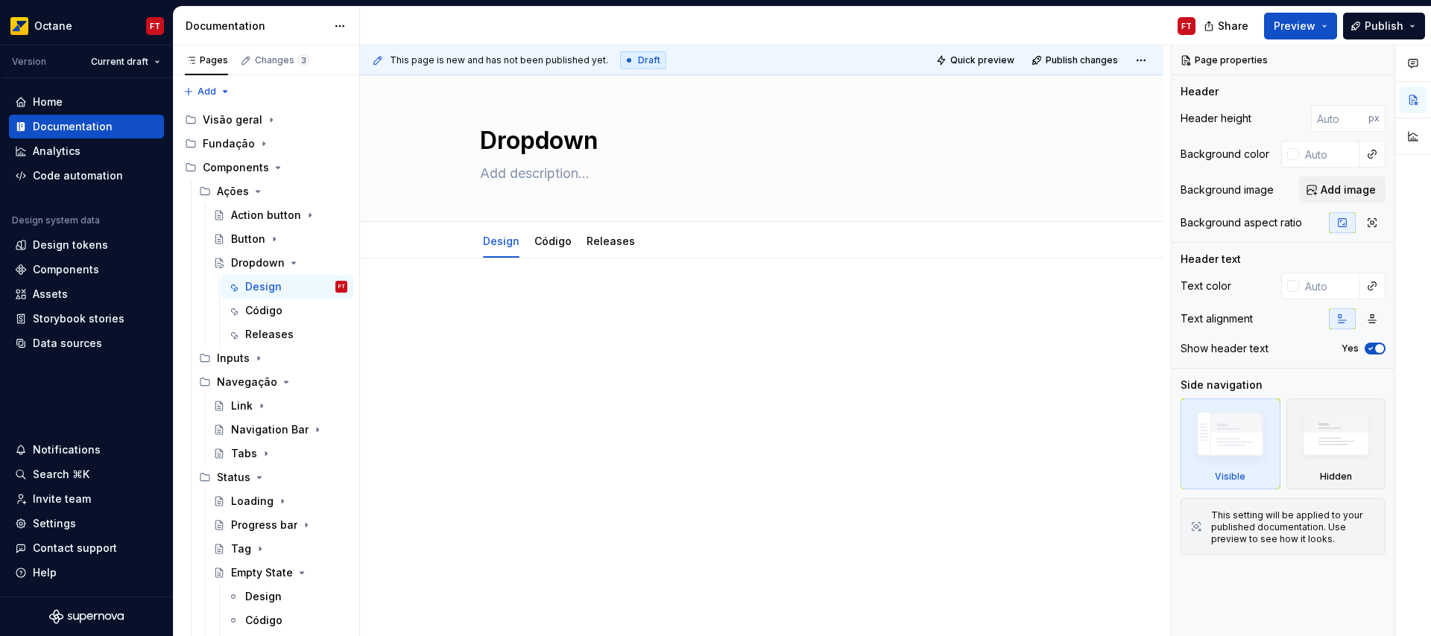
click at [560, 308] on p at bounding box center [761, 303] width 563 height 18
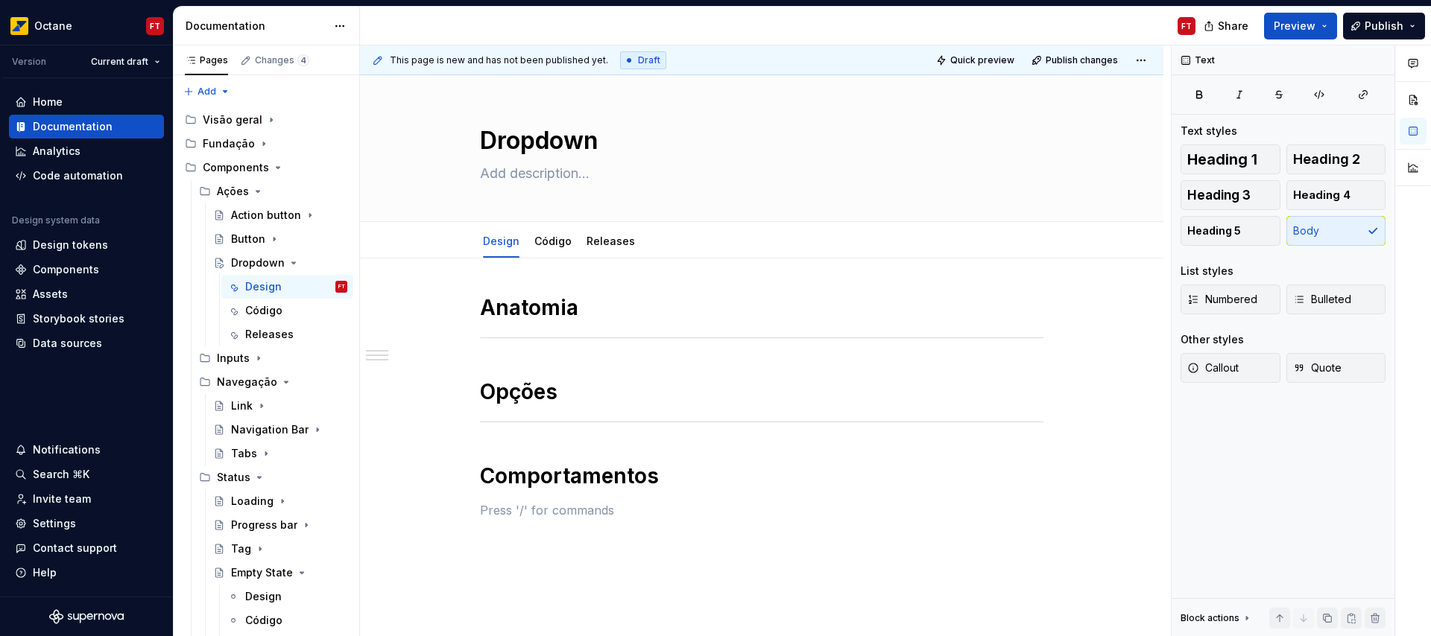
click at [615, 352] on div "Anatomia Opções Comportamentos" at bounding box center [761, 406] width 563 height 225
click at [601, 390] on h1 "Opções" at bounding box center [761, 392] width 563 height 27
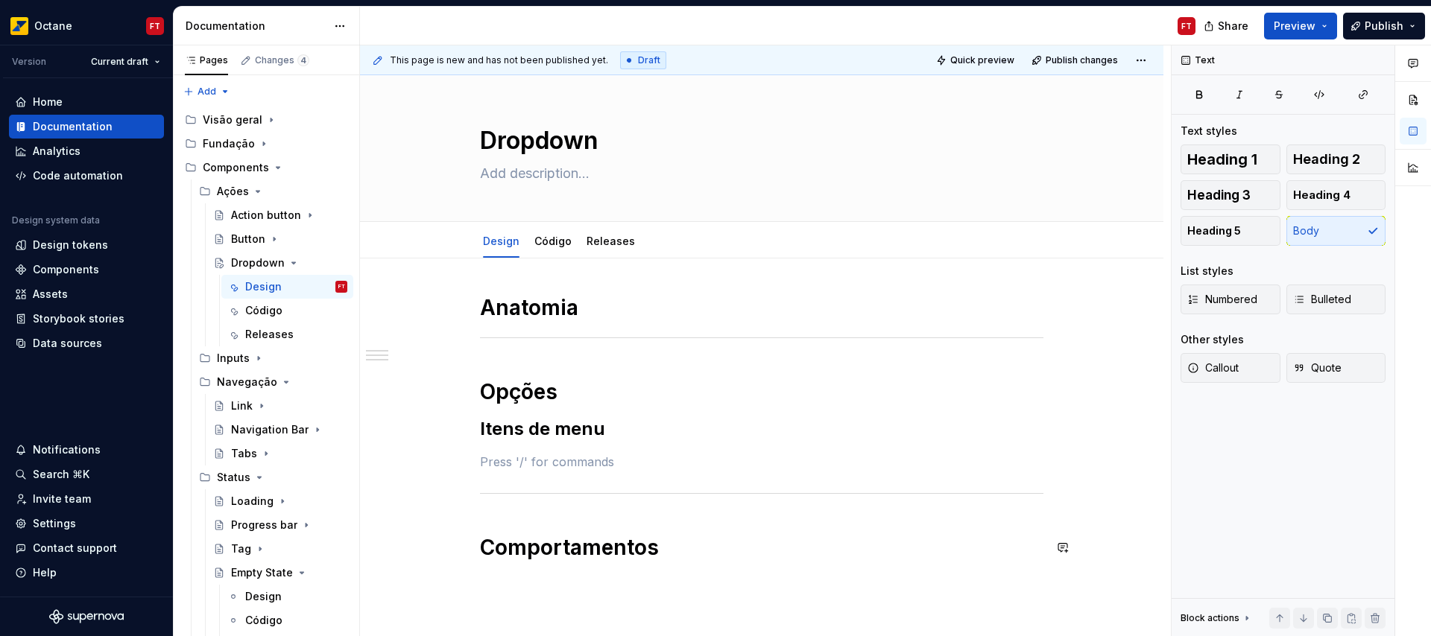
click at [697, 571] on div "Anatomia Opções Itens de menu Comportamentos" at bounding box center [761, 442] width 563 height 297
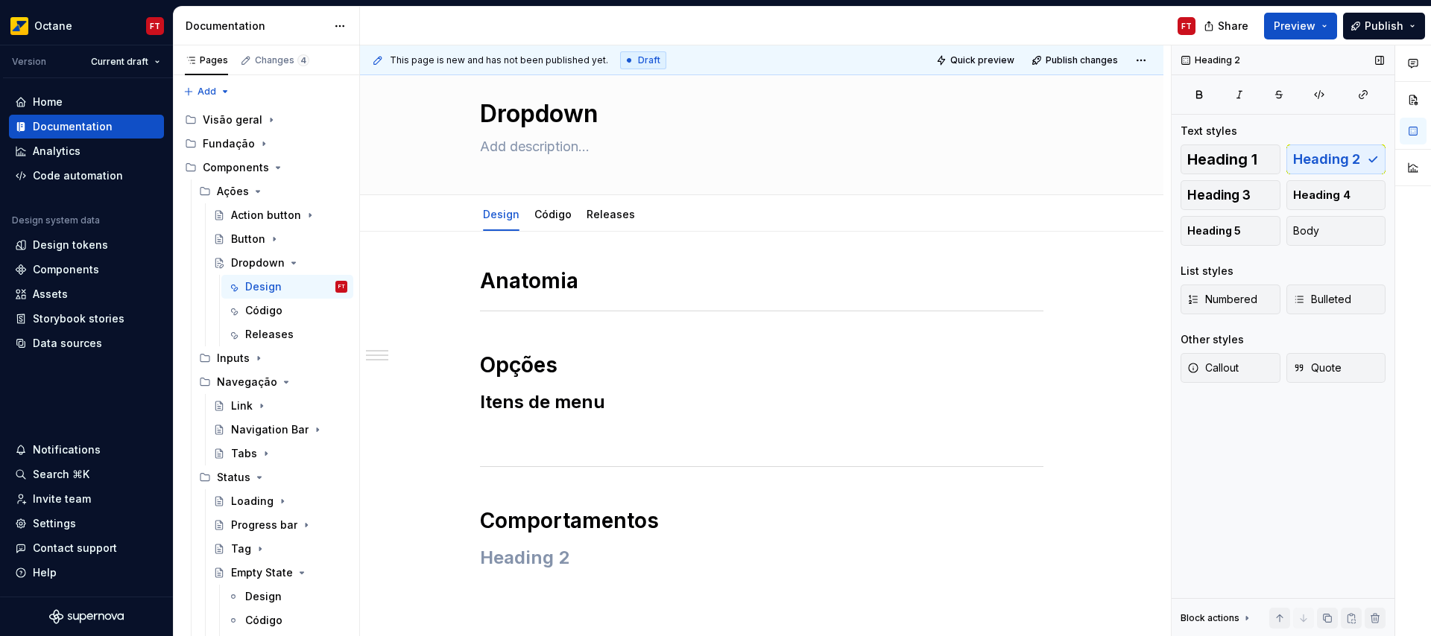
scroll to position [33, 0]
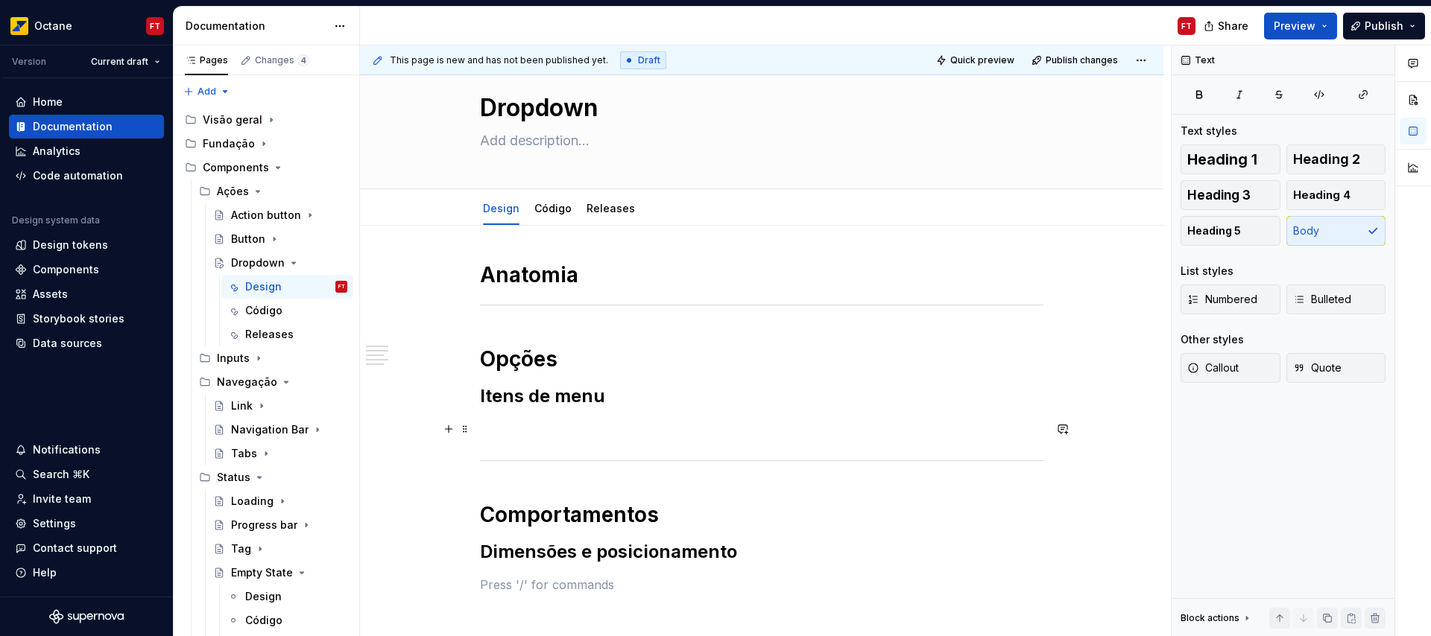
click at [606, 420] on p at bounding box center [761, 429] width 563 height 18
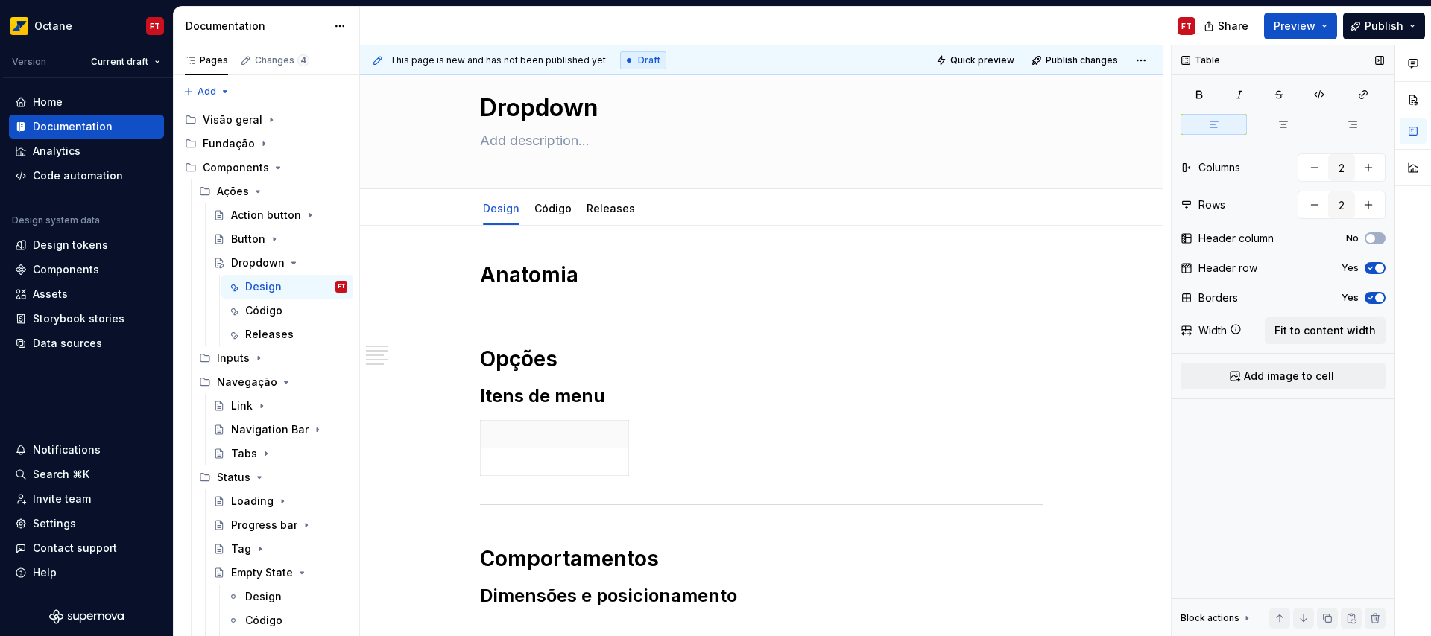
click at [1377, 265] on span "button" at bounding box center [1379, 268] width 9 height 9
click at [1376, 294] on span "button" at bounding box center [1379, 298] width 9 height 9
click at [1327, 344] on div "Fit to content width" at bounding box center [1324, 330] width 121 height 27
click at [1343, 338] on button "Fit to content width" at bounding box center [1324, 330] width 121 height 27
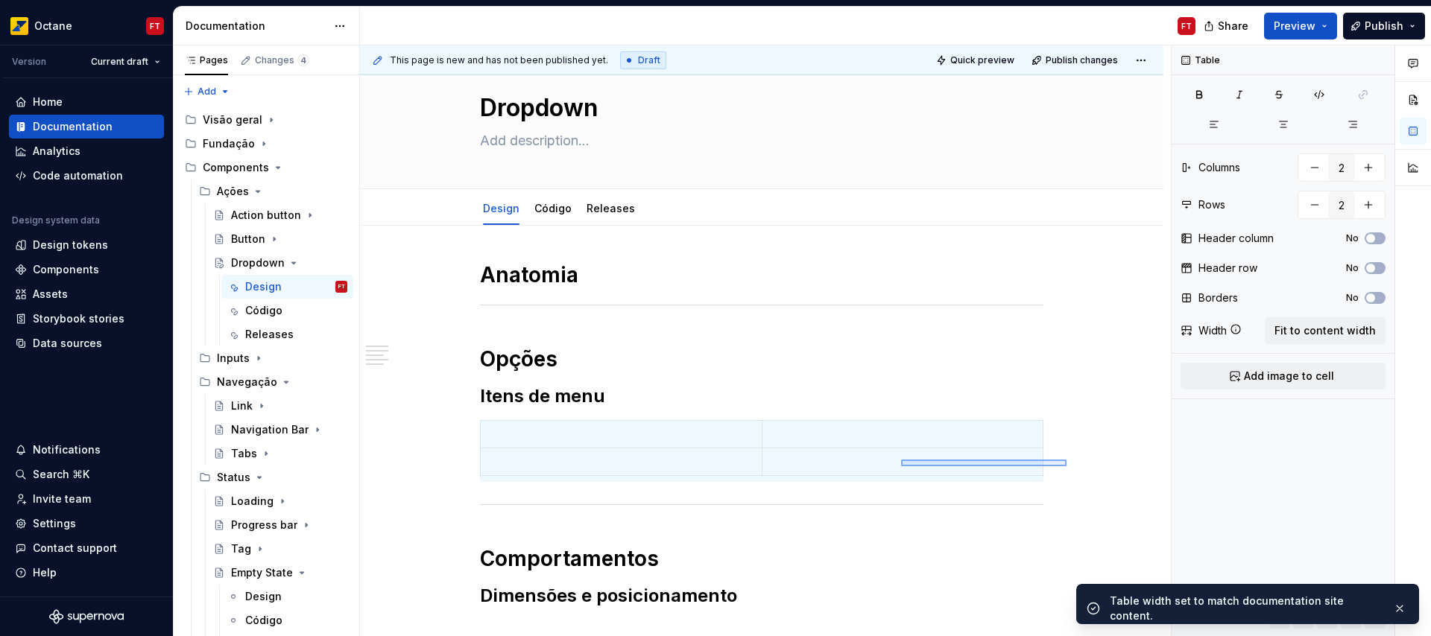
drag, startPoint x: 1066, startPoint y: 466, endPoint x: 901, endPoint y: 460, distance: 165.6
click at [901, 460] on div "This page is new and has not been published yet. Draft Quick preview Publish ch…" at bounding box center [765, 341] width 811 height 592
copy h2 "Itens de menu"
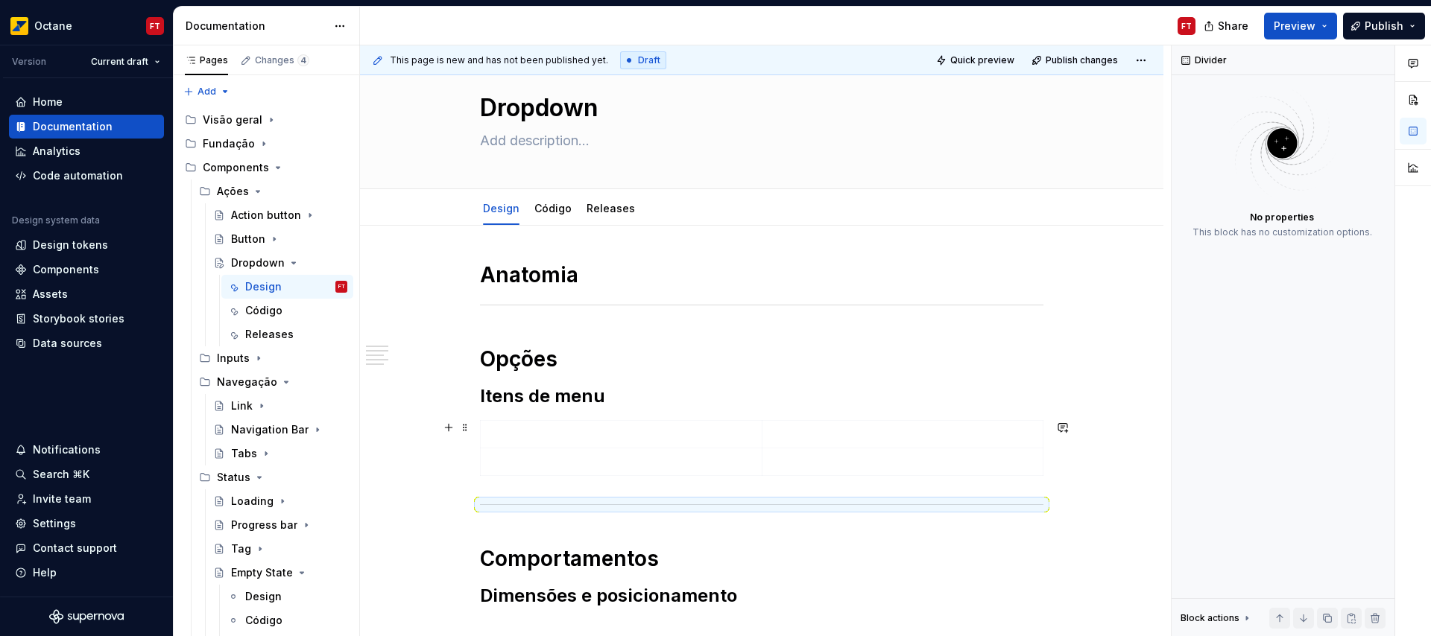
click at [1075, 462] on div "Anatomia Opções Itens de menu Comportamentos Dimensões e posicionamento" at bounding box center [761, 536] width 803 height 621
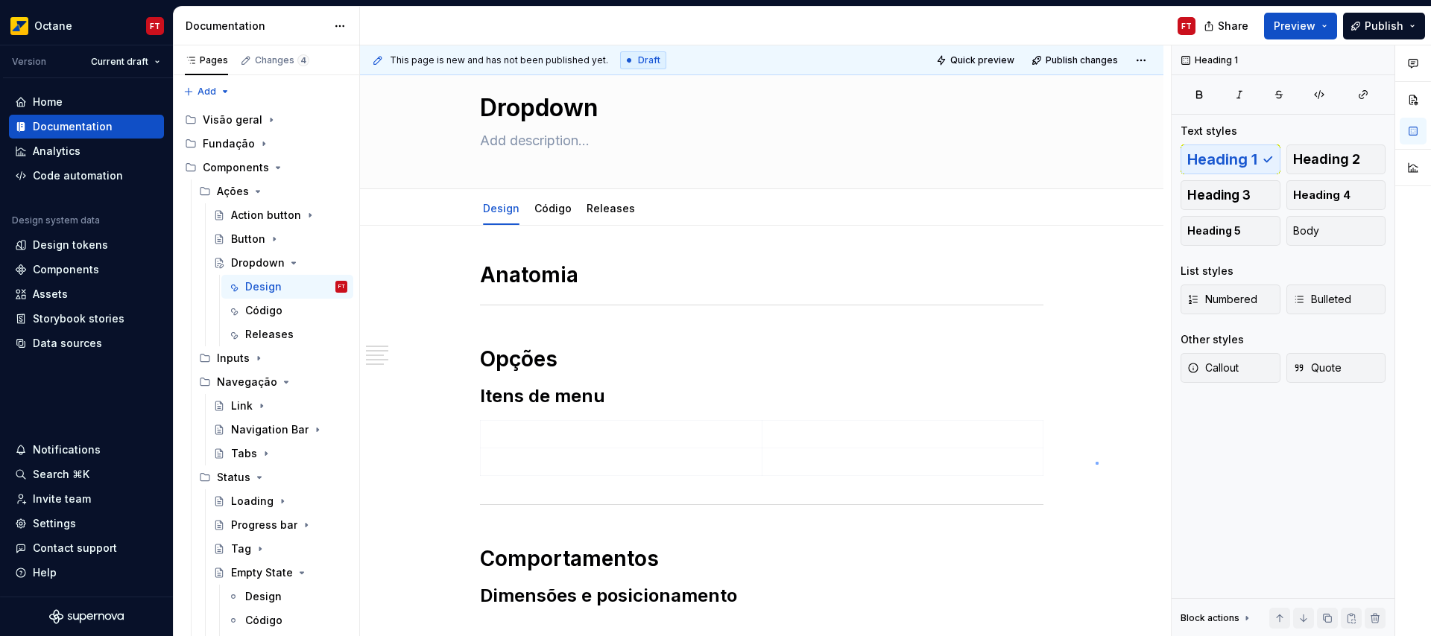
click at [1095, 463] on div "This page is new and has not been published yet. Draft Quick preview Publish ch…" at bounding box center [765, 341] width 811 height 592
click at [1080, 469] on div "Anatomia Opções Itens de menu Comportamentos Dimensões e posicionamento" at bounding box center [761, 536] width 803 height 621
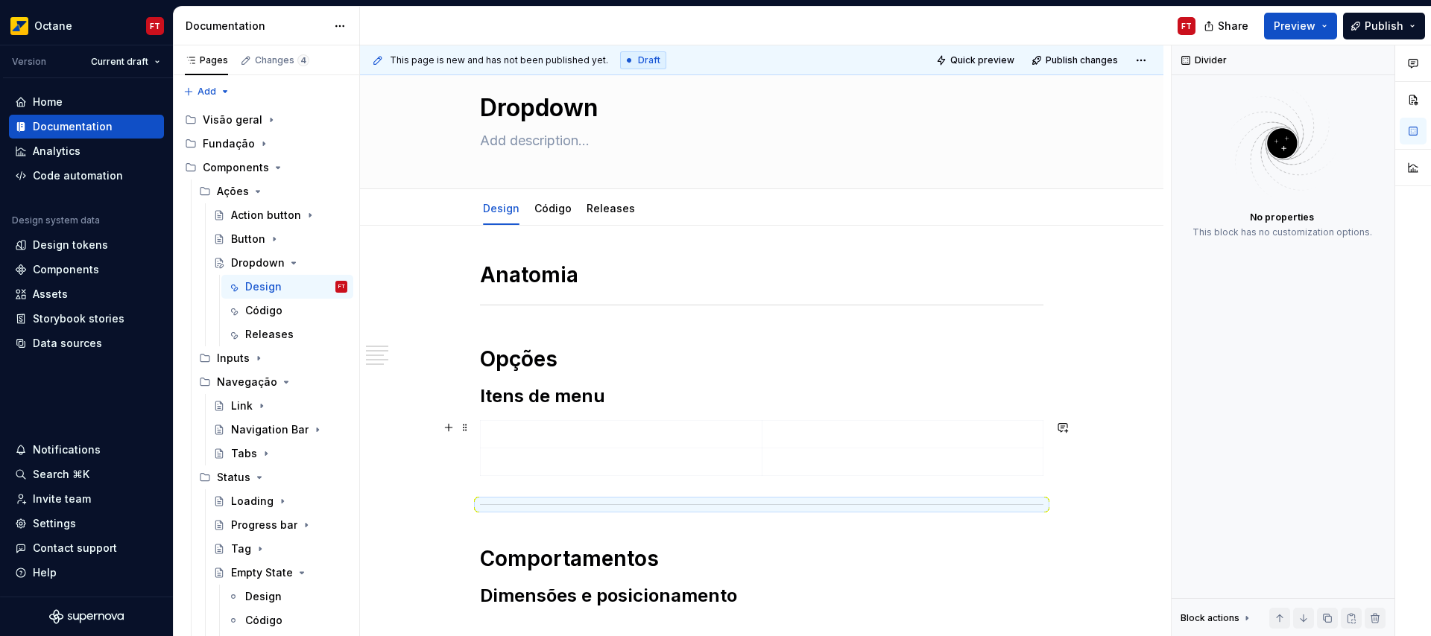
click at [1060, 467] on div "Anatomia Opções Itens de menu Comportamentos Dimensões e posicionamento" at bounding box center [761, 536] width 803 height 621
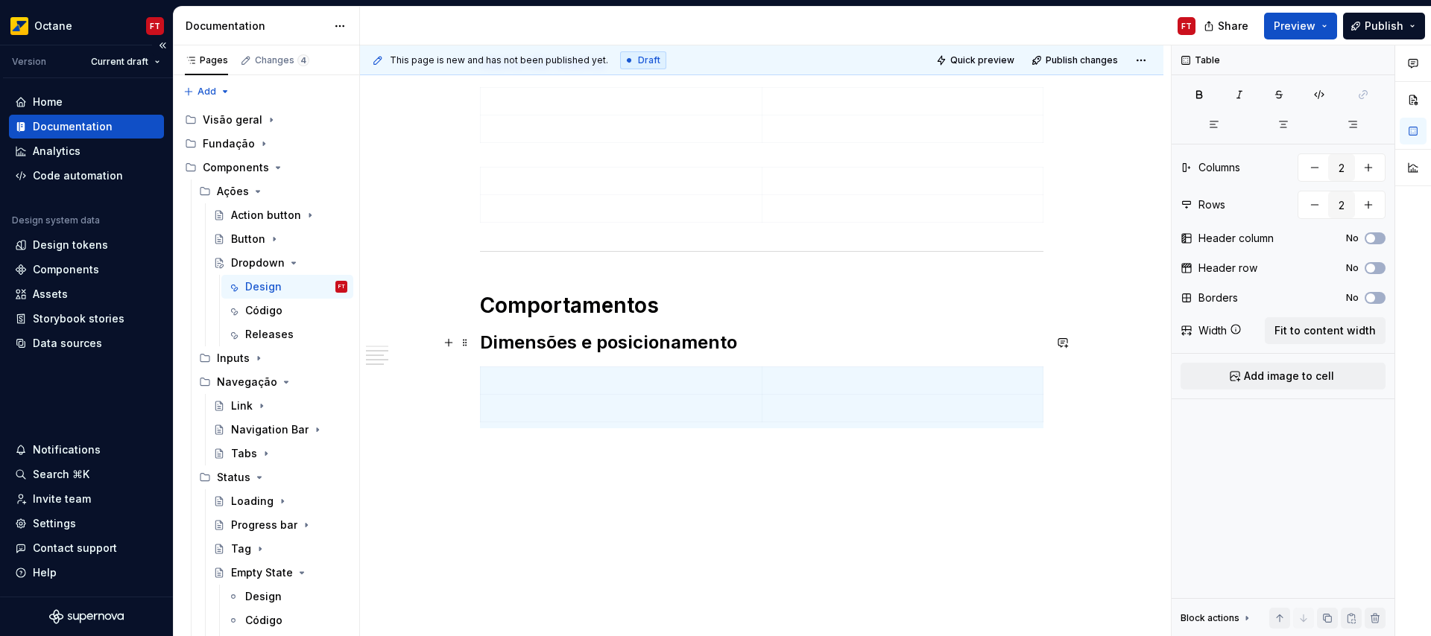
scroll to position [377, 0]
click at [1027, 431] on div "Anatomia Opções Itens de menu Comportamentos Dimensões e posicionamento" at bounding box center [761, 187] width 563 height 518
click at [1054, 407] on div "Anatomia Opções Itens de menu Comportamentos Dimensões e posicionamento" at bounding box center [761, 265] width 803 height 744
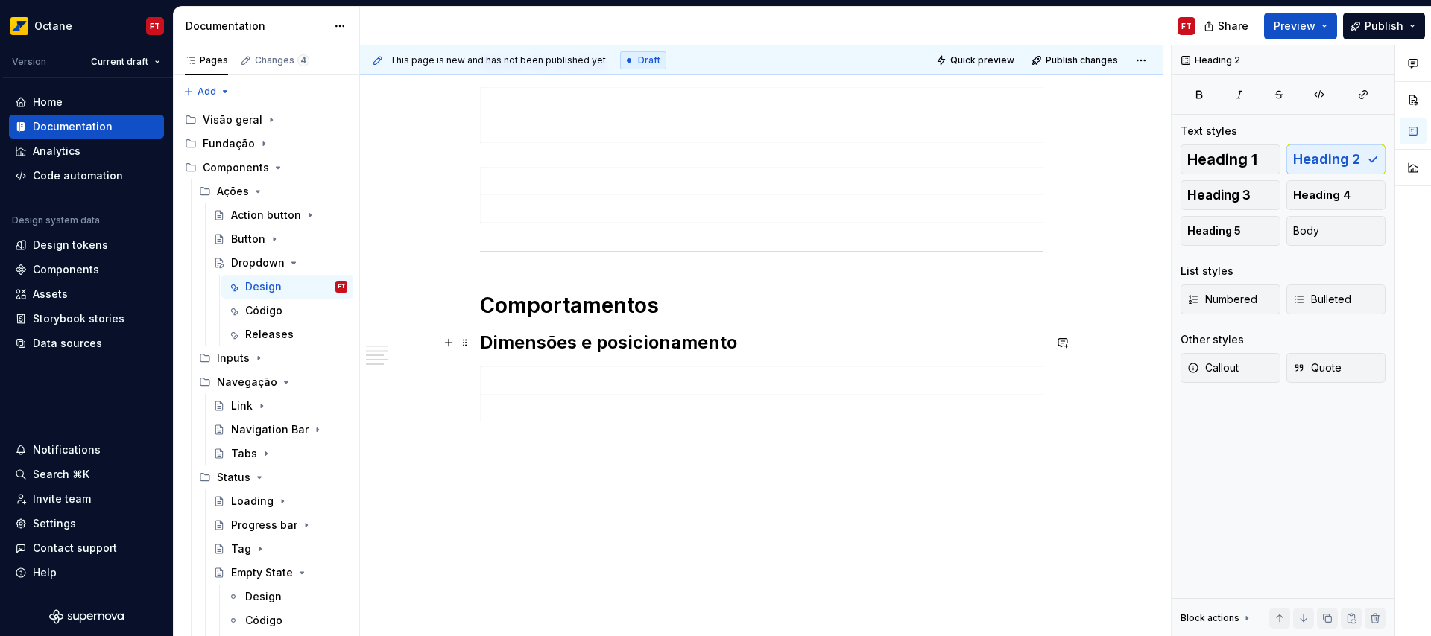
click at [870, 331] on h2 "Dimensões e posicionamento" at bounding box center [761, 343] width 563 height 24
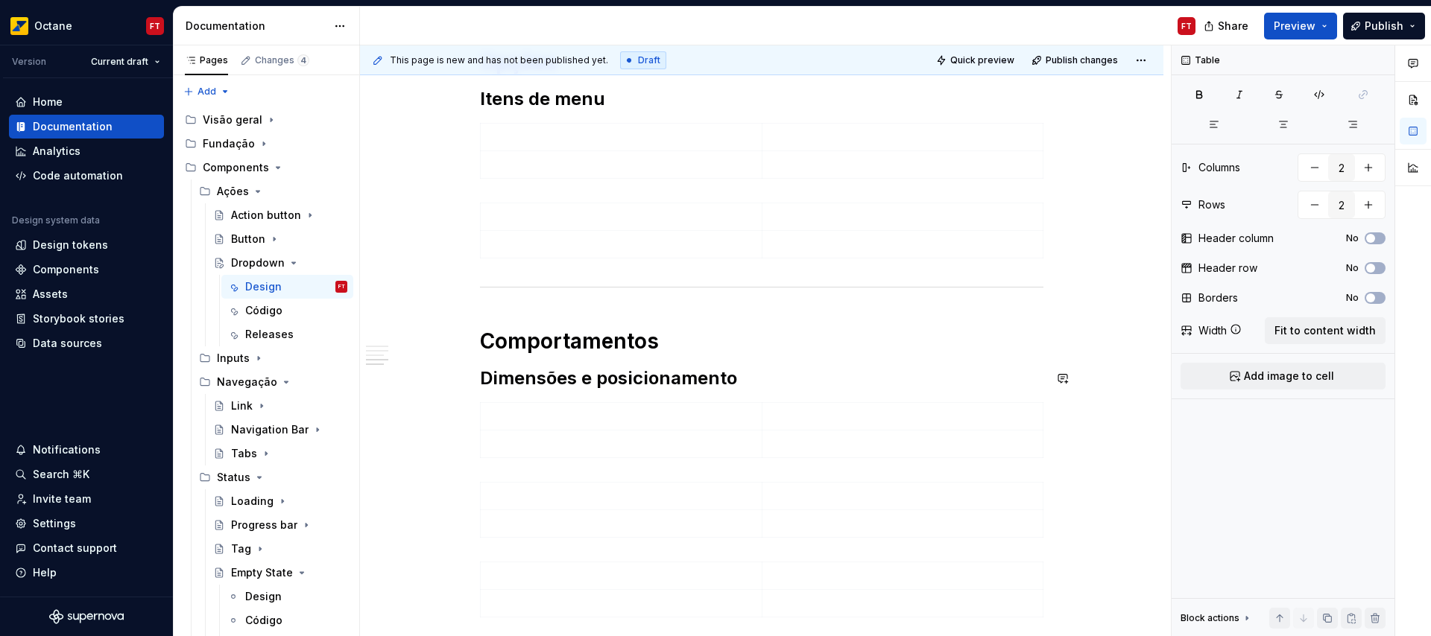
scroll to position [0, 0]
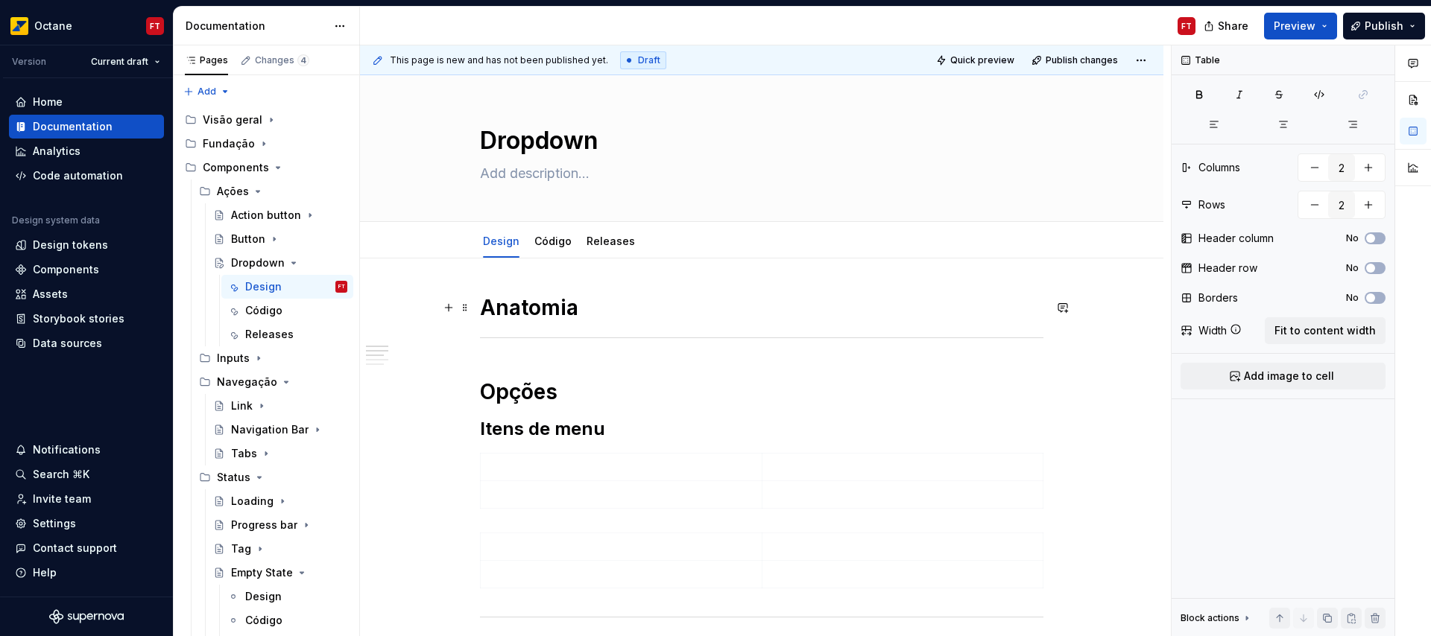
click at [633, 314] on h1 "Anatomia" at bounding box center [761, 307] width 563 height 27
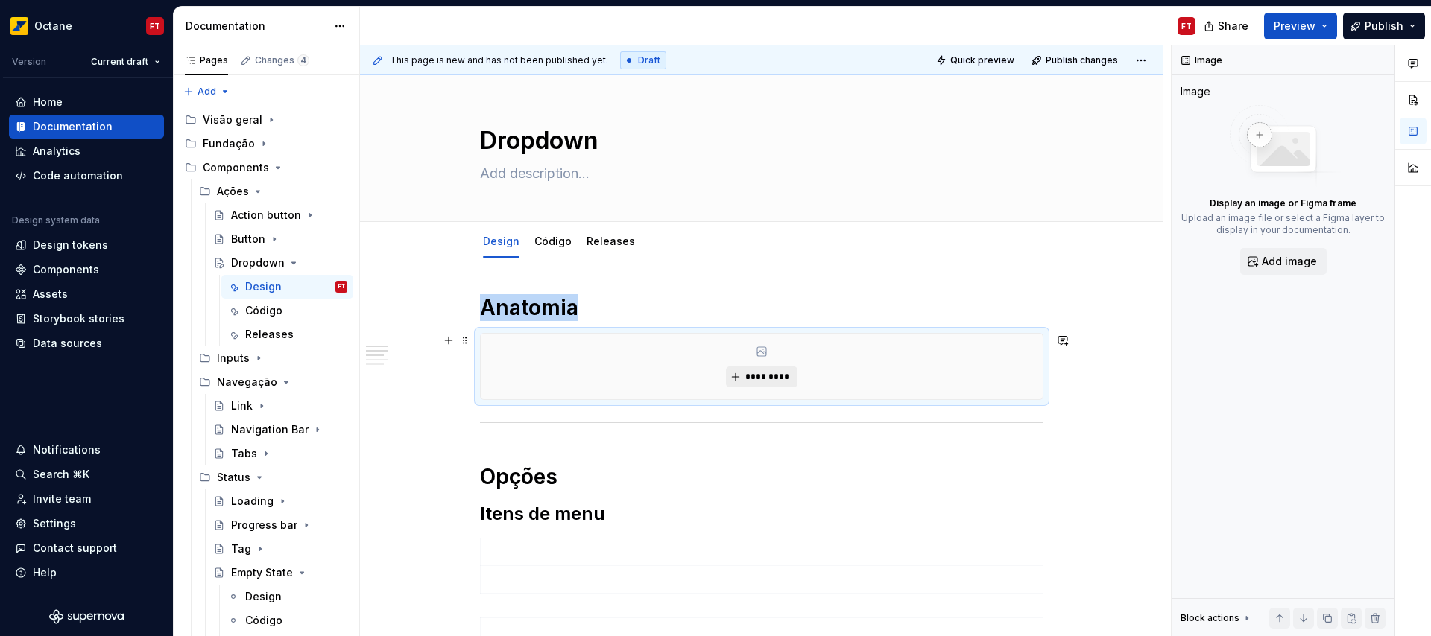
click at [778, 380] on span "*********" at bounding box center [766, 377] width 45 height 12
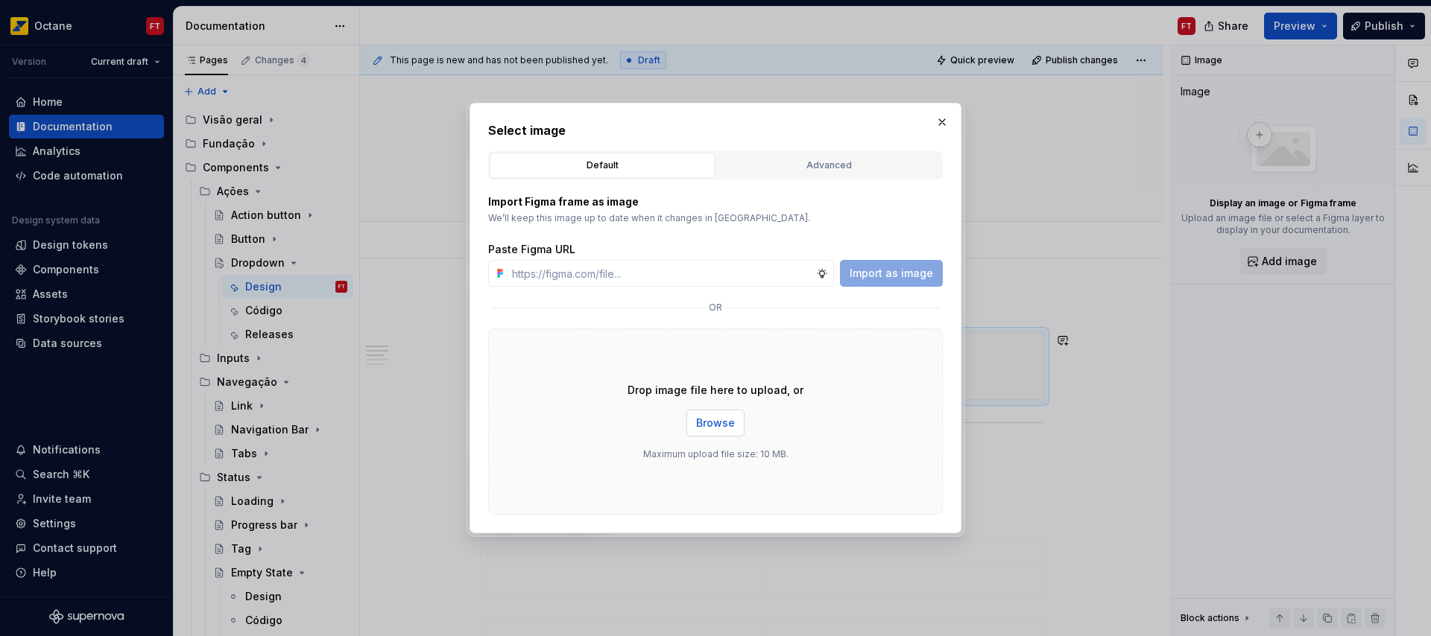
click at [709, 432] on button "Browse" at bounding box center [715, 423] width 58 height 27
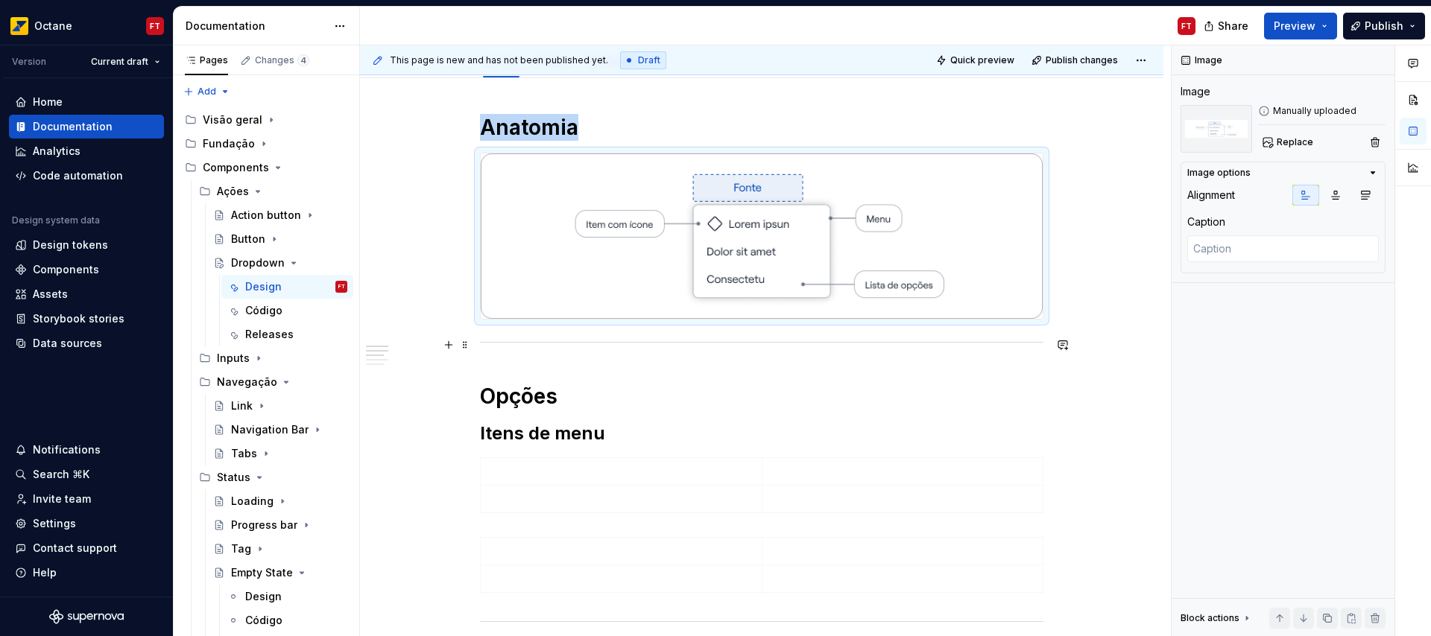
scroll to position [209, 0]
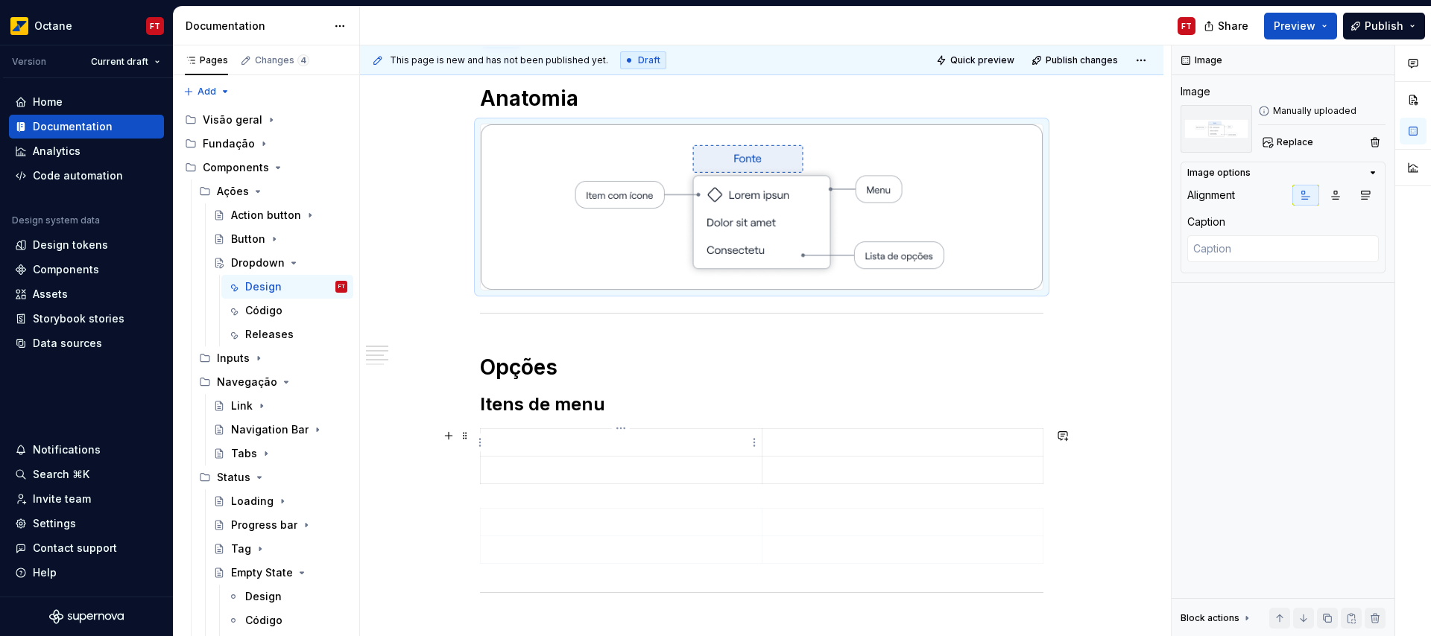
click at [539, 440] on p at bounding box center [621, 442] width 263 height 15
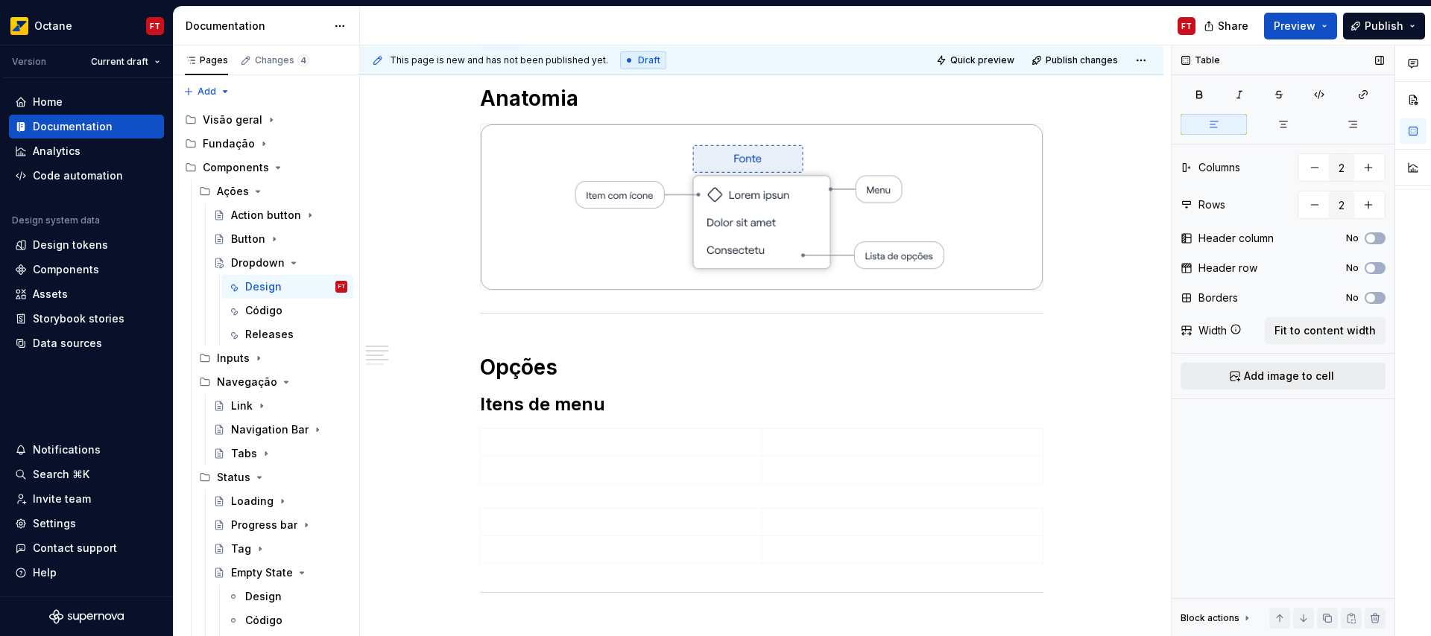
click at [1282, 377] on span "Add image to cell" at bounding box center [1289, 376] width 90 height 15
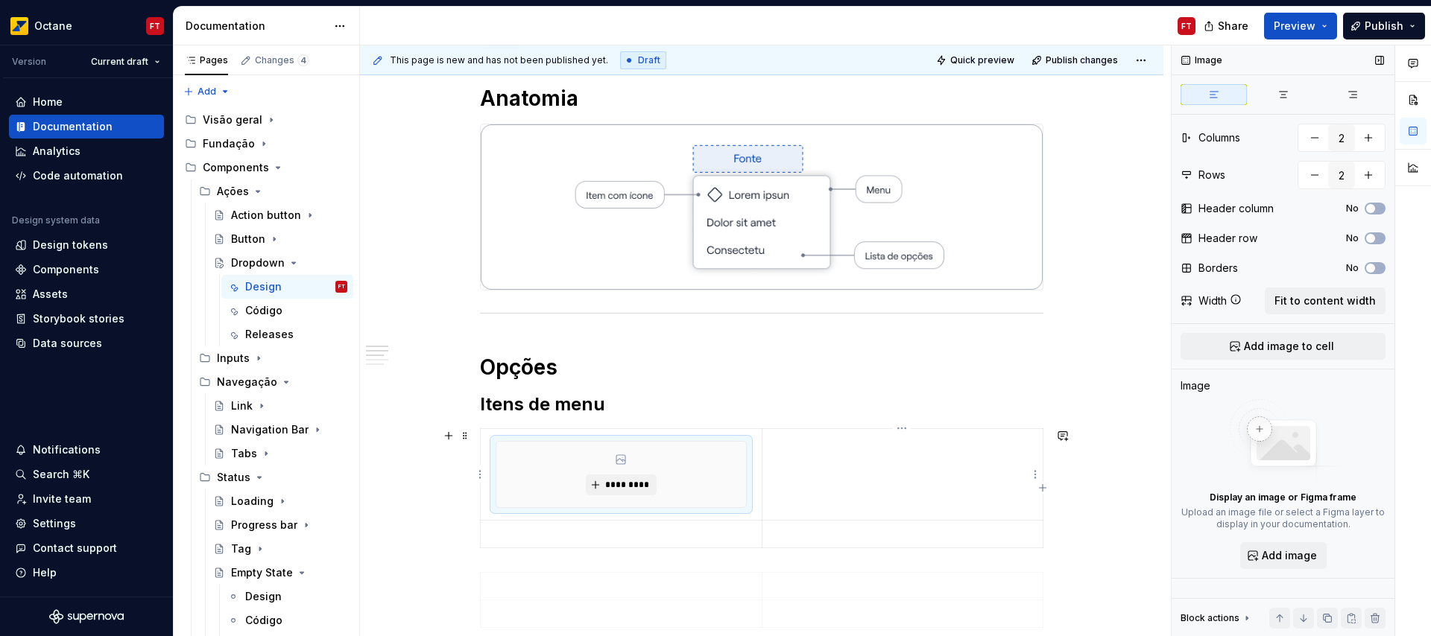
click at [846, 483] on td at bounding box center [902, 474] width 281 height 92
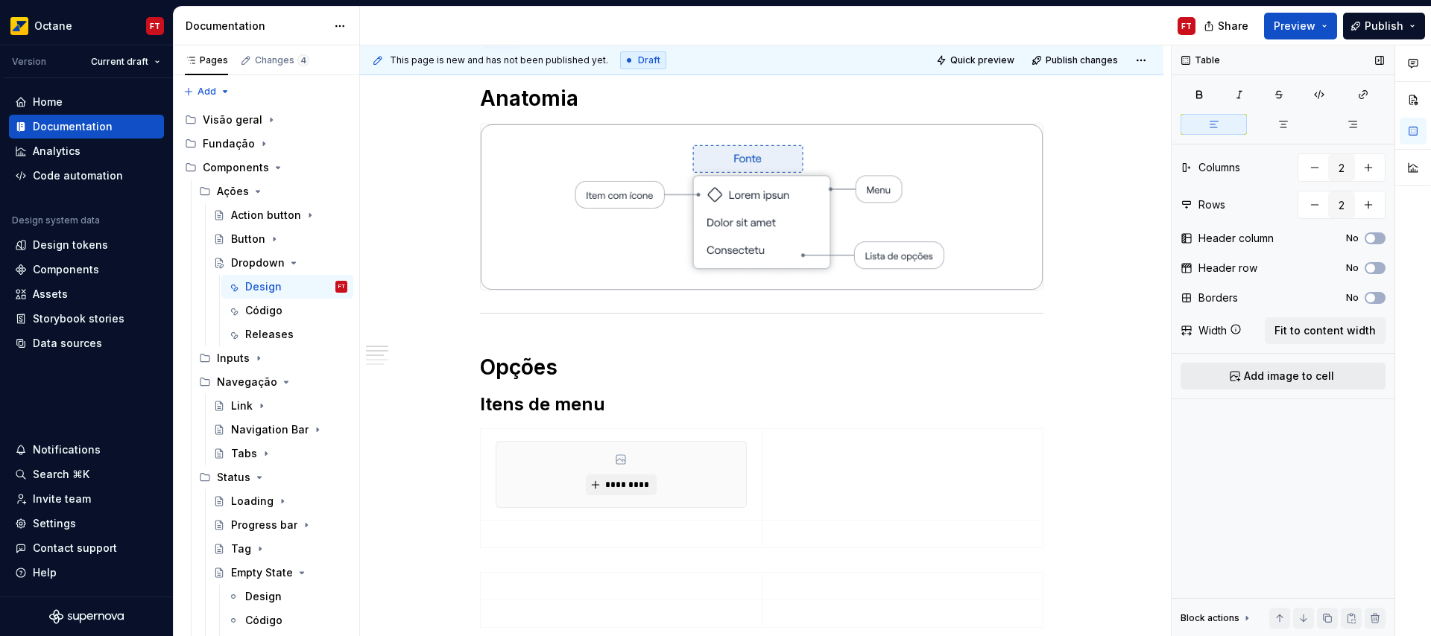
click at [1240, 376] on button "Add image to cell" at bounding box center [1282, 376] width 205 height 27
click at [564, 539] on p at bounding box center [621, 534] width 263 height 15
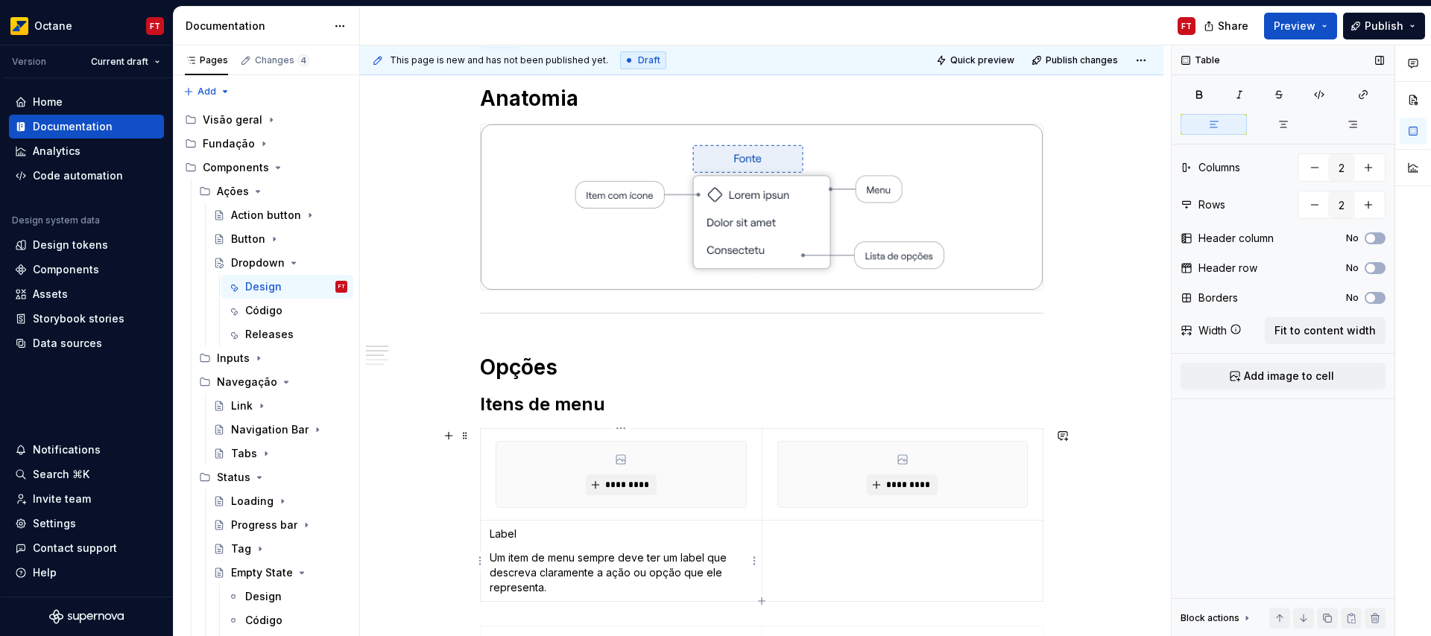
click at [501, 530] on p "Label" at bounding box center [621, 534] width 263 height 15
click at [503, 530] on p "Label" at bounding box center [621, 534] width 263 height 15
click at [830, 551] on td at bounding box center [903, 560] width 282 height 81
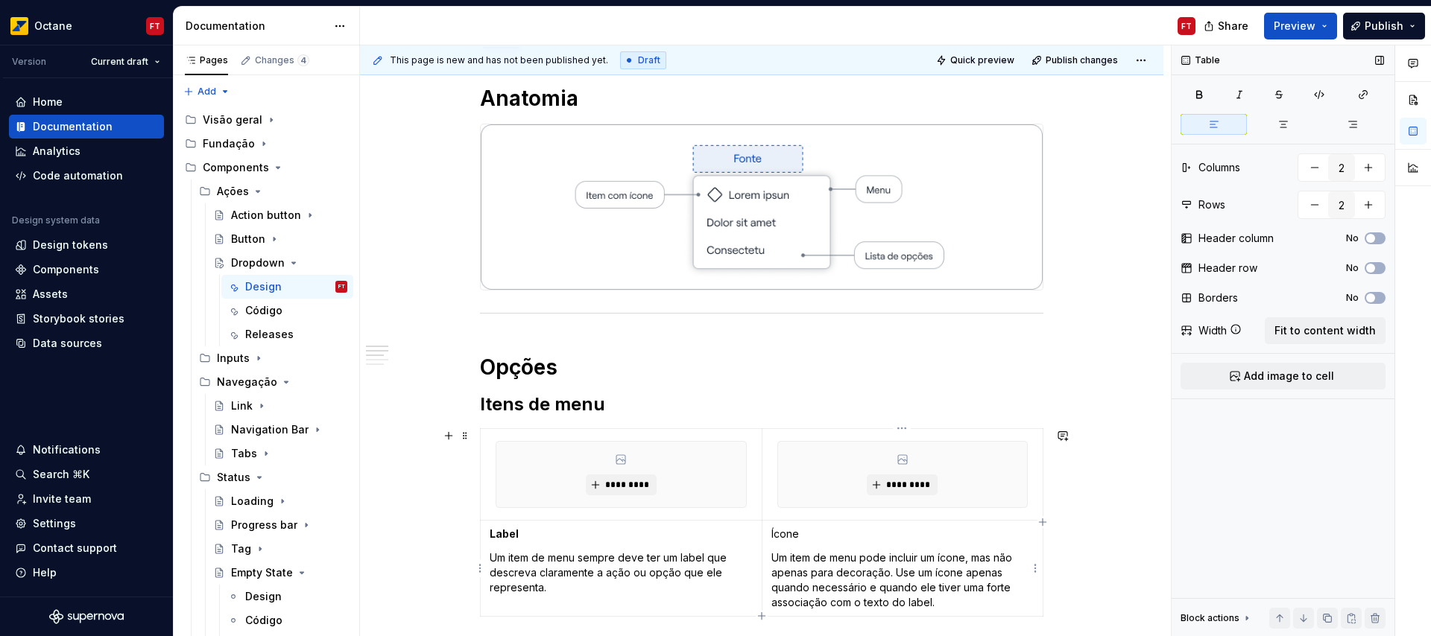
click at [785, 527] on p "Ícone" at bounding box center [902, 534] width 263 height 15
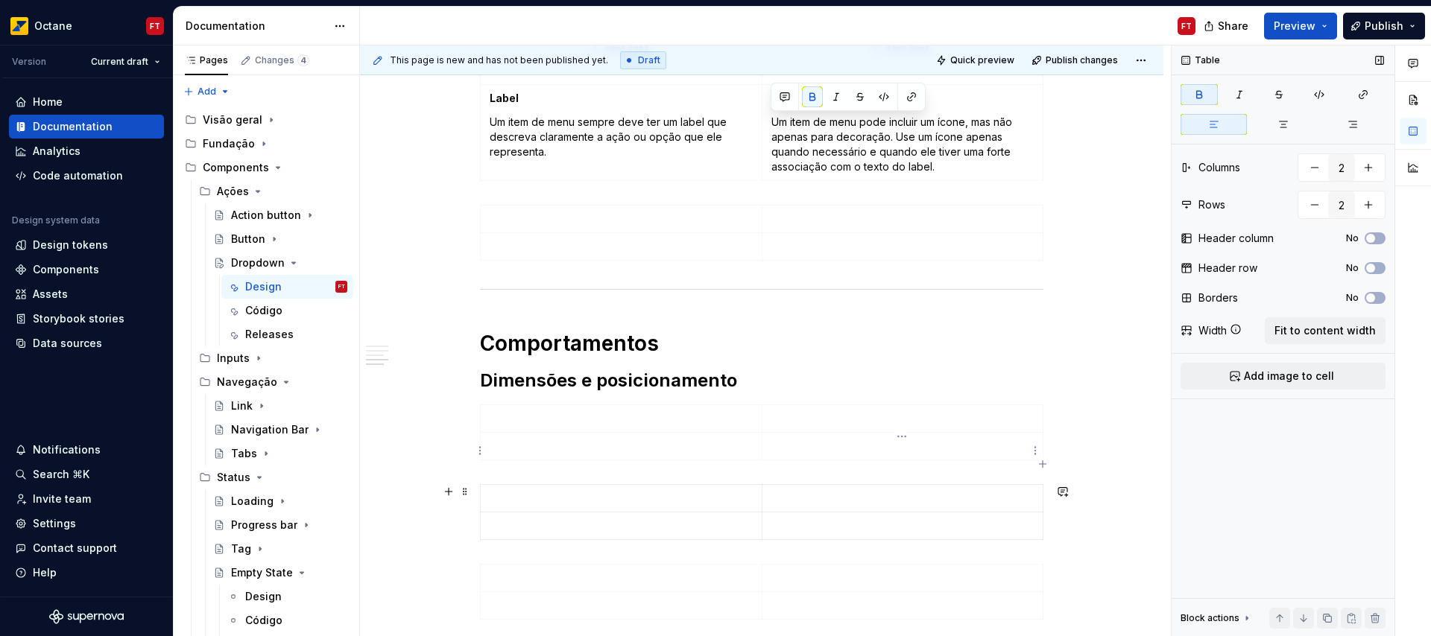
scroll to position [642, 0]
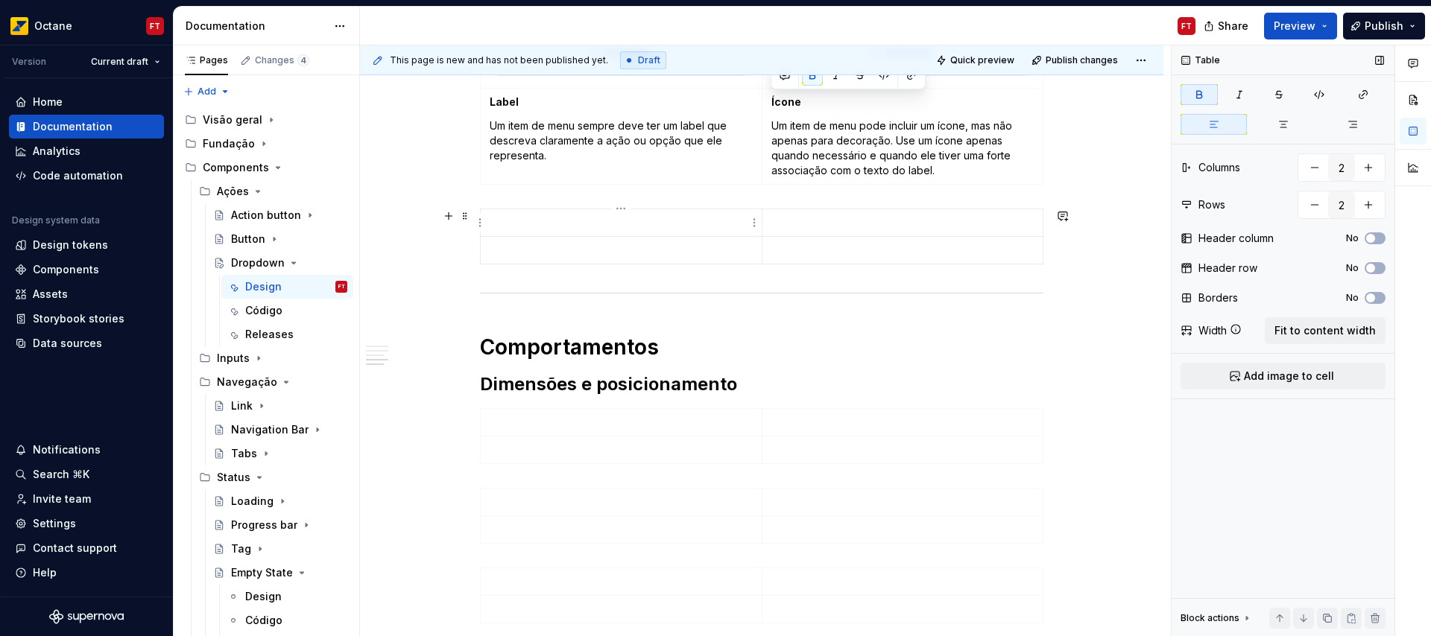
click at [573, 230] on td at bounding box center [622, 223] width 282 height 28
click at [1297, 379] on span "Add image to cell" at bounding box center [1289, 376] width 90 height 15
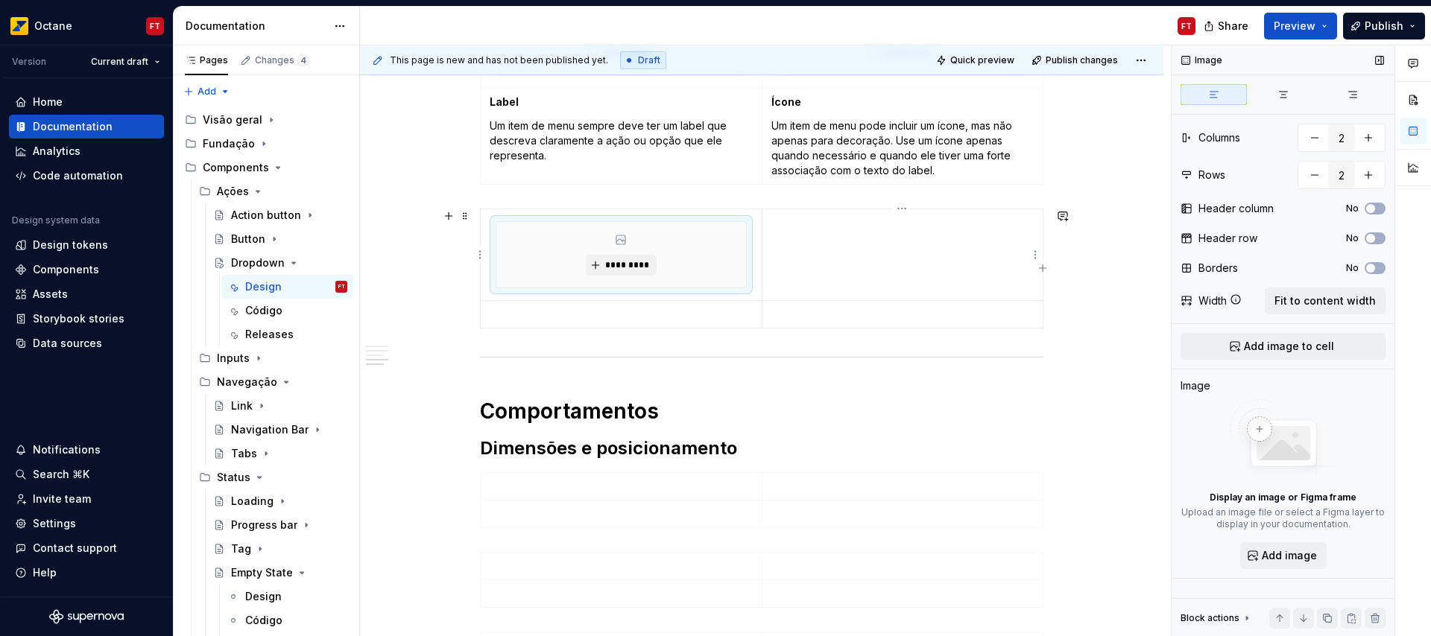
click at [826, 269] on td at bounding box center [902, 255] width 281 height 92
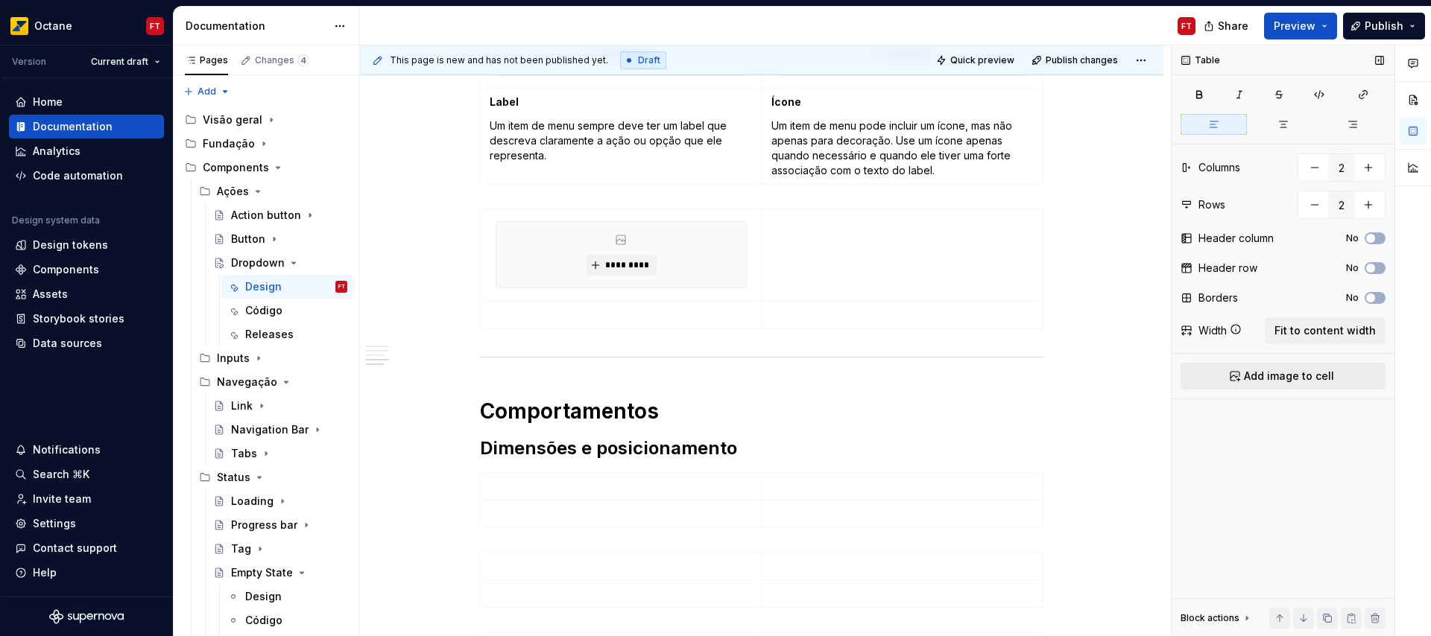
click at [1285, 373] on span "Add image to cell" at bounding box center [1289, 376] width 90 height 15
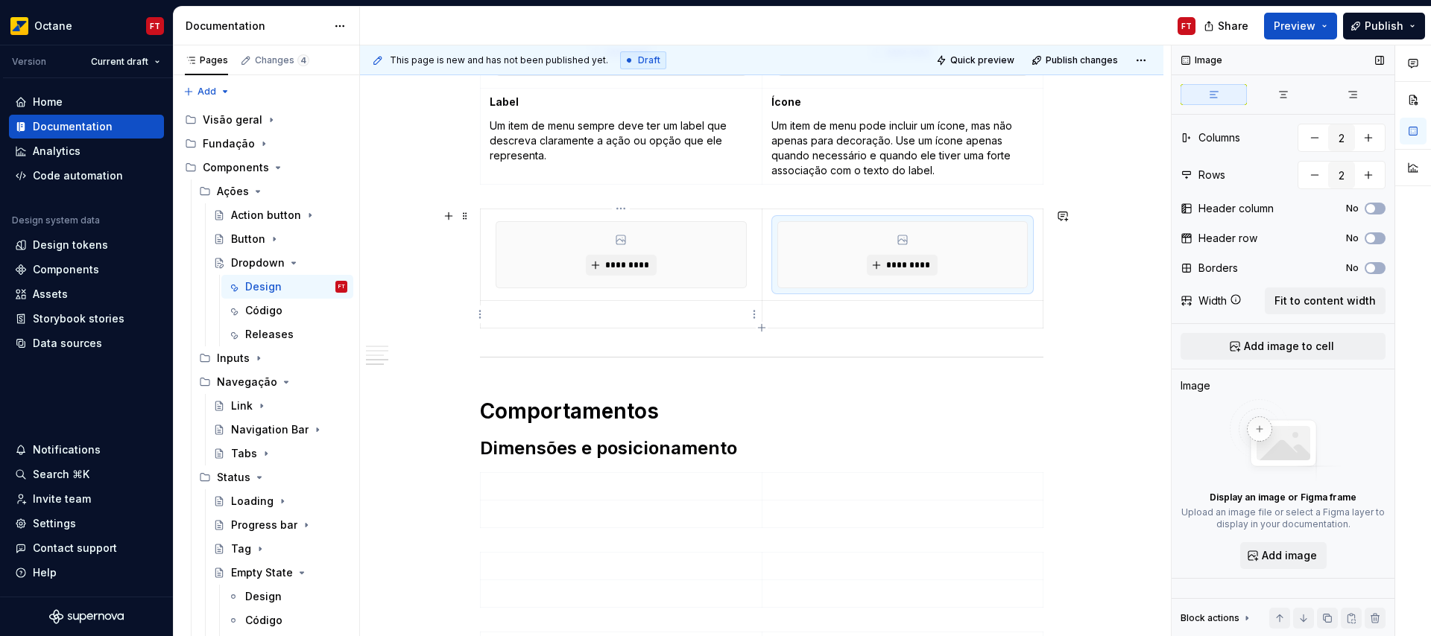
click at [625, 317] on p at bounding box center [621, 314] width 263 height 15
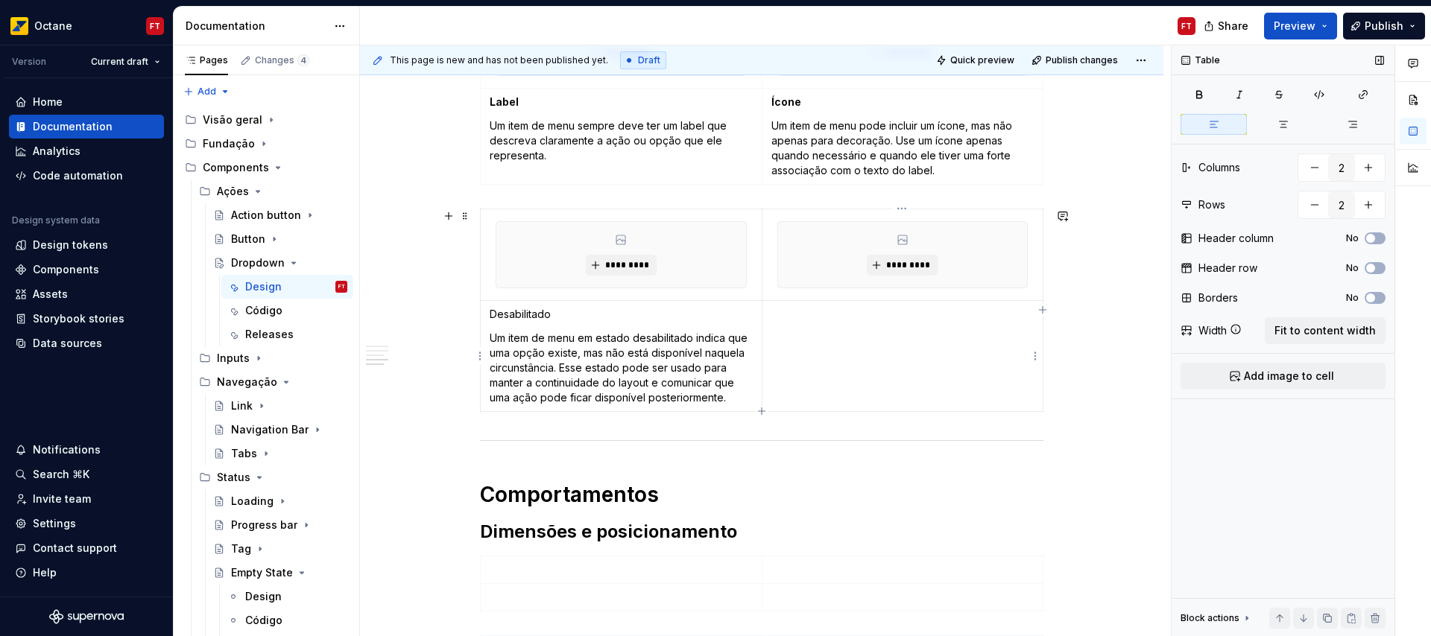
click at [826, 323] on td at bounding box center [903, 355] width 282 height 111
click at [513, 311] on p "Desabilitado" at bounding box center [621, 314] width 263 height 15
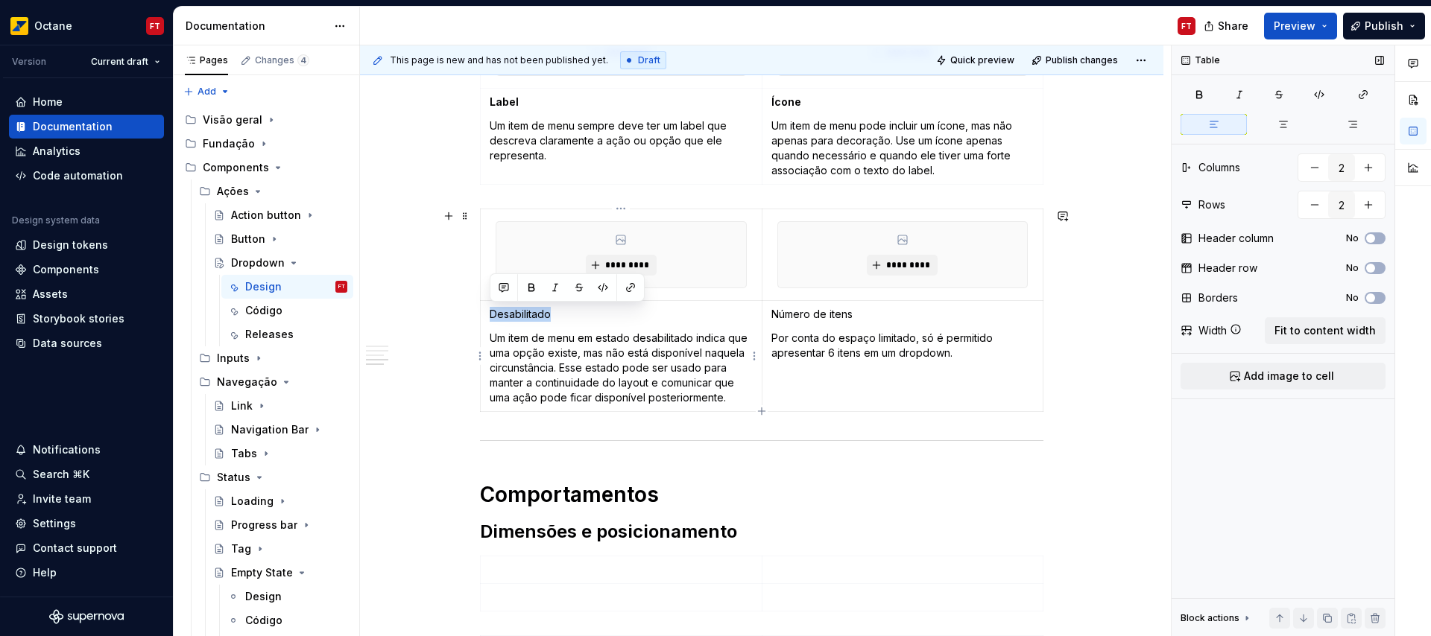
click at [513, 311] on p "Desabilitado" at bounding box center [621, 314] width 263 height 15
click at [797, 314] on p "Número de itens" at bounding box center [902, 314] width 263 height 15
drag, startPoint x: 797, startPoint y: 314, endPoint x: 838, endPoint y: 318, distance: 40.5
click at [838, 318] on p "Número de itens" at bounding box center [902, 314] width 263 height 15
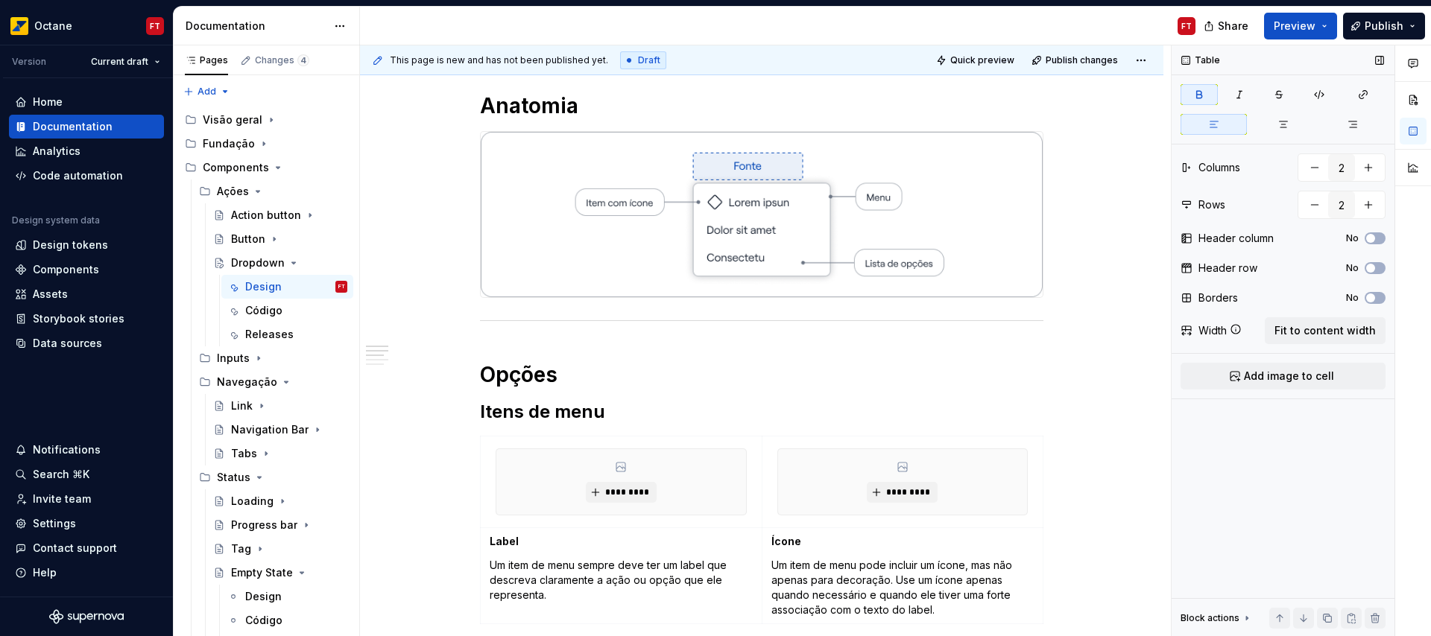
scroll to position [201, 0]
click at [629, 496] on span "*********" at bounding box center [626, 493] width 45 height 12
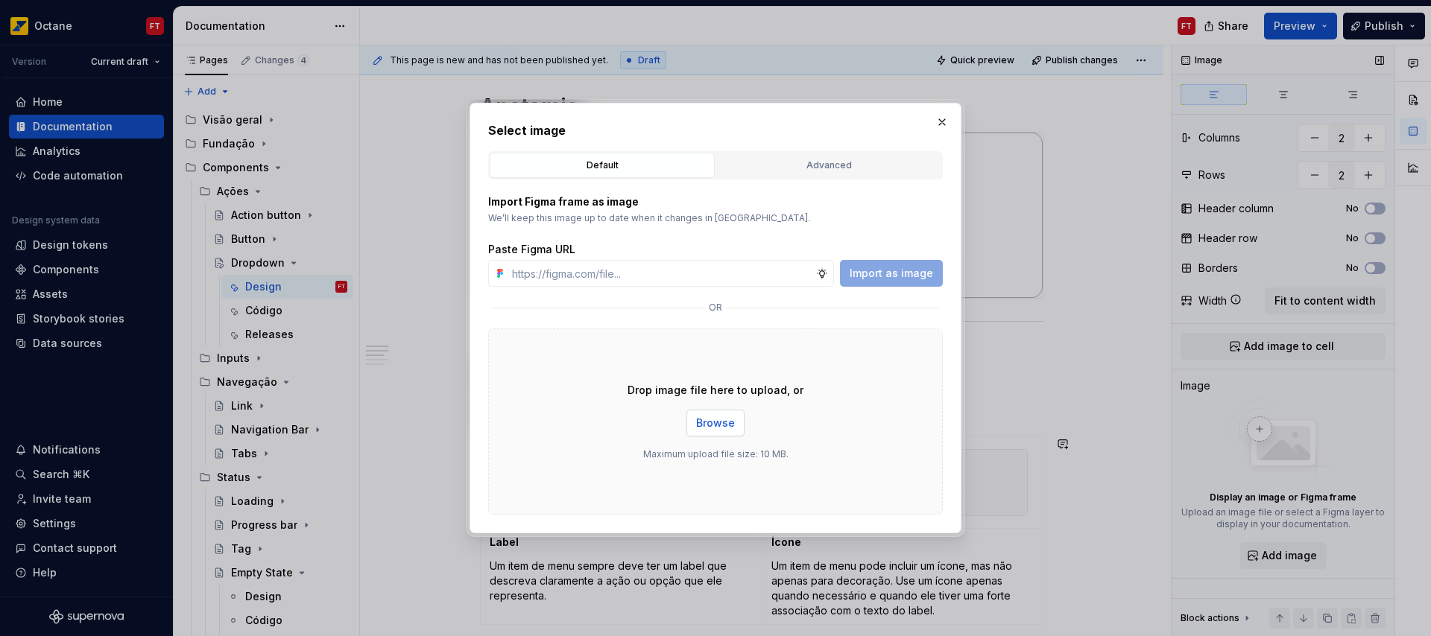
click at [724, 428] on span "Browse" at bounding box center [715, 423] width 39 height 15
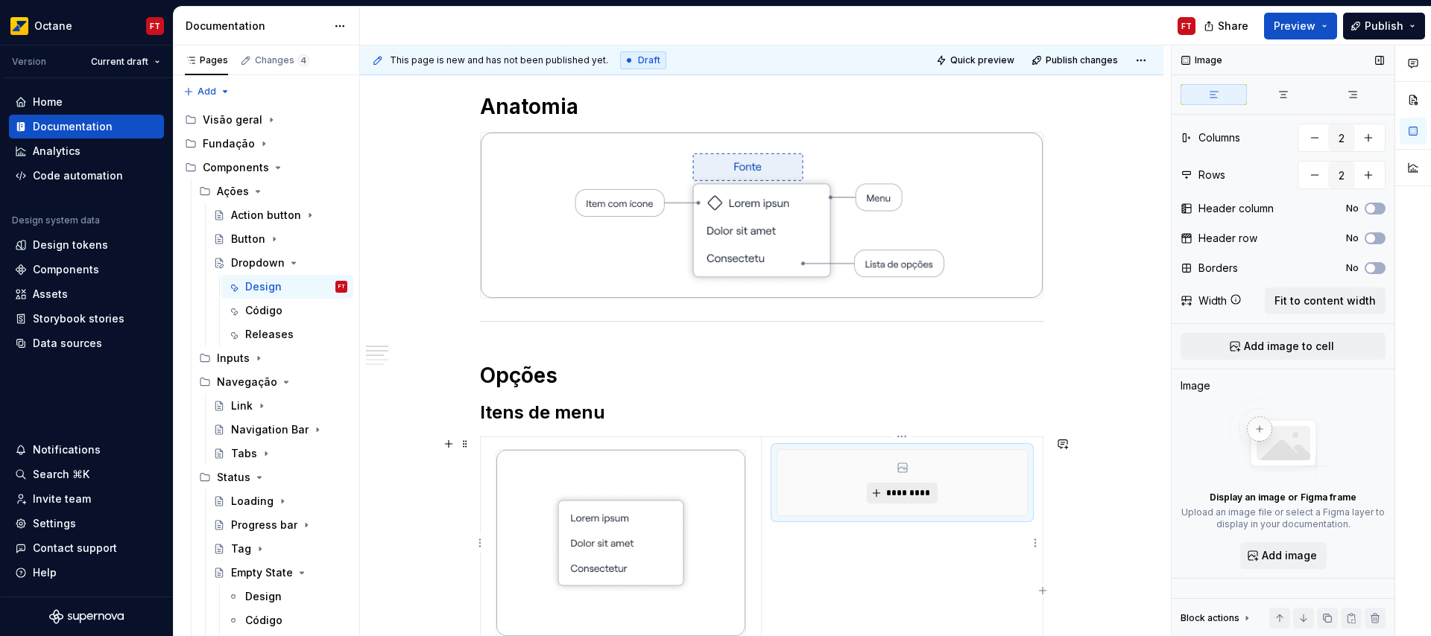
click at [917, 497] on span "*********" at bounding box center [907, 493] width 45 height 12
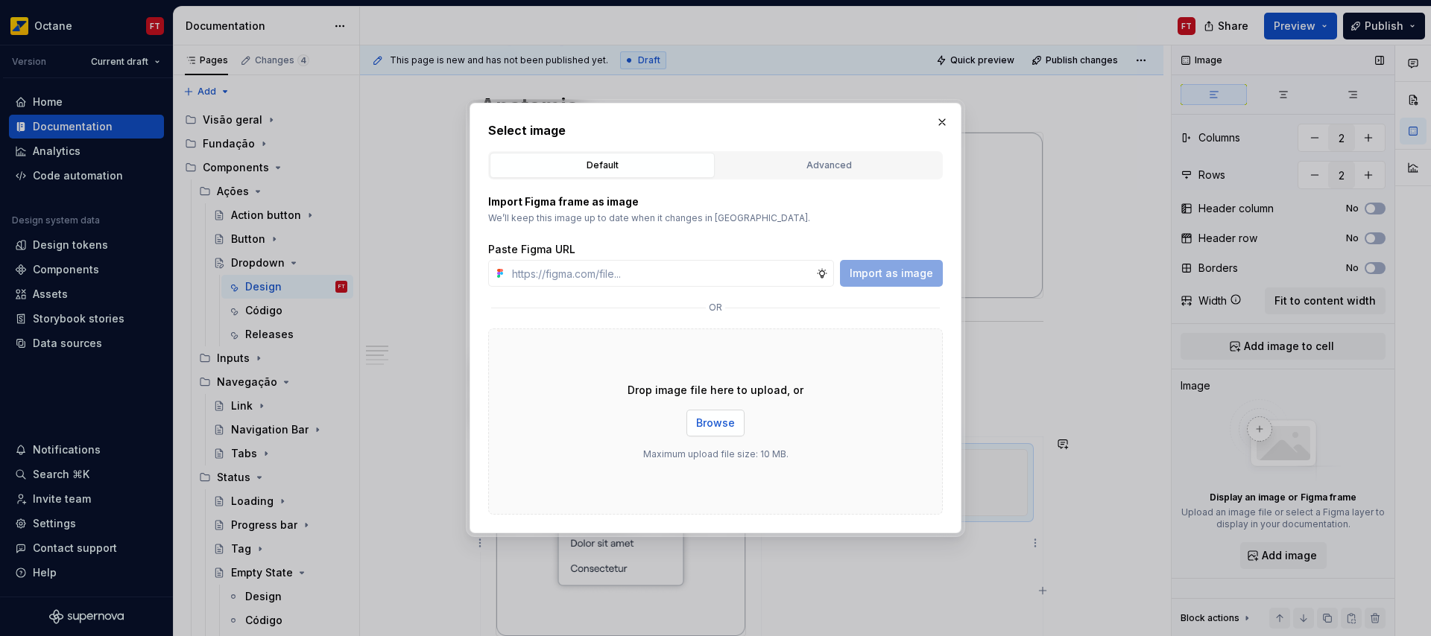
click at [706, 431] on button "Browse" at bounding box center [715, 423] width 58 height 27
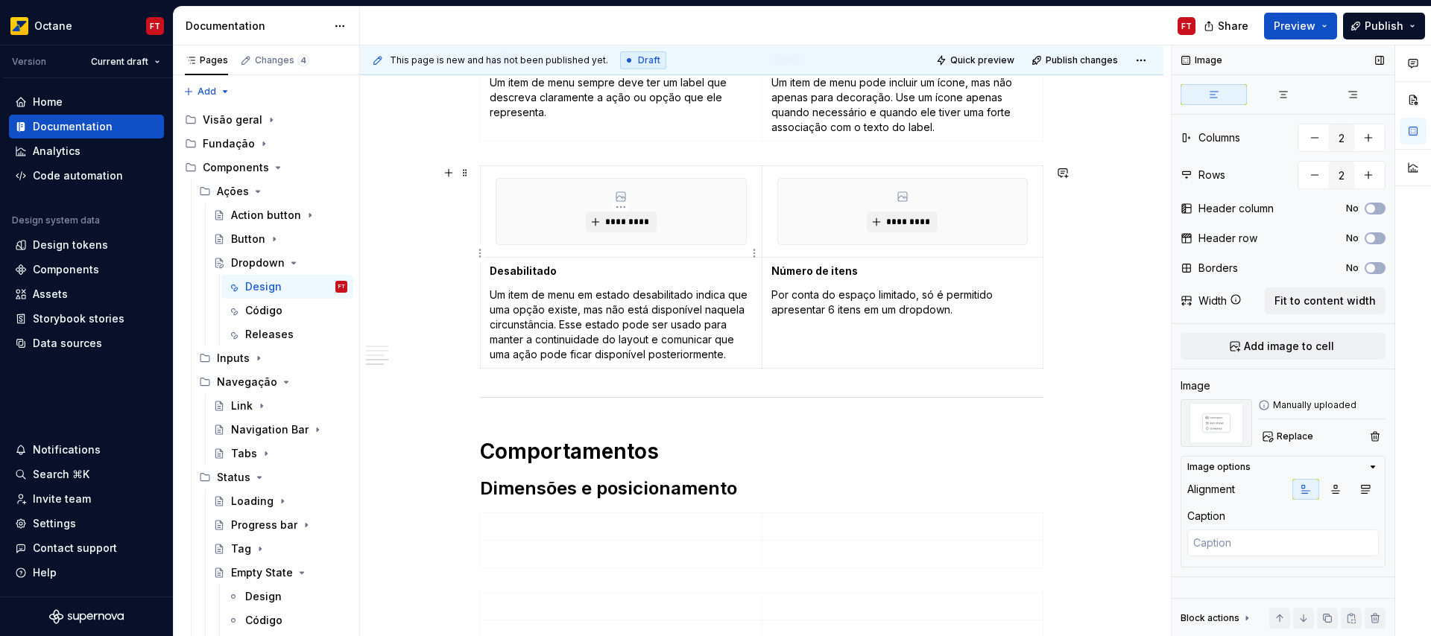
scroll to position [759, 0]
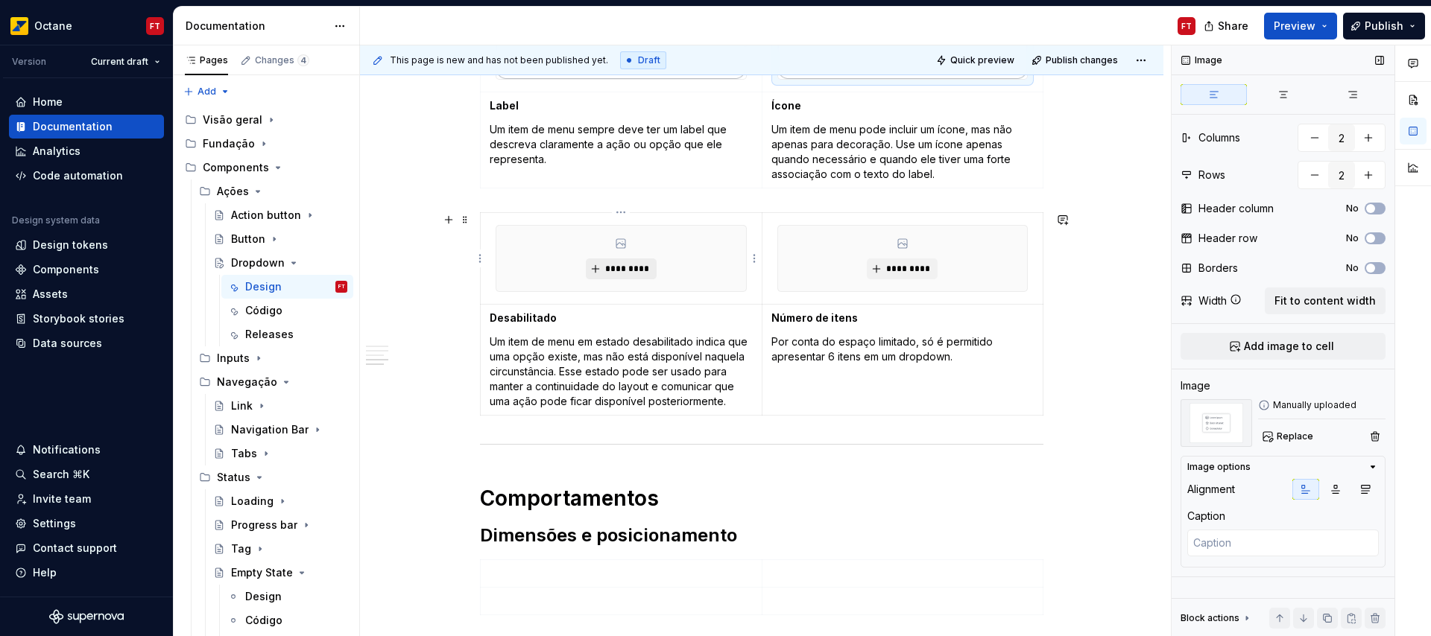
click at [613, 273] on span "*********" at bounding box center [626, 269] width 45 height 12
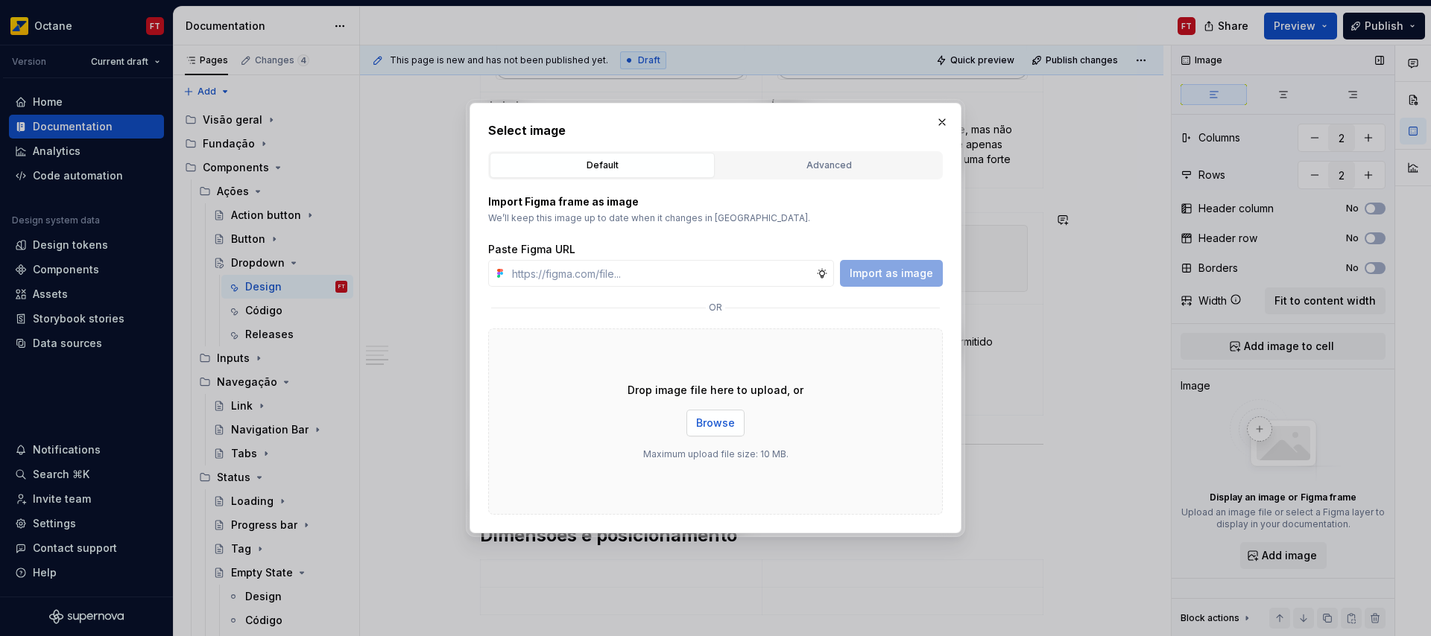
click at [729, 434] on button "Browse" at bounding box center [715, 423] width 58 height 27
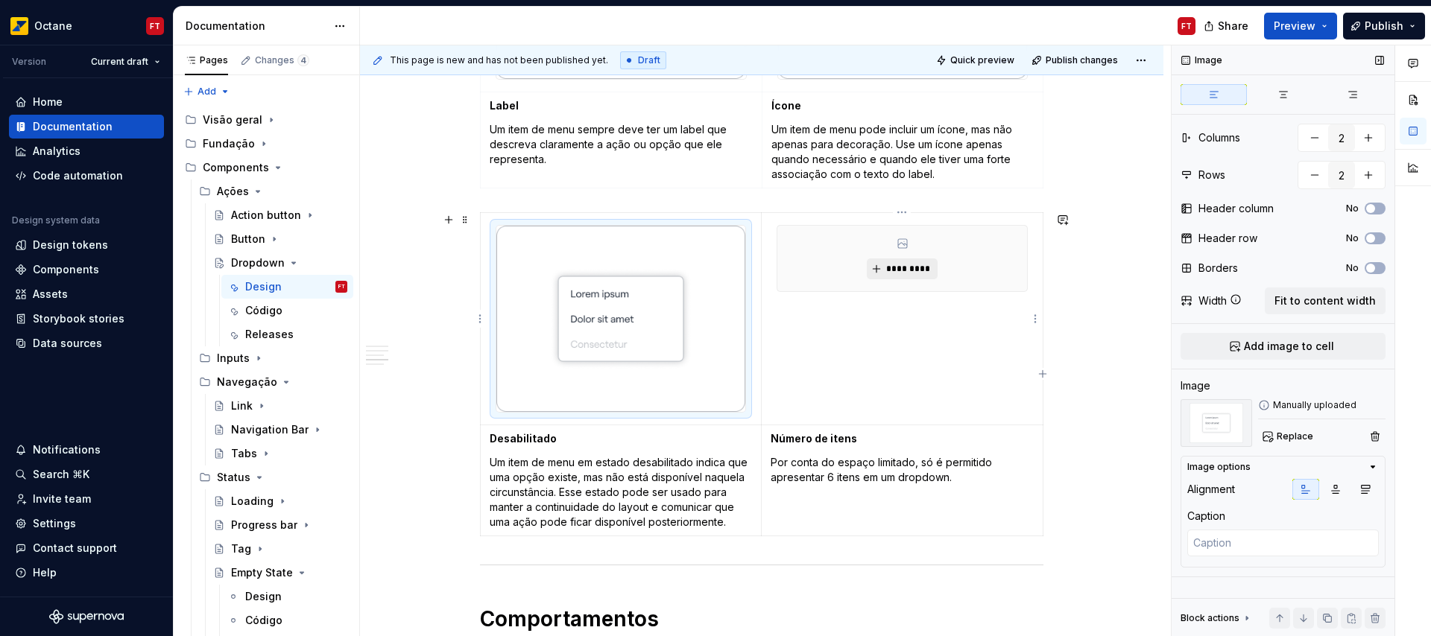
click at [902, 276] on button "*********" at bounding box center [902, 269] width 71 height 21
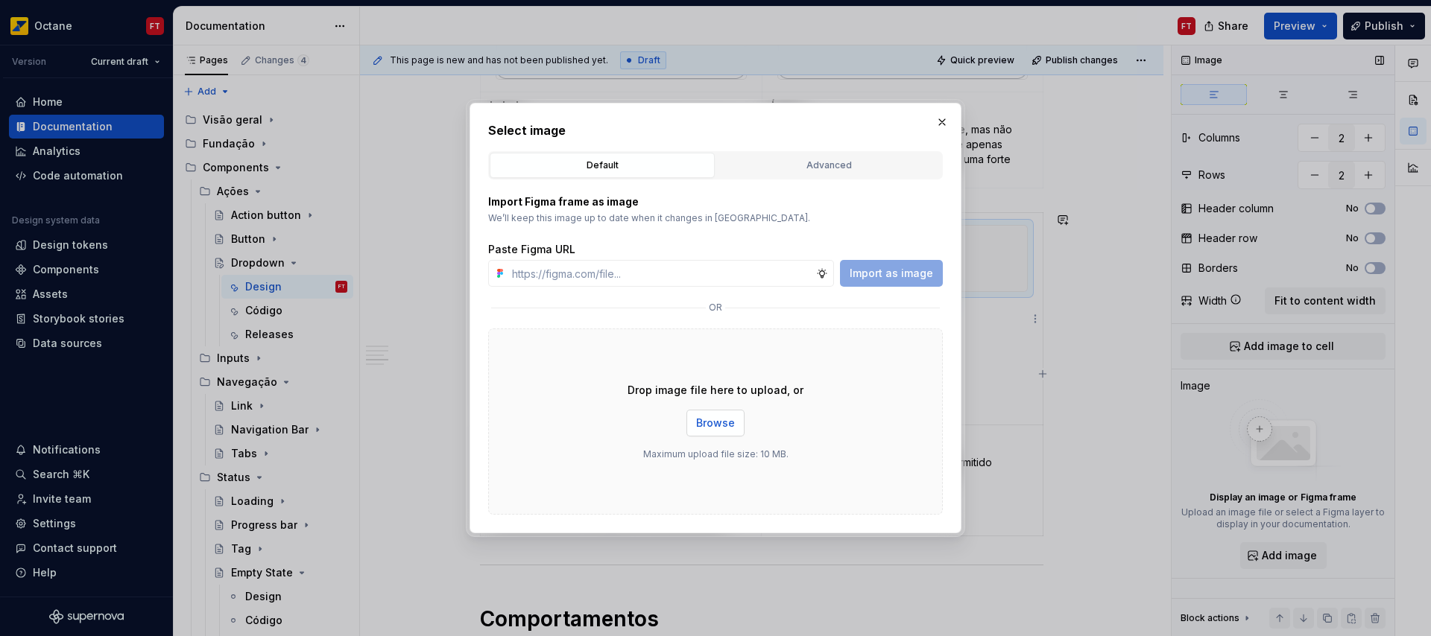
click at [691, 424] on button "Browse" at bounding box center [715, 423] width 58 height 27
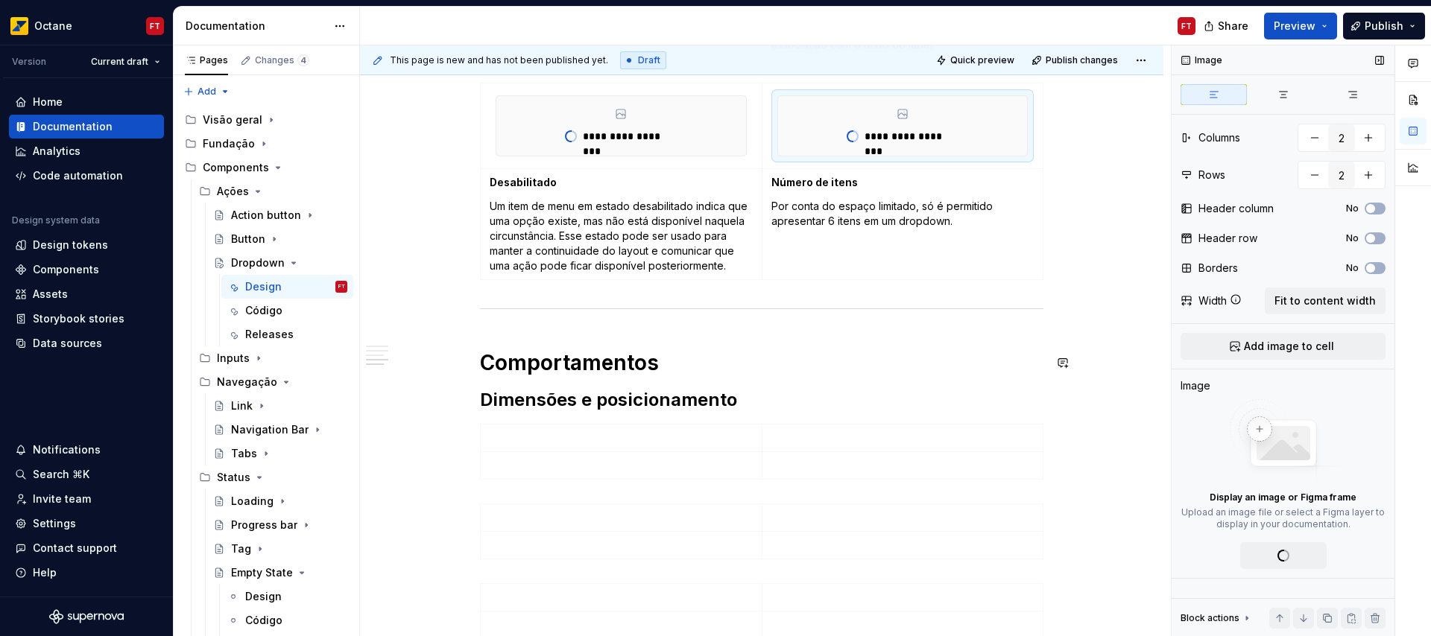
type textarea "*"
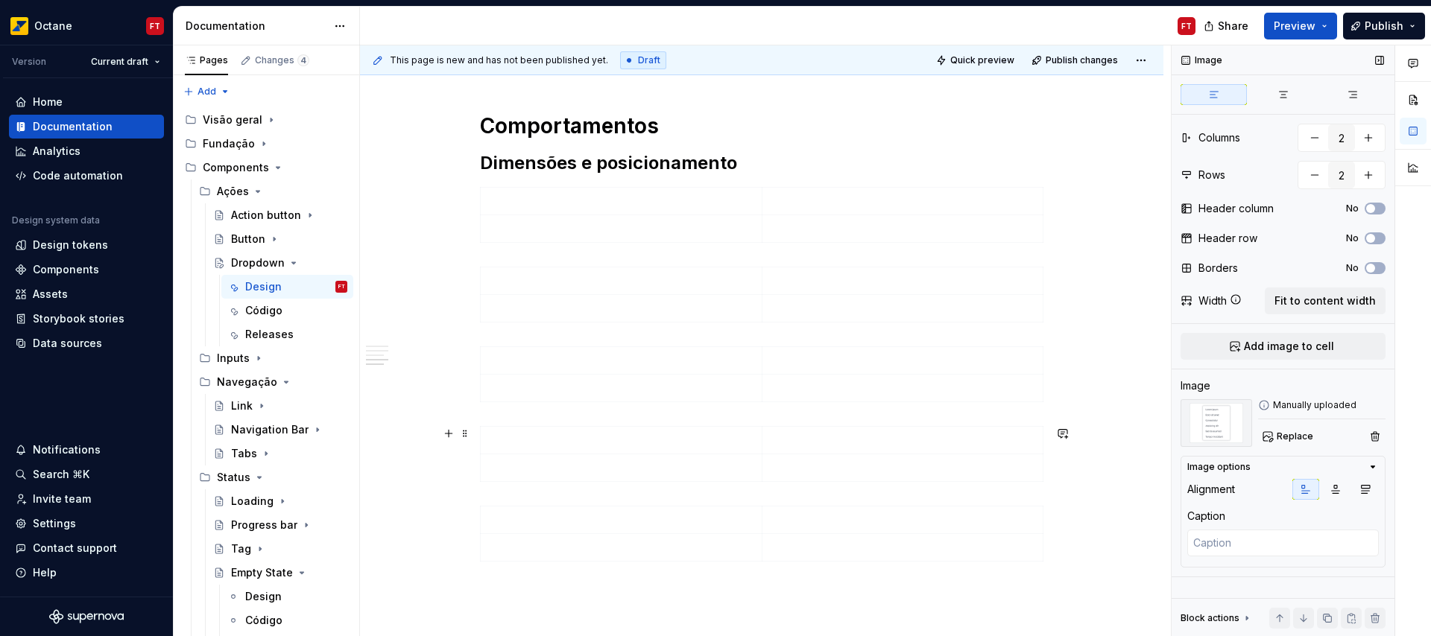
scroll to position [1240, 0]
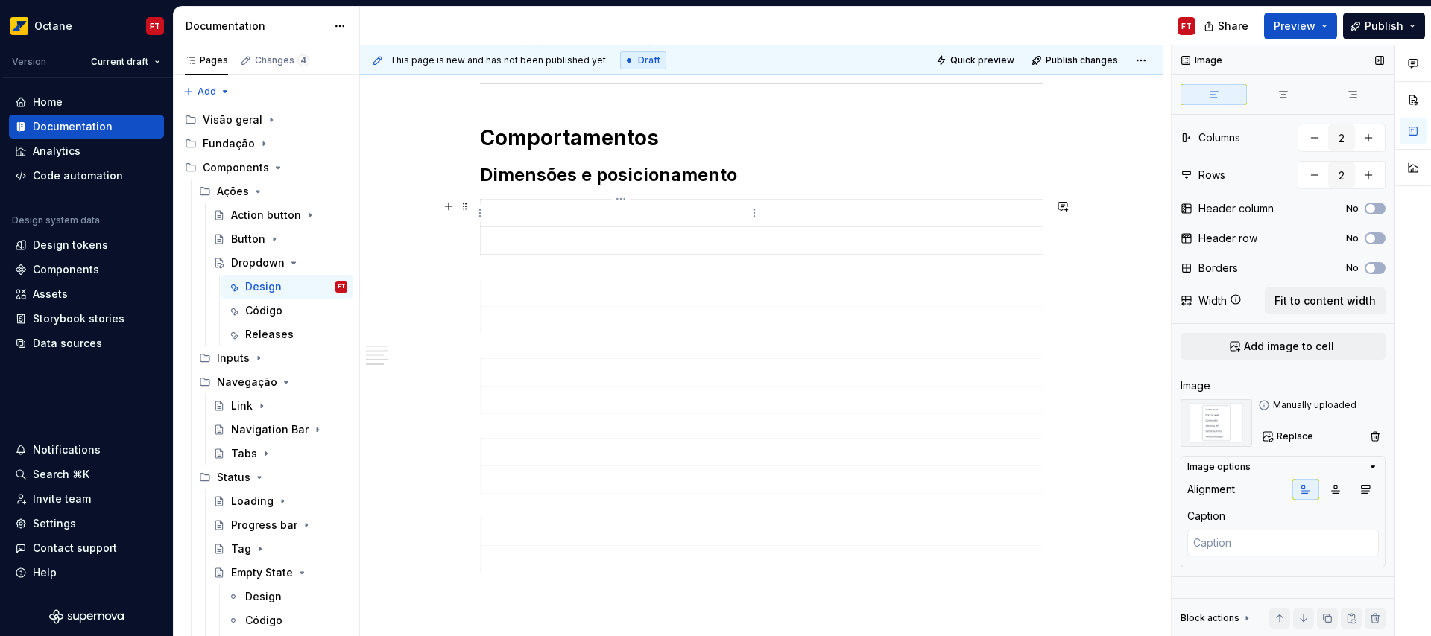
drag, startPoint x: 581, startPoint y: 212, endPoint x: 597, endPoint y: 218, distance: 16.7
click at [582, 212] on p at bounding box center [621, 213] width 263 height 15
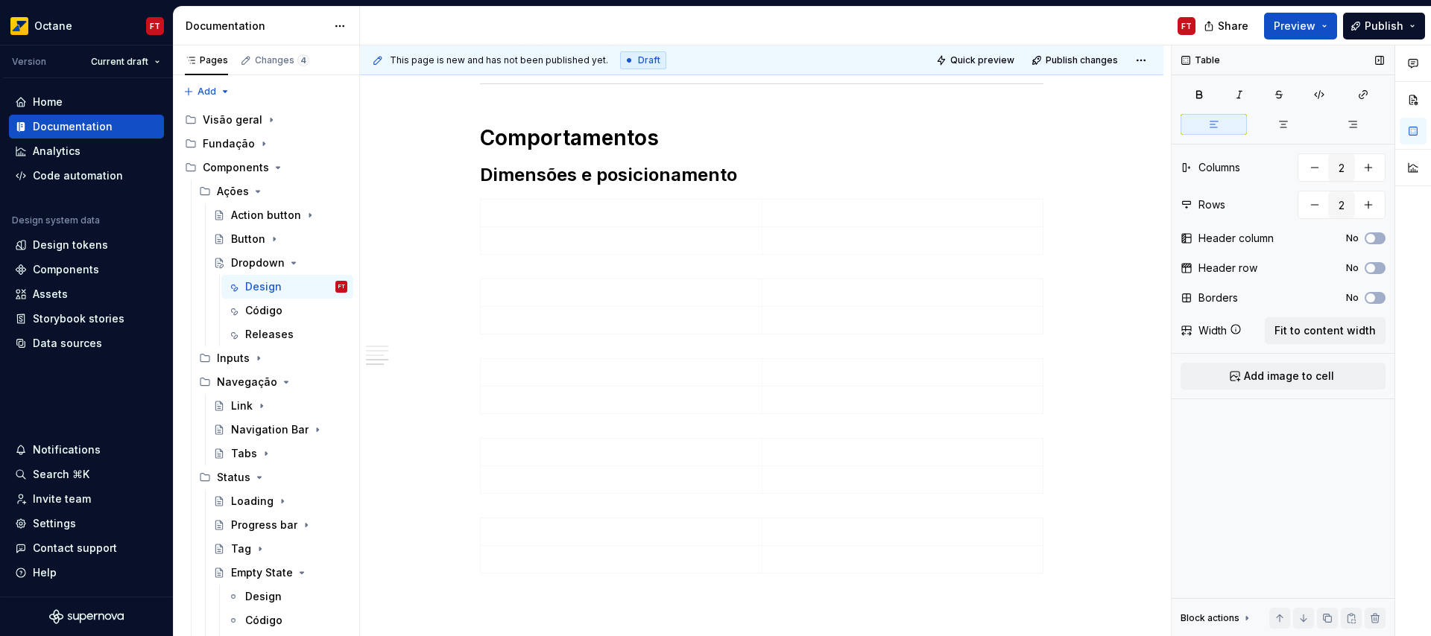
drag, startPoint x: 1308, startPoint y: 378, endPoint x: 1270, endPoint y: 364, distance: 41.3
click at [1308, 379] on span "Add image to cell" at bounding box center [1289, 376] width 90 height 15
click at [911, 237] on td at bounding box center [902, 245] width 281 height 92
drag, startPoint x: 1276, startPoint y: 378, endPoint x: 1258, endPoint y: 377, distance: 17.9
click at [1275, 378] on span "Add image to cell" at bounding box center [1289, 376] width 90 height 15
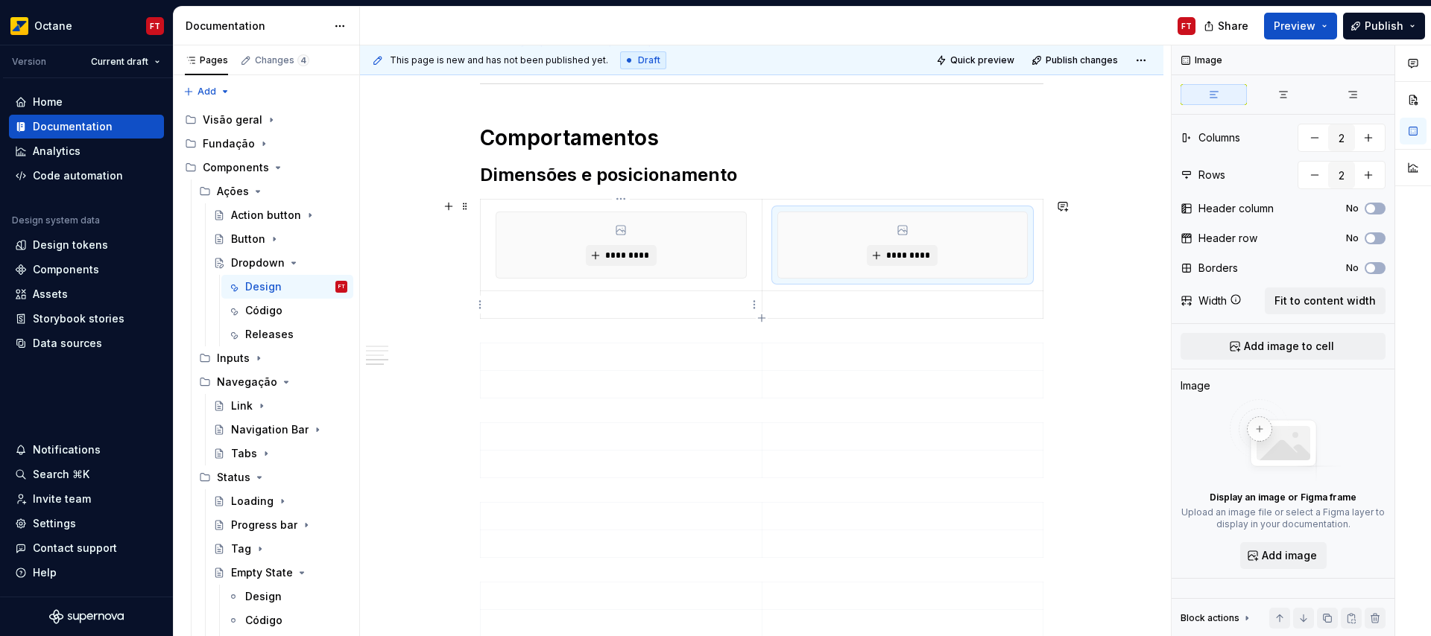
click at [636, 306] on p at bounding box center [621, 304] width 263 height 15
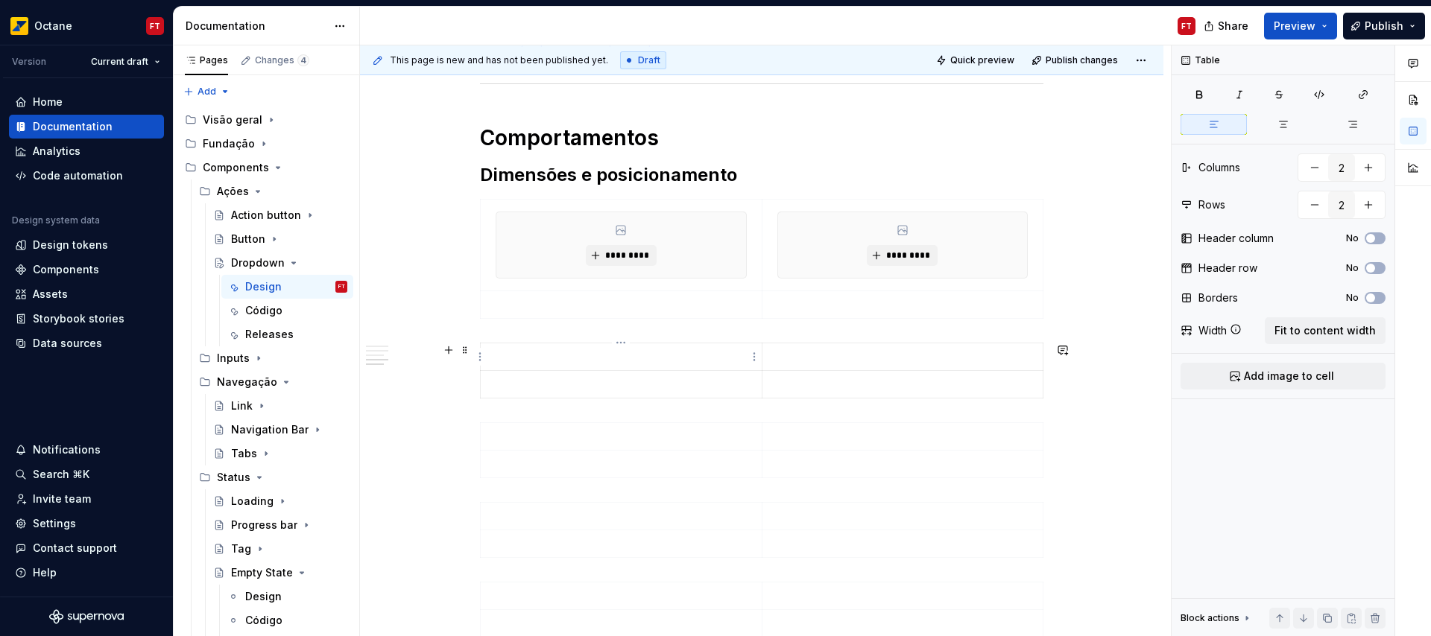
click at [597, 357] on p at bounding box center [621, 356] width 263 height 15
click at [1343, 370] on button "Add image to cell" at bounding box center [1282, 376] width 205 height 27
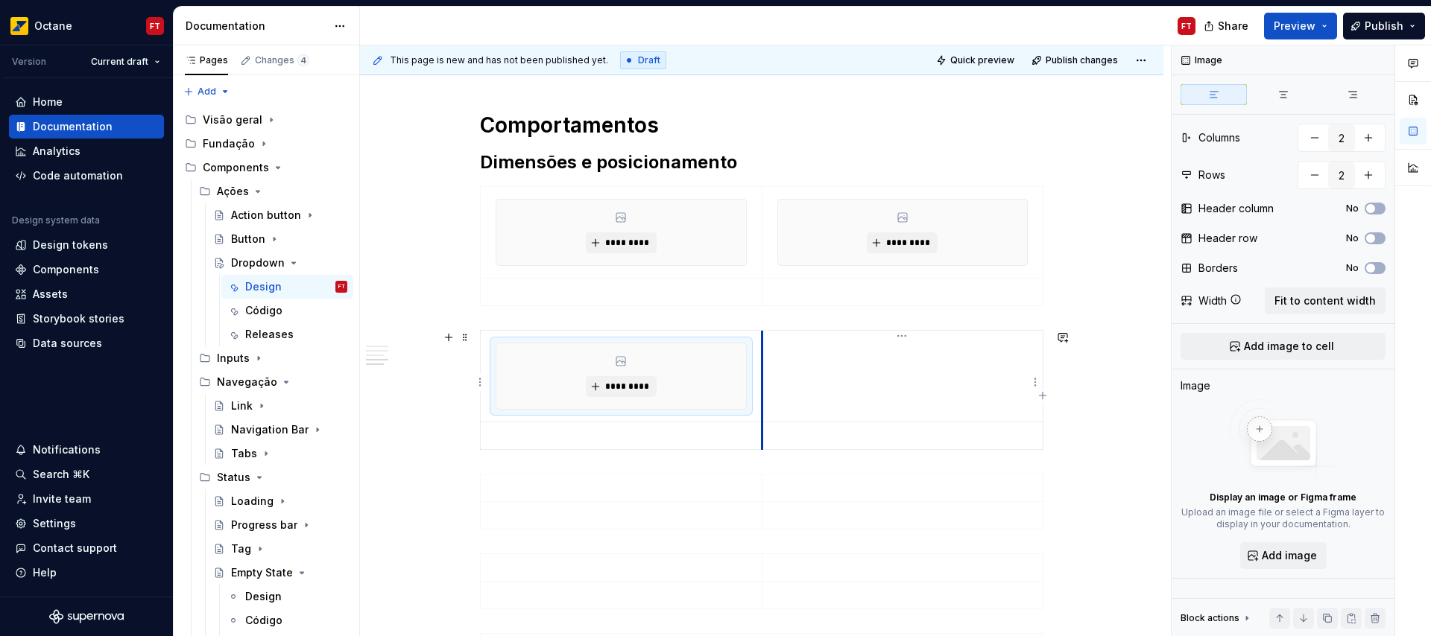
scroll to position [1259, 0]
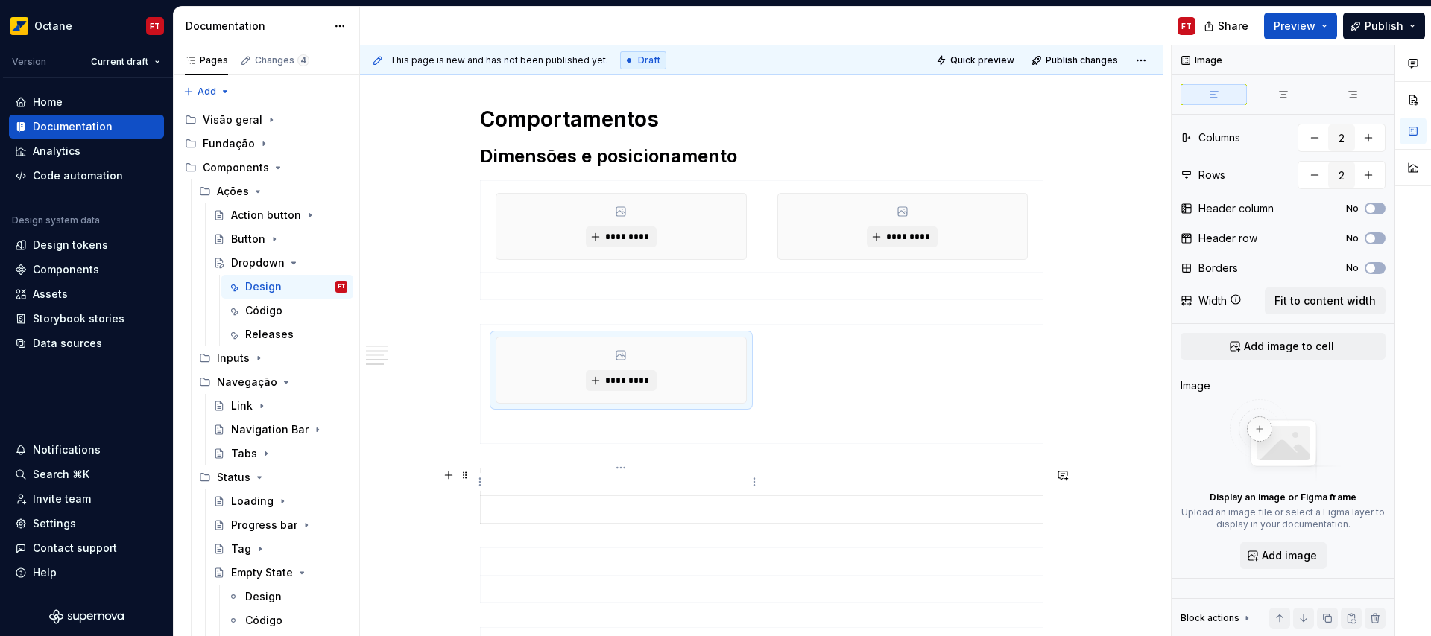
click at [661, 484] on p at bounding box center [621, 482] width 263 height 15
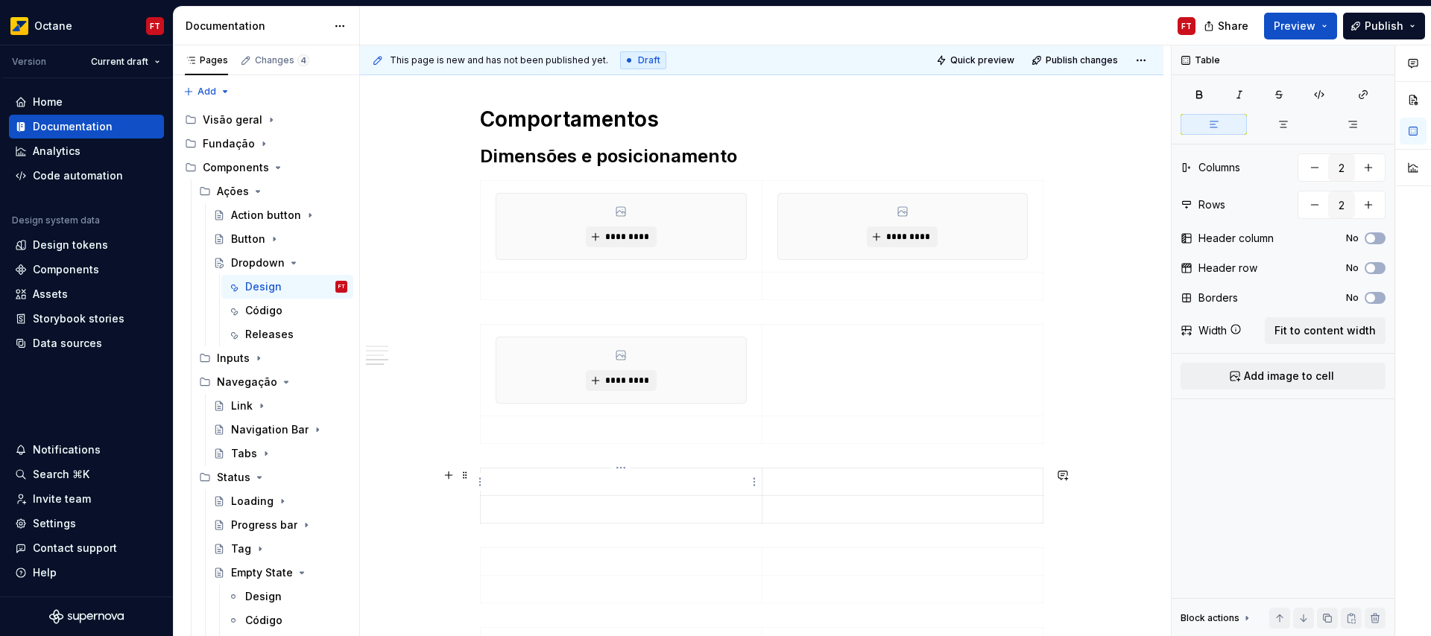
click at [592, 485] on p at bounding box center [621, 482] width 263 height 15
click at [1312, 165] on button "button" at bounding box center [1314, 167] width 27 height 27
type input "1"
click at [1322, 341] on button "Fit to content width" at bounding box center [1324, 330] width 121 height 27
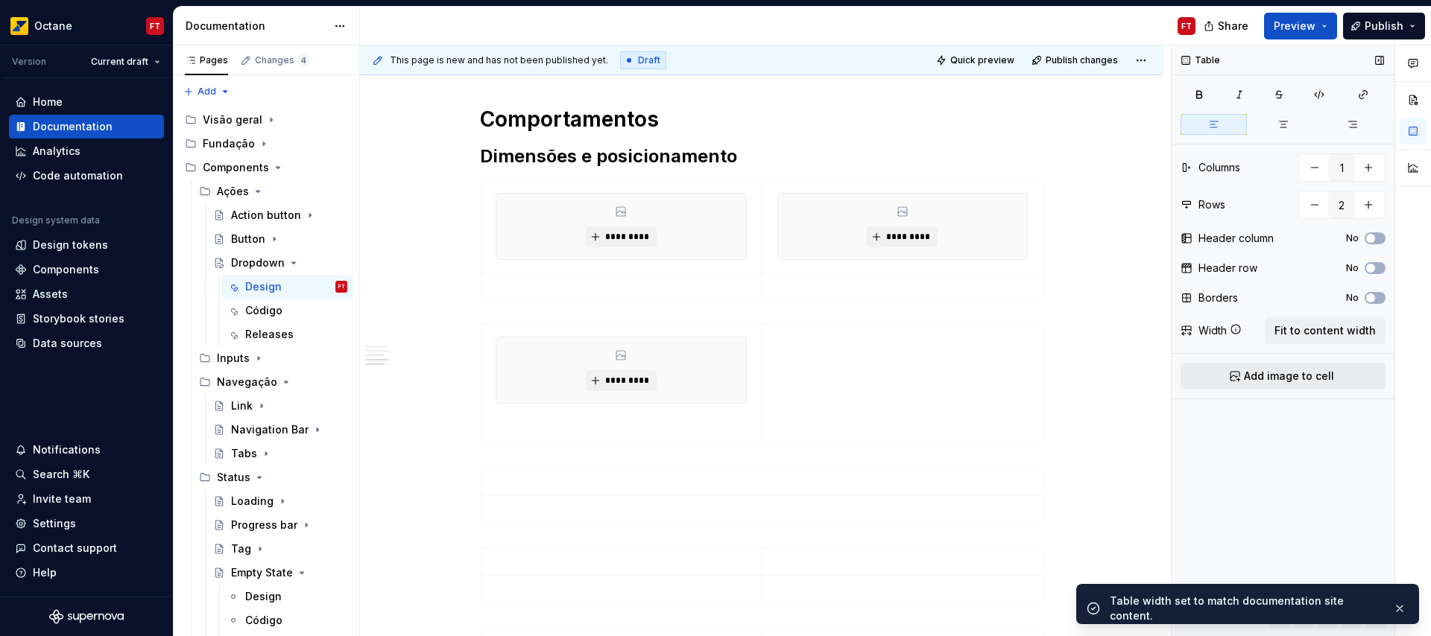
click at [1263, 371] on span "Add image to cell" at bounding box center [1289, 376] width 90 height 15
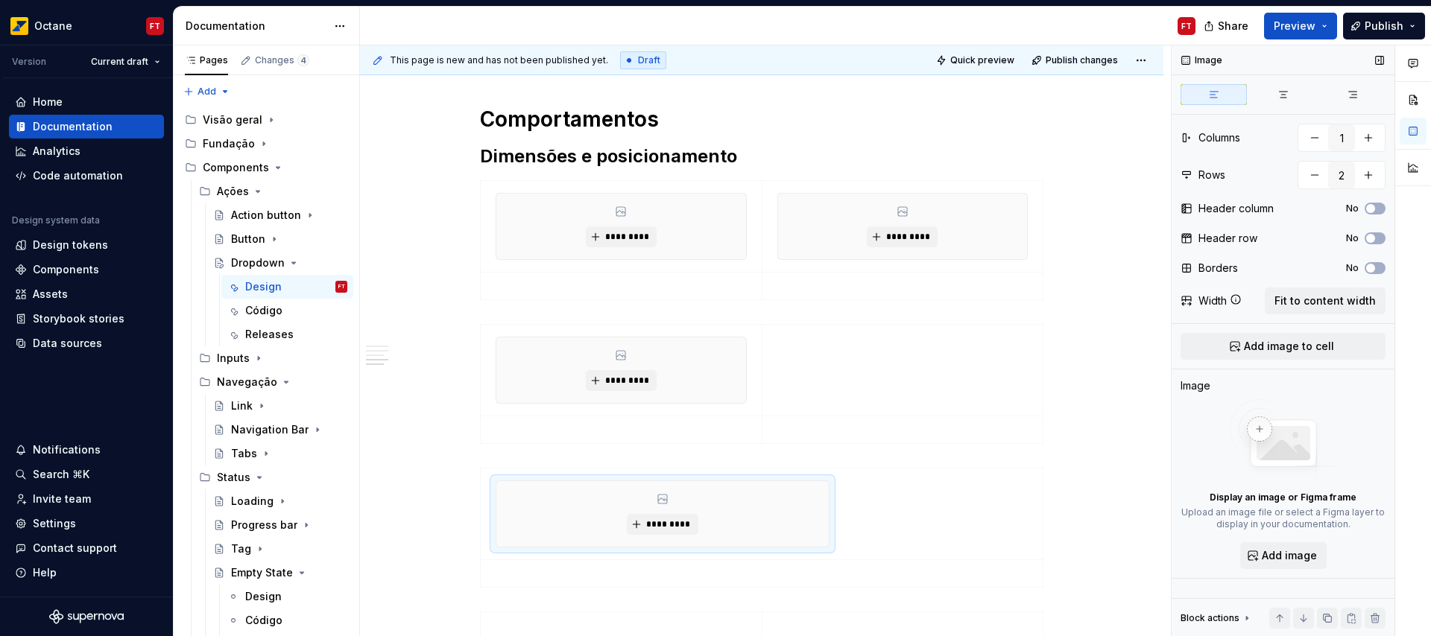
type textarea "*"
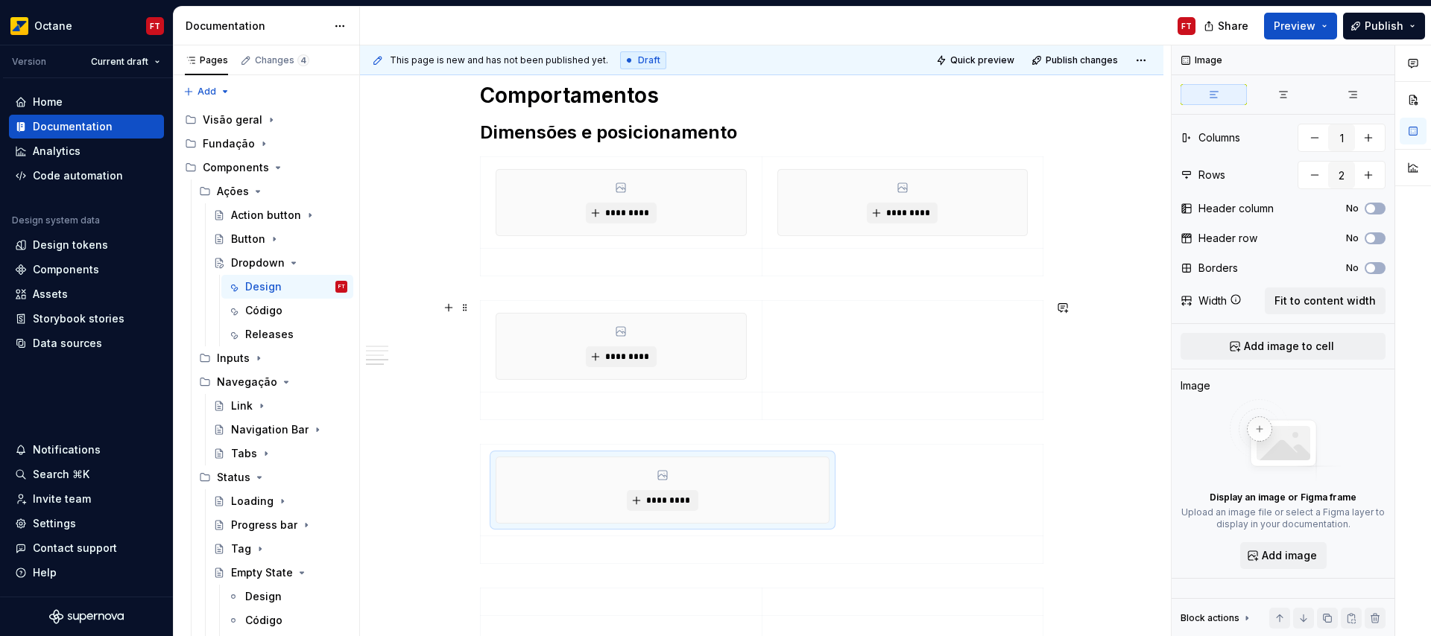
scroll to position [1489, 0]
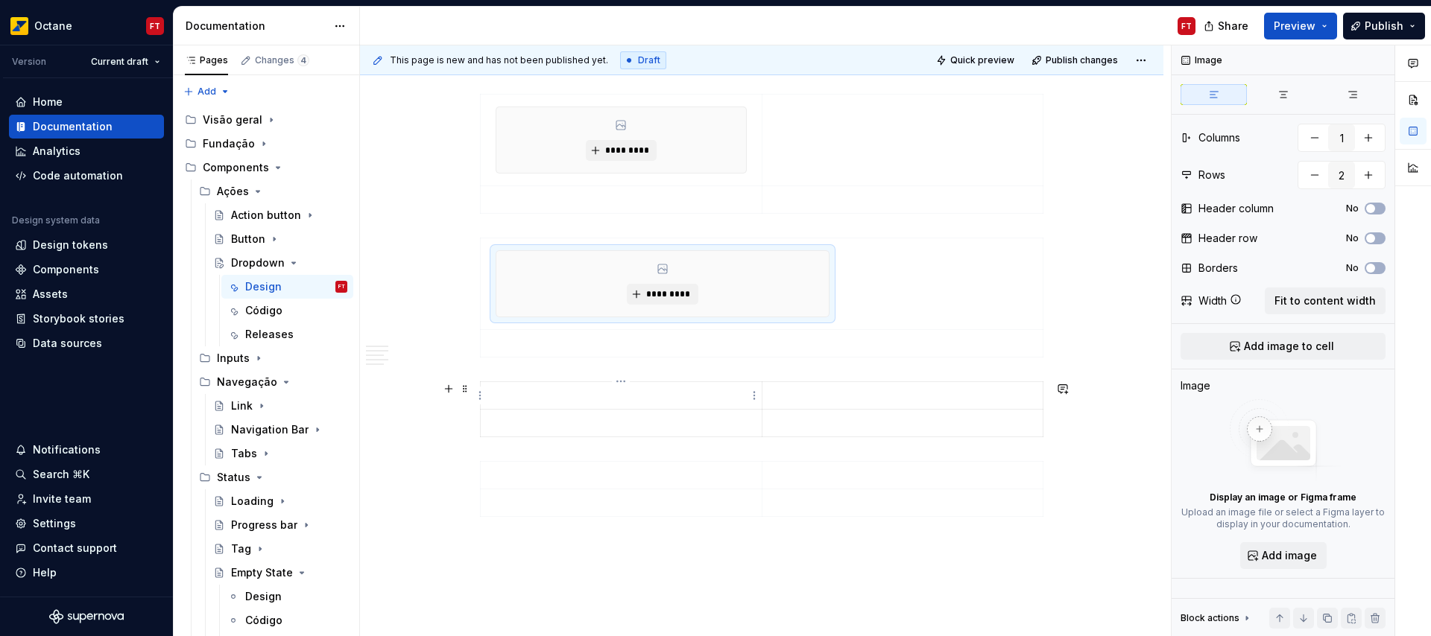
click at [528, 399] on p at bounding box center [621, 395] width 263 height 15
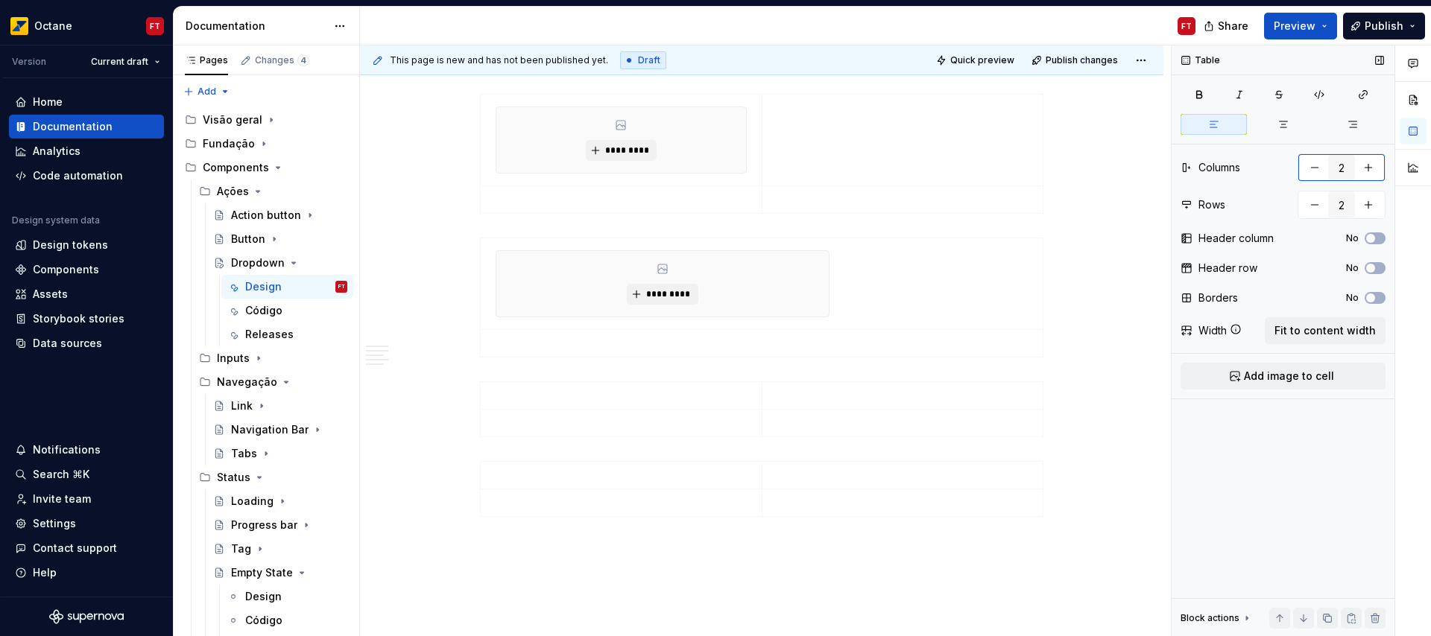
click at [1316, 174] on button "button" at bounding box center [1314, 167] width 27 height 27
type input "1"
click at [1342, 332] on span "Fit to content width" at bounding box center [1324, 330] width 101 height 15
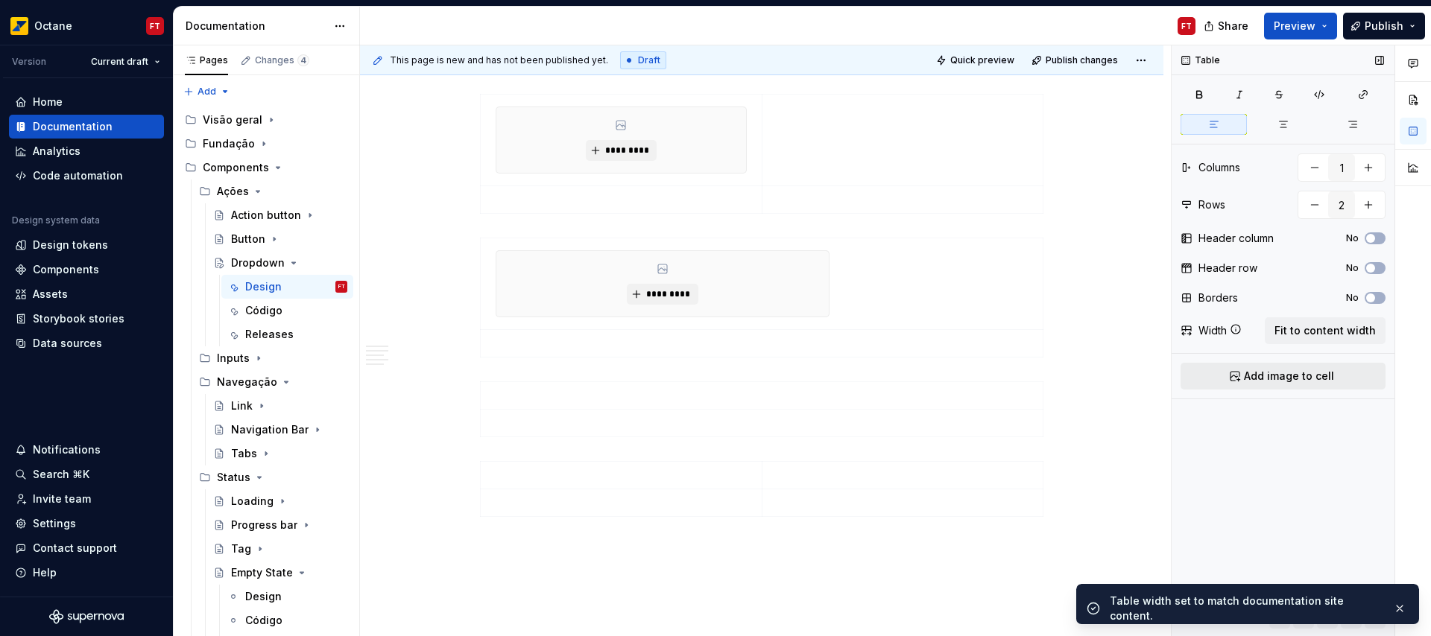
click at [1292, 379] on span "Add image to cell" at bounding box center [1289, 376] width 90 height 15
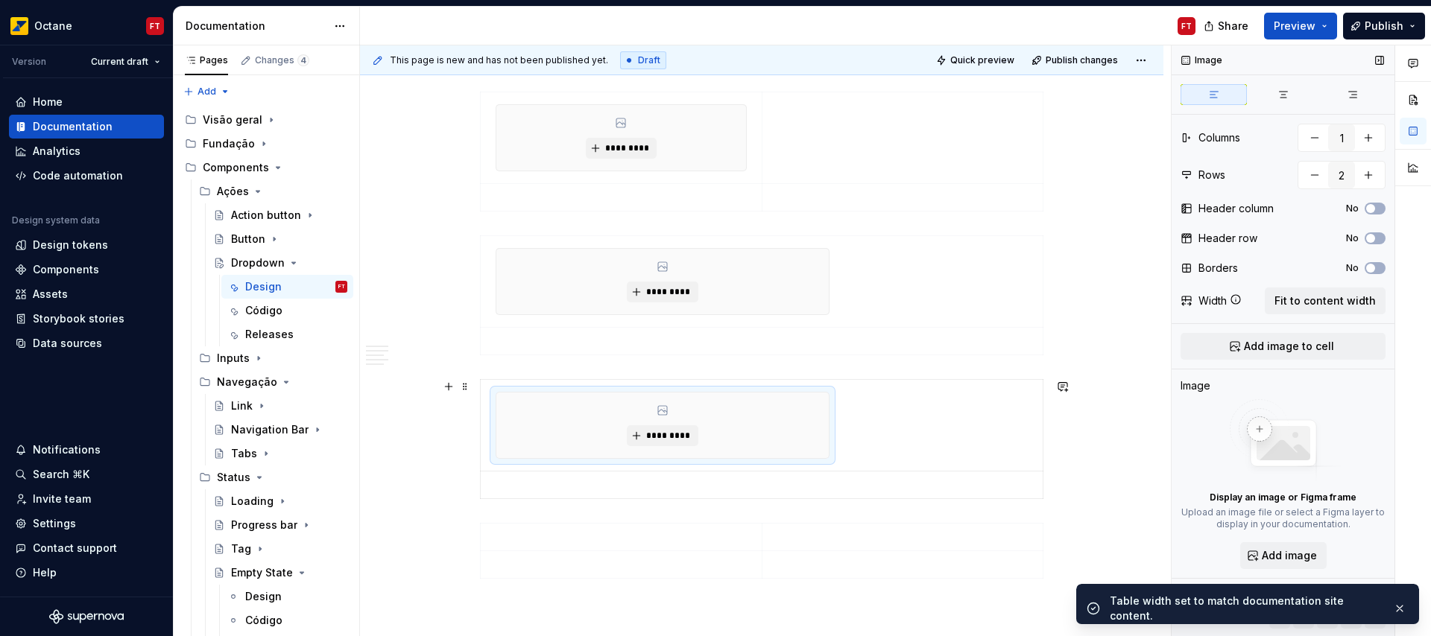
scroll to position [1495, 0]
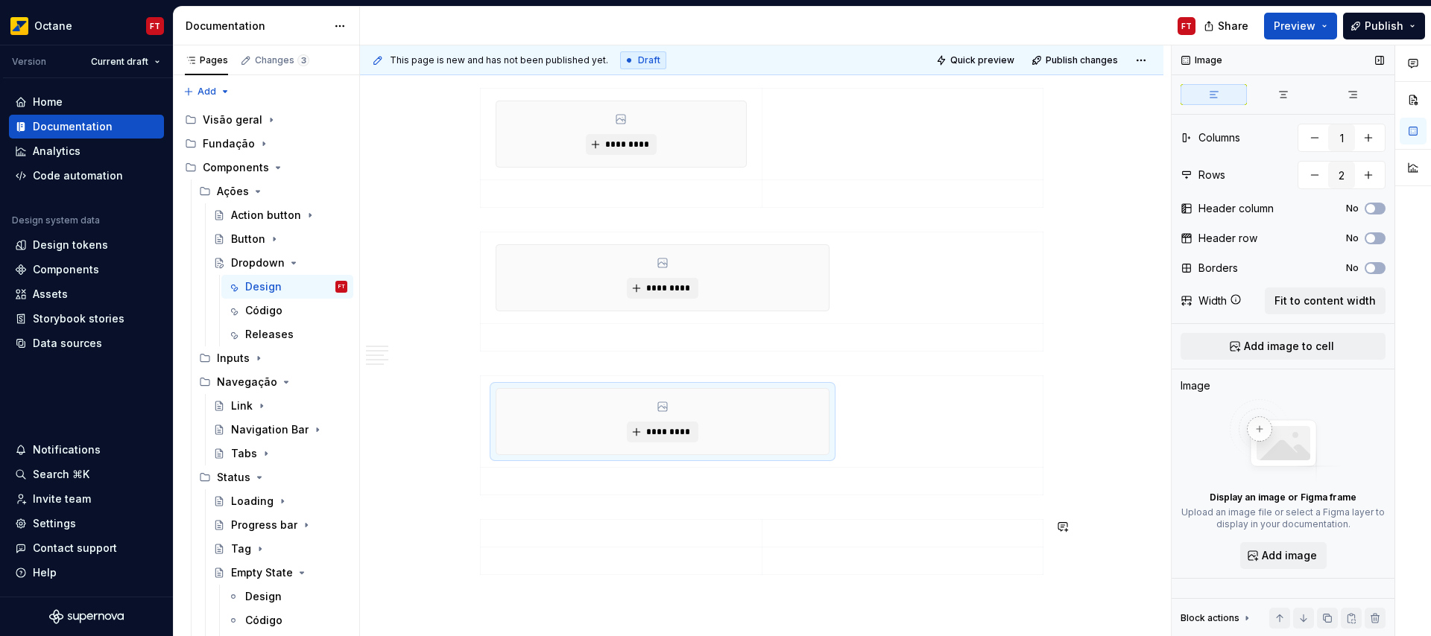
type textarea "*"
click at [545, 535] on p at bounding box center [621, 533] width 263 height 15
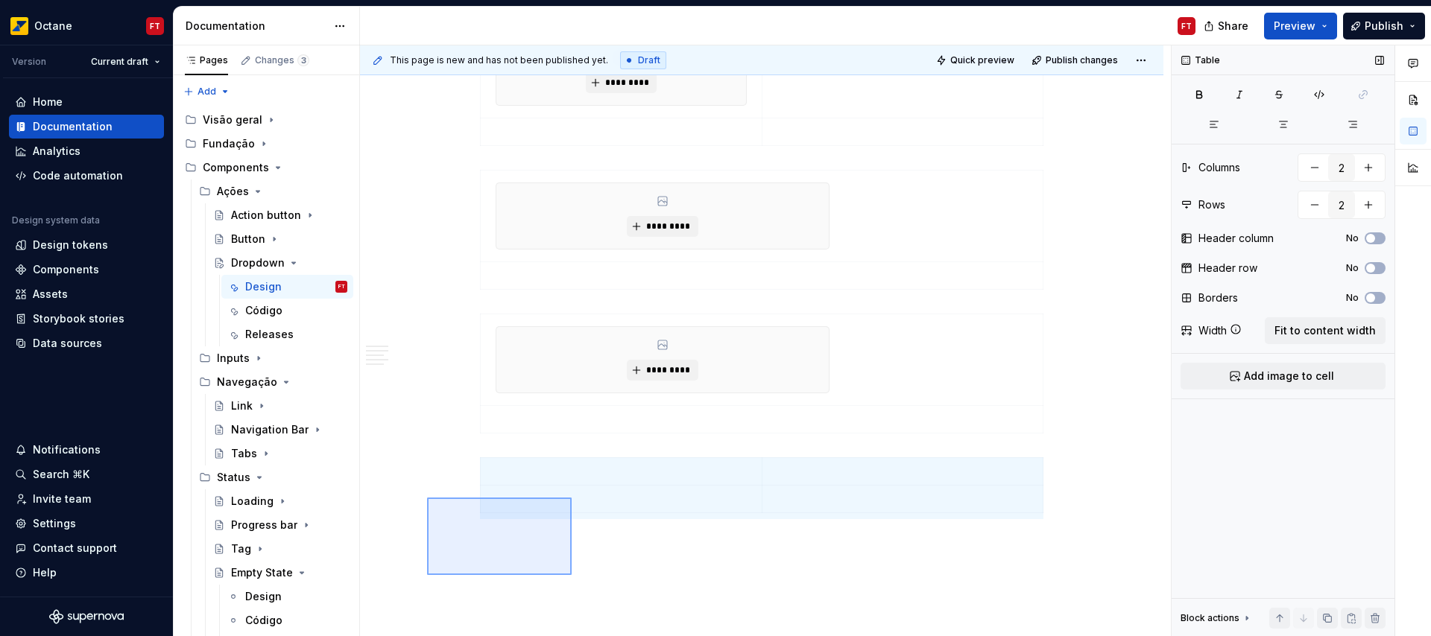
scroll to position [1563, 0]
drag, startPoint x: 427, startPoint y: 546, endPoint x: 570, endPoint y: 539, distance: 143.3
click at [570, 539] on div "This page is new and has not been published yet. Draft Quick preview Publish ch…" at bounding box center [765, 341] width 811 height 592
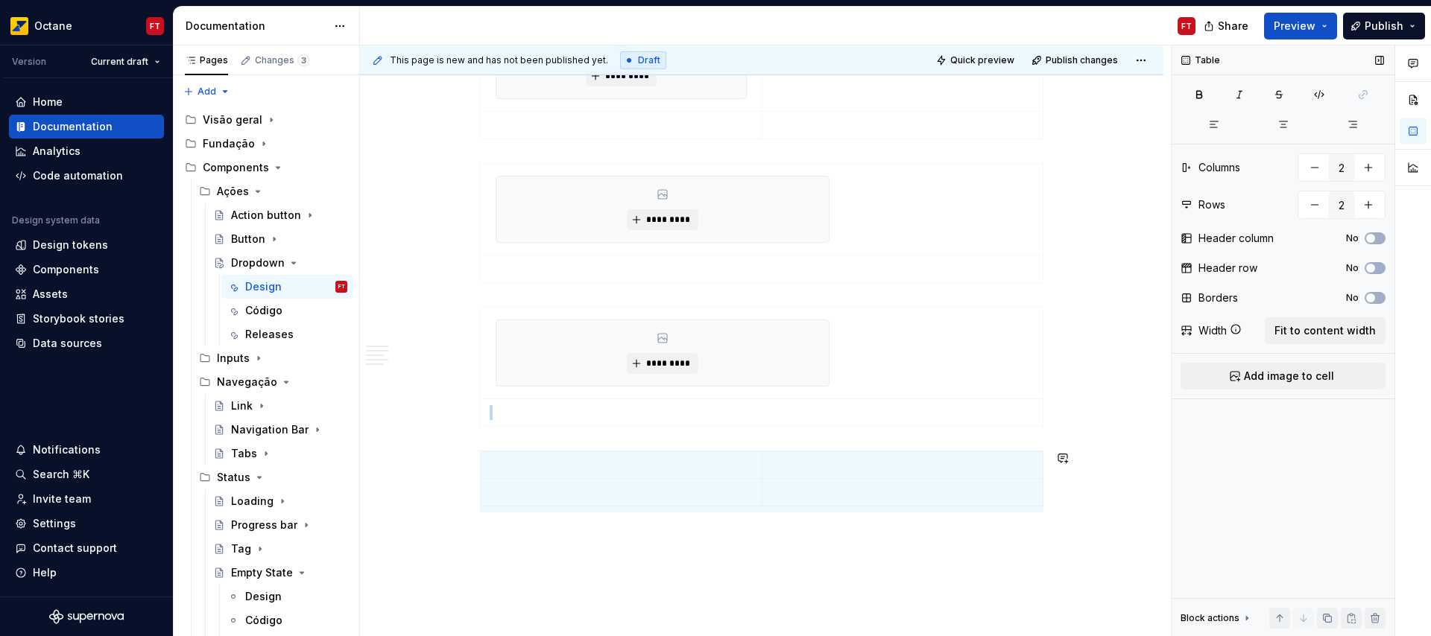
type input "1"
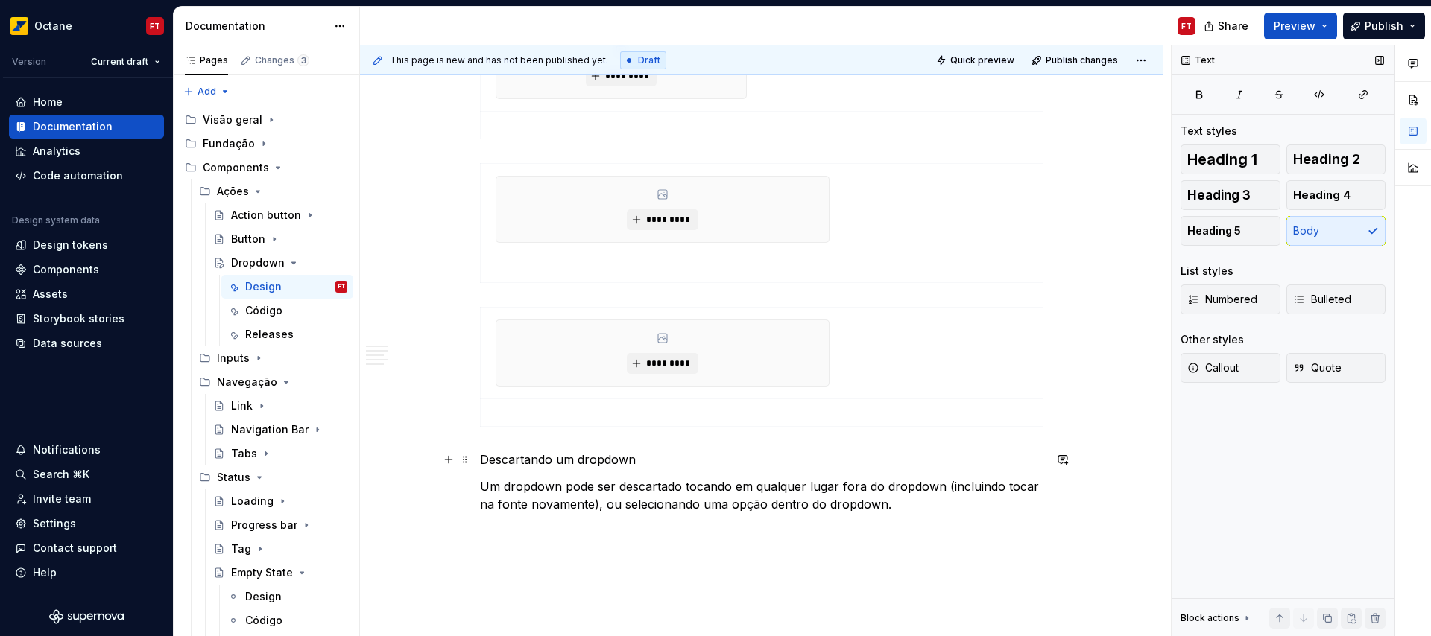
click at [536, 460] on p "Descartando um dropdown" at bounding box center [761, 460] width 563 height 18
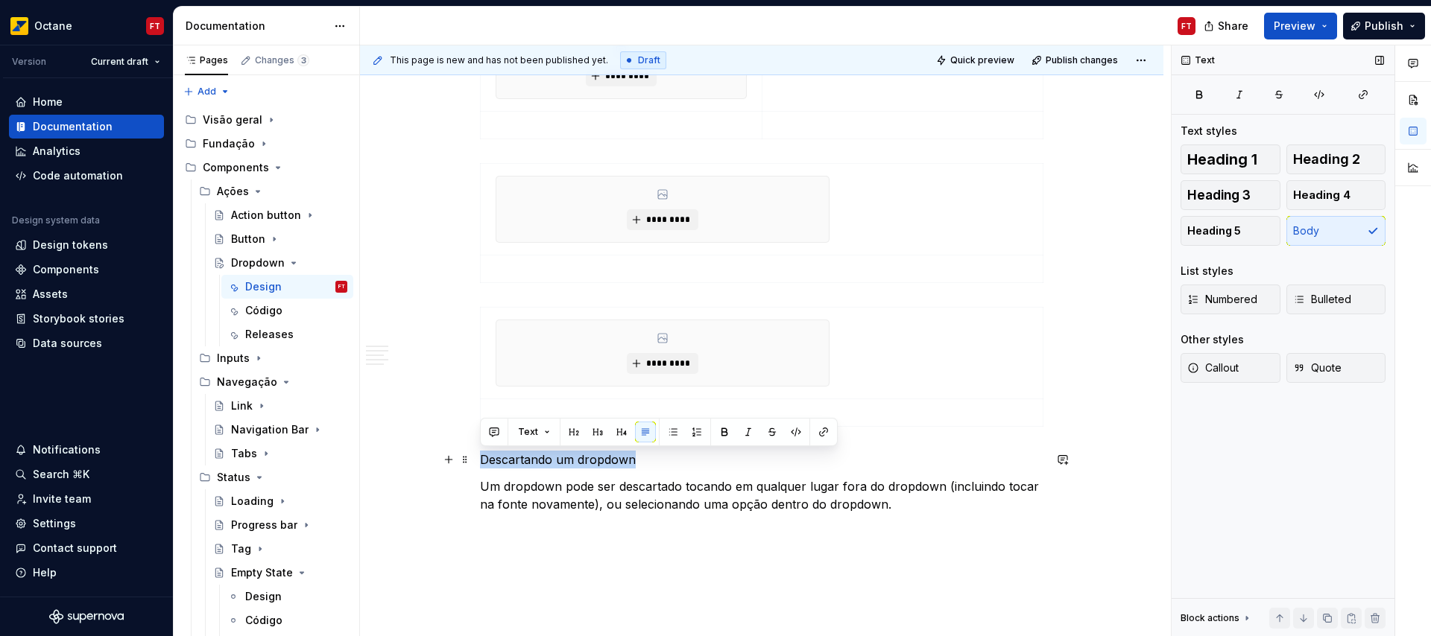
drag, startPoint x: 536, startPoint y: 460, endPoint x: 585, endPoint y: 462, distance: 48.5
click at [585, 462] on p "Descartando um dropdown" at bounding box center [761, 460] width 563 height 18
click at [1229, 227] on span "Heading 5" at bounding box center [1214, 231] width 54 height 15
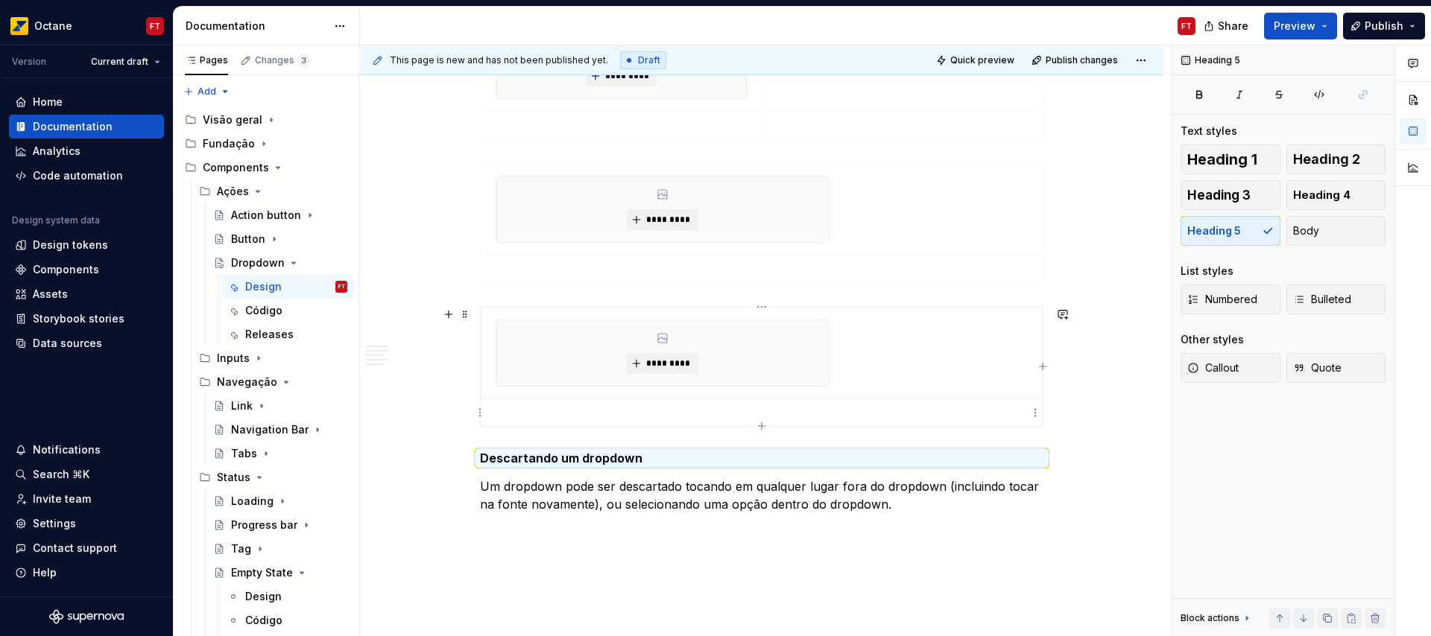
click at [586, 408] on p at bounding box center [762, 412] width 544 height 15
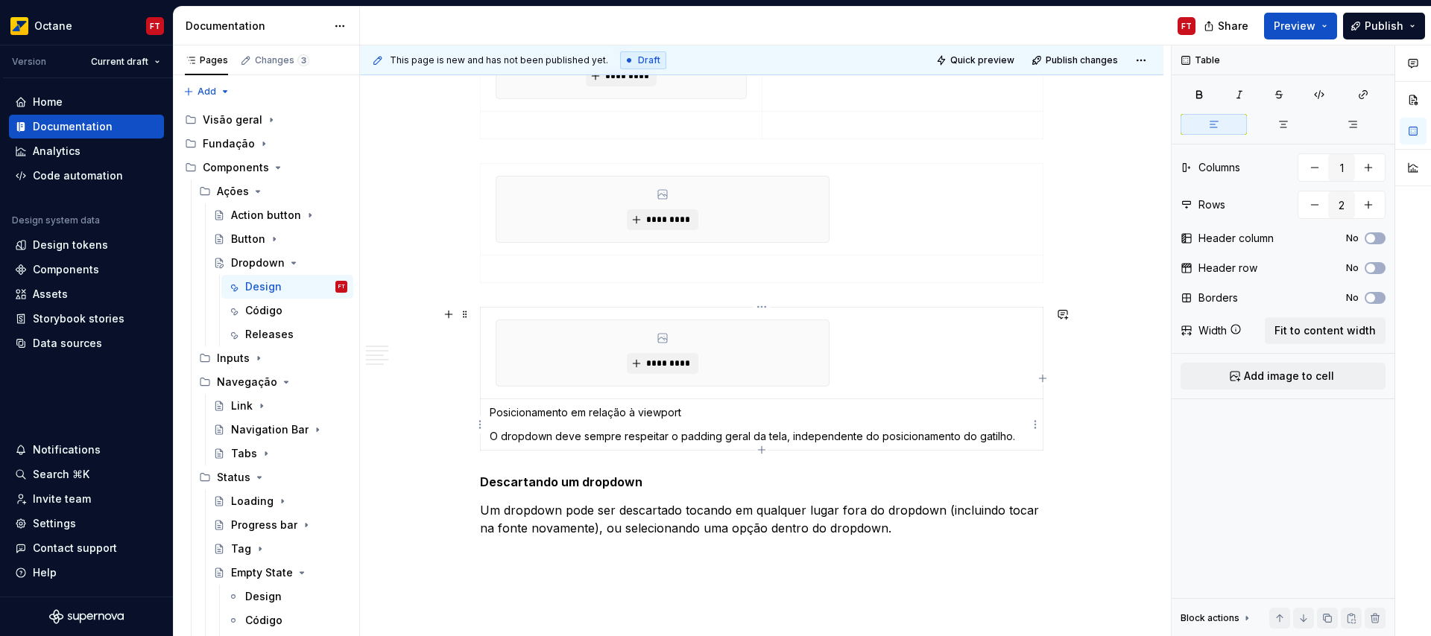
click at [500, 414] on p "Posicionamento em relação à viewport" at bounding box center [762, 412] width 544 height 15
click at [530, 415] on p "Posicionamento em relação à viewport" at bounding box center [762, 412] width 544 height 15
drag, startPoint x: 530, startPoint y: 415, endPoint x: 680, endPoint y: 414, distance: 149.8
click at [680, 414] on p "Posicionamento em relação à viewport" at bounding box center [762, 412] width 544 height 15
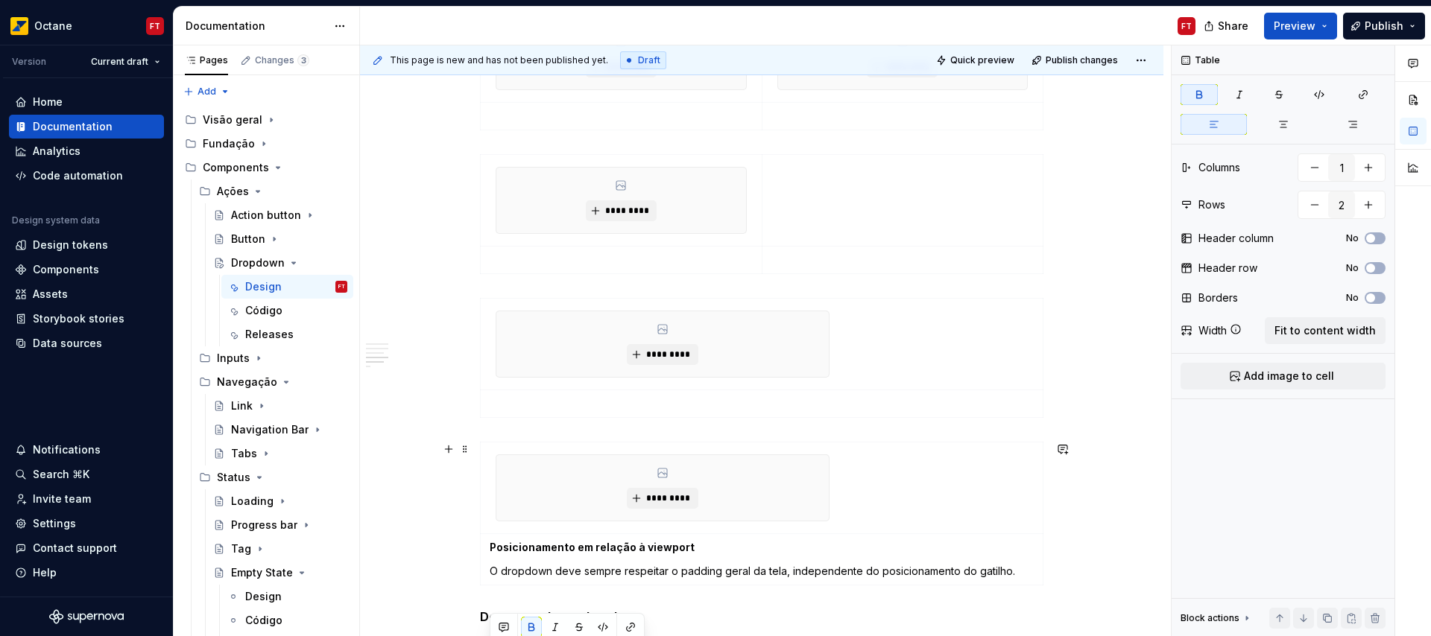
scroll to position [1295, 0]
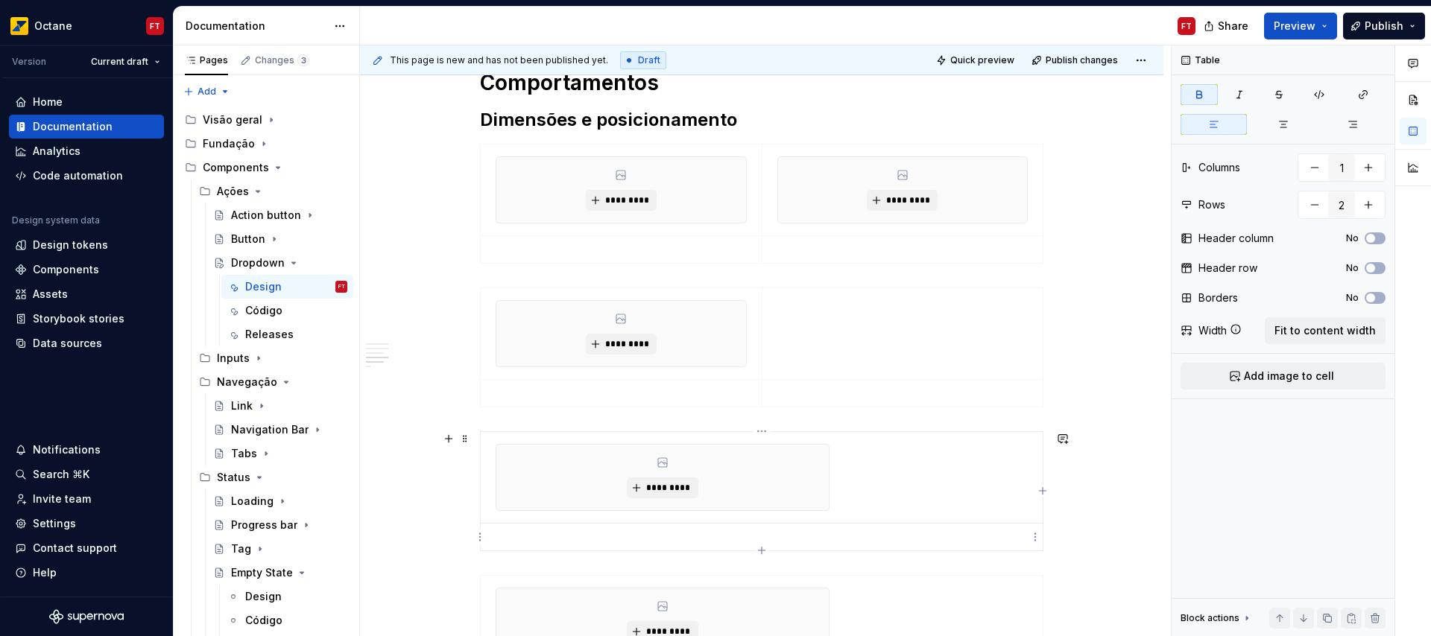
click at [504, 536] on p at bounding box center [762, 537] width 544 height 15
type textarea "*"
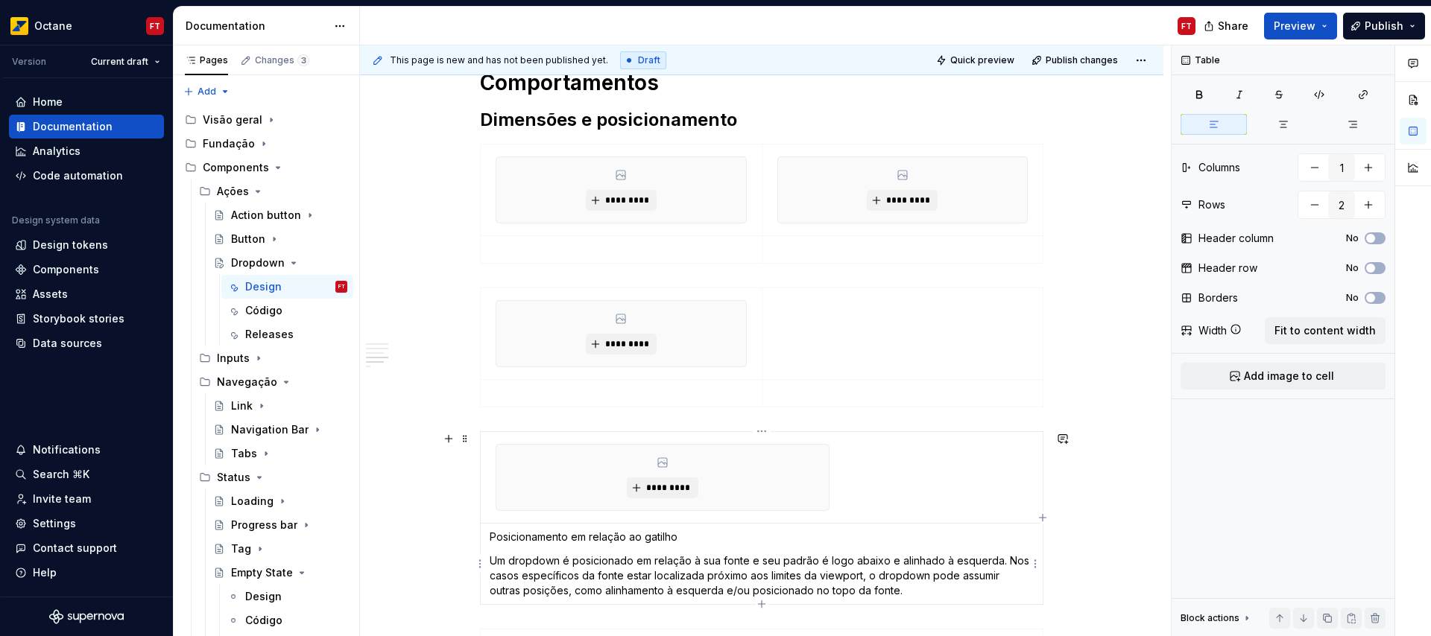
click at [545, 534] on p "Posicionamento em relação ao gatilho" at bounding box center [762, 537] width 544 height 15
drag, startPoint x: 545, startPoint y: 534, endPoint x: 648, endPoint y: 532, distance: 103.6
click at [648, 532] on p "Posicionamento em relação ao gatilho" at bounding box center [762, 537] width 544 height 15
type input "2"
click at [622, 397] on p at bounding box center [621, 393] width 263 height 15
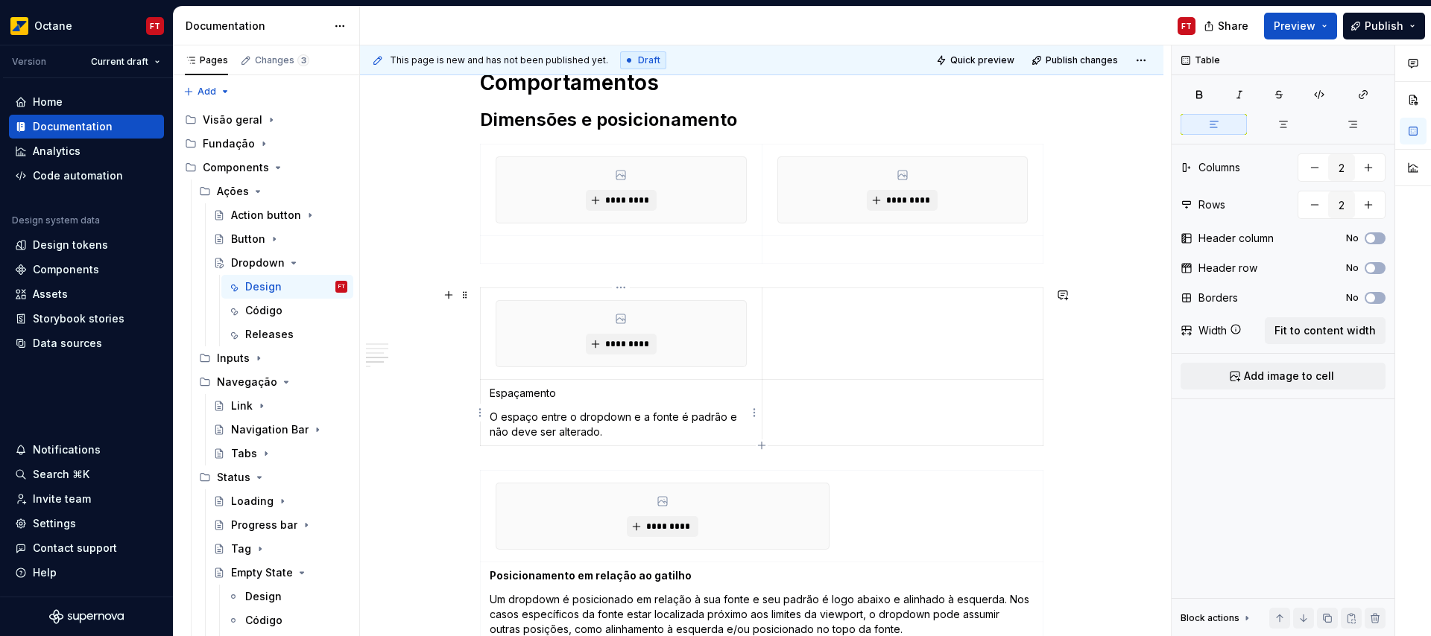
click at [532, 394] on p "Espaçamento" at bounding box center [621, 393] width 263 height 15
click at [531, 369] on button "button" at bounding box center [531, 366] width 21 height 21
click at [601, 250] on p at bounding box center [621, 249] width 263 height 15
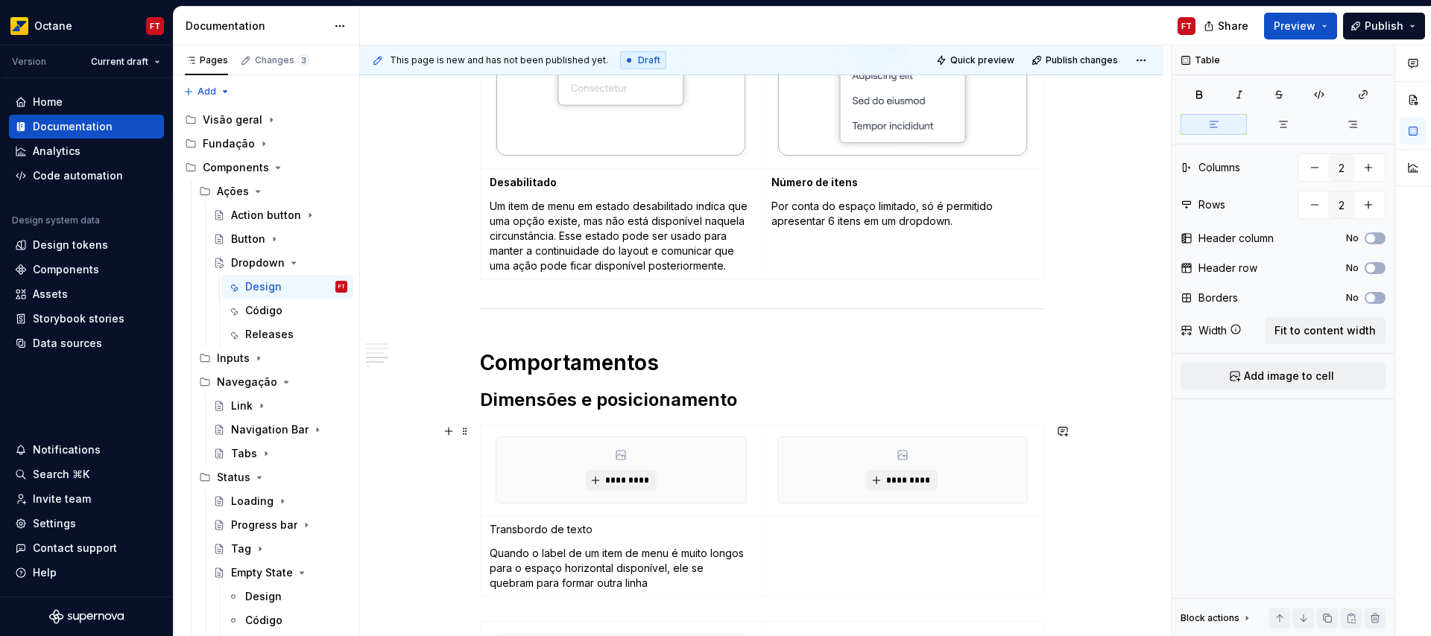
scroll to position [1017, 0]
click at [529, 525] on p "Transbordo de texto" at bounding box center [621, 527] width 263 height 15
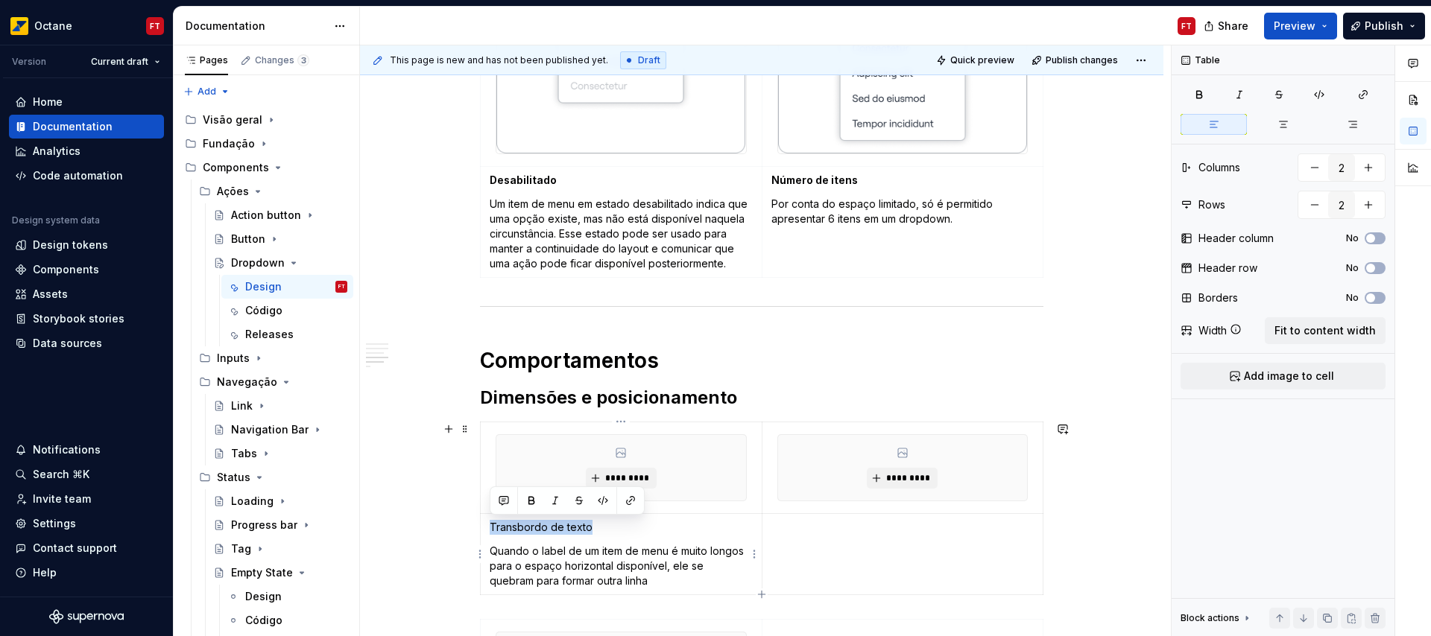
drag, startPoint x: 529, startPoint y: 525, endPoint x: 571, endPoint y: 525, distance: 41.7
click at [571, 525] on p "Transbordo de texto" at bounding box center [621, 527] width 263 height 15
click at [880, 556] on td at bounding box center [903, 553] width 282 height 81
click at [812, 555] on td "Altura e largura" at bounding box center [903, 553] width 282 height 81
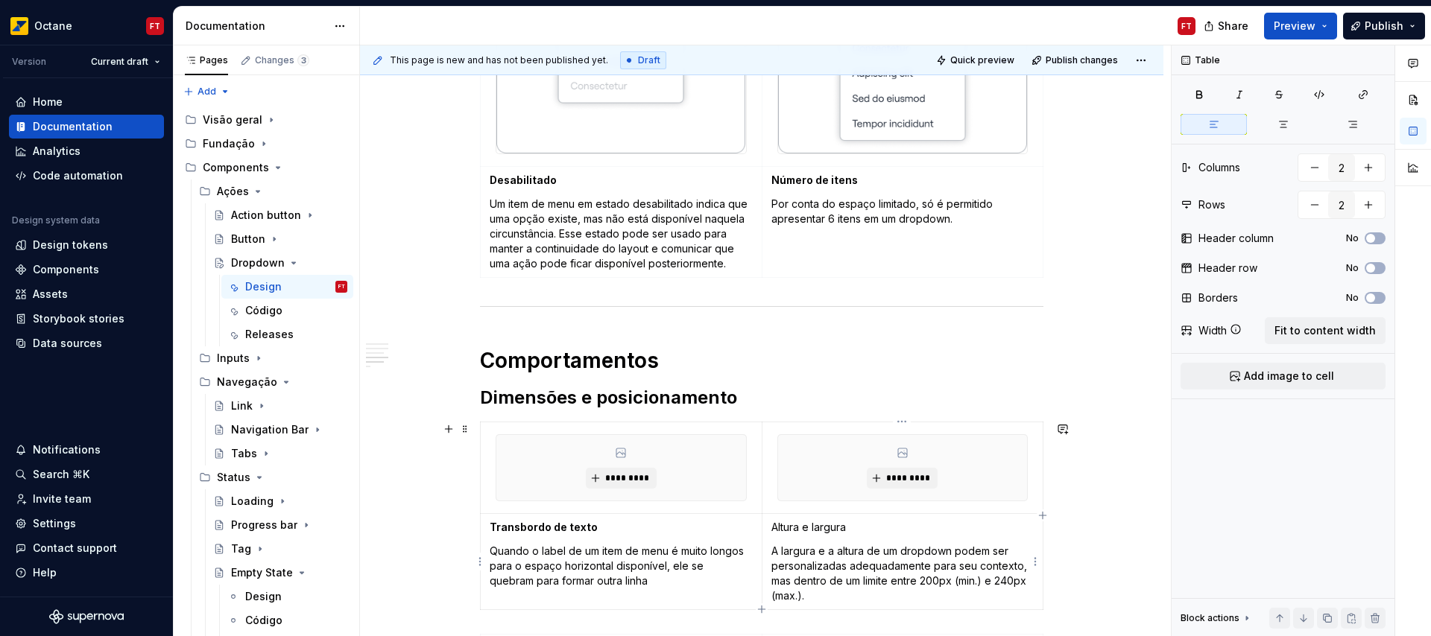
click at [784, 527] on p "Altura e largura" at bounding box center [902, 527] width 263 height 15
drag, startPoint x: 784, startPoint y: 527, endPoint x: 824, endPoint y: 528, distance: 40.2
click at [824, 528] on p "Altura e largura" at bounding box center [902, 527] width 263 height 15
click at [813, 494] on button "button" at bounding box center [812, 500] width 21 height 21
click at [592, 471] on button "*********" at bounding box center [621, 478] width 71 height 21
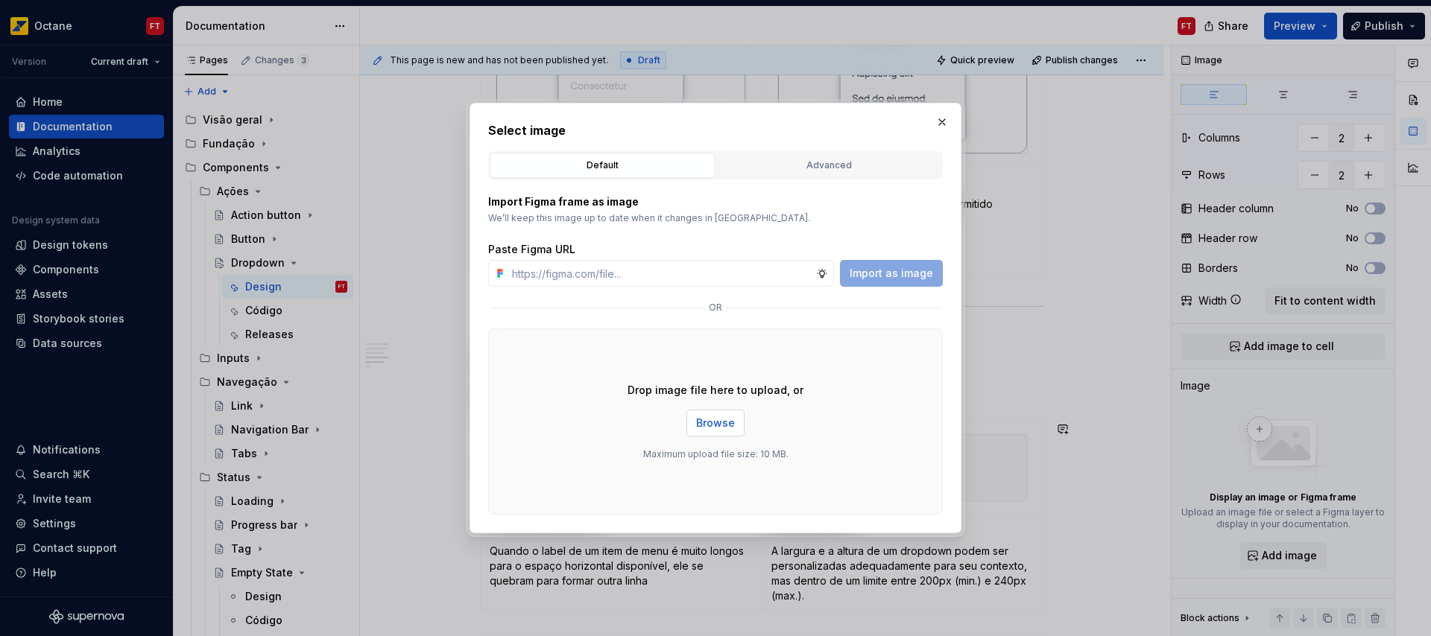
click at [721, 418] on span "Browse" at bounding box center [715, 423] width 39 height 15
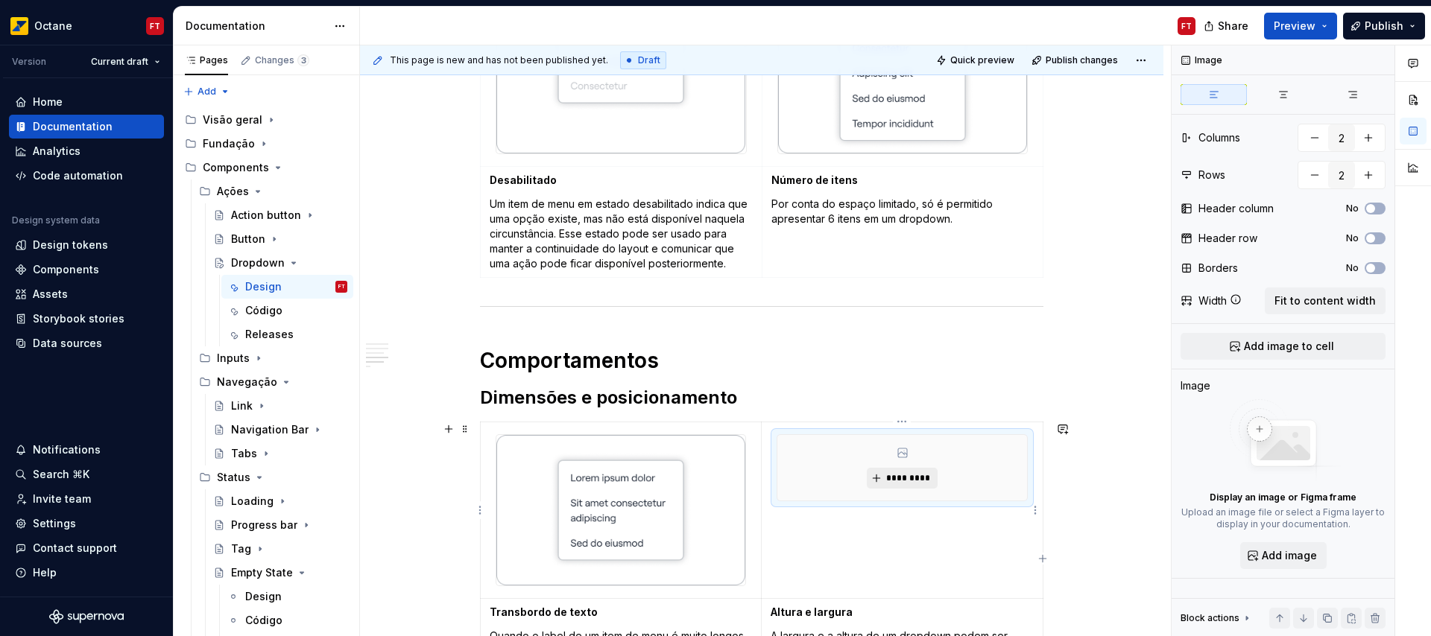
click at [919, 470] on button "*********" at bounding box center [902, 478] width 71 height 21
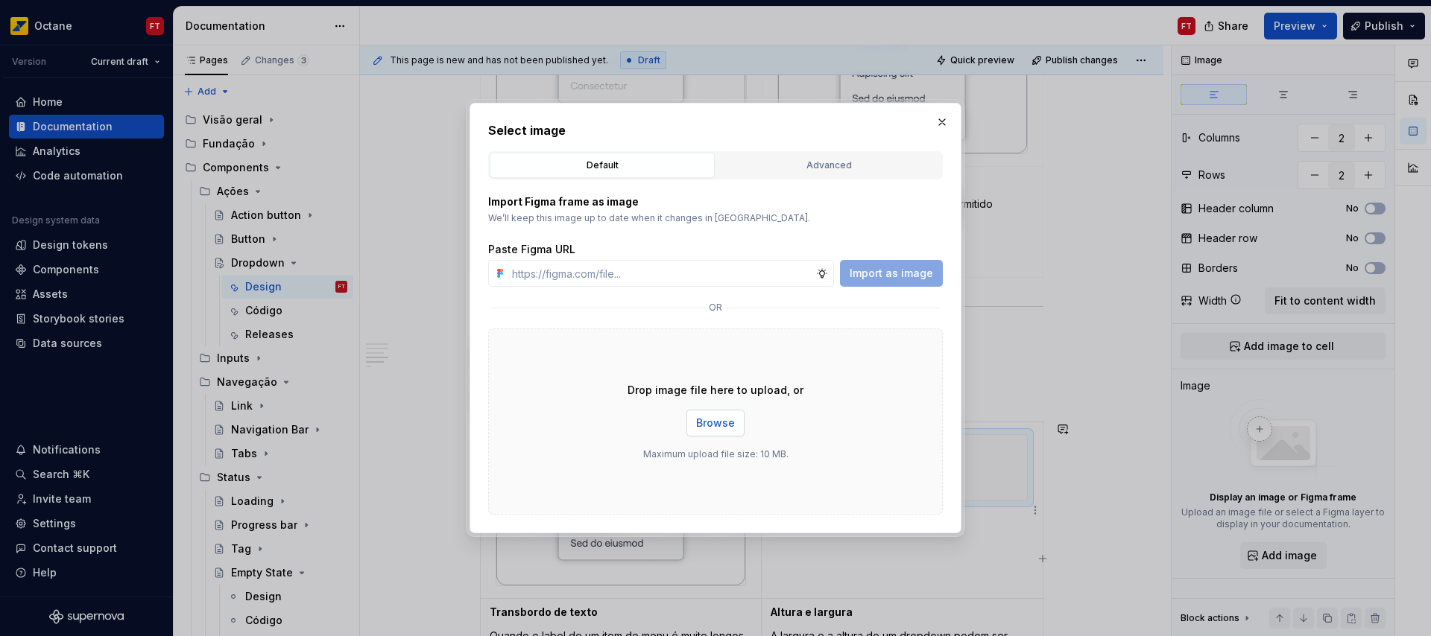
click at [709, 426] on span "Browse" at bounding box center [715, 423] width 39 height 15
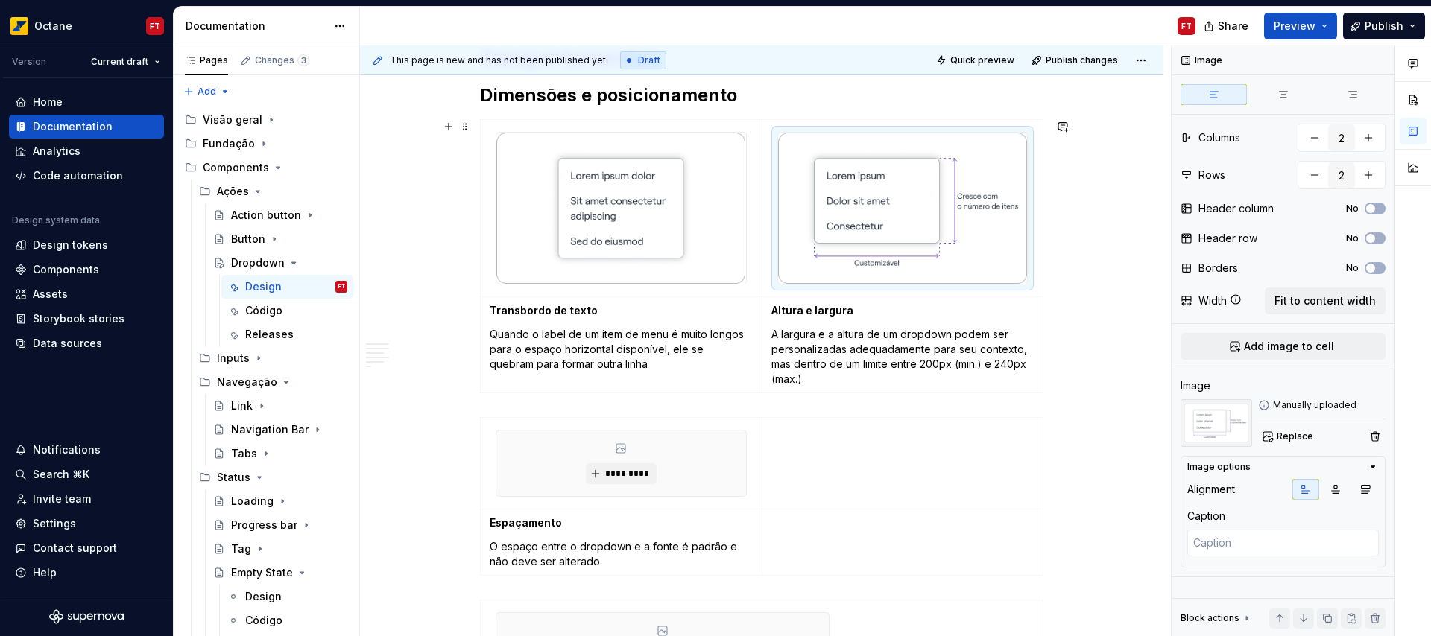
scroll to position [1698, 0]
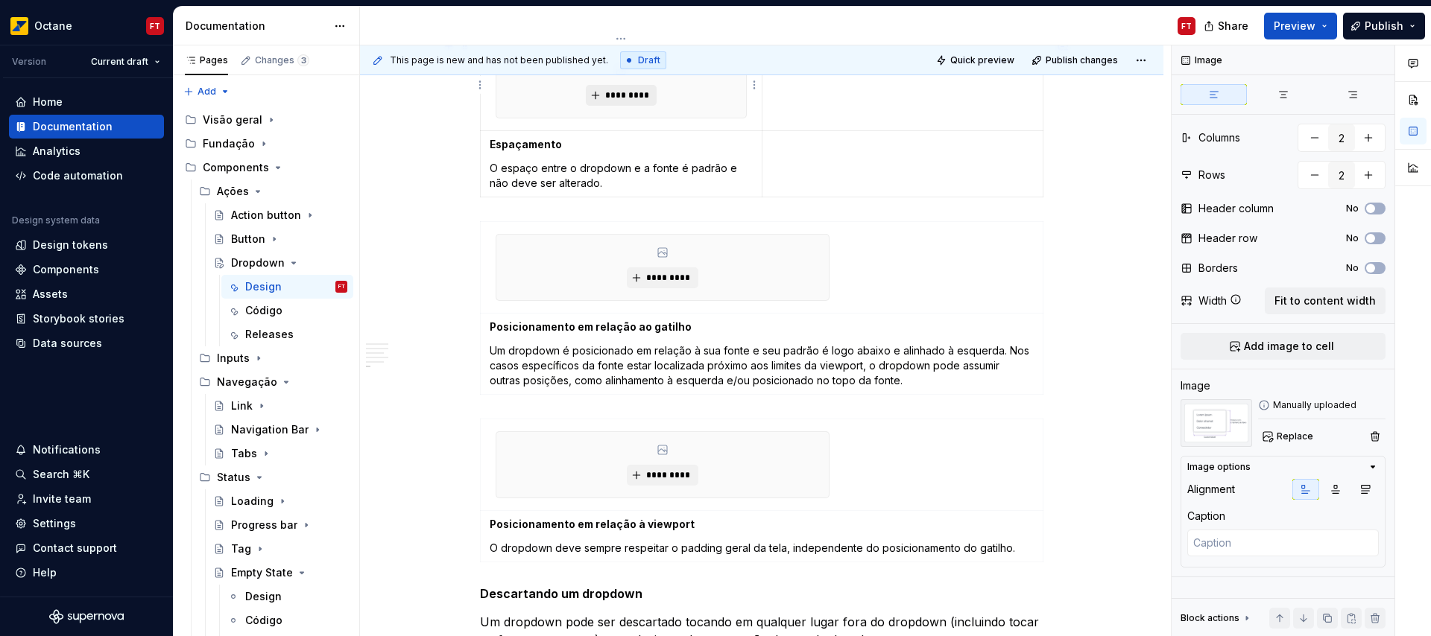
click at [605, 98] on span "*********" at bounding box center [626, 95] width 45 height 12
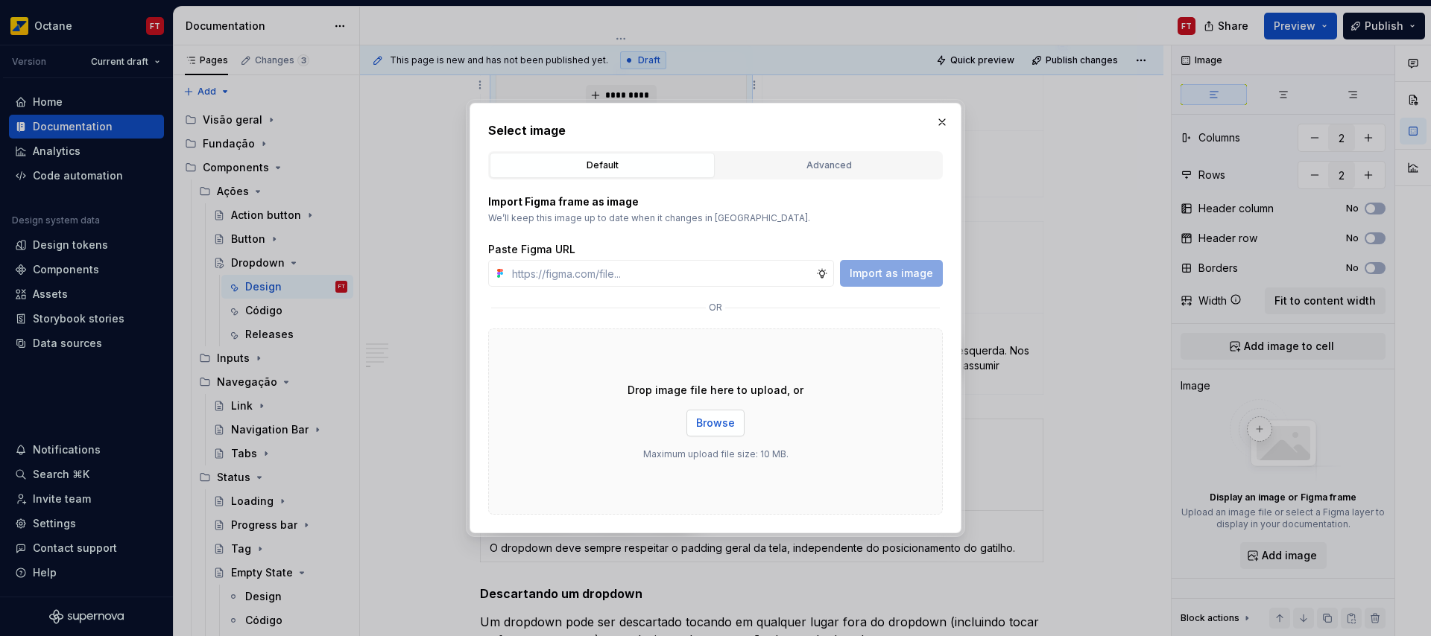
click at [728, 421] on span "Browse" at bounding box center [715, 423] width 39 height 15
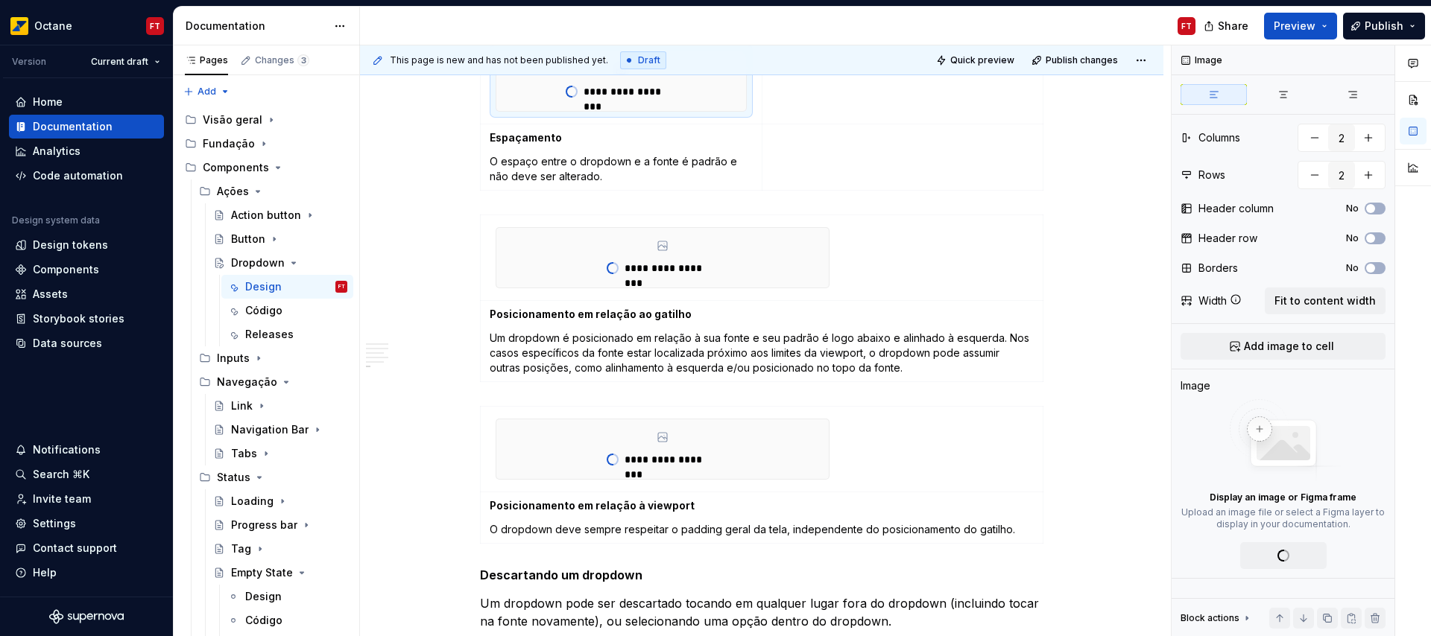
type textarea "*"
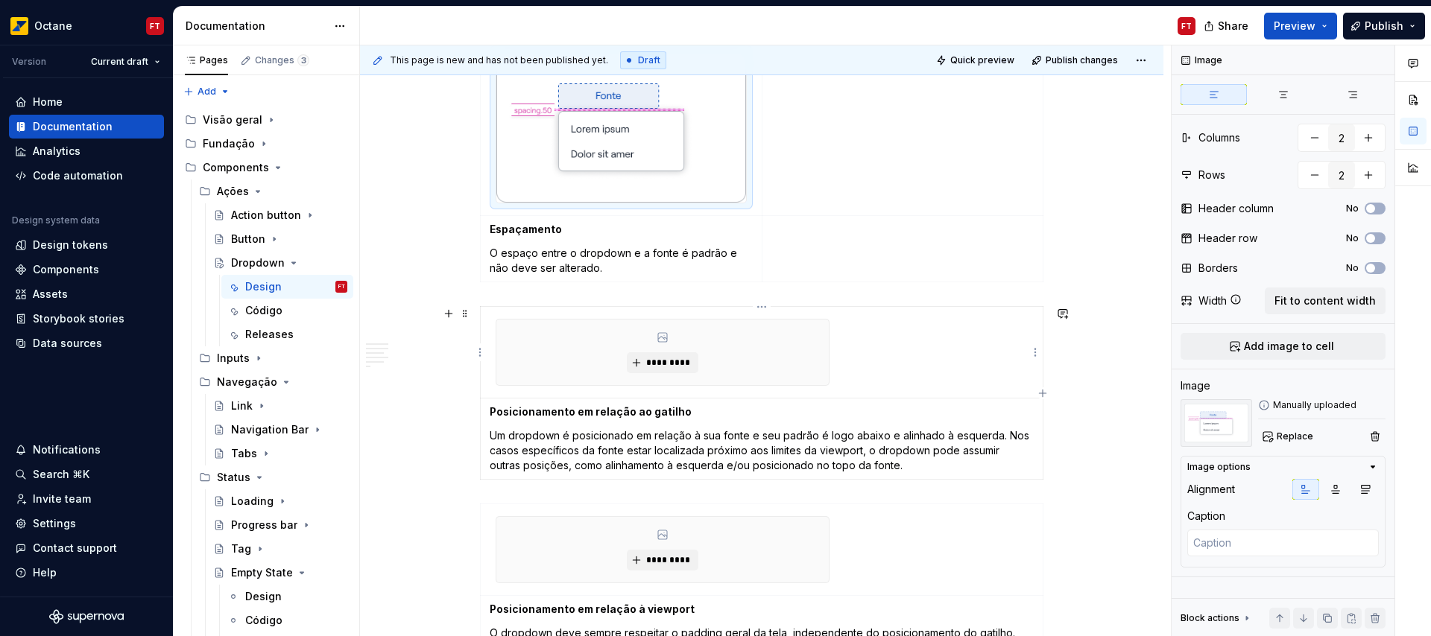
type input "1"
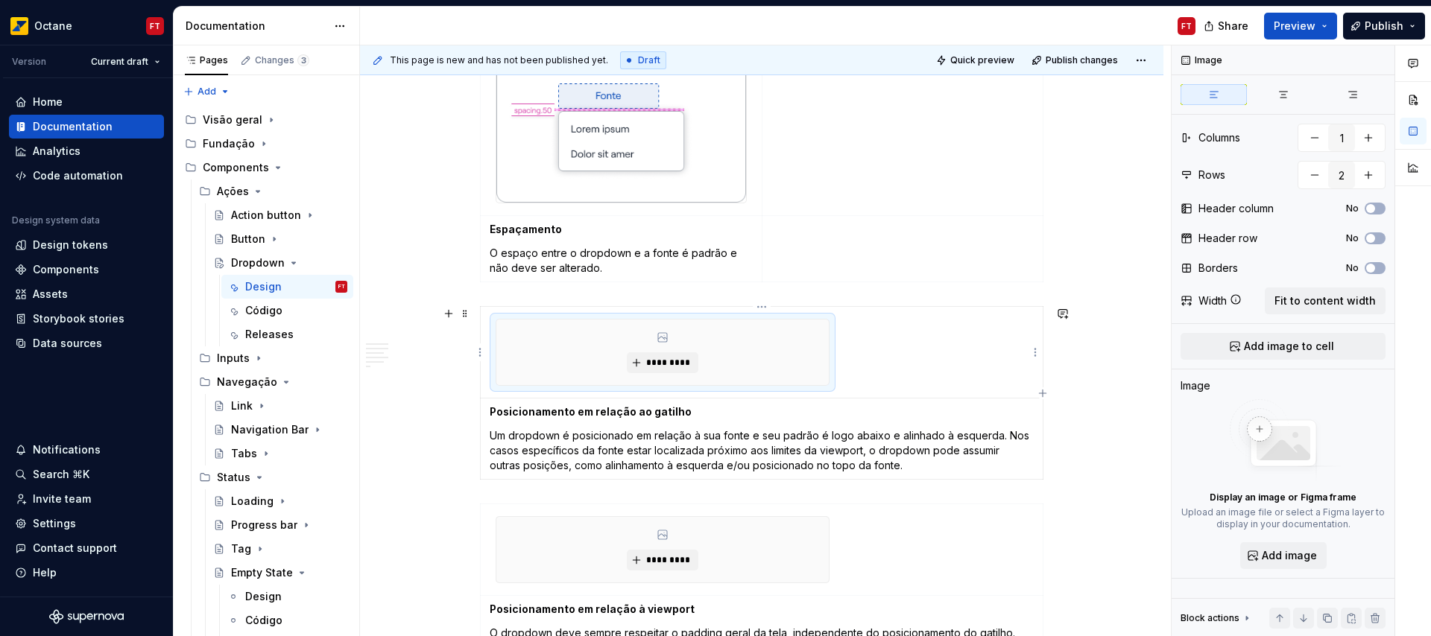
click at [618, 379] on div "*********" at bounding box center [662, 353] width 332 height 66
click at [667, 371] on button "*********" at bounding box center [662, 362] width 71 height 21
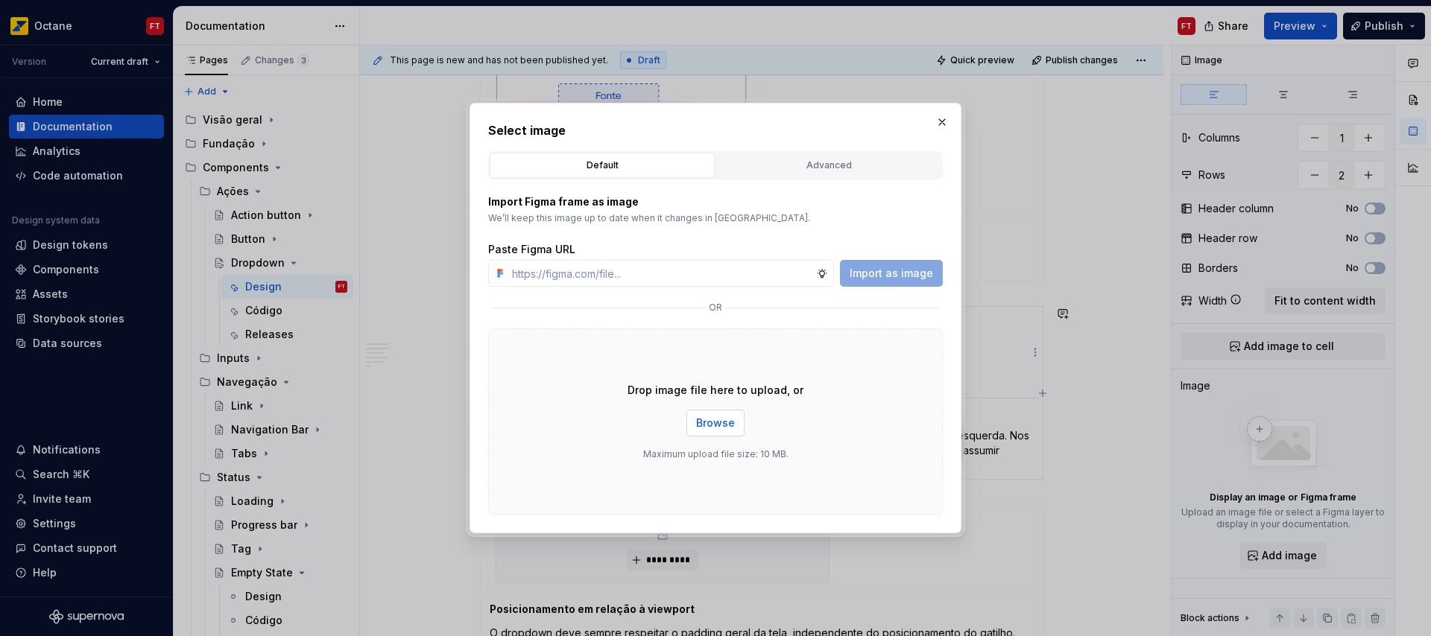
click at [726, 418] on span "Browse" at bounding box center [715, 423] width 39 height 15
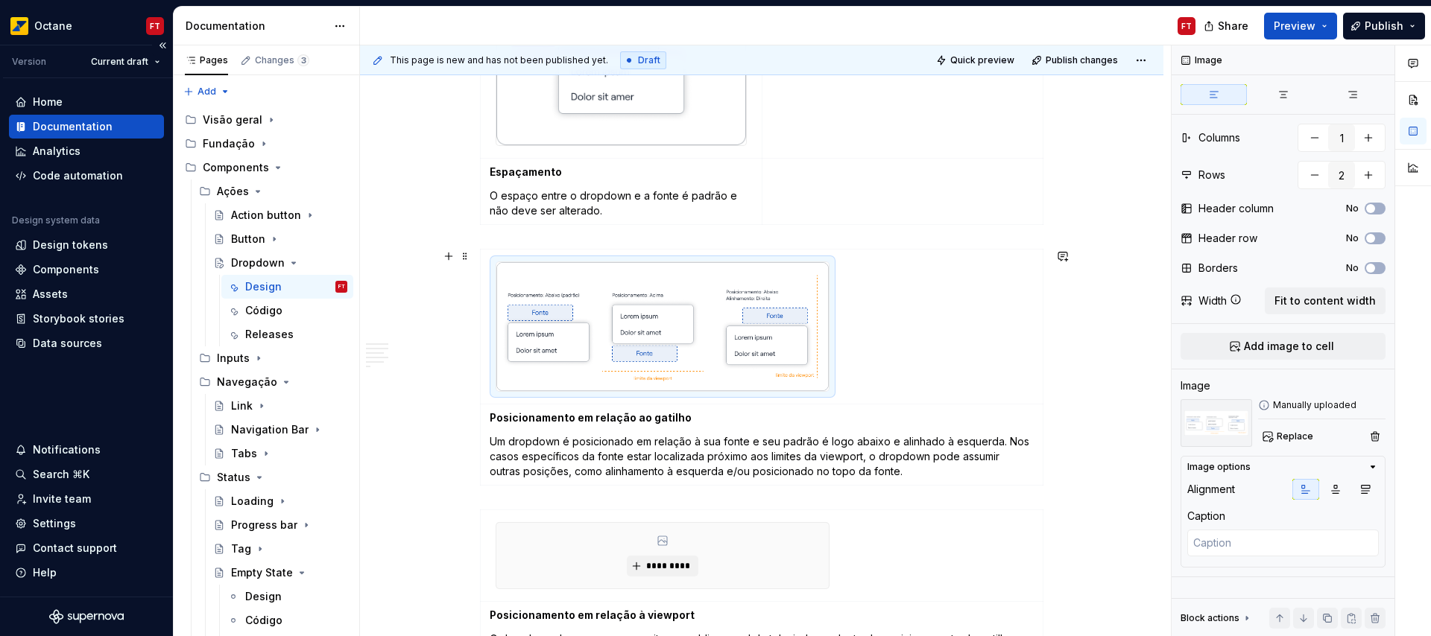
scroll to position [1774, 0]
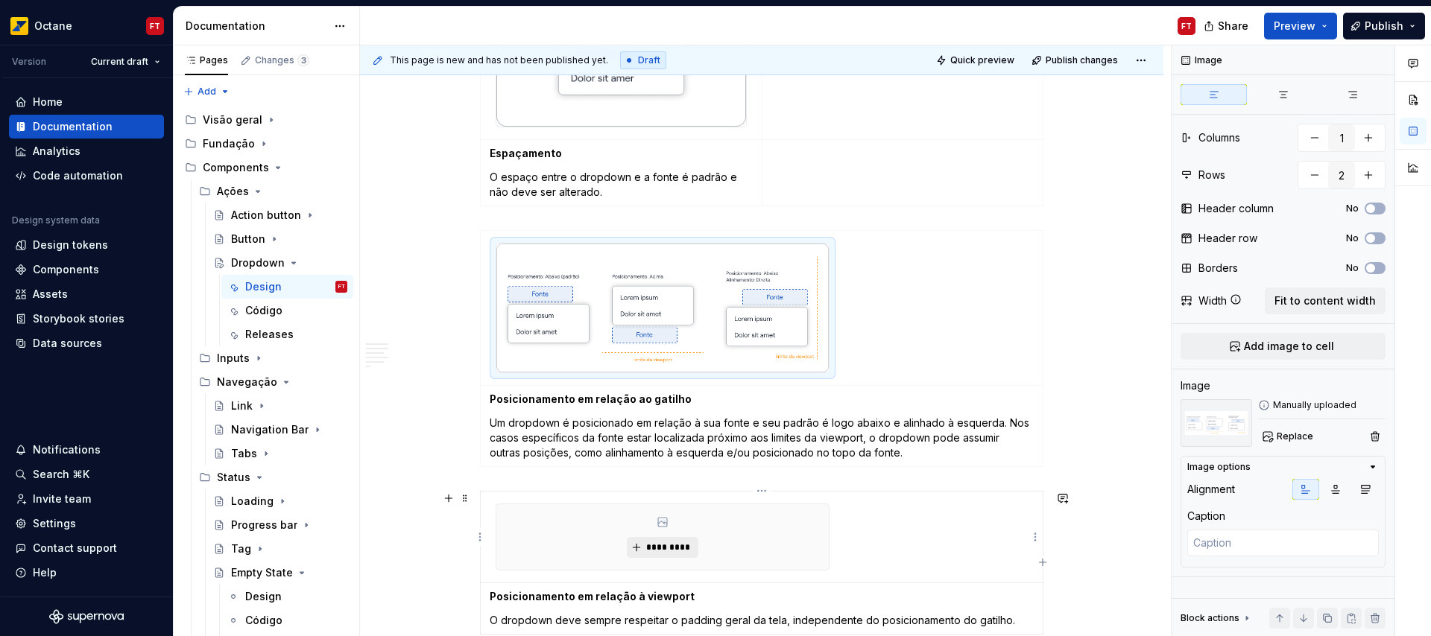
click at [672, 545] on span "*********" at bounding box center [667, 548] width 45 height 12
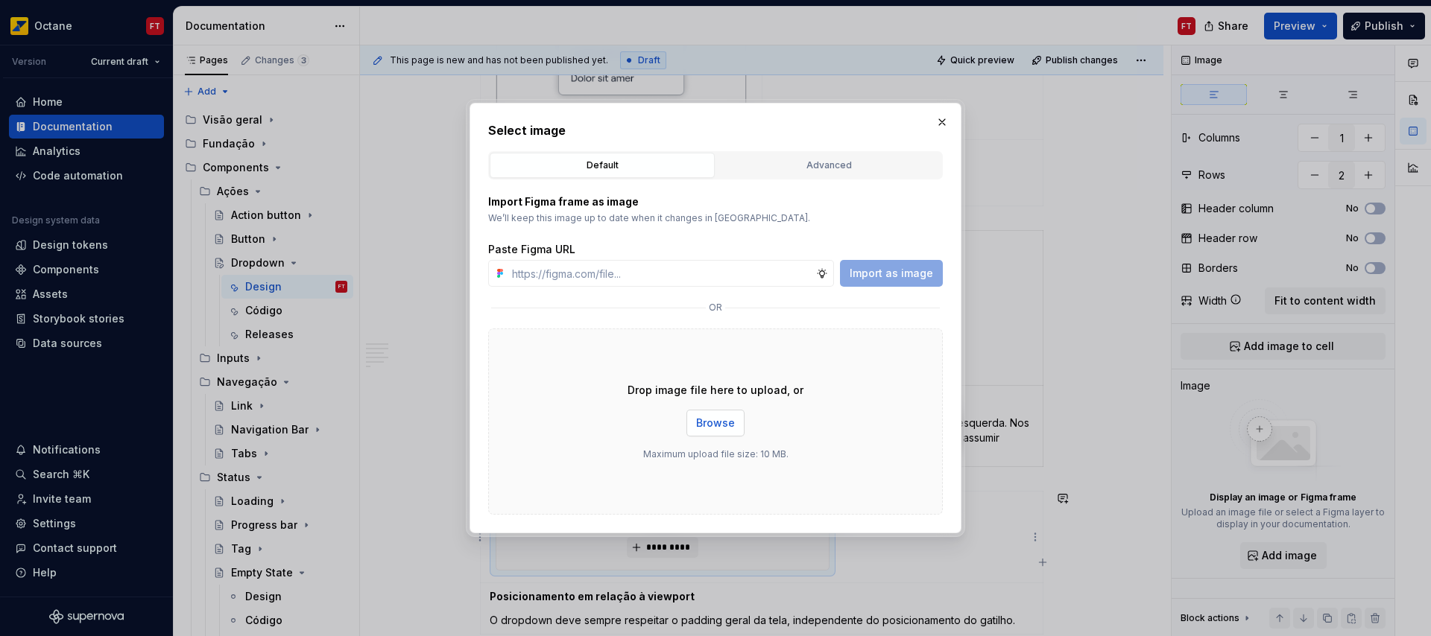
click at [723, 427] on span "Browse" at bounding box center [715, 423] width 39 height 15
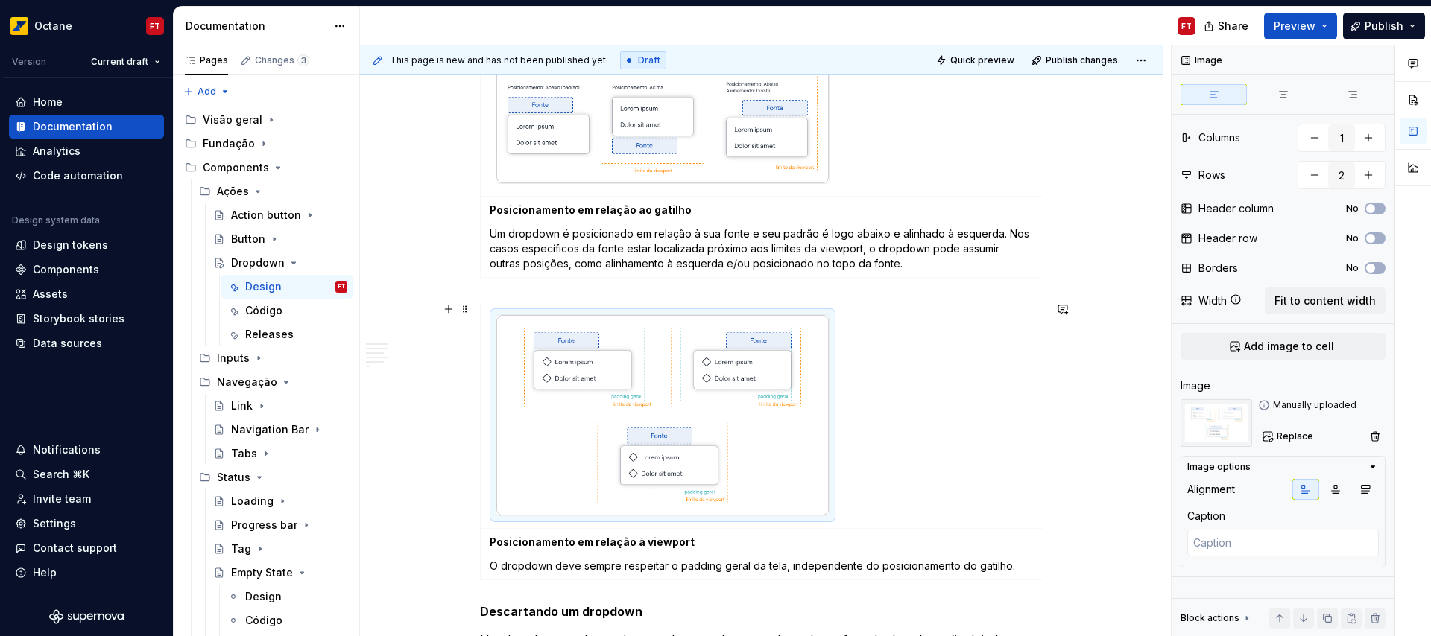
scroll to position [2202, 0]
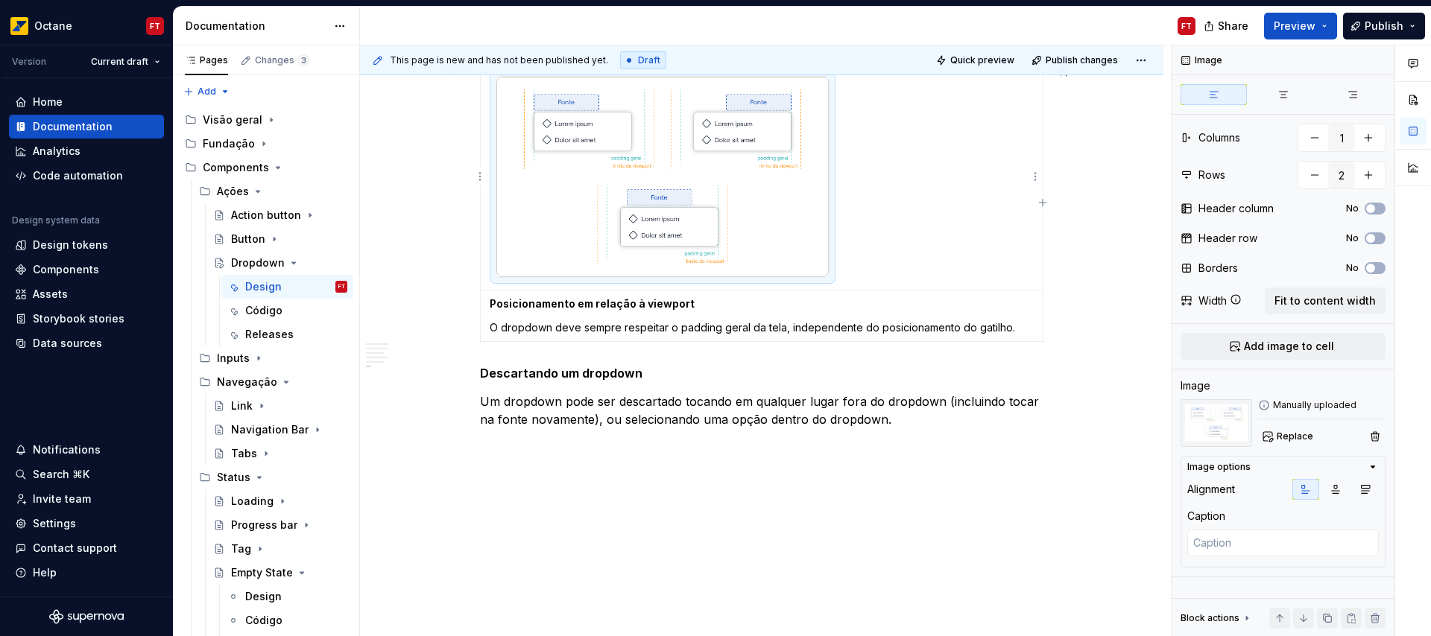
click at [698, 159] on img at bounding box center [662, 177] width 332 height 200
click at [1362, 487] on icon "button" at bounding box center [1365, 490] width 12 height 12
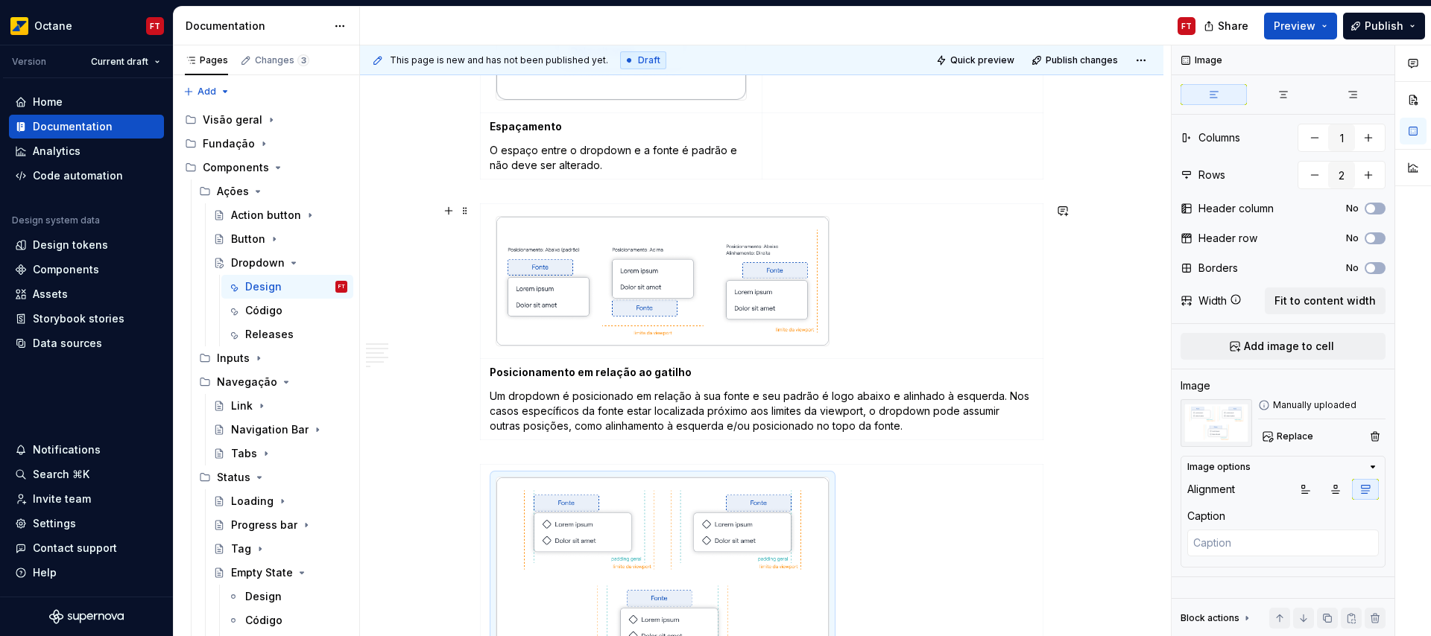
scroll to position [1681, 0]
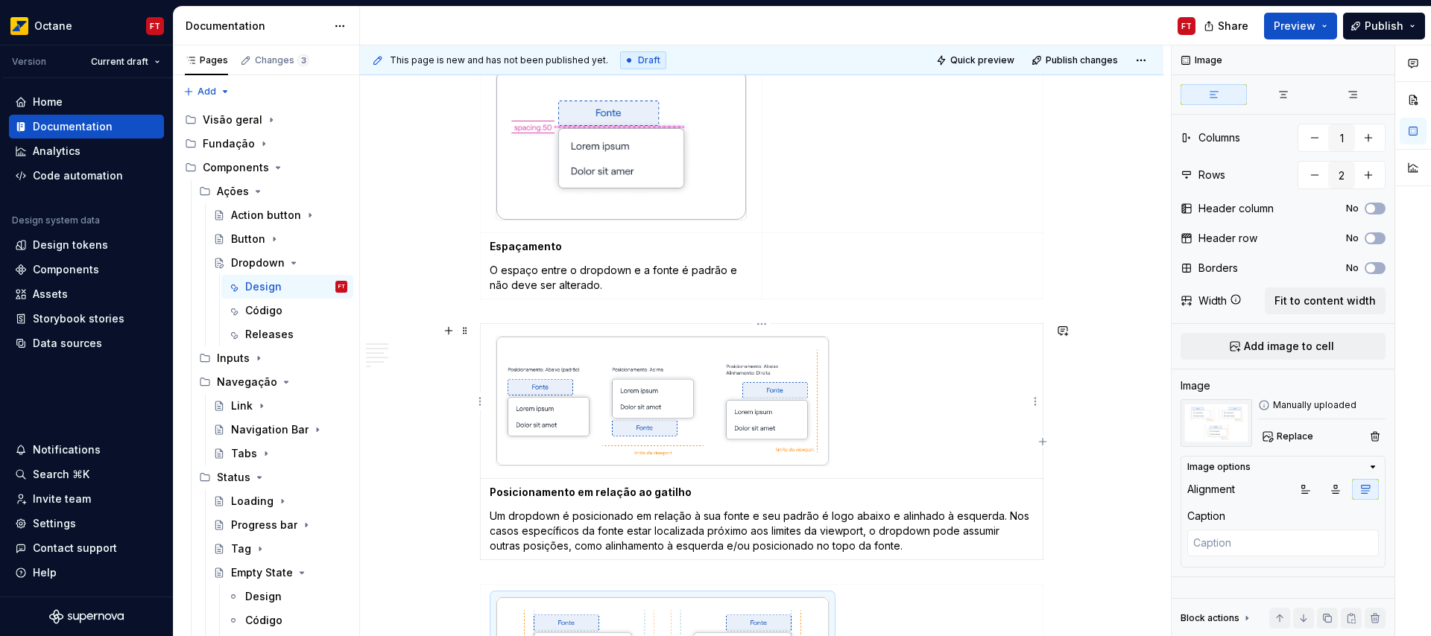
click at [706, 367] on img at bounding box center [662, 401] width 332 height 129
click at [1366, 488] on icon "button" at bounding box center [1365, 490] width 8 height 8
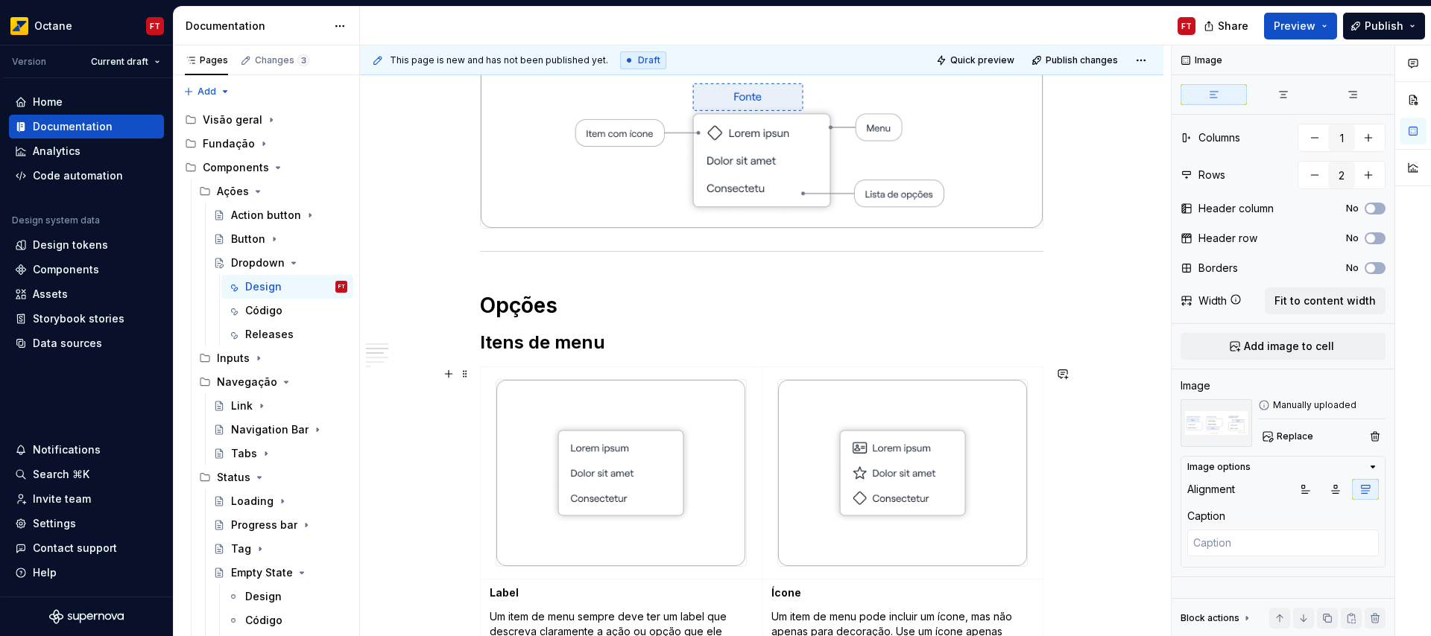
scroll to position [0, 0]
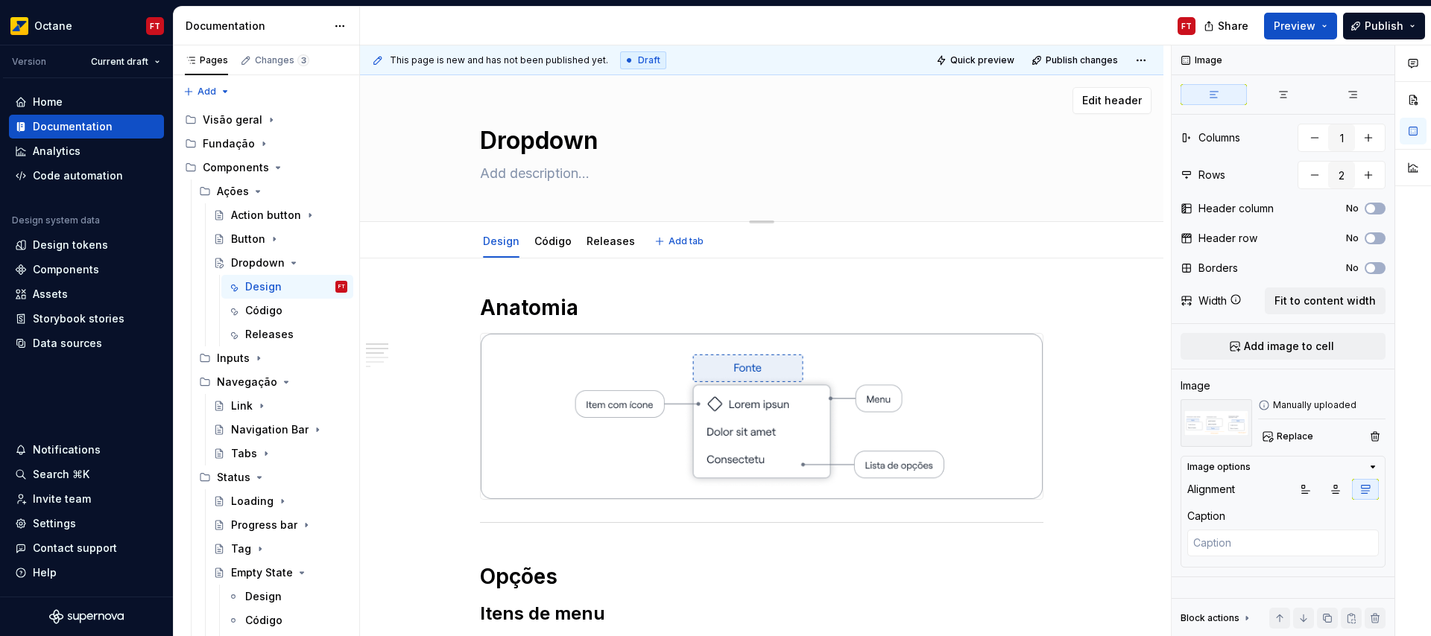
click at [534, 176] on textarea at bounding box center [758, 174] width 563 height 24
paste textarea "Dropdowns são usados para exibir conteúdo oculto, como ações ou opções de naveg…"
type textarea "*"
type textarea "Dropdowns são usados para exibir conteúdo oculto, como ações ou opções de naveg…"
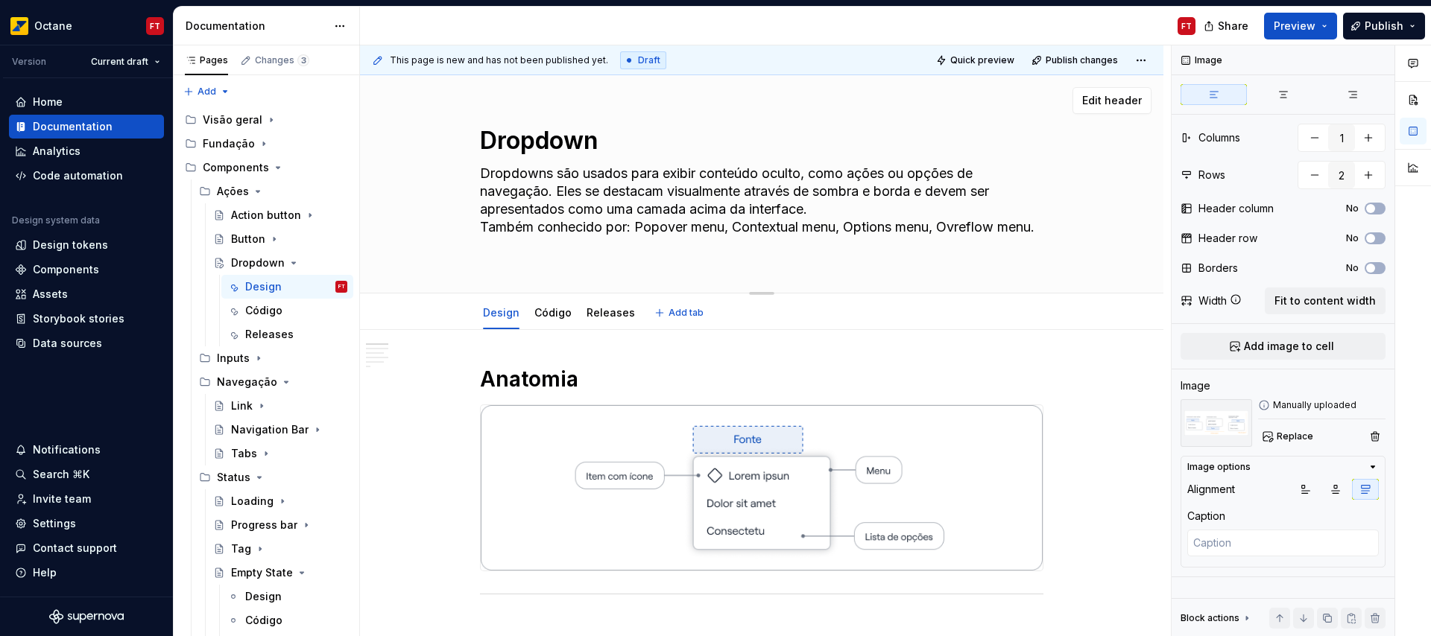
click at [838, 212] on textarea "Dropdowns são usados para exibir conteúdo oculto, como ações ou opções de naveg…" at bounding box center [758, 209] width 563 height 95
click at [531, 245] on textarea "Dropdowns são usados para exibir conteúdo oculto, como ações ou opções de naveg…" at bounding box center [758, 209] width 563 height 95
type textarea "*"
type textarea "Dropdowns são usados para exibir conteúdo oculto, como ações ou opções de naveg…"
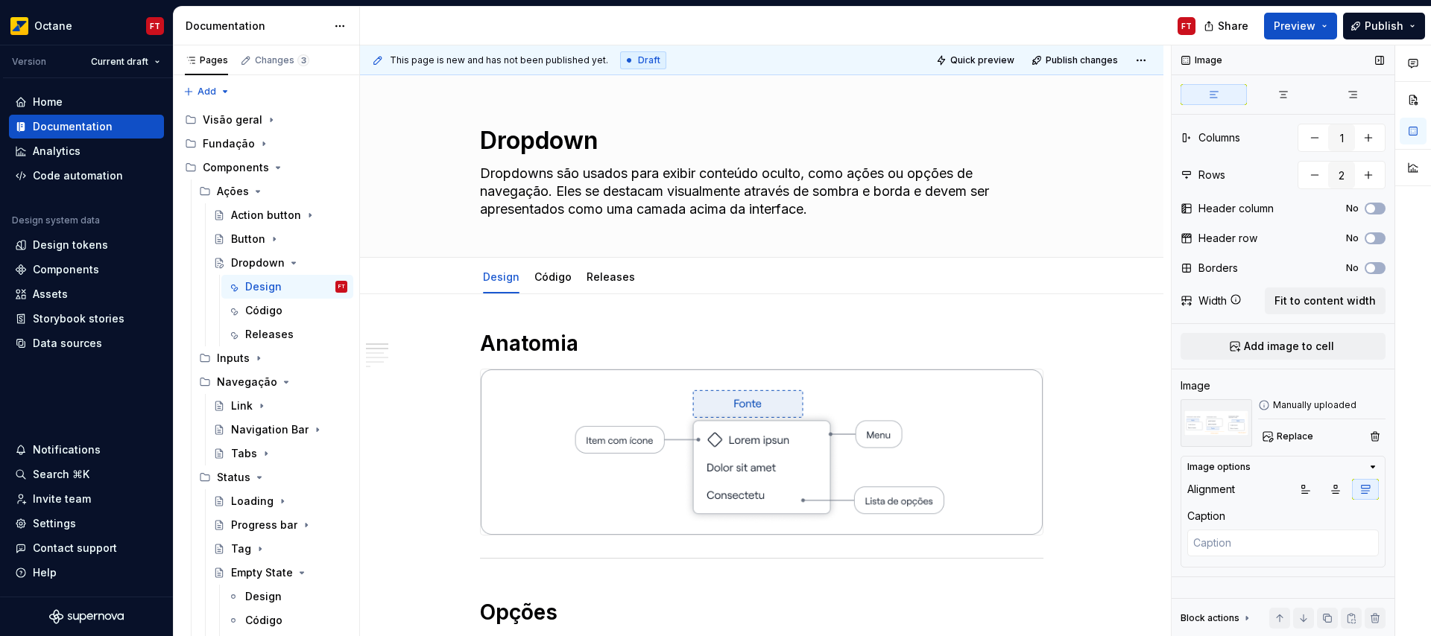
type textarea "*"
type textarea "Dropdowns são usados para exibir conteúdo oculto, como ações ou opções de naveg…"
click at [1280, 21] on span "Preview" at bounding box center [1294, 26] width 42 height 15
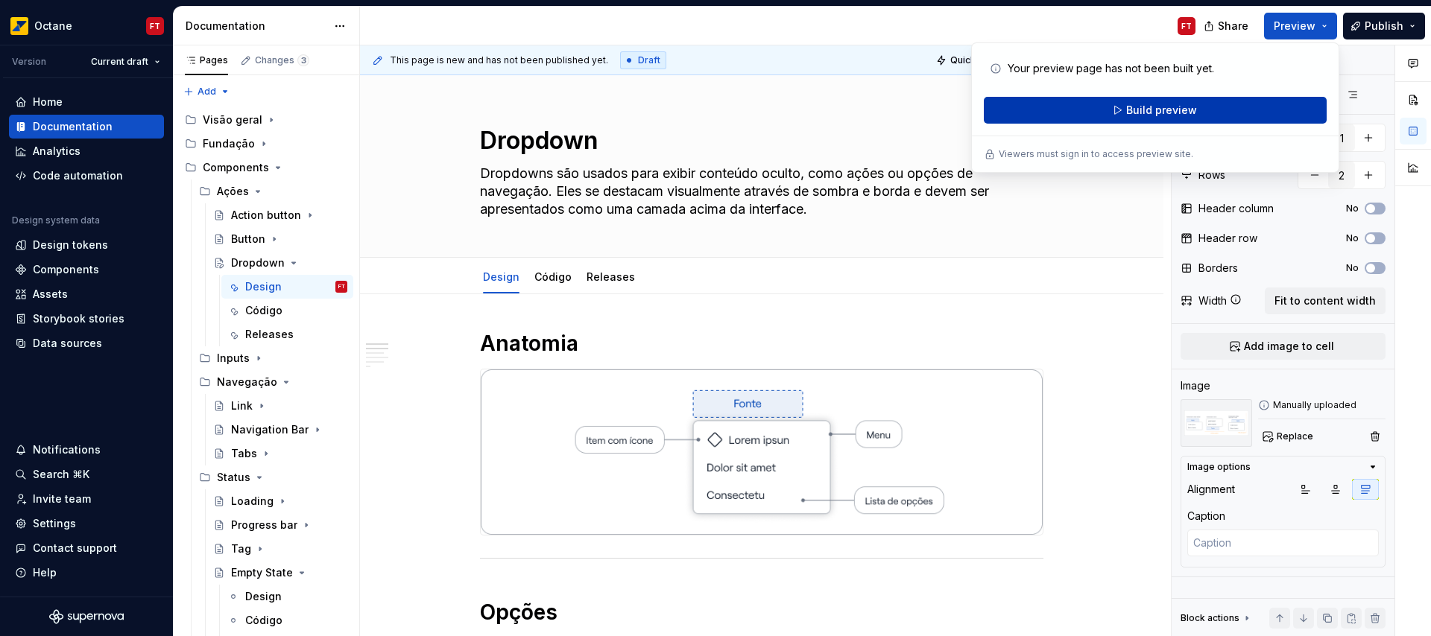
click at [1149, 104] on span "Build preview" at bounding box center [1161, 110] width 71 height 15
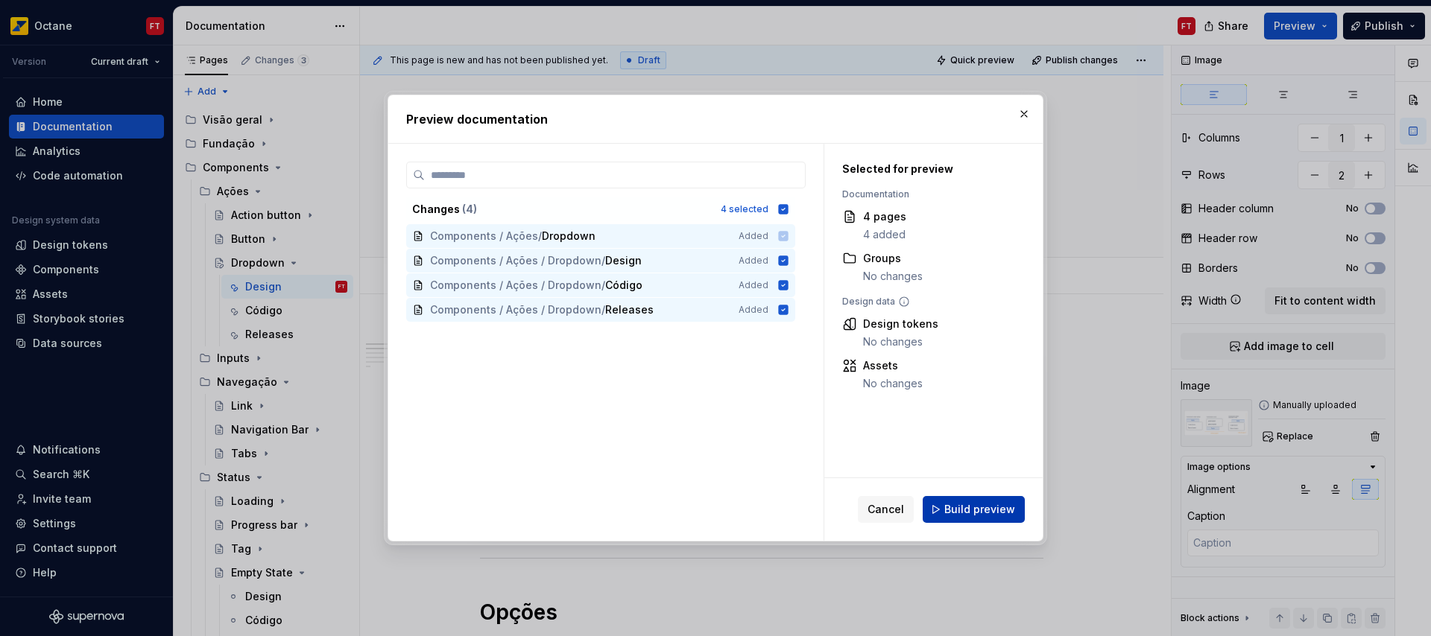
click at [991, 510] on span "Build preview" at bounding box center [979, 509] width 71 height 15
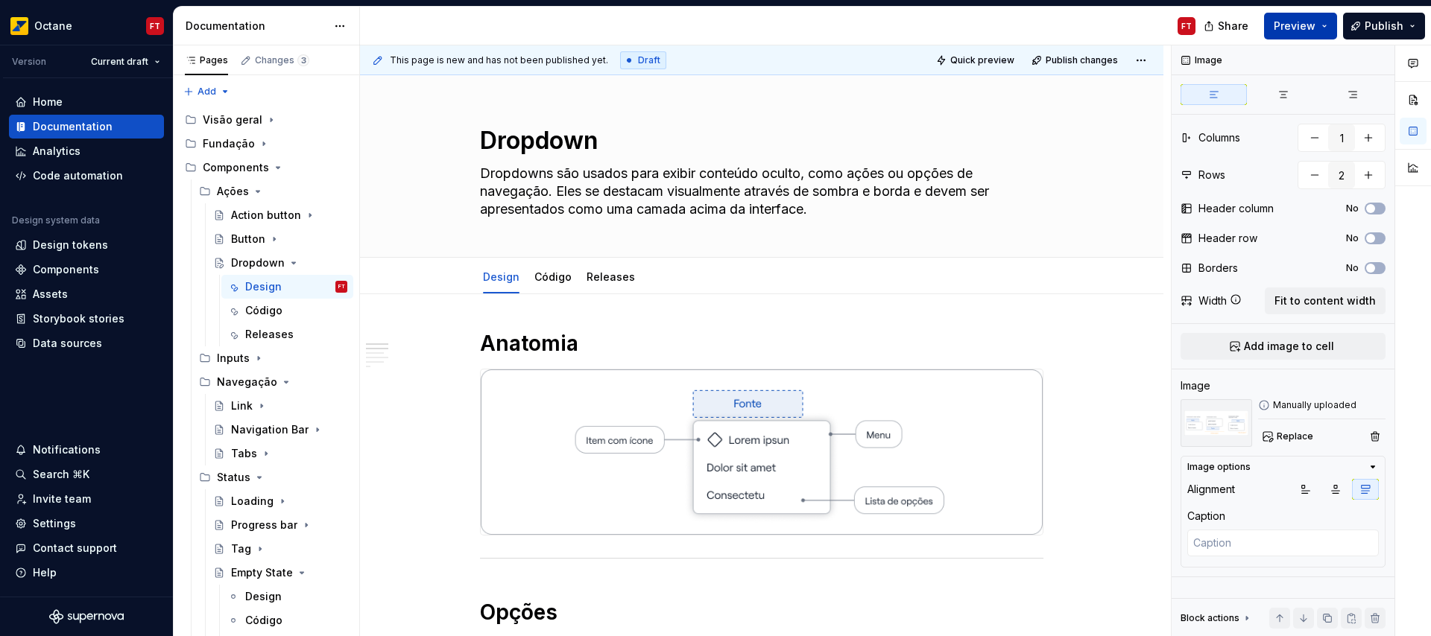
click at [1332, 27] on button "Preview" at bounding box center [1300, 26] width 73 height 27
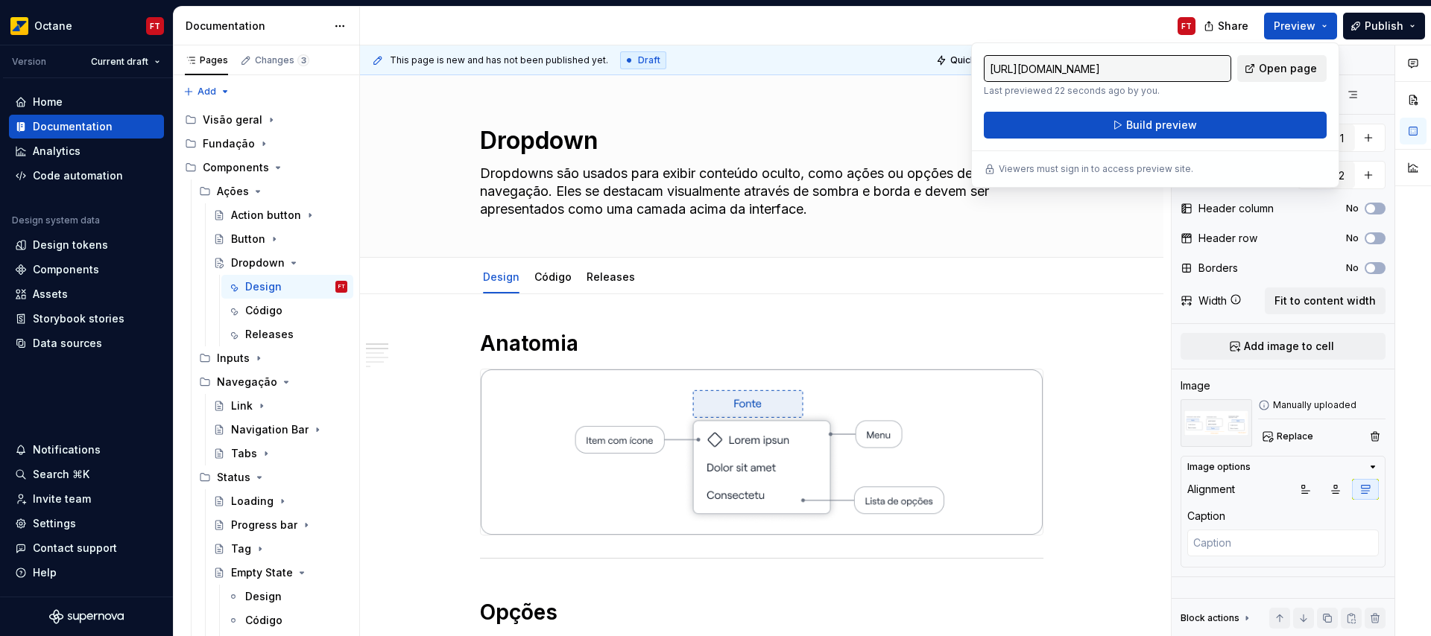
click at [1286, 69] on span "Open page" at bounding box center [1288, 68] width 58 height 15
click at [1399, 26] on span "Publish" at bounding box center [1383, 26] width 39 height 15
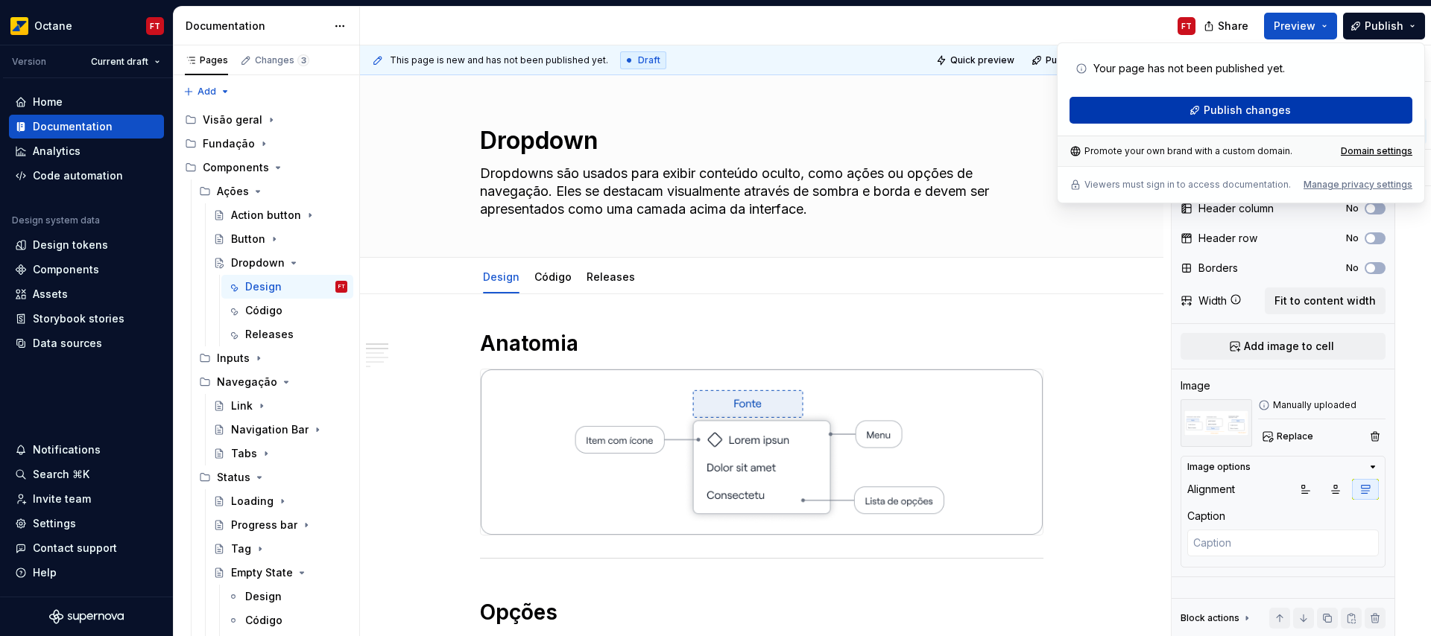
click at [1284, 110] on span "Publish changes" at bounding box center [1246, 110] width 87 height 15
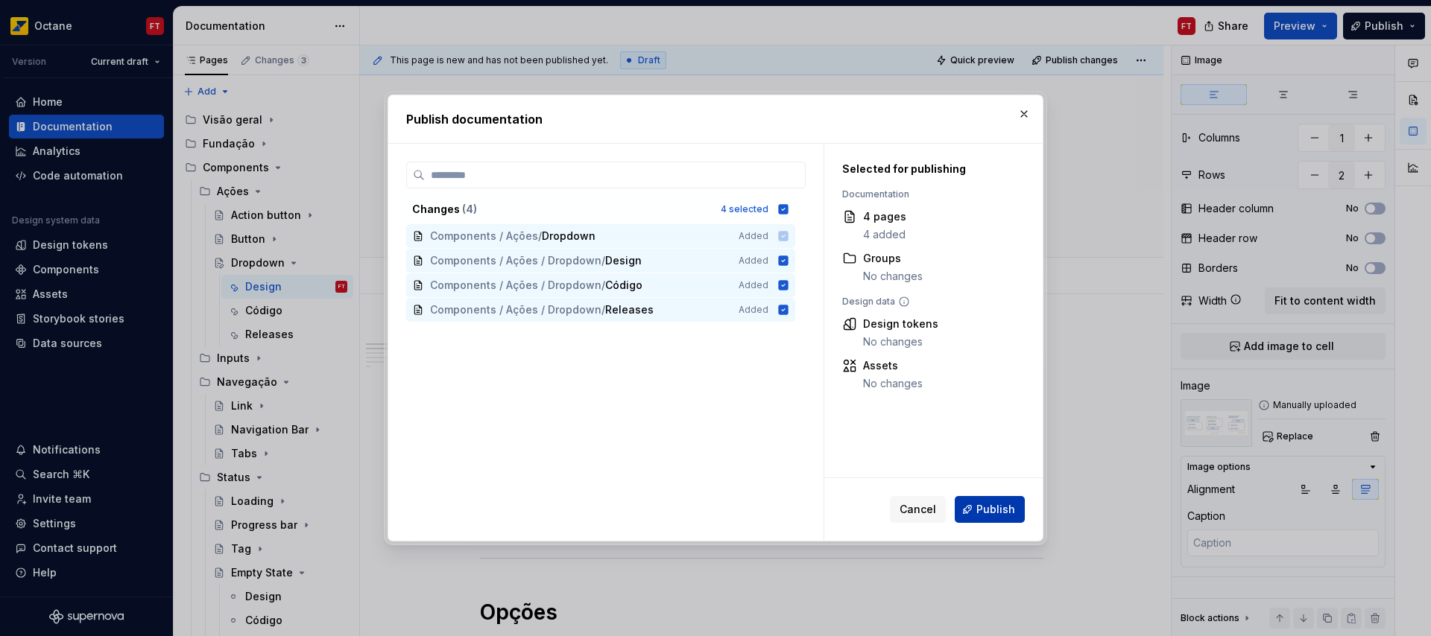
click at [1004, 510] on span "Publish" at bounding box center [995, 509] width 39 height 15
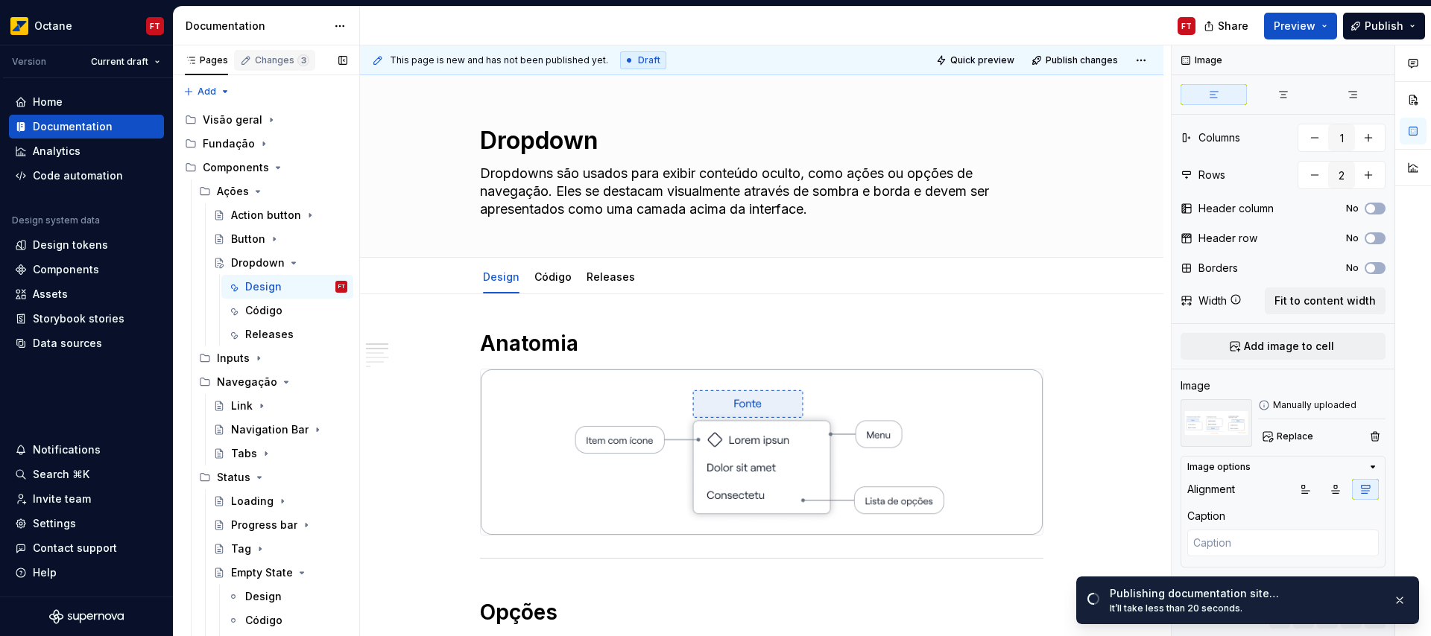
click at [284, 63] on div "Changes 3" at bounding box center [282, 60] width 54 height 12
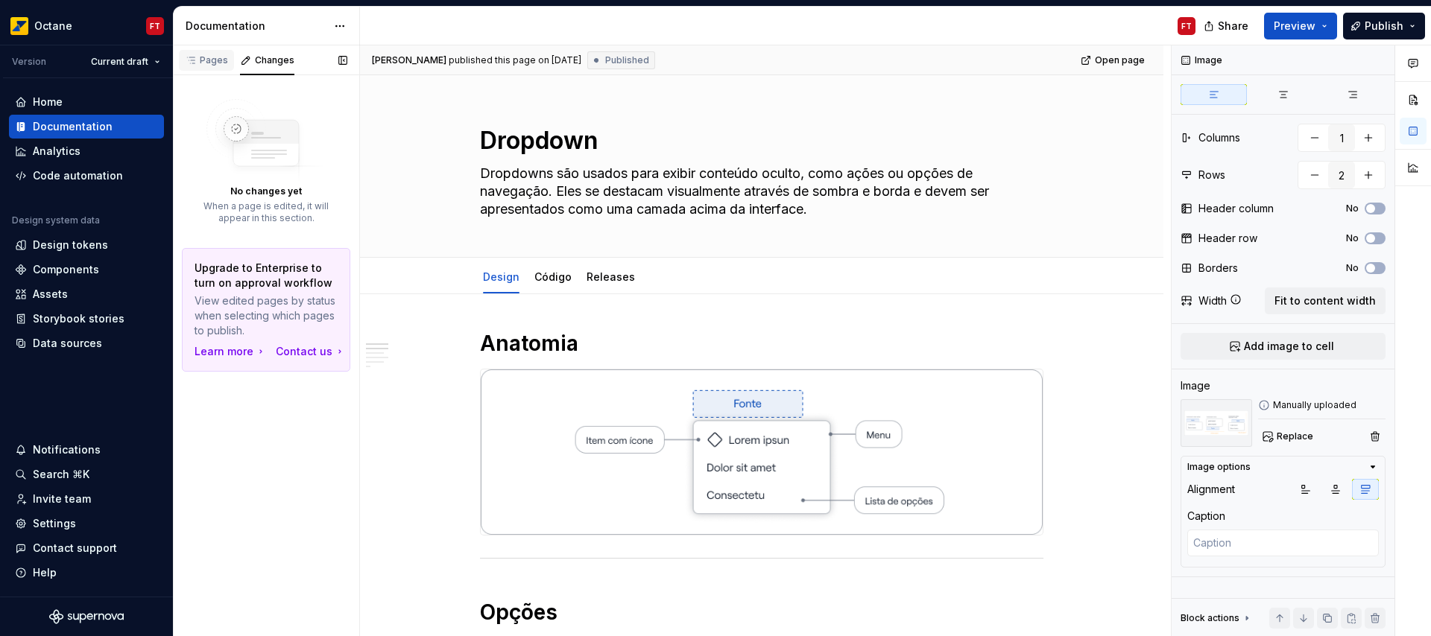
click at [217, 62] on div "Pages" at bounding box center [206, 60] width 43 height 12
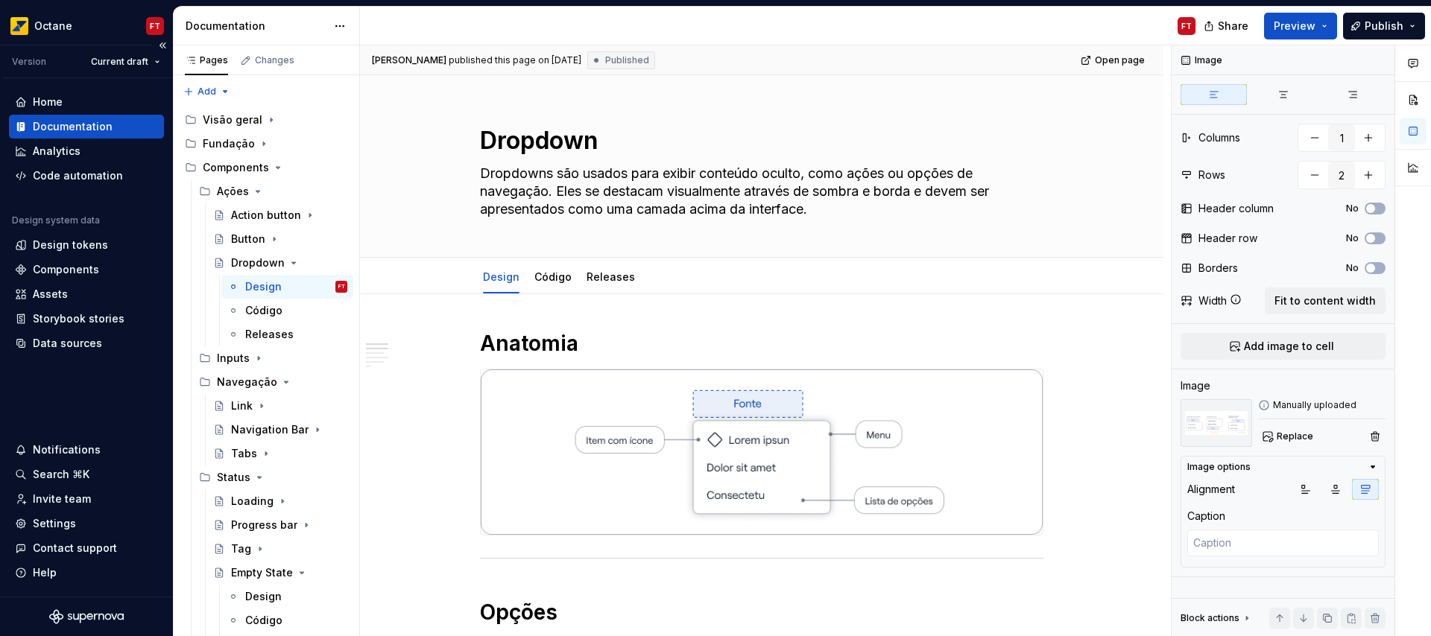
type textarea "*"
